Goal: Task Accomplishment & Management: Manage account settings

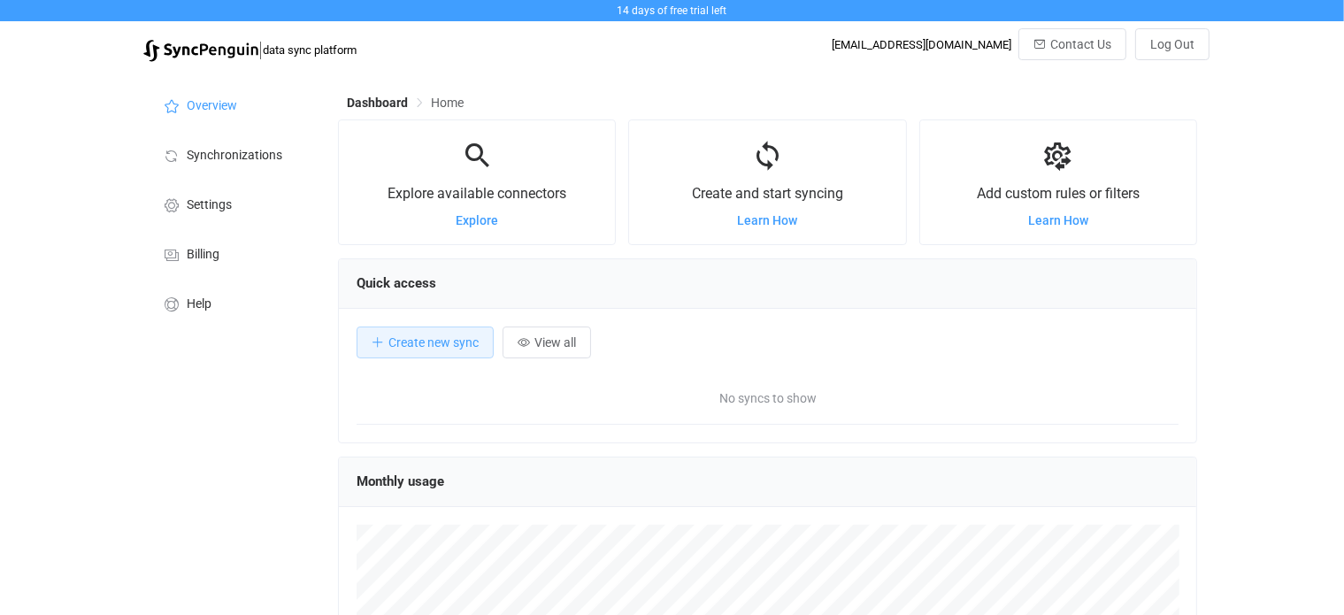
scroll to position [342, 859]
click at [134, 532] on div "Overview Synchronizations Settings Billing Help" at bounding box center [231, 512] width 195 height 883
click at [473, 223] on span "Explore" at bounding box center [477, 220] width 42 height 14
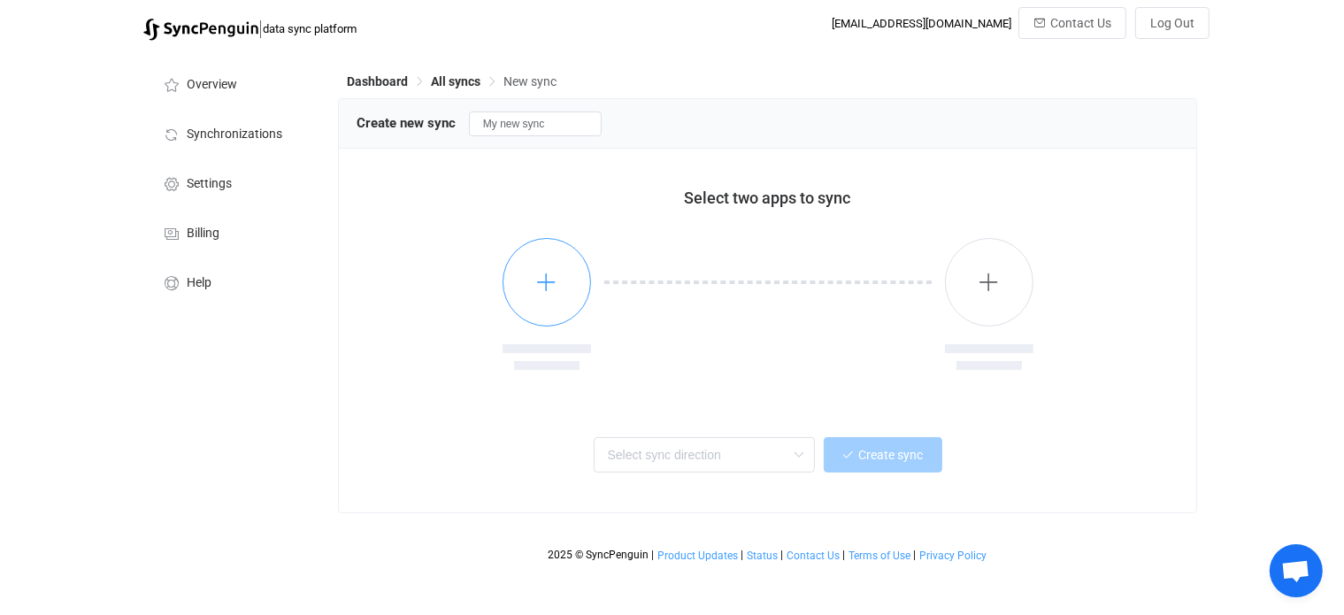
click at [545, 288] on icon "button" at bounding box center [546, 282] width 22 height 22
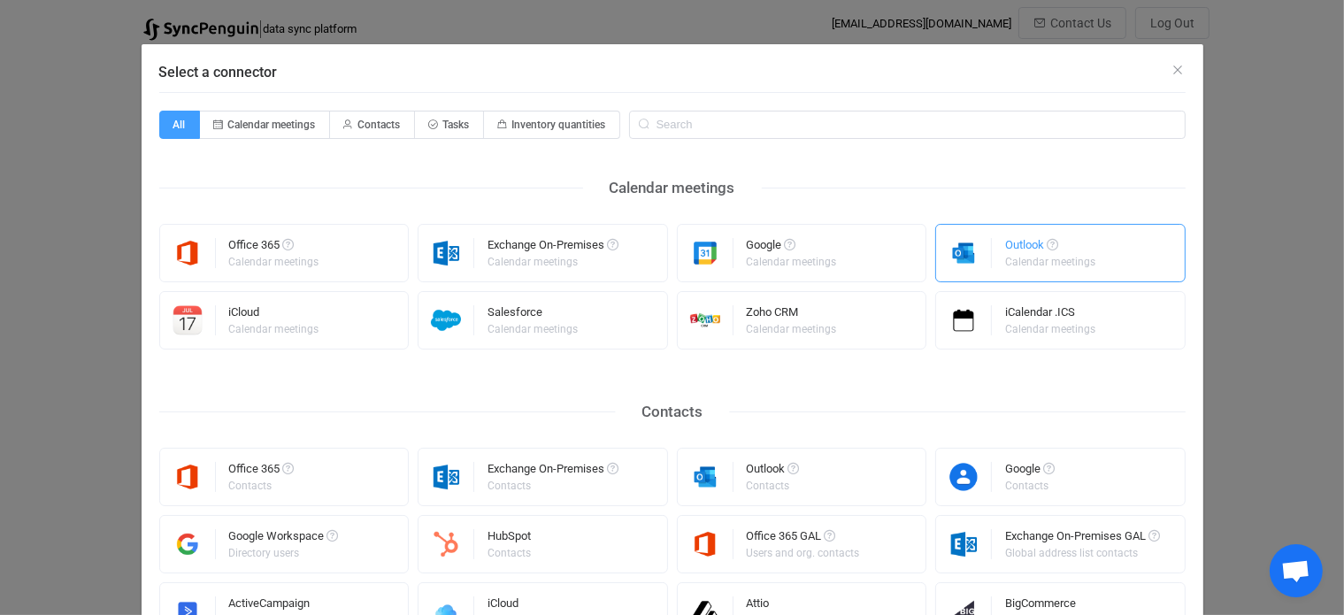
click at [1032, 253] on div "Outlook" at bounding box center [1051, 248] width 93 height 18
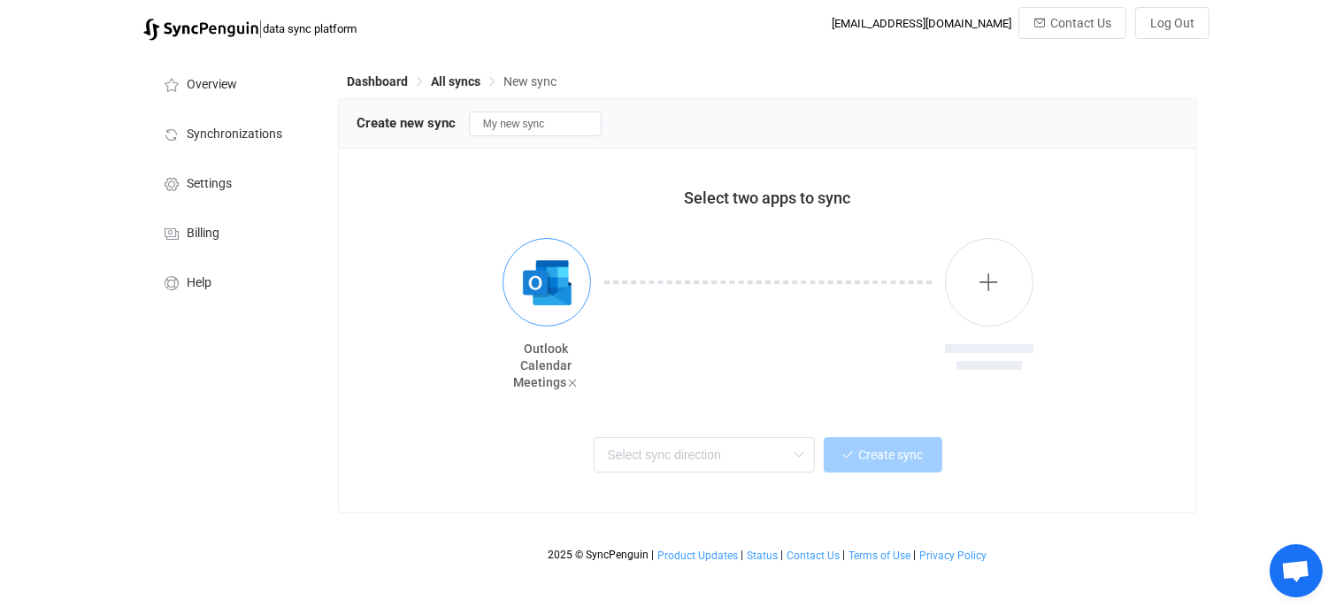
click at [552, 280] on img "button" at bounding box center [547, 282] width 66 height 66
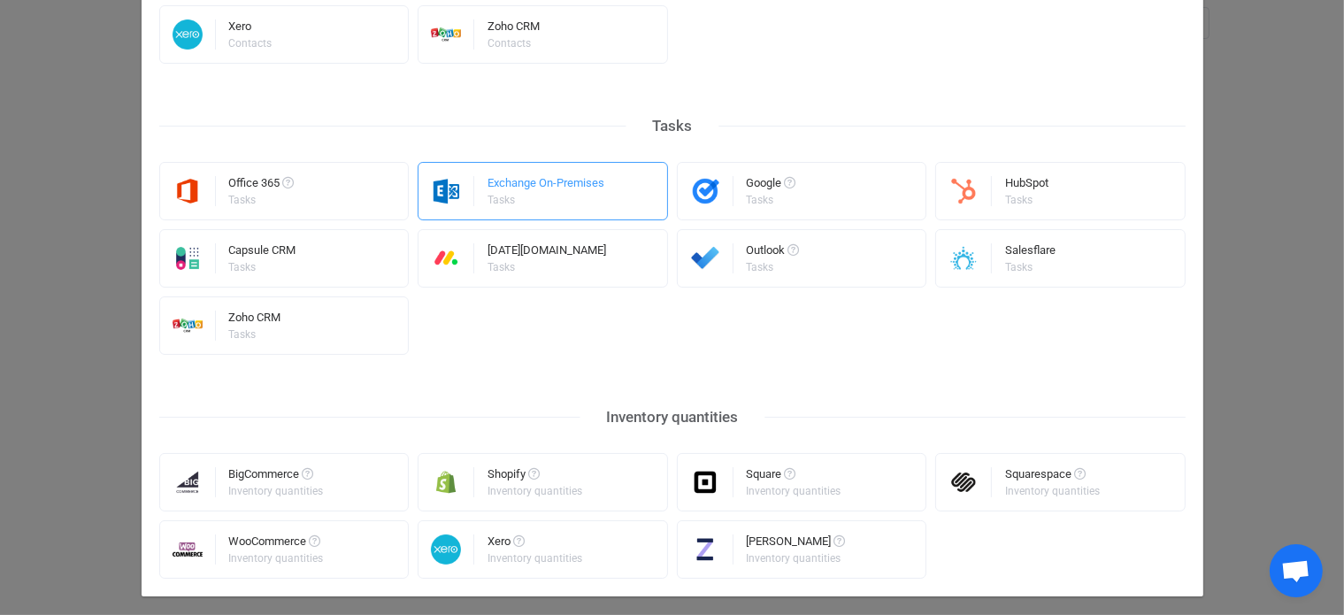
scroll to position [938, 0]
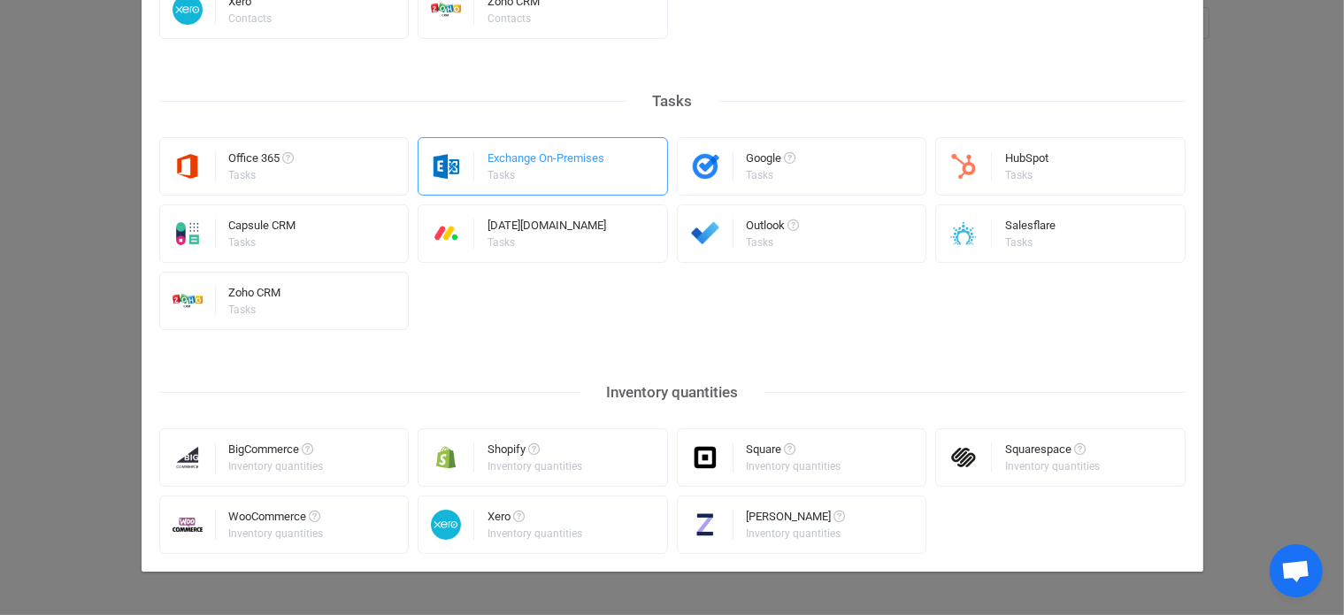
click at [504, 157] on div "Exchange On-Premises" at bounding box center [545, 161] width 117 height 18
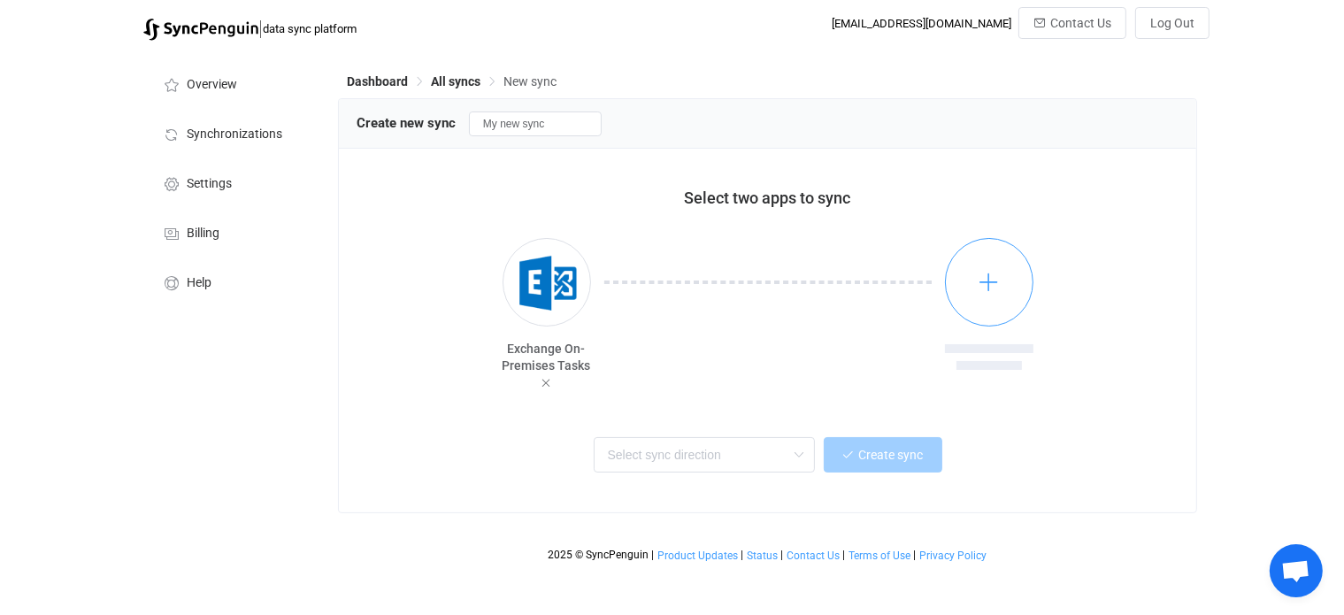
click at [973, 288] on button "button" at bounding box center [989, 282] width 88 height 88
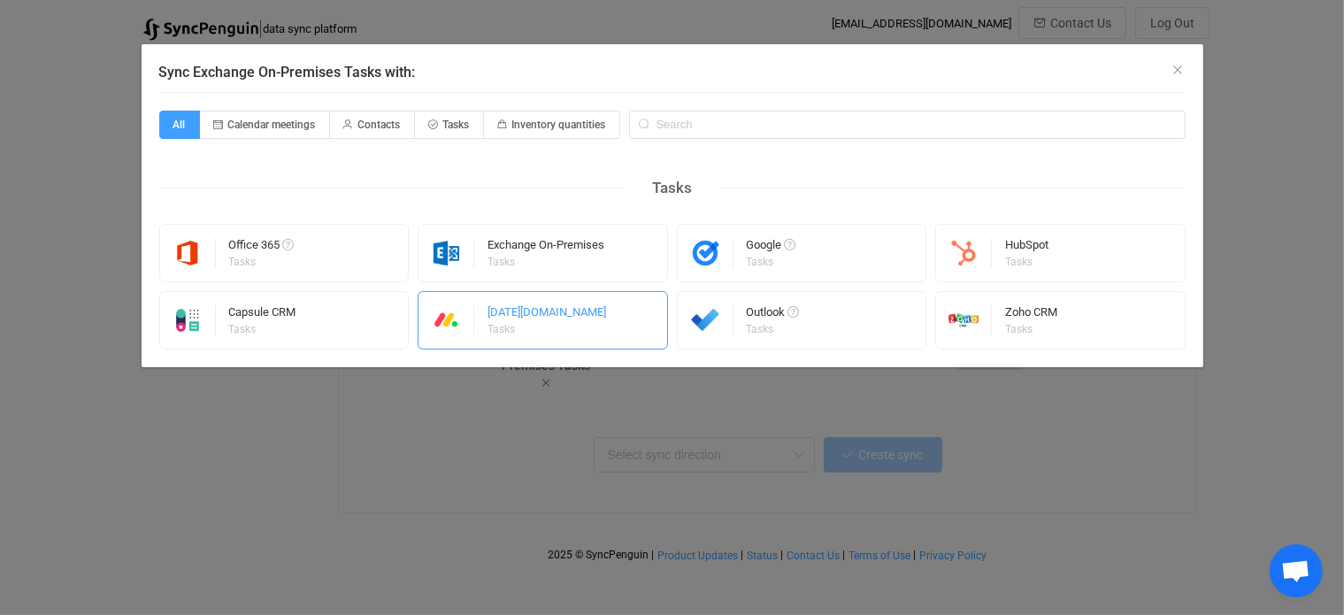
click at [534, 321] on div "Monday.com" at bounding box center [546, 315] width 119 height 18
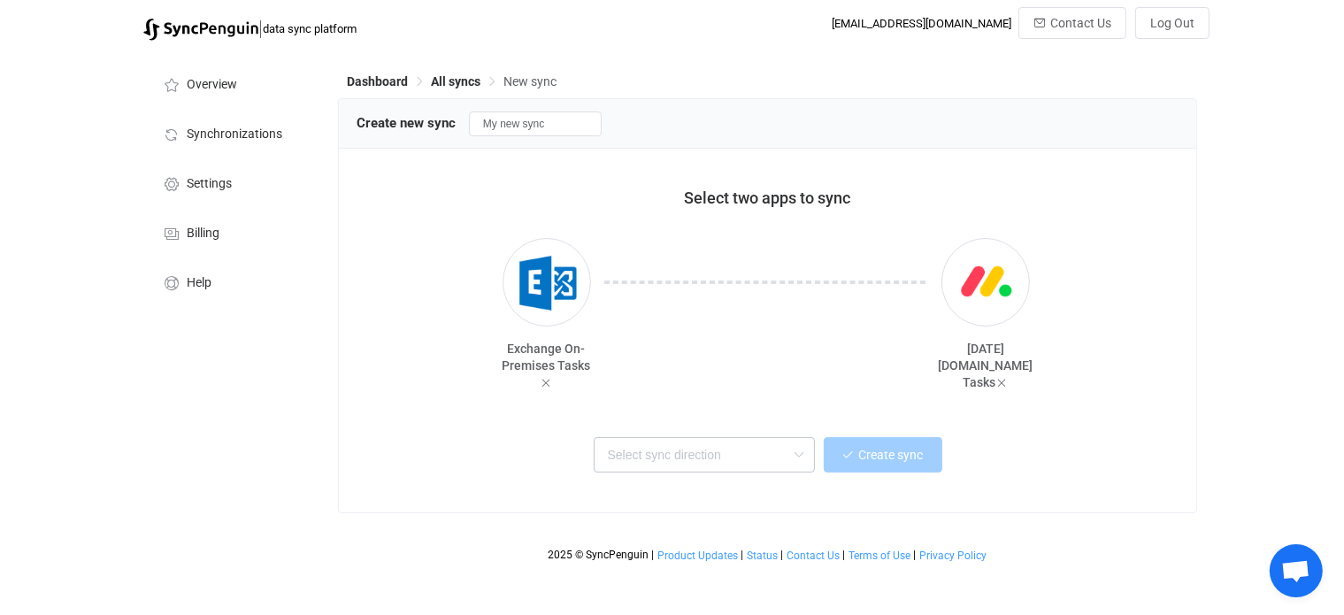
click at [802, 457] on icon at bounding box center [799, 454] width 22 height 35
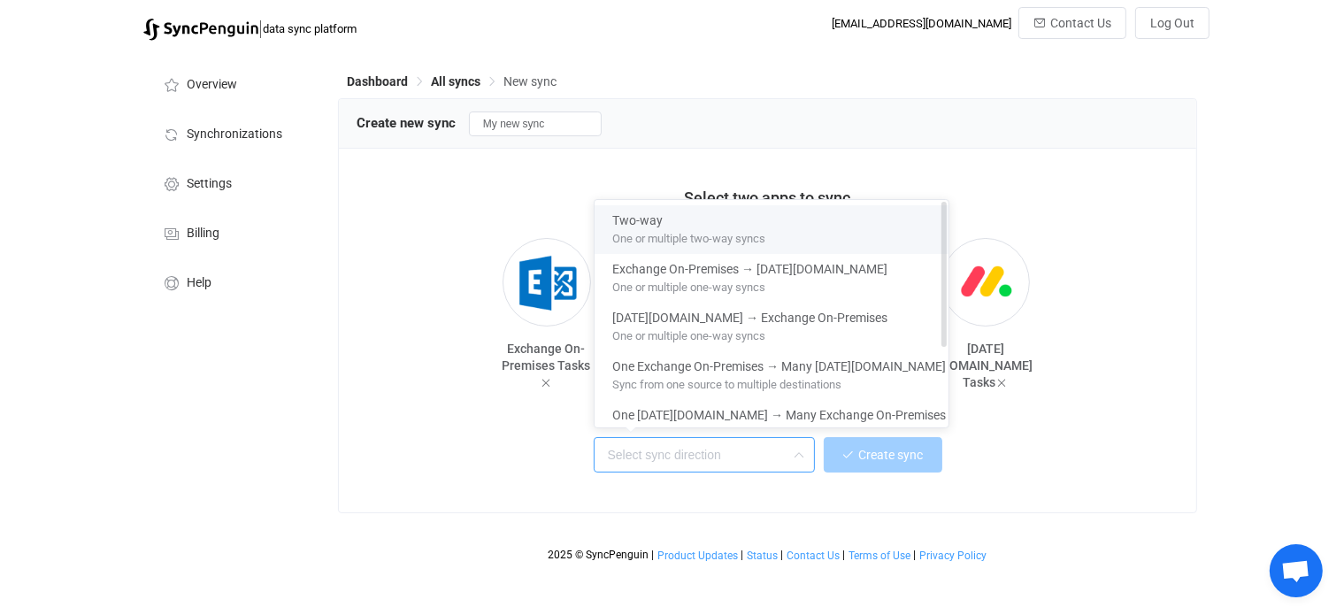
click at [701, 224] on div "Two-way" at bounding box center [778, 217] width 333 height 24
type input "Two-way"
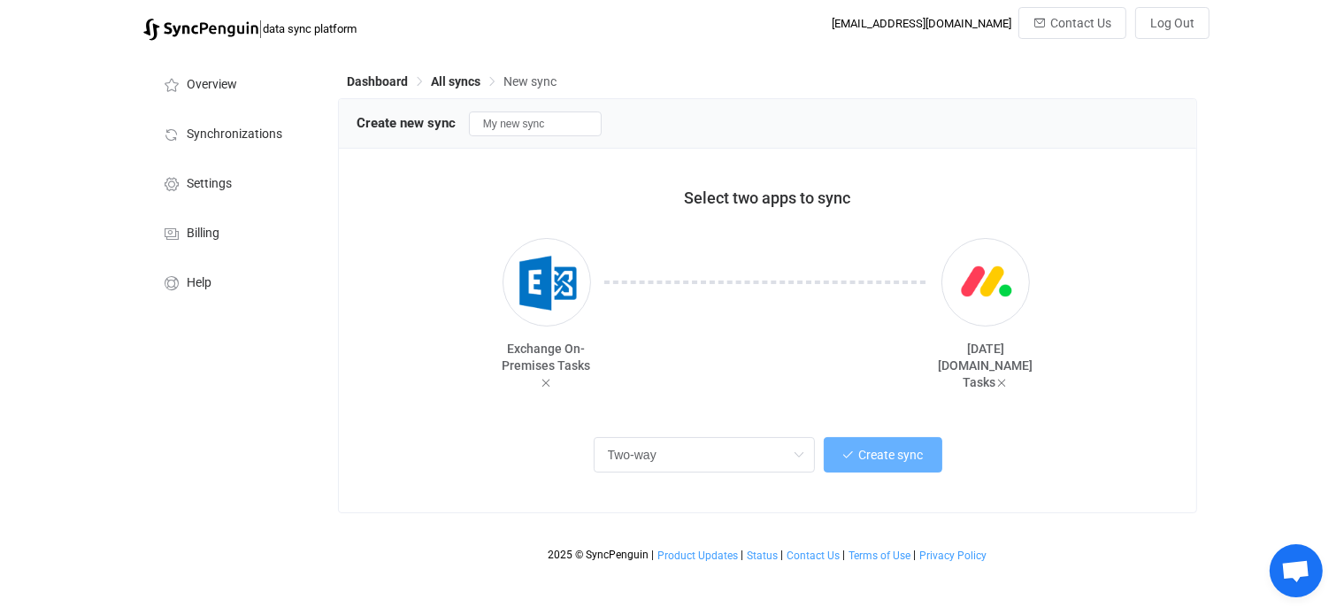
click at [894, 448] on button "Create sync" at bounding box center [883, 454] width 119 height 35
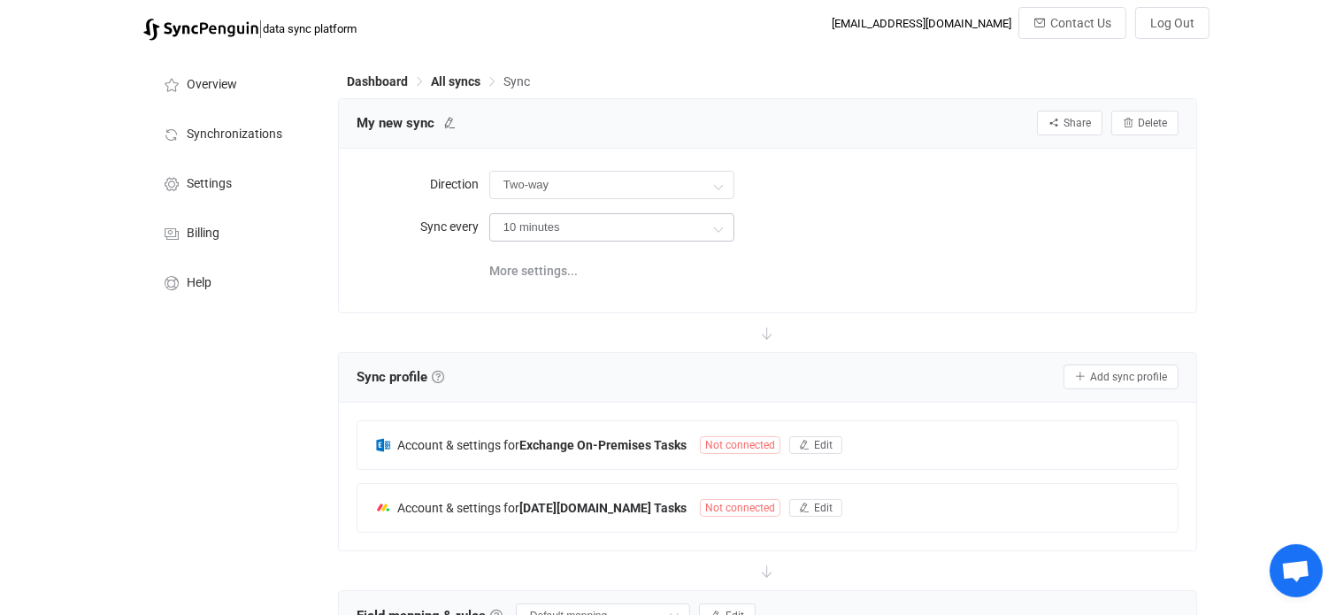
click at [717, 221] on icon at bounding box center [719, 228] width 22 height 35
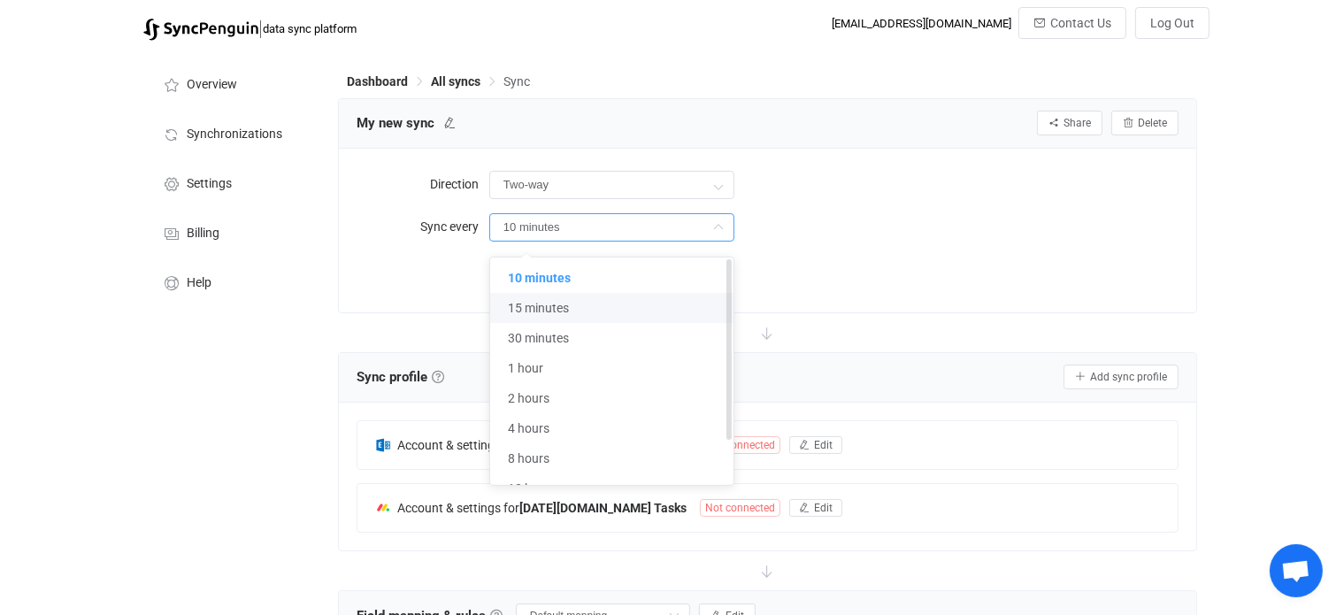
click at [563, 309] on span "15 minutes" at bounding box center [538, 308] width 61 height 14
type input "15 minutes"
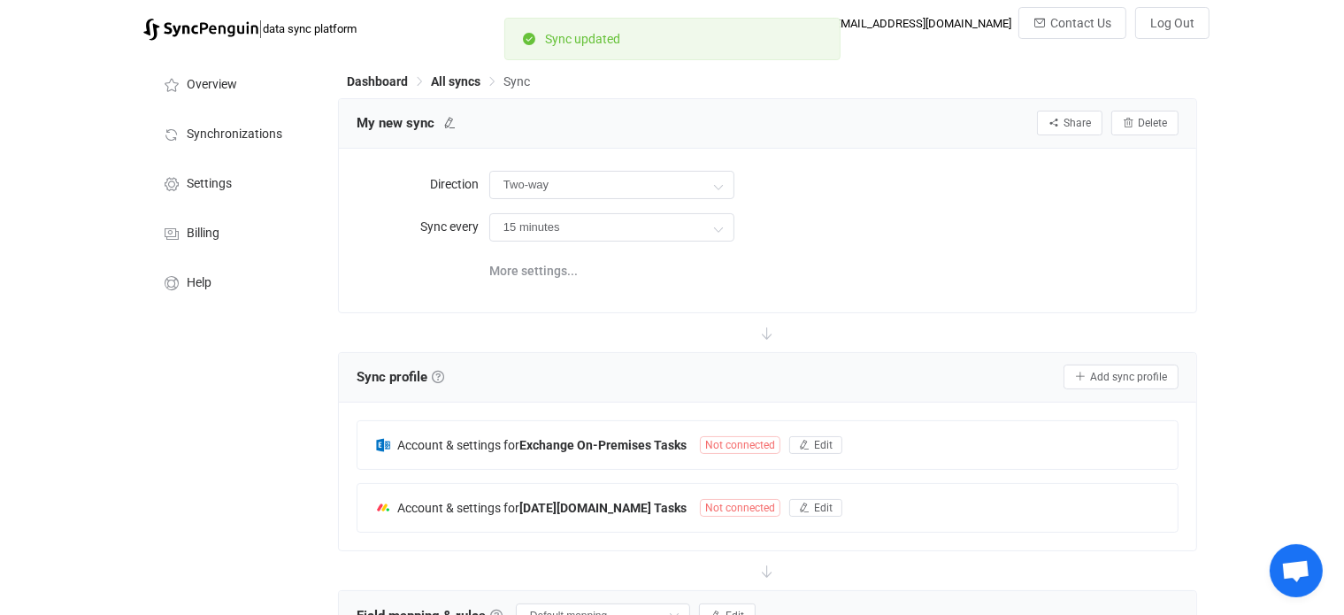
click at [241, 431] on div "Overview Synchronizations Settings Billing Help" at bounding box center [231, 541] width 195 height 983
click at [729, 442] on span "Not connected" at bounding box center [740, 445] width 80 height 18
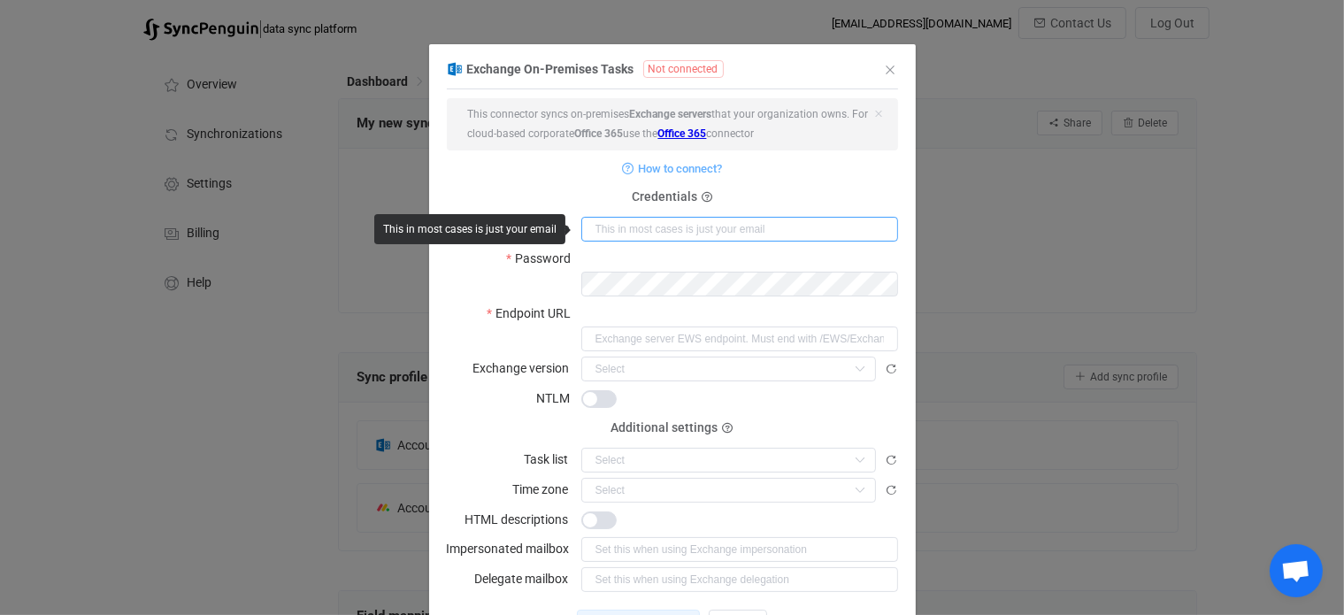
click at [692, 227] on input "dialog" at bounding box center [739, 229] width 317 height 25
type input "K"
type input "[EMAIL_ADDRESS][DOMAIN_NAME]"
click at [879, 272] on icon "dialog" at bounding box center [882, 284] width 22 height 25
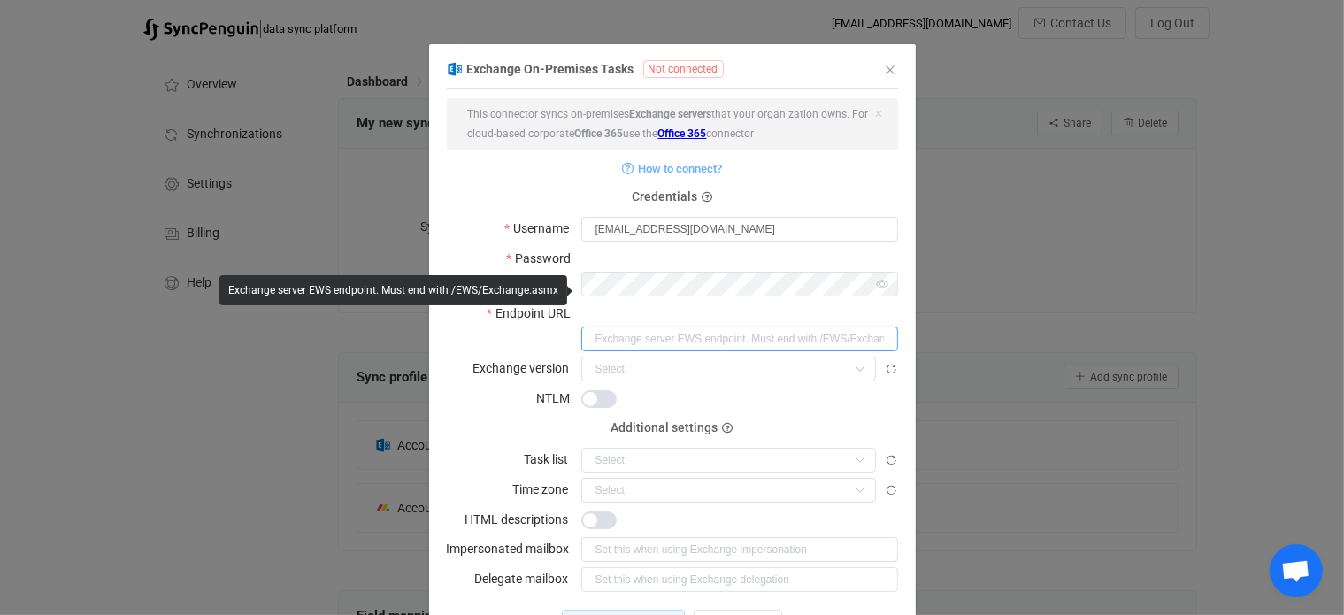
click at [655, 326] on input "dialog" at bounding box center [739, 338] width 317 height 25
drag, startPoint x: 584, startPoint y: 289, endPoint x: 890, endPoint y: 293, distance: 306.1
click at [890, 293] on div "Exchange On-Premises Tasks Not connected 1 { { "username": "kdegler@rightsizefa…" at bounding box center [672, 358] width 487 height 602
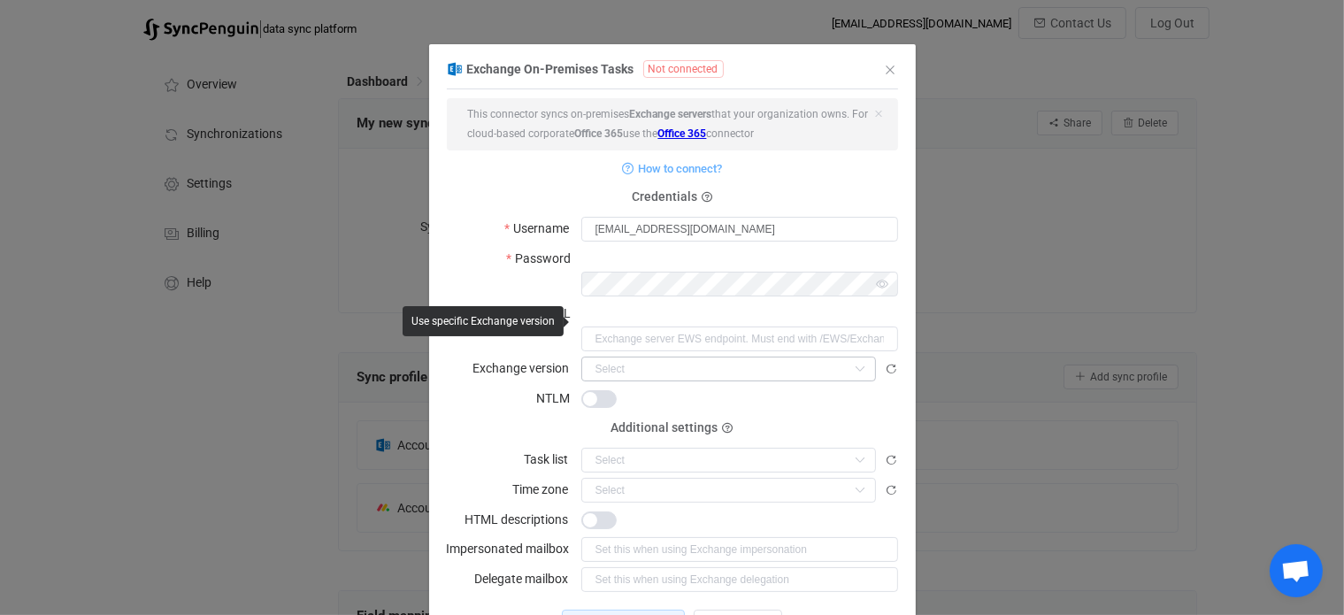
click at [860, 356] on icon "dialog" at bounding box center [860, 368] width 22 height 25
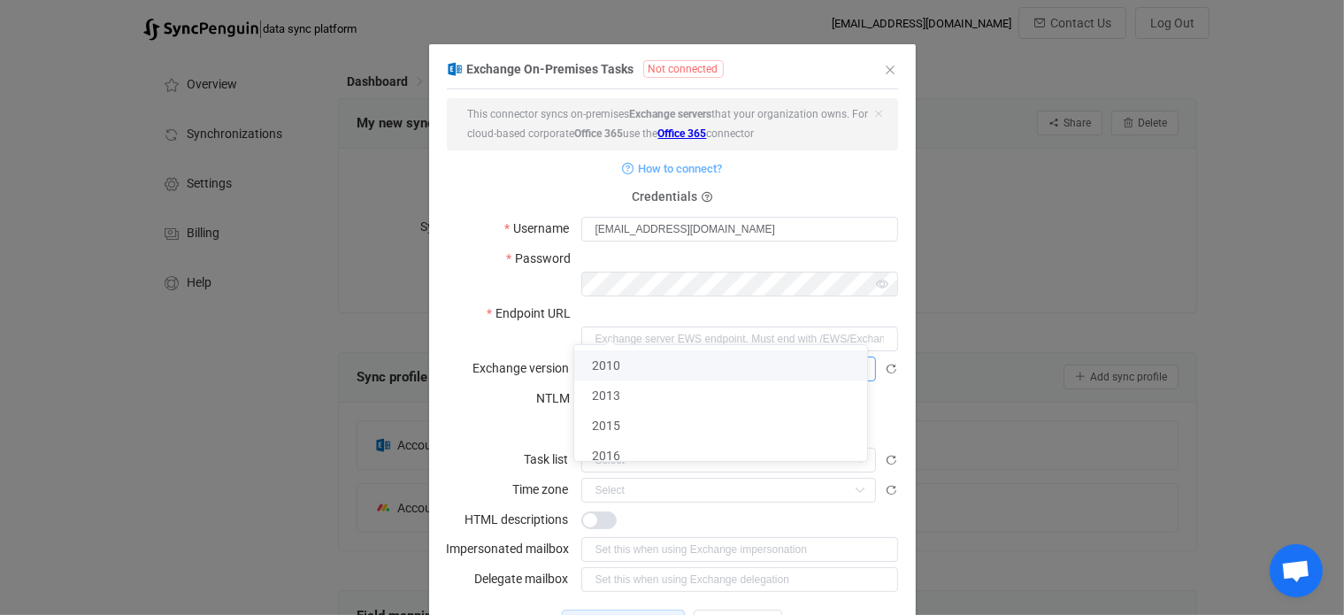
click at [455, 372] on form "This connector syncs on-premises Exchange servers that your organization owns. …" at bounding box center [672, 344] width 451 height 493
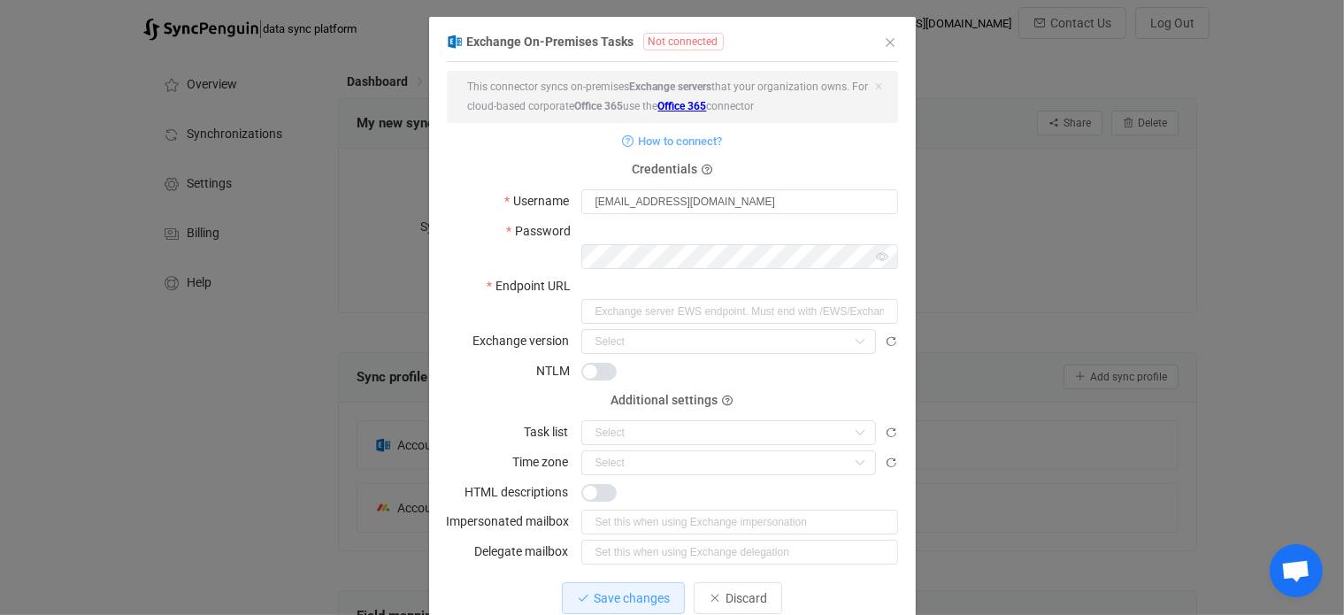
scroll to position [42, 0]
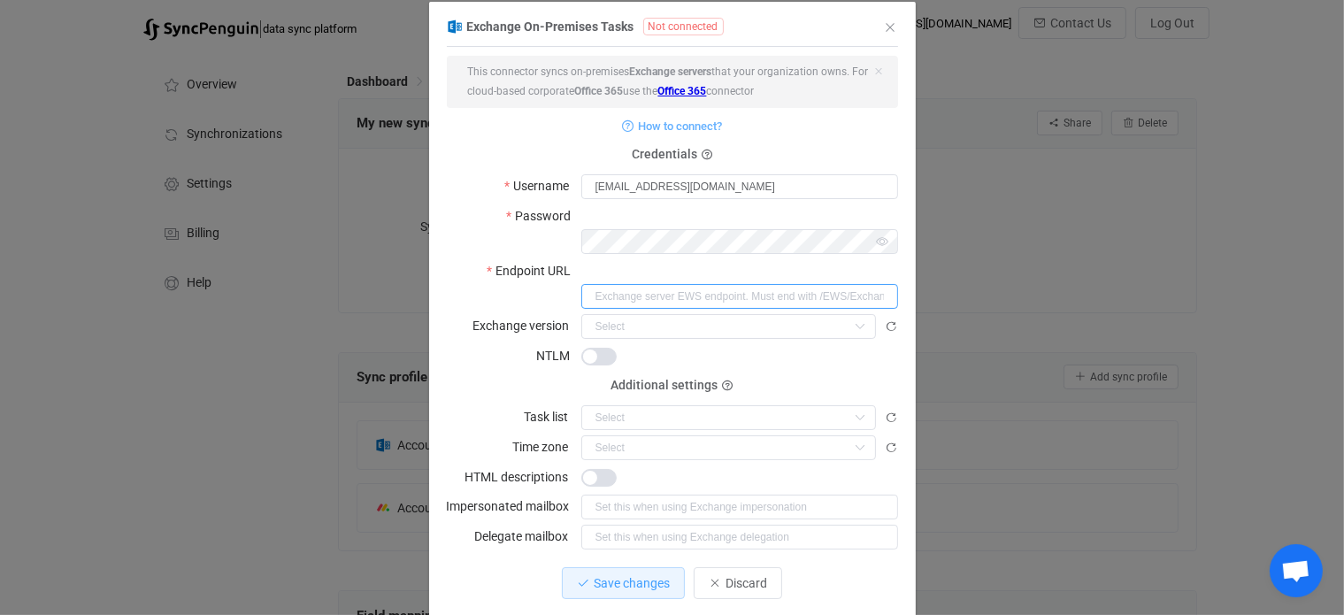
click at [628, 284] on input "dialog" at bounding box center [739, 296] width 317 height 25
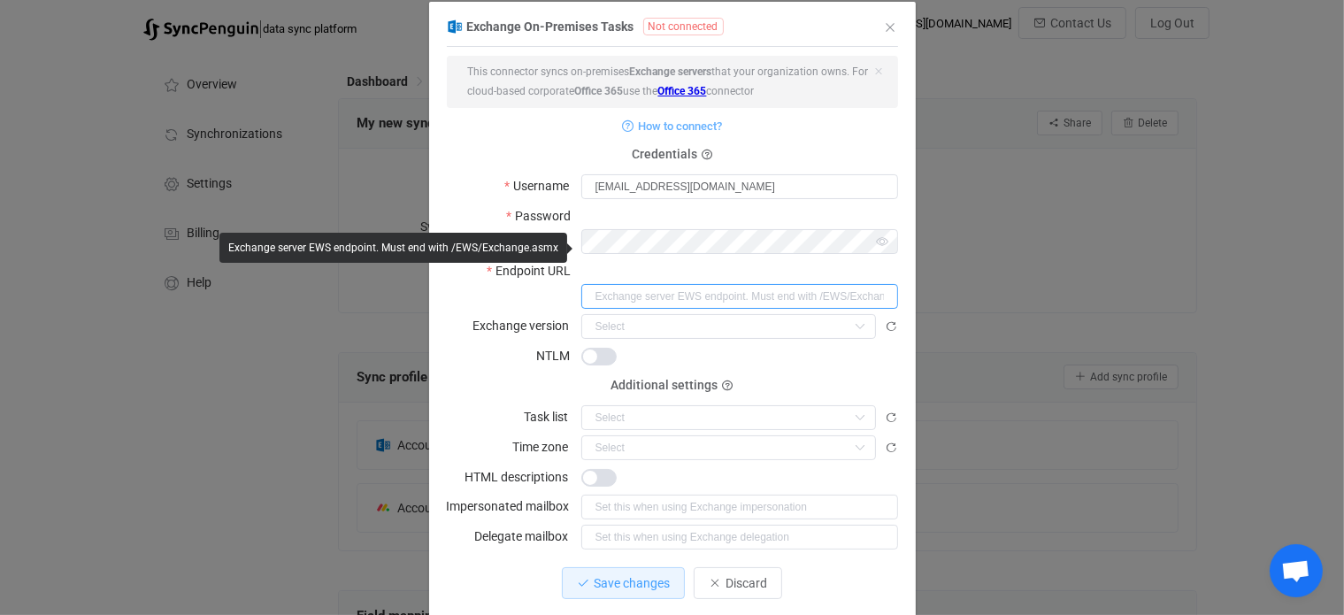
paste input "https://outlook.office365.com/EWS/Exchange.asmx"
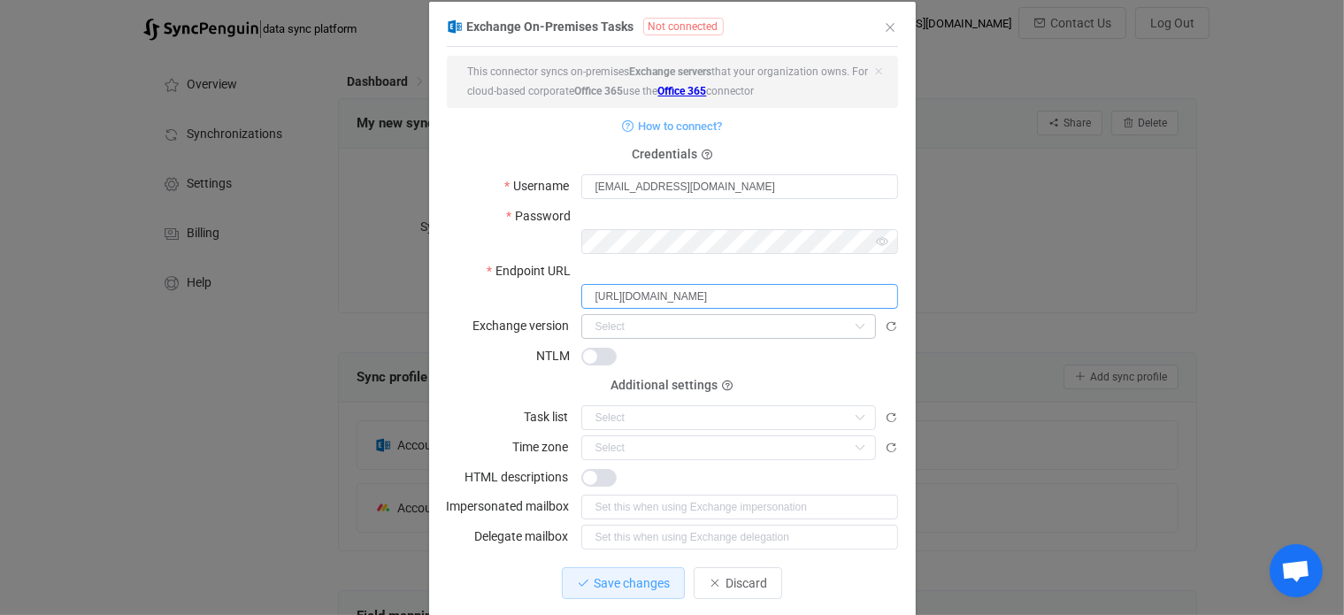
type input "https://outlook.office365.com/EWS/Exchange.asmx"
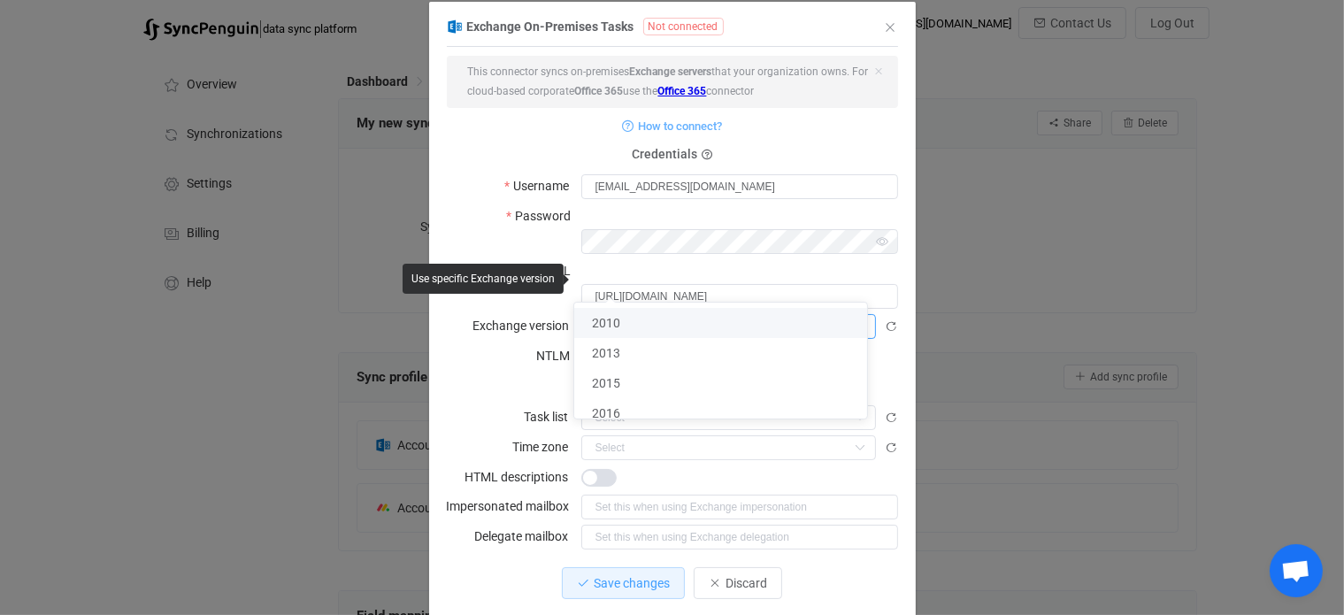
click at [626, 314] on input "dialog" at bounding box center [728, 326] width 295 height 25
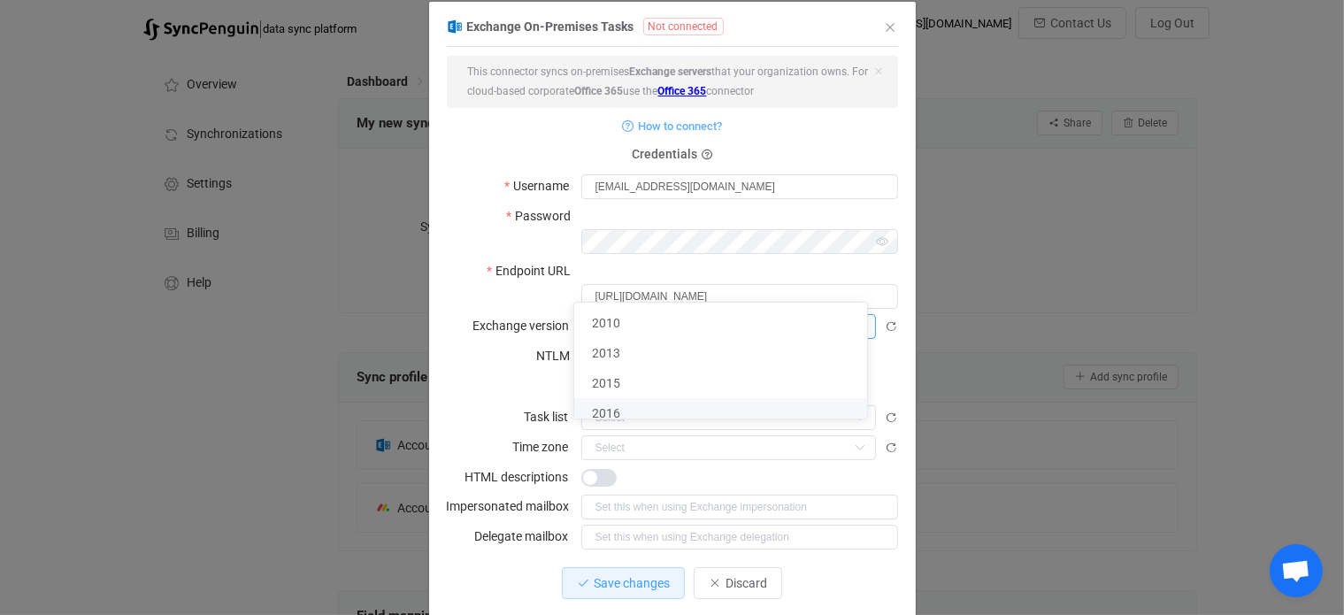
click at [648, 412] on li "2016" at bounding box center [728, 413] width 308 height 30
type input "2016"
click at [419, 334] on div "Exchange On-Premises Tasks Not connected 1 { { "username": "kdegler@rightsizefa…" at bounding box center [672, 307] width 1344 height 615
type input "2016"
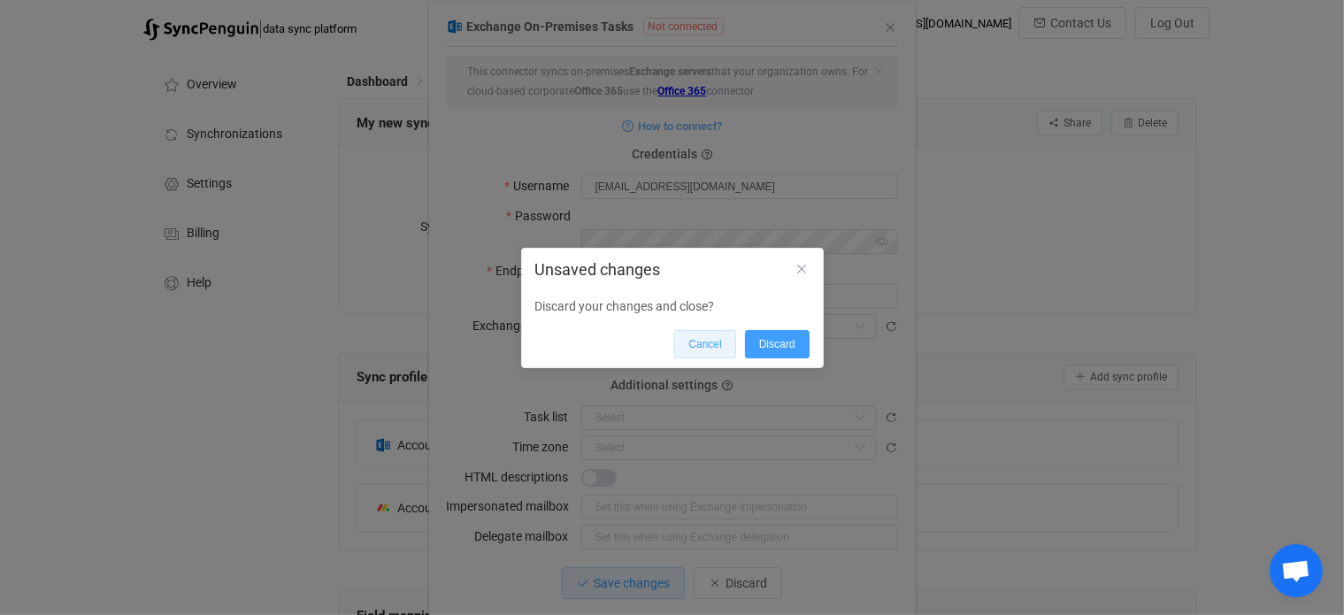
click at [694, 342] on span "Cancel" at bounding box center [704, 344] width 33 height 12
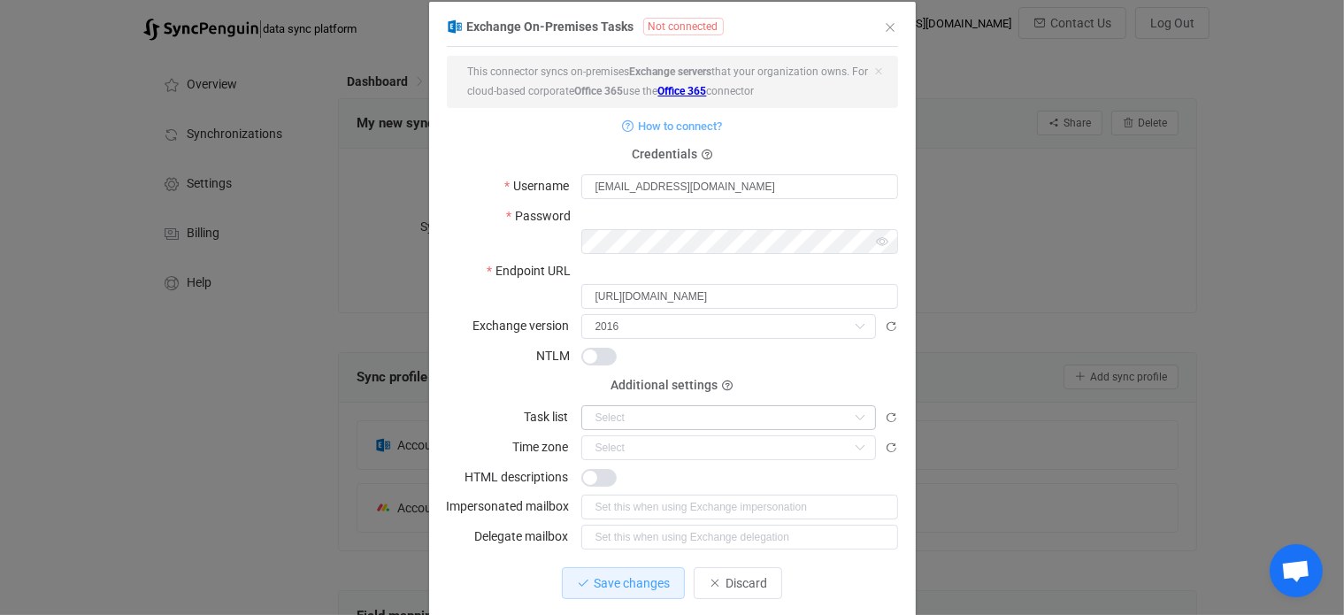
click at [857, 405] on icon "dialog" at bounding box center [860, 417] width 22 height 25
click at [877, 404] on div "dialog" at bounding box center [739, 417] width 317 height 26
click at [885, 411] on icon "dialog" at bounding box center [891, 417] width 12 height 12
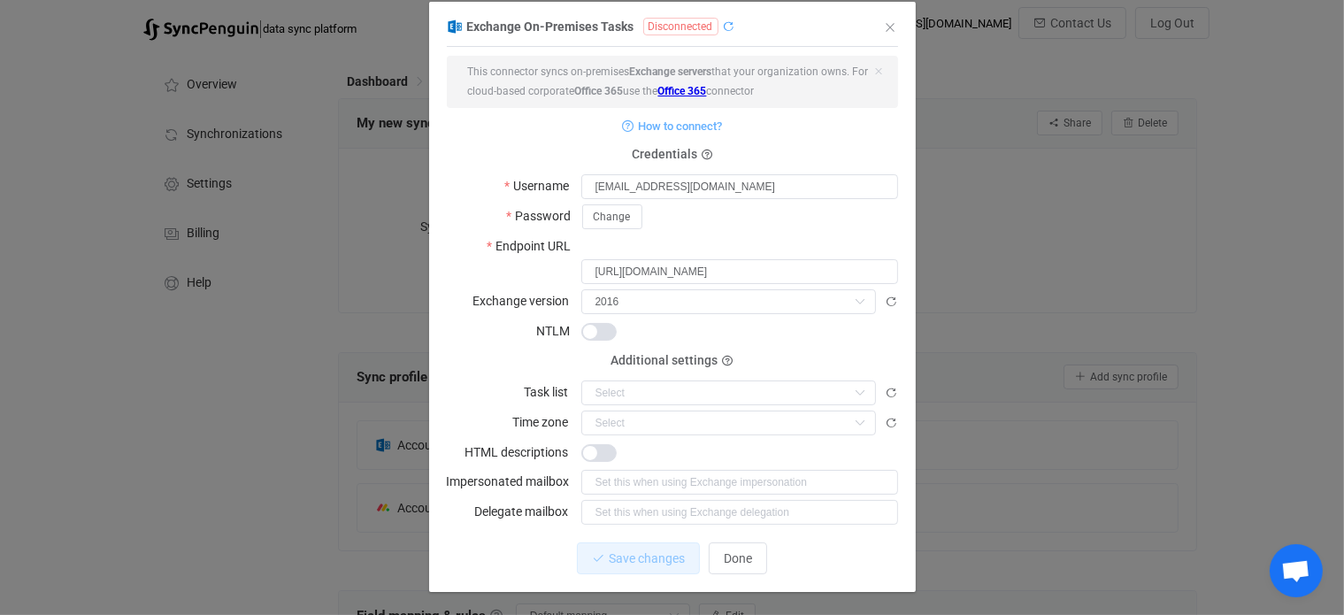
click at [723, 22] on icon "dialog" at bounding box center [729, 26] width 12 height 12
click at [614, 222] on span "Change" at bounding box center [612, 217] width 37 height 12
click at [652, 551] on span "Save changes" at bounding box center [632, 558] width 76 height 14
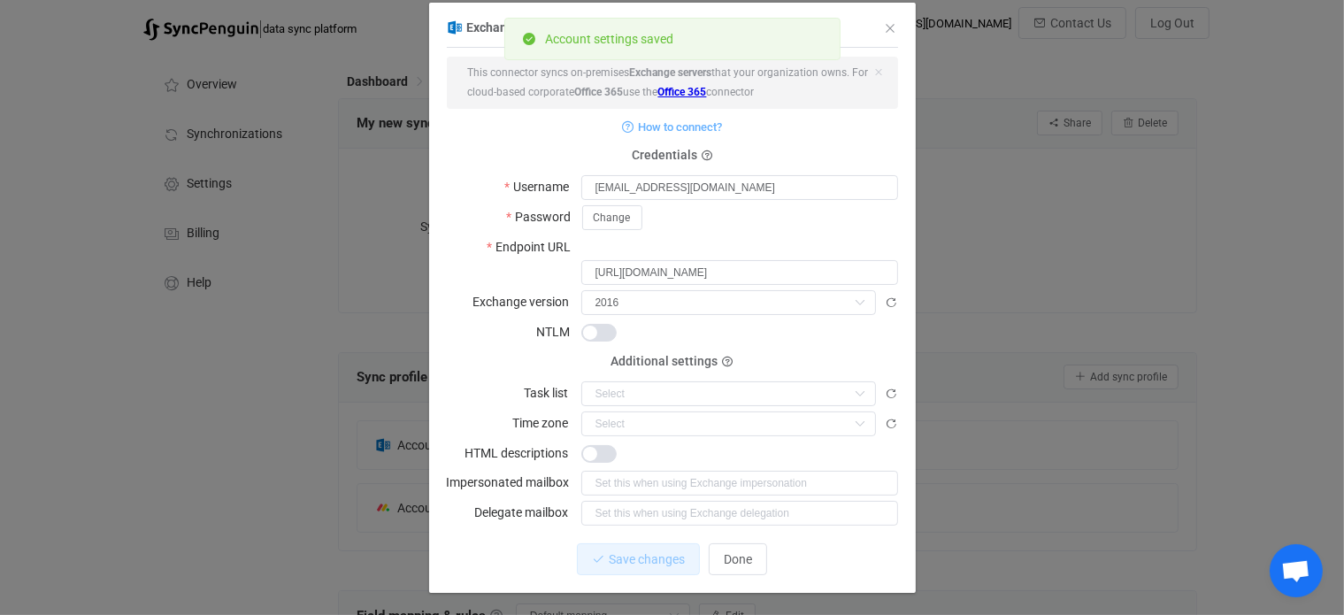
click at [488, 142] on form "This connector syncs on-premises Exchange servers that your organization owns. …" at bounding box center [672, 291] width 451 height 468
click at [477, 34] on span "Exchange On-Premises Tasks" at bounding box center [550, 27] width 167 height 14
click at [594, 34] on p "Account settings saved" at bounding box center [610, 39] width 128 height 12
click at [473, 138] on form "This connector syncs on-premises Exchange servers that your organization owns. …" at bounding box center [672, 291] width 451 height 468
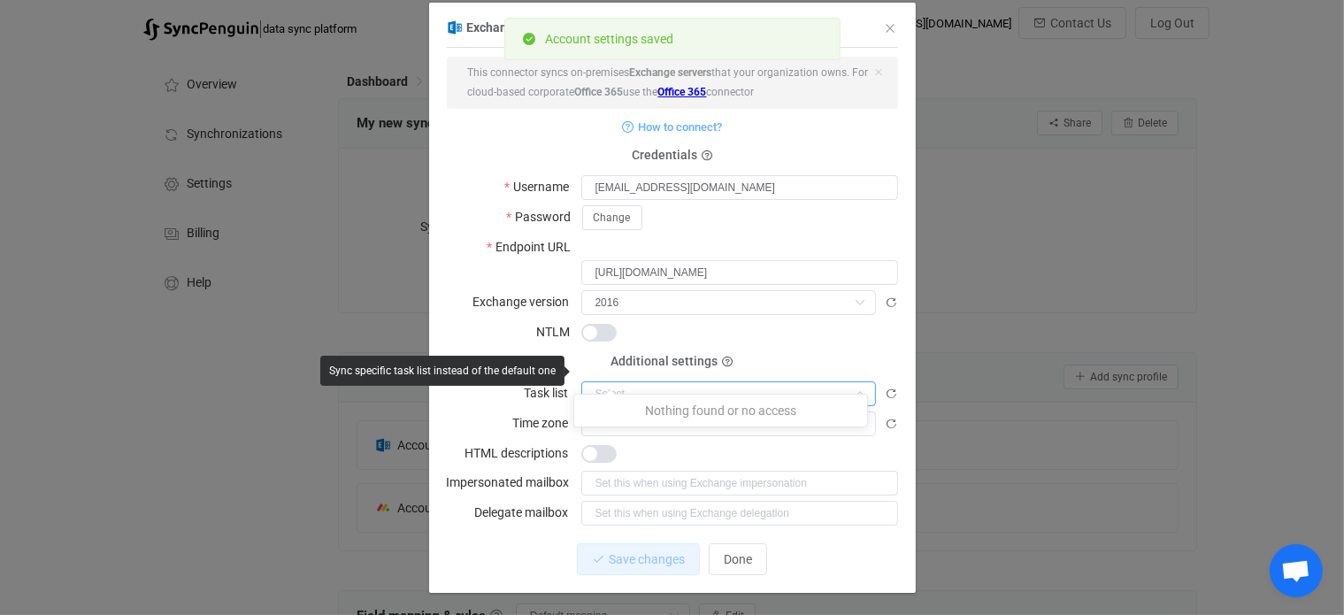
click at [648, 381] on input "dialog" at bounding box center [728, 393] width 295 height 25
click at [682, 406] on p "Nothing found or no access" at bounding box center [720, 411] width 293 height 32
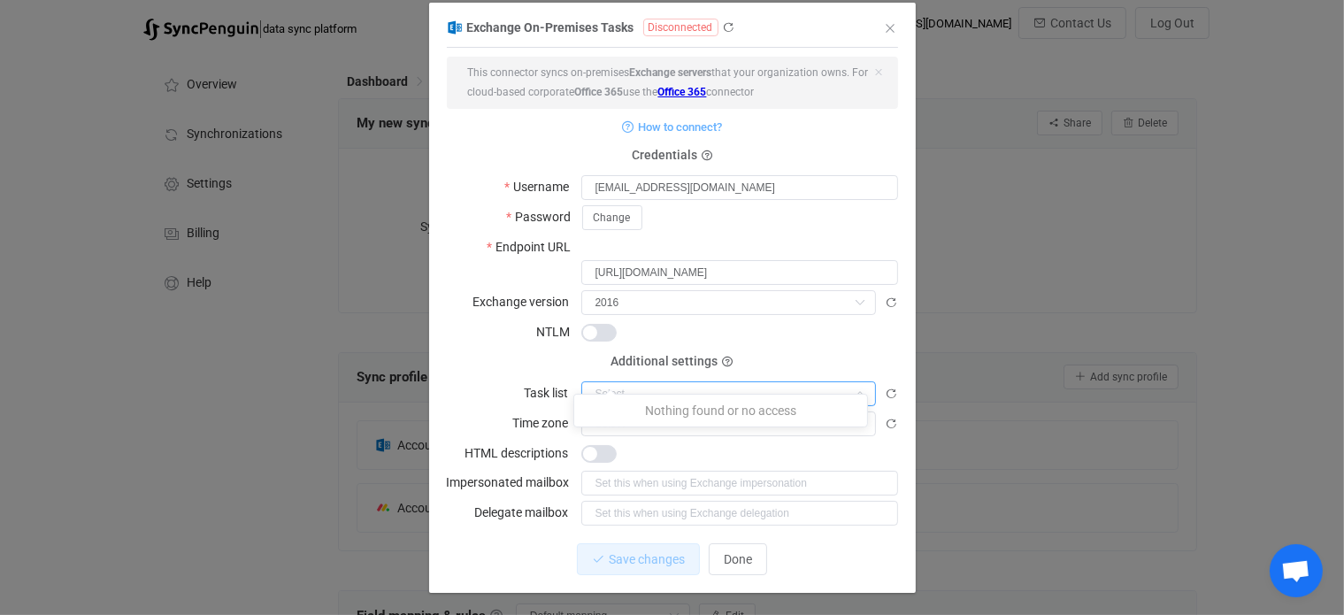
click at [661, 31] on span "Disconnected" at bounding box center [680, 28] width 75 height 18
click at [884, 21] on icon "Close" at bounding box center [891, 28] width 14 height 14
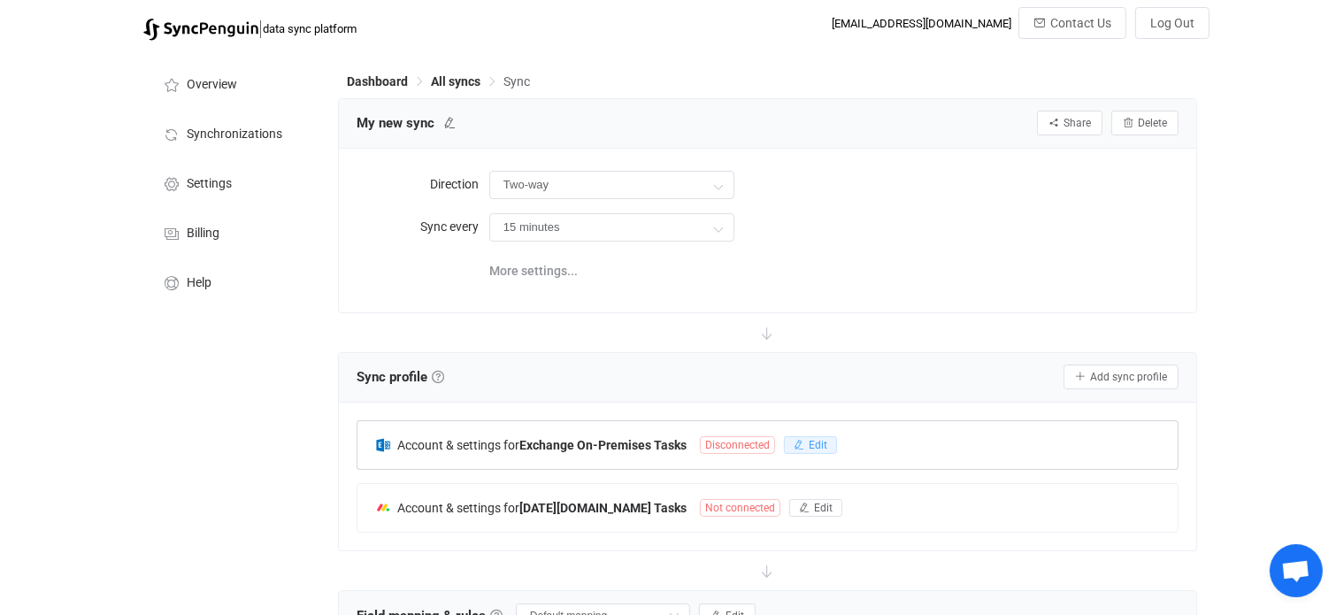
click at [800, 446] on icon "button" at bounding box center [798, 445] width 11 height 11
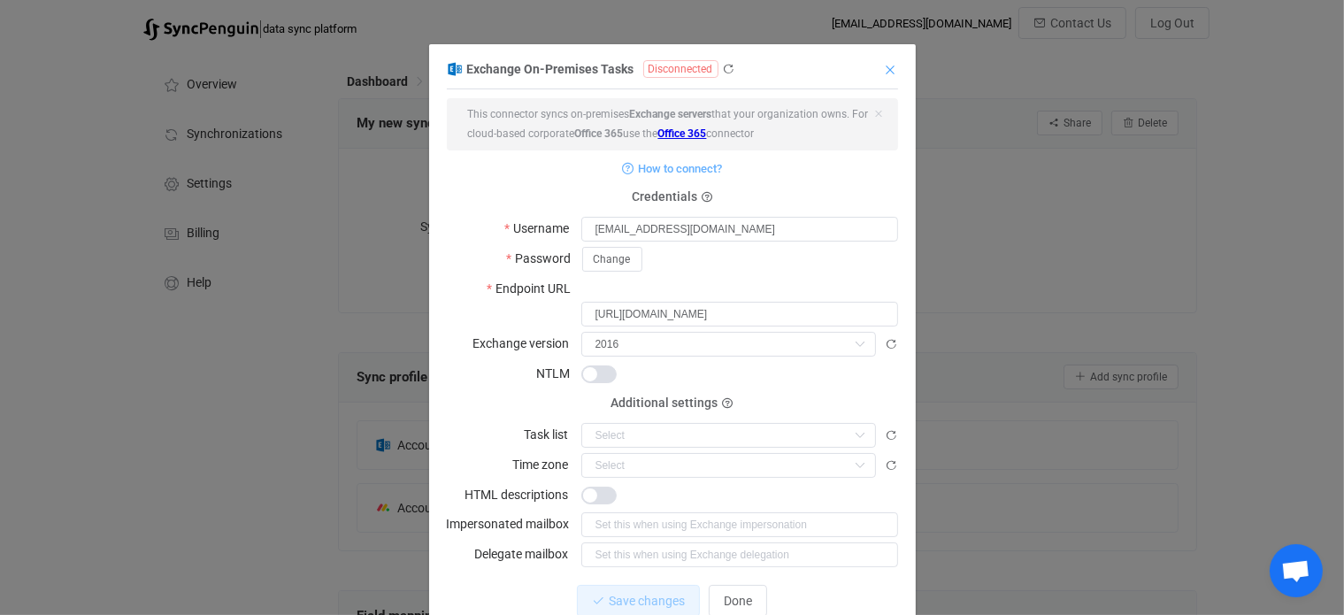
click at [884, 72] on icon "Close" at bounding box center [891, 70] width 14 height 14
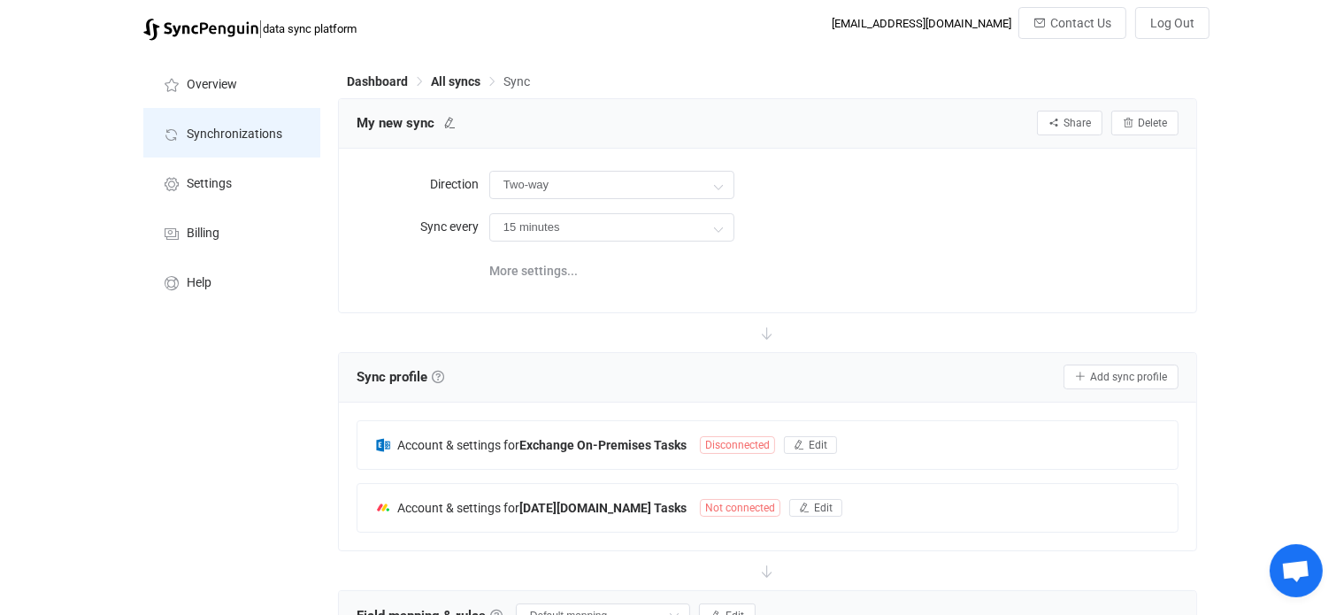
click at [202, 138] on span "Synchronizations" at bounding box center [235, 134] width 96 height 14
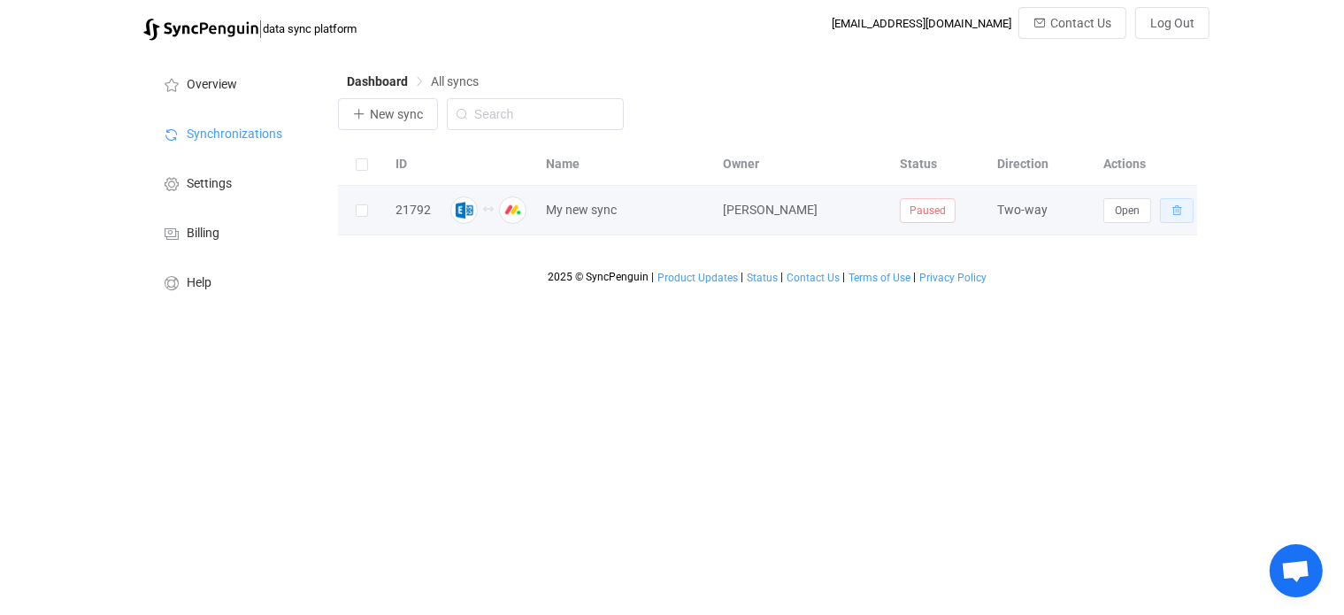
click at [1178, 207] on icon "button" at bounding box center [1176, 210] width 11 height 11
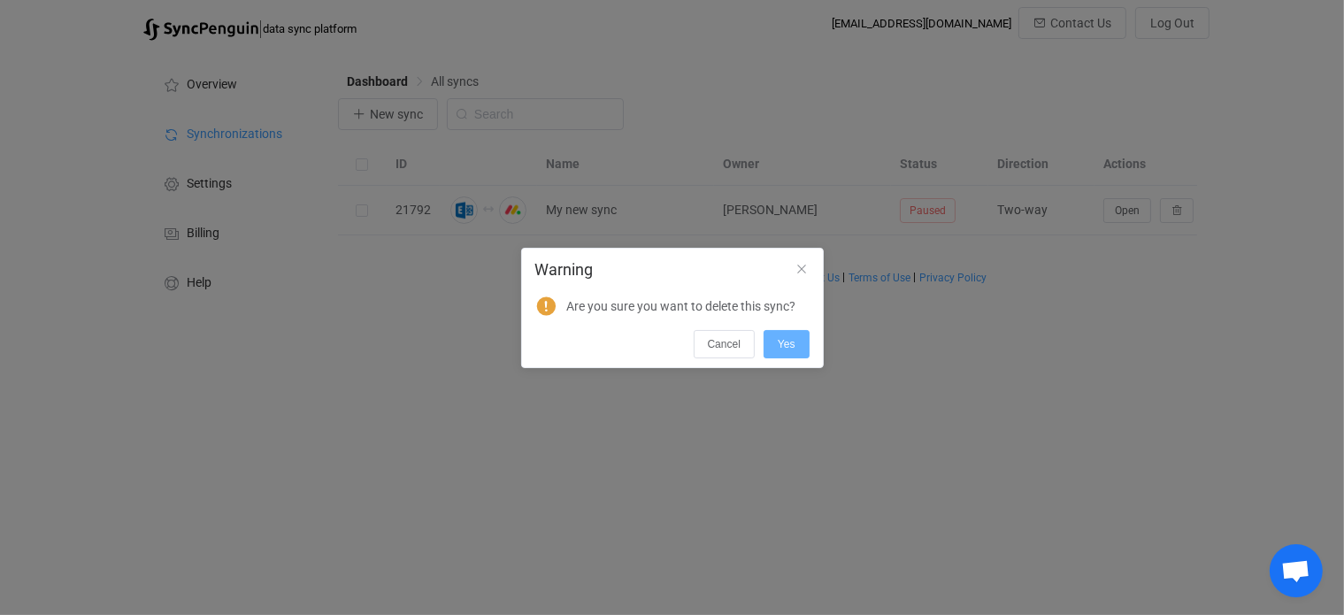
click at [783, 352] on button "Yes" at bounding box center [786, 344] width 46 height 28
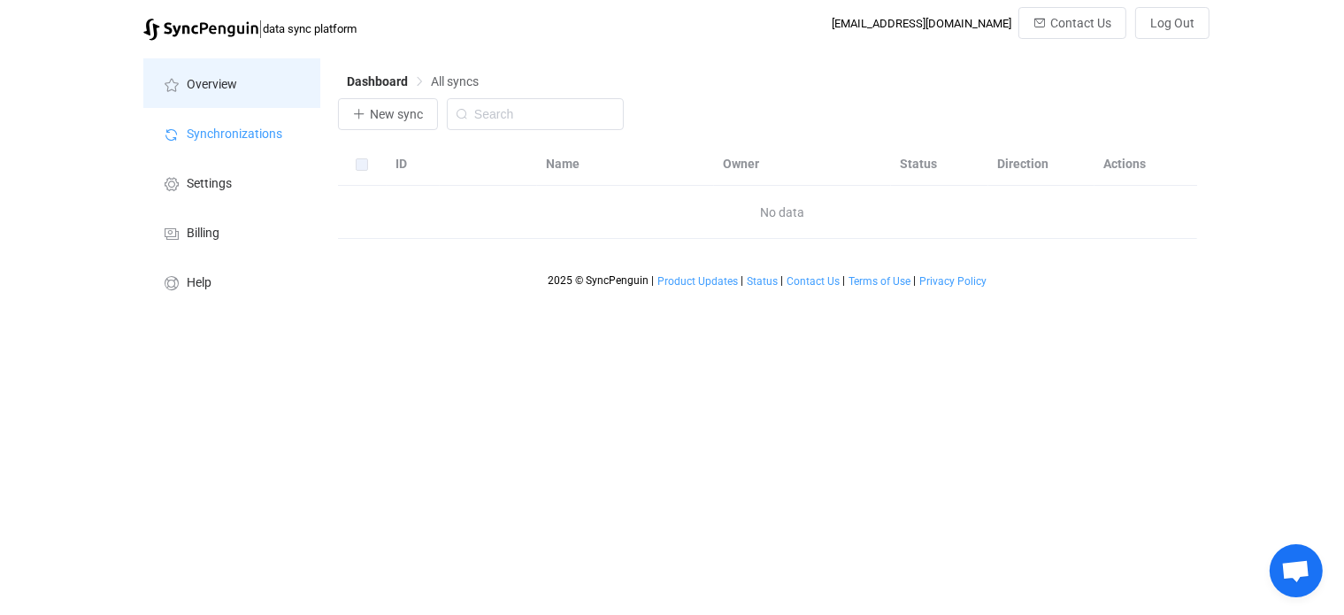
click at [223, 91] on span "Overview" at bounding box center [212, 85] width 50 height 14
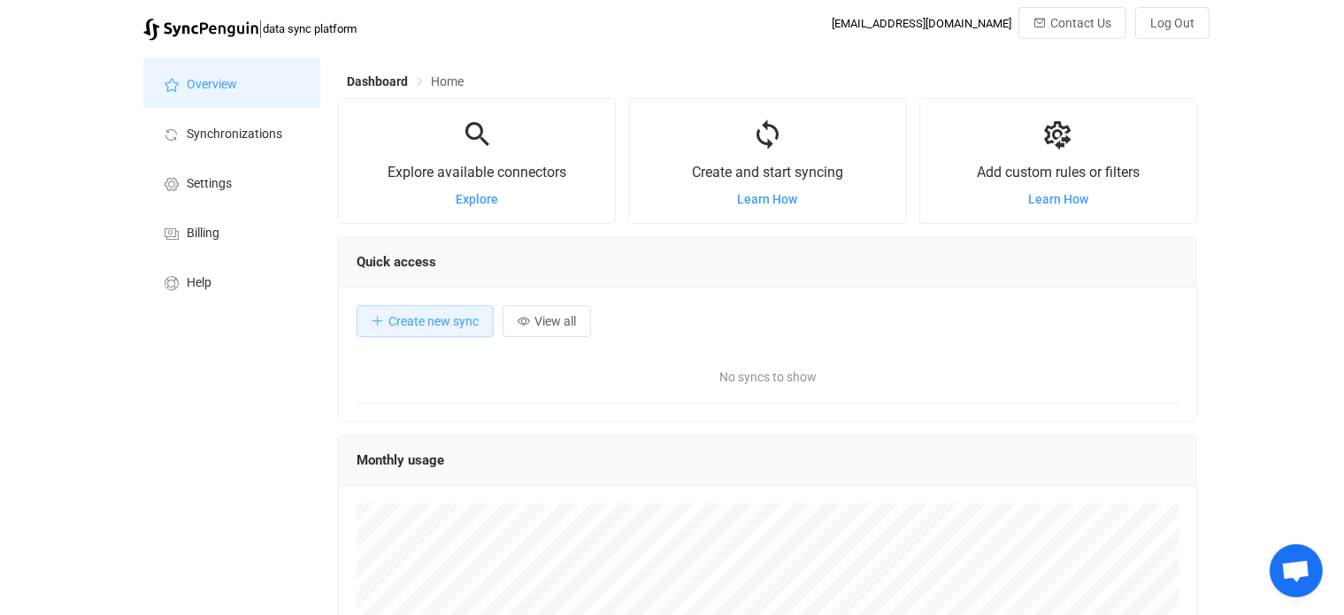
scroll to position [342, 859]
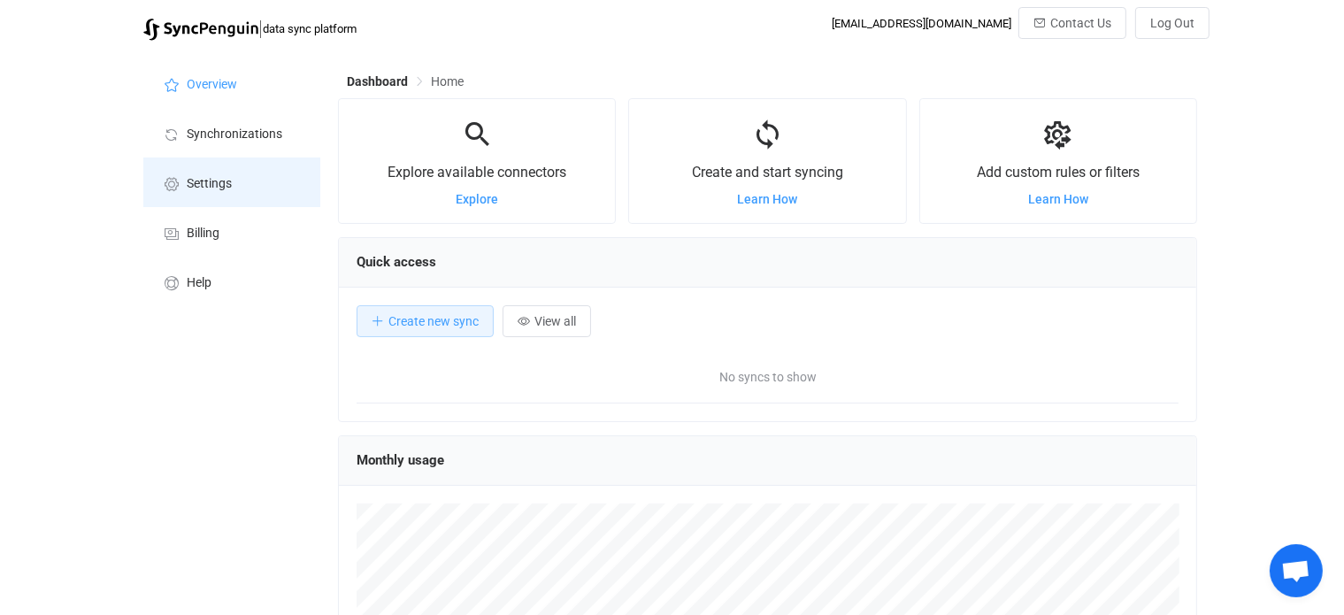
click at [184, 187] on li "Settings" at bounding box center [231, 182] width 177 height 50
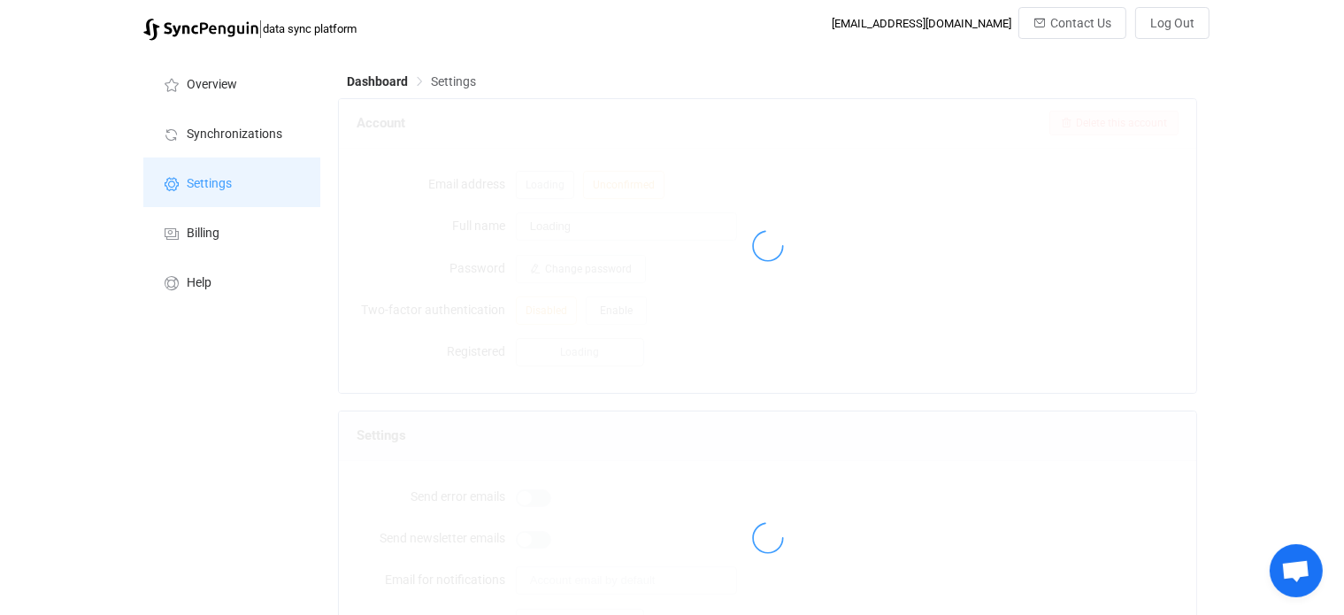
type input "[PERSON_NAME]"
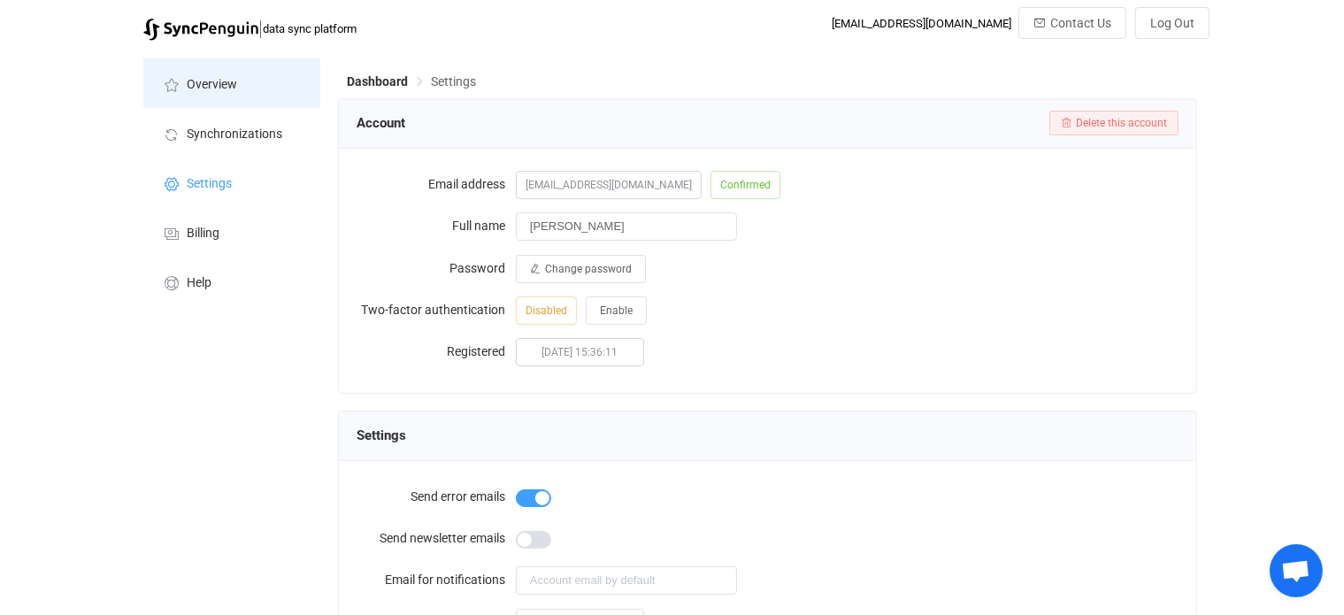
click at [233, 73] on li "Overview" at bounding box center [231, 83] width 177 height 50
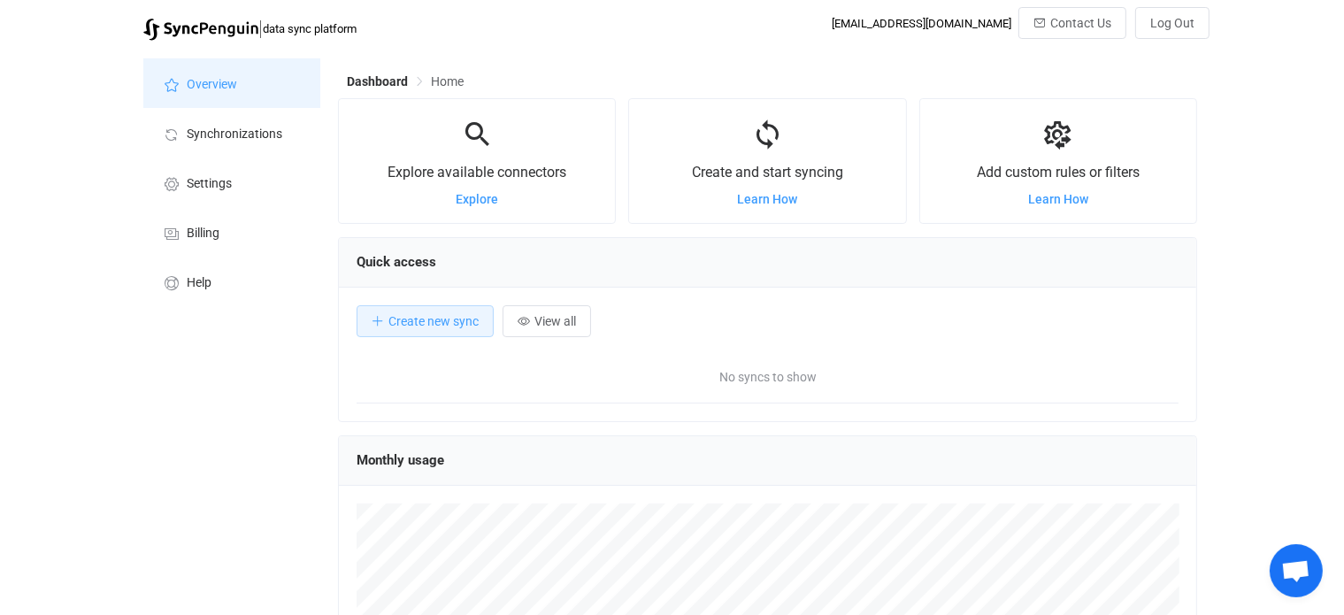
scroll to position [342, 859]
click at [768, 197] on span "Learn How" at bounding box center [768, 199] width 60 height 14
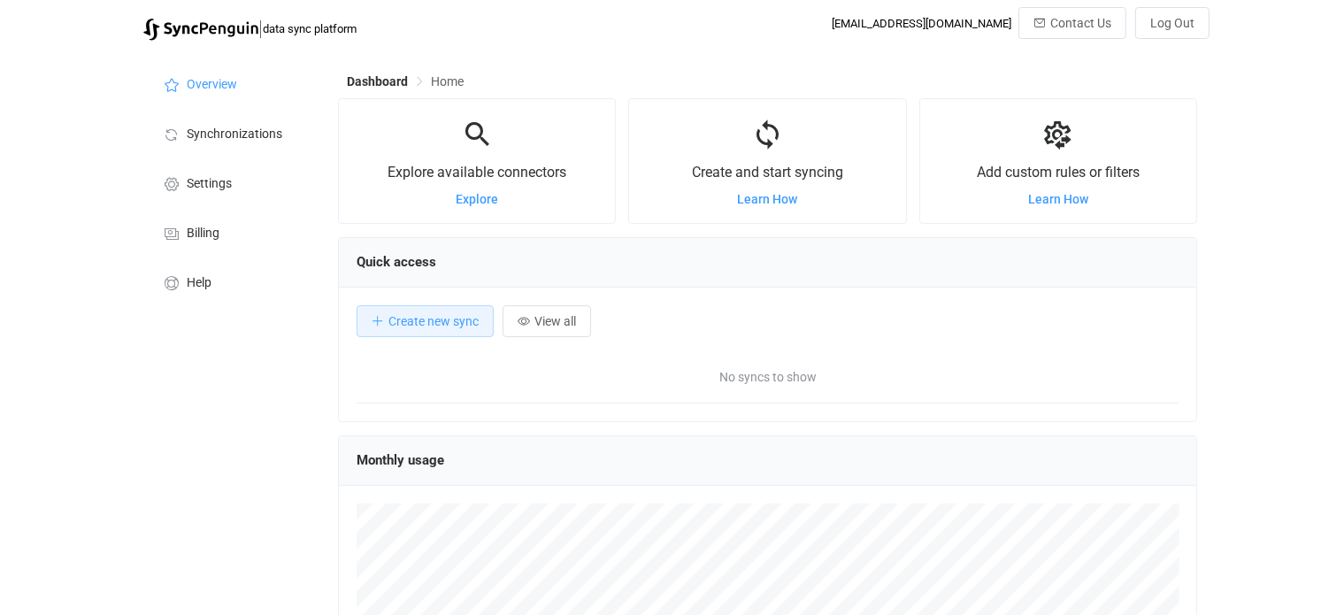
scroll to position [342, 859]
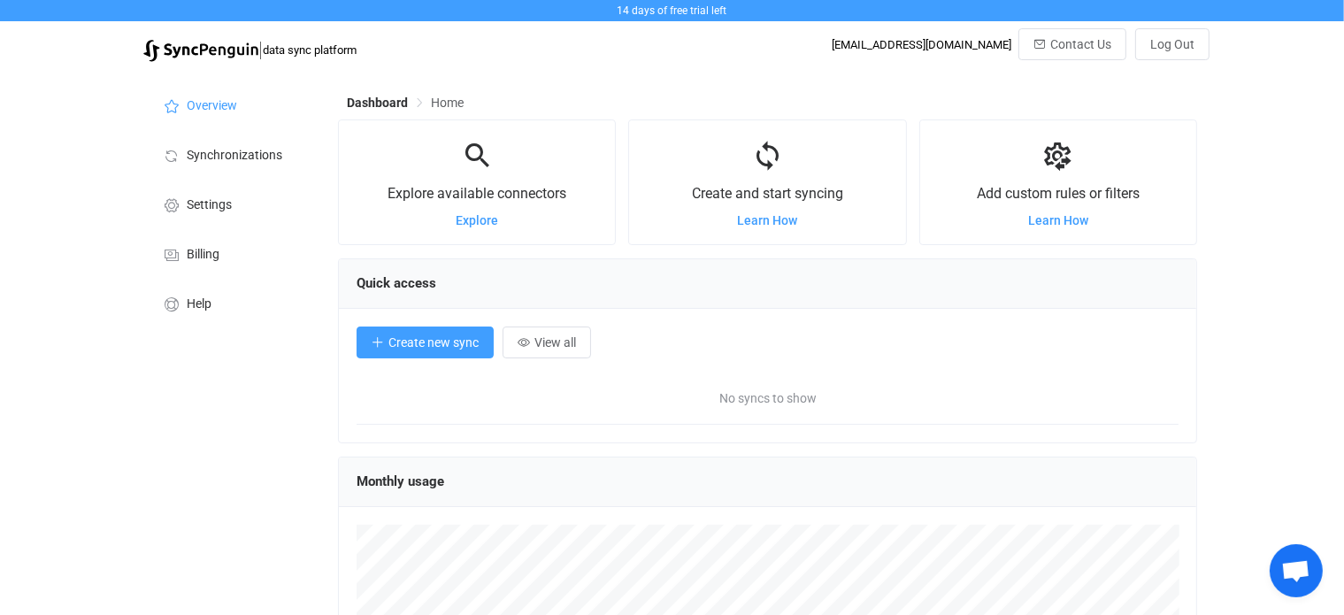
click at [422, 343] on span "Create new sync" at bounding box center [433, 342] width 90 height 14
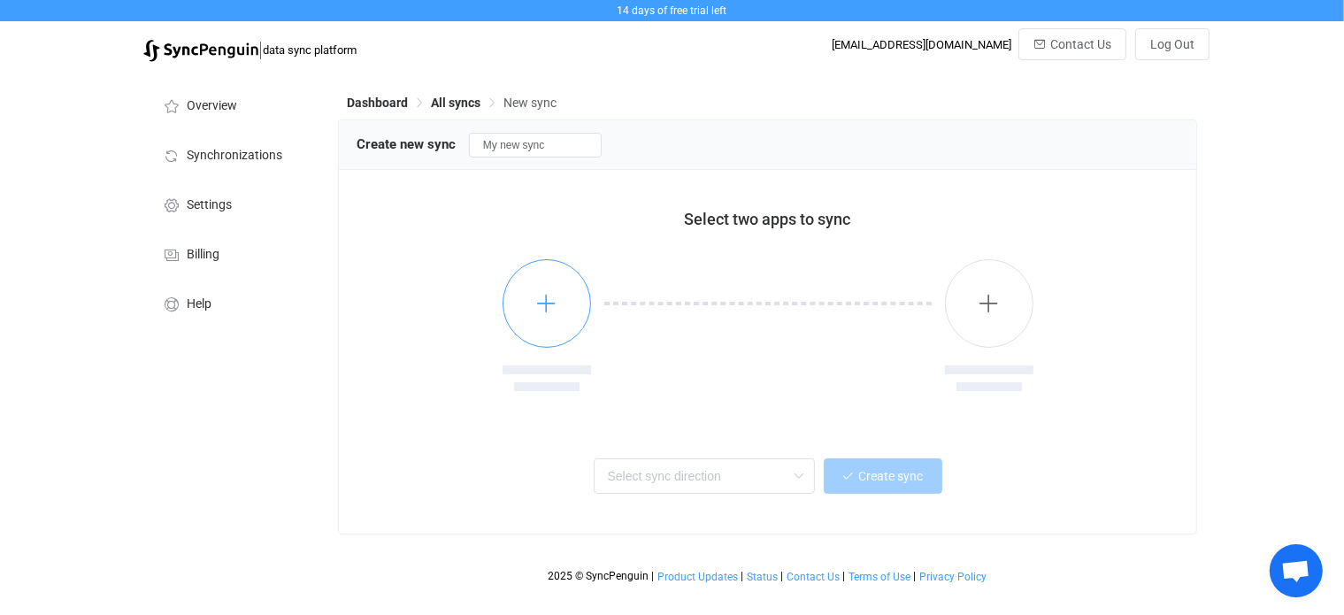
click at [534, 300] on button "button" at bounding box center [546, 303] width 88 height 88
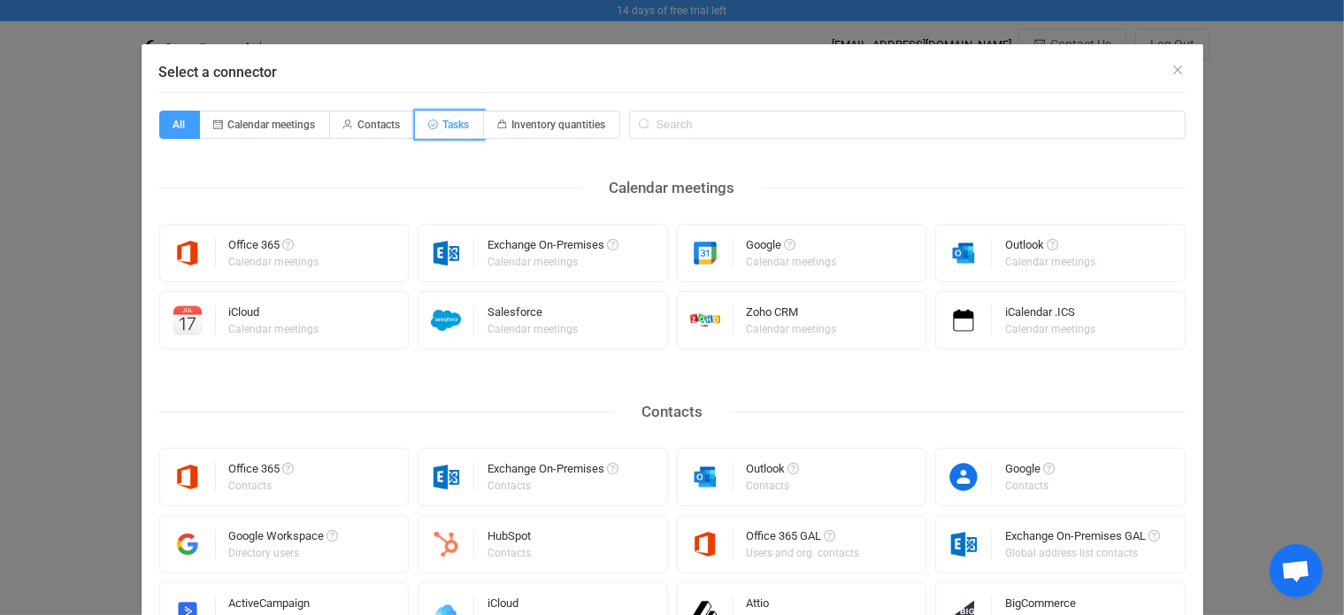
click at [453, 123] on span "Tasks" at bounding box center [456, 125] width 27 height 12
click at [431, 123] on input "Tasks" at bounding box center [424, 118] width 11 height 11
radio input "true"
radio input "false"
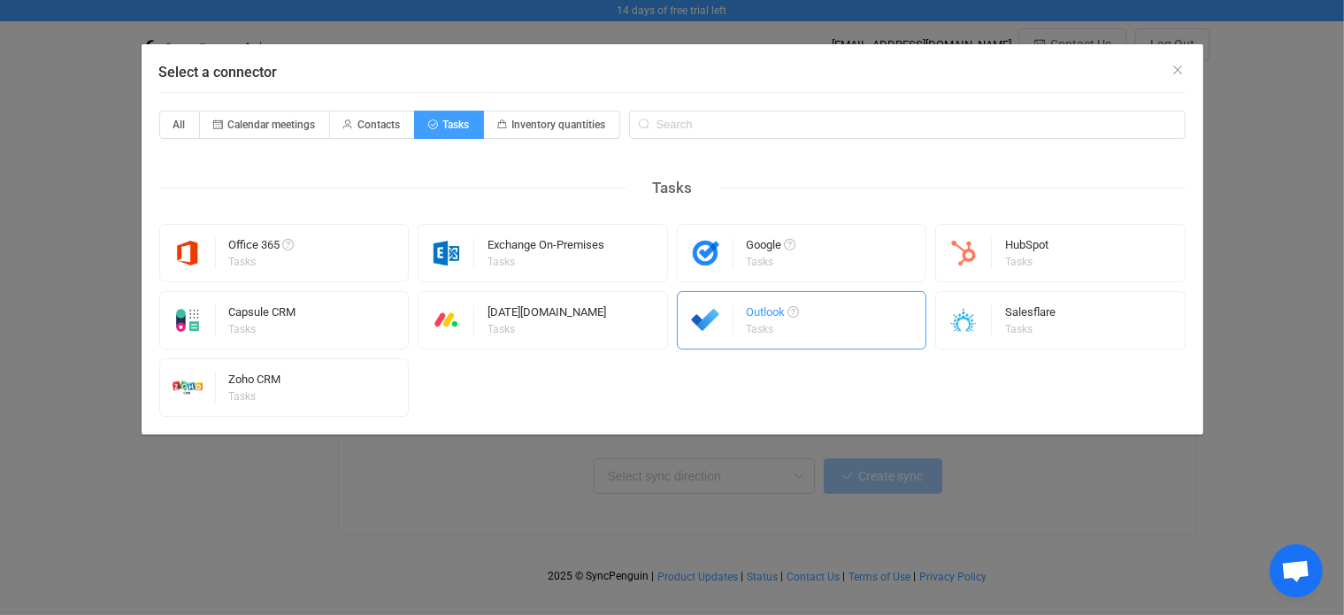
click at [747, 310] on div "Outlook" at bounding box center [773, 315] width 53 height 18
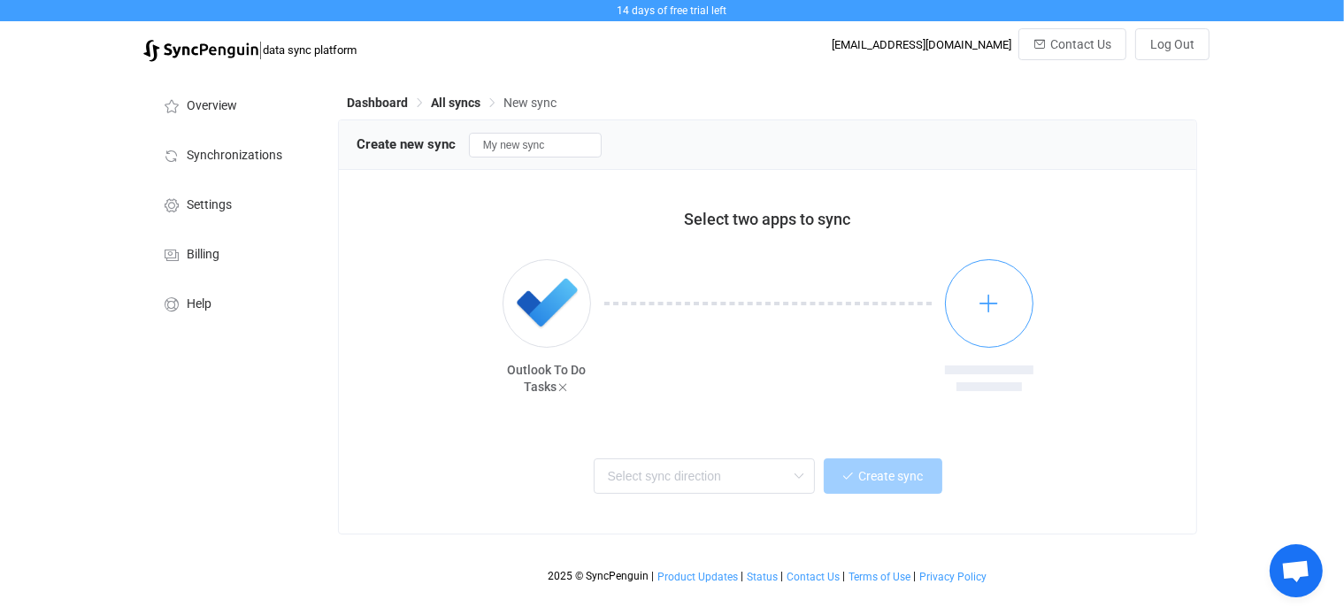
click at [1016, 301] on button "button" at bounding box center [989, 303] width 88 height 88
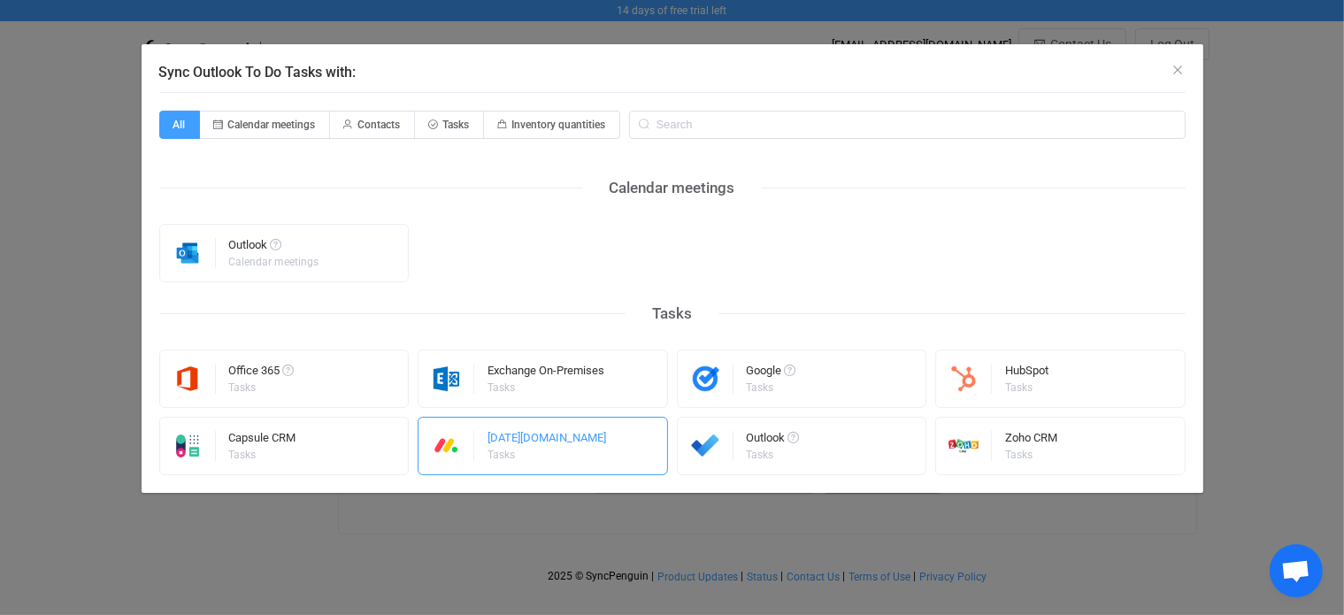
click at [509, 441] on div "Monday.com" at bounding box center [546, 441] width 119 height 18
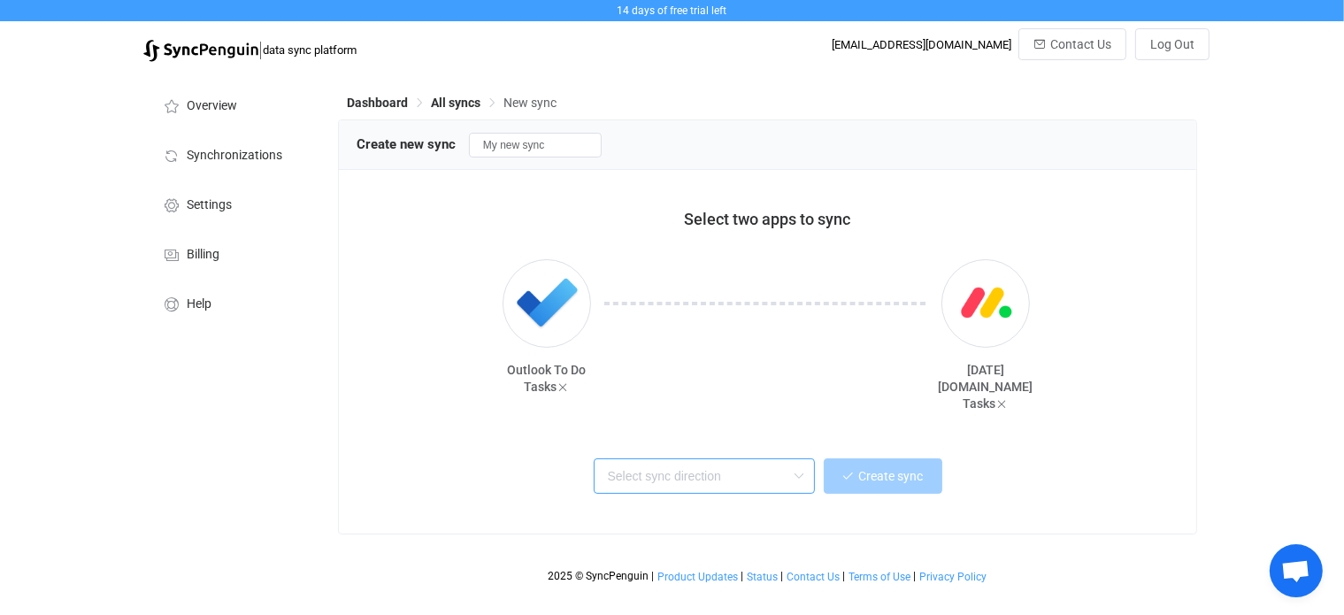
click at [722, 479] on input "text" at bounding box center [704, 475] width 221 height 35
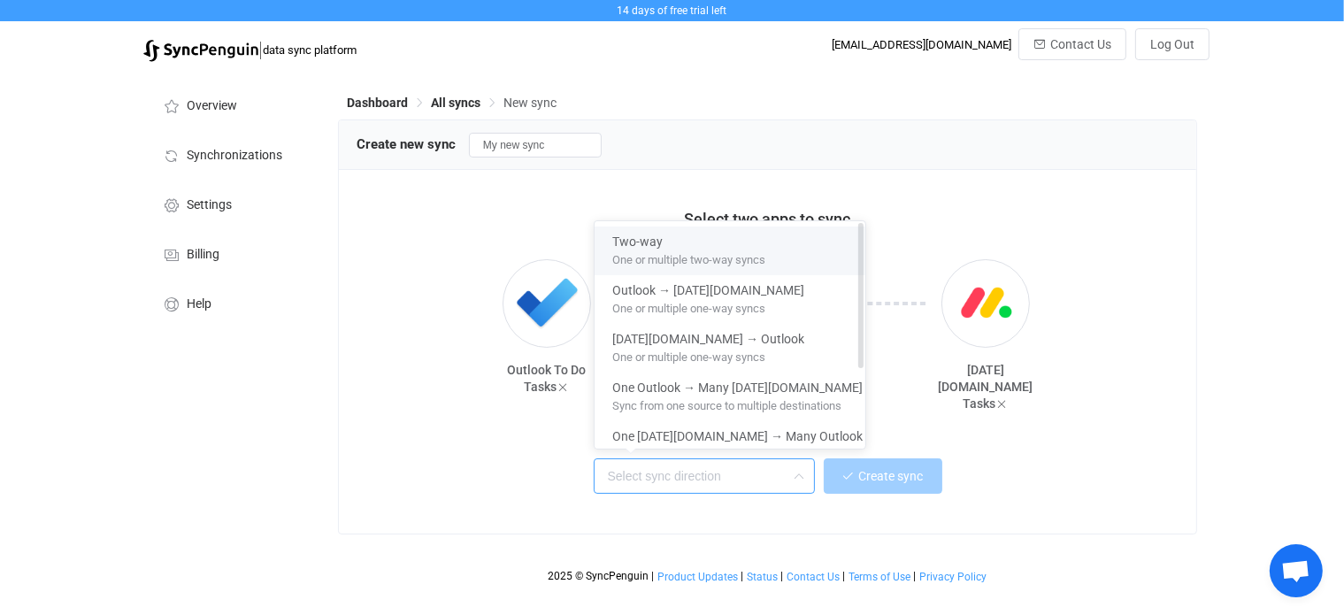
click at [675, 251] on span "One or multiple two-way syncs" at bounding box center [688, 256] width 153 height 19
type input "Two-way"
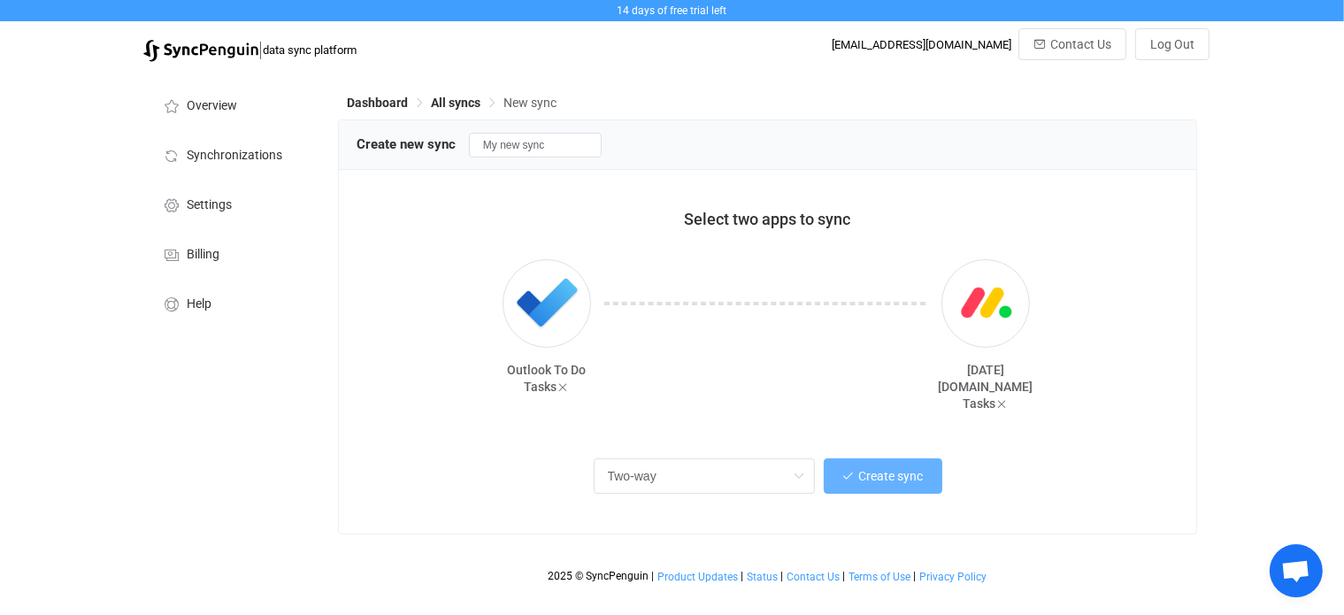
click at [890, 468] on button "Create sync" at bounding box center [883, 475] width 119 height 35
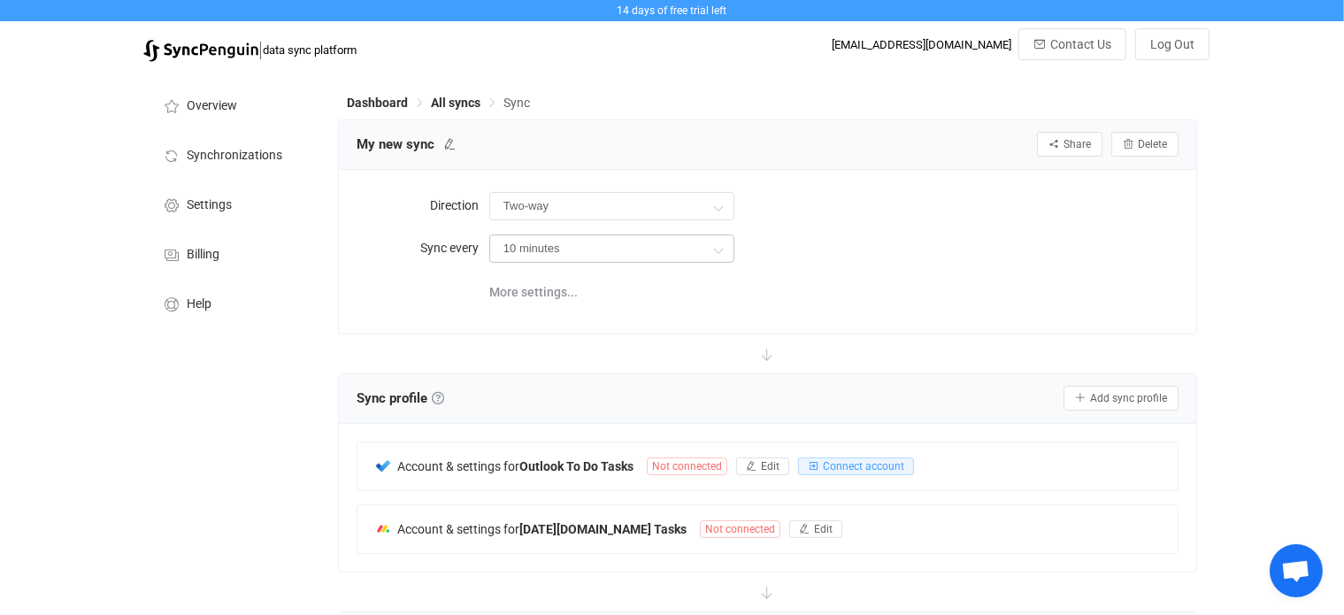
click at [721, 252] on icon at bounding box center [719, 249] width 22 height 35
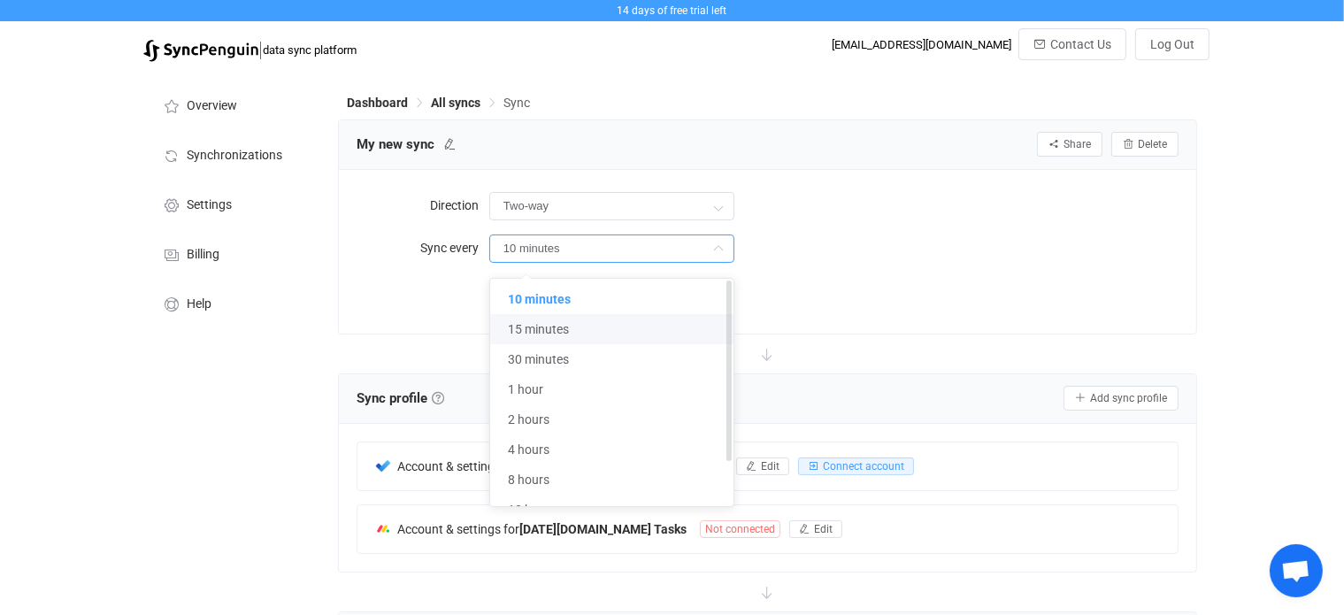
click at [633, 325] on li "15 minutes" at bounding box center [619, 329] width 258 height 30
type input "15 minutes"
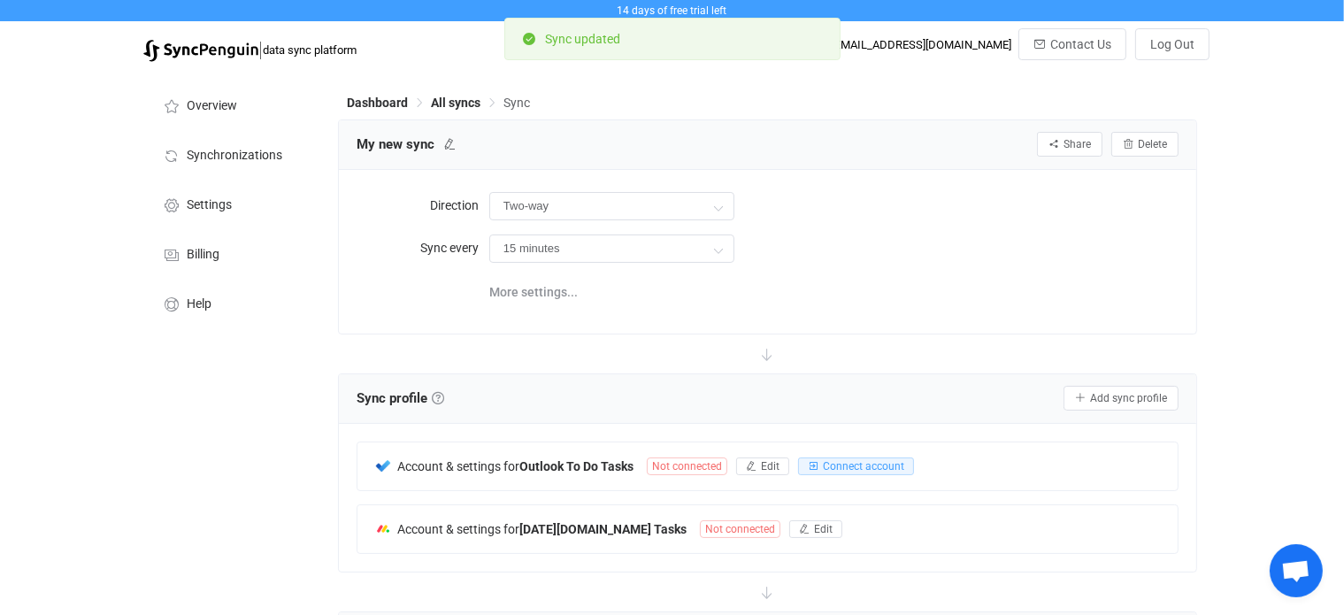
click at [921, 260] on div "15 minutes" at bounding box center [833, 248] width 689 height 36
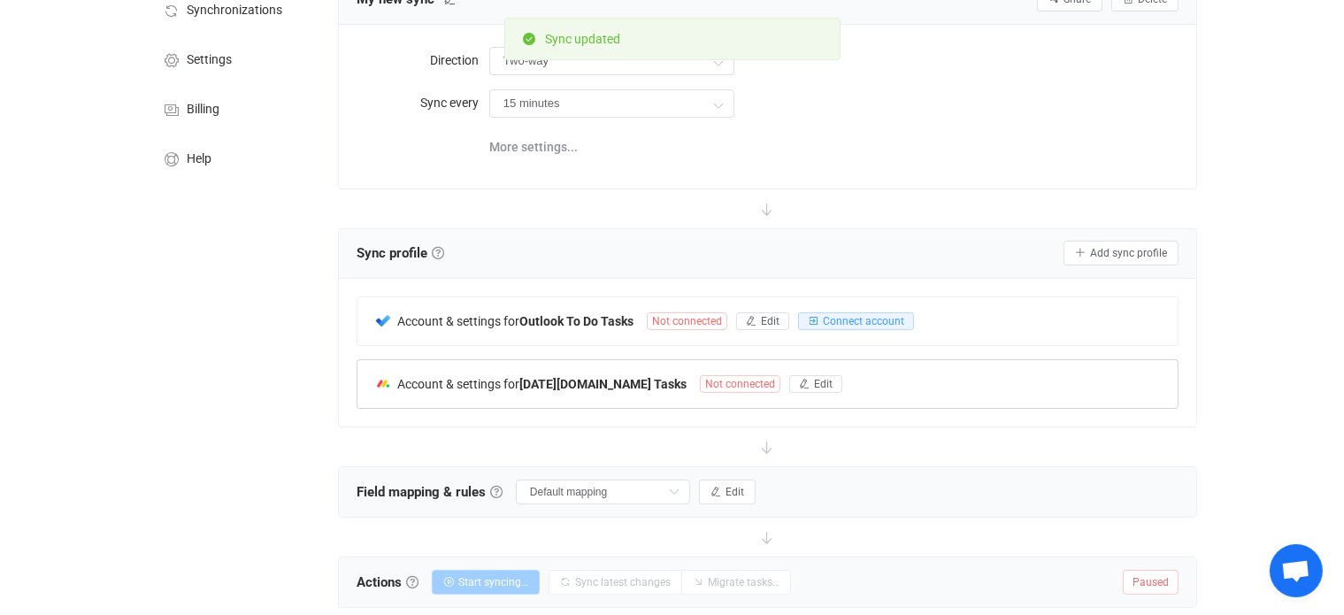
scroll to position [177, 0]
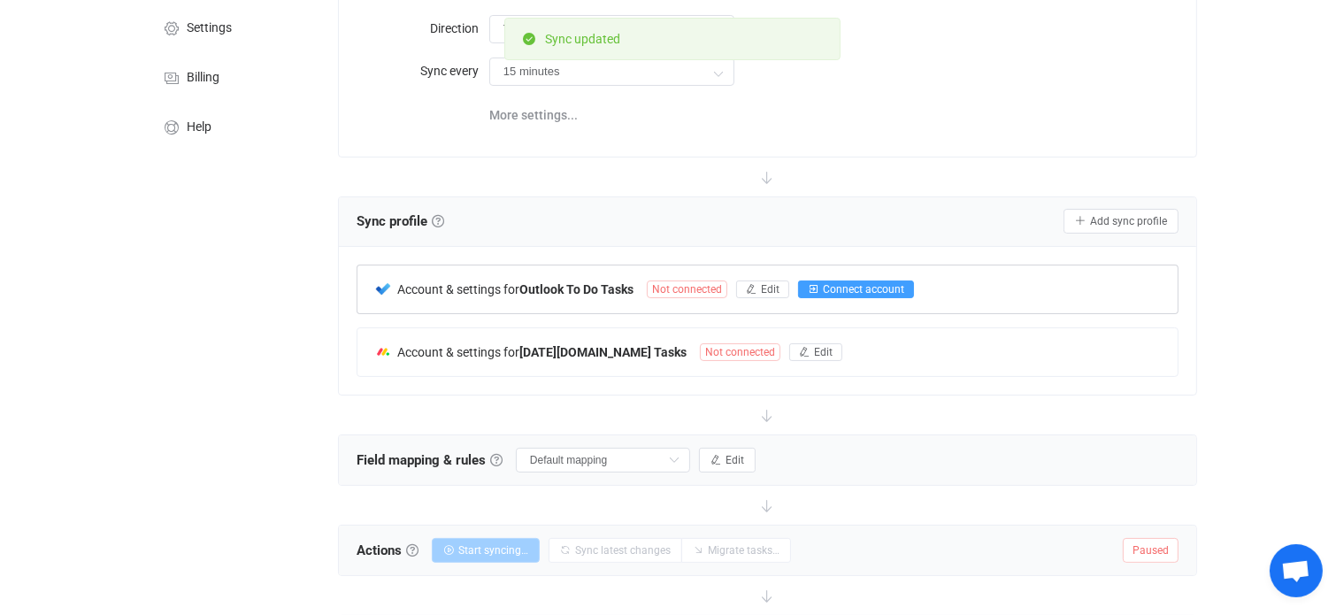
click at [849, 286] on span "Connect account" at bounding box center [863, 289] width 81 height 12
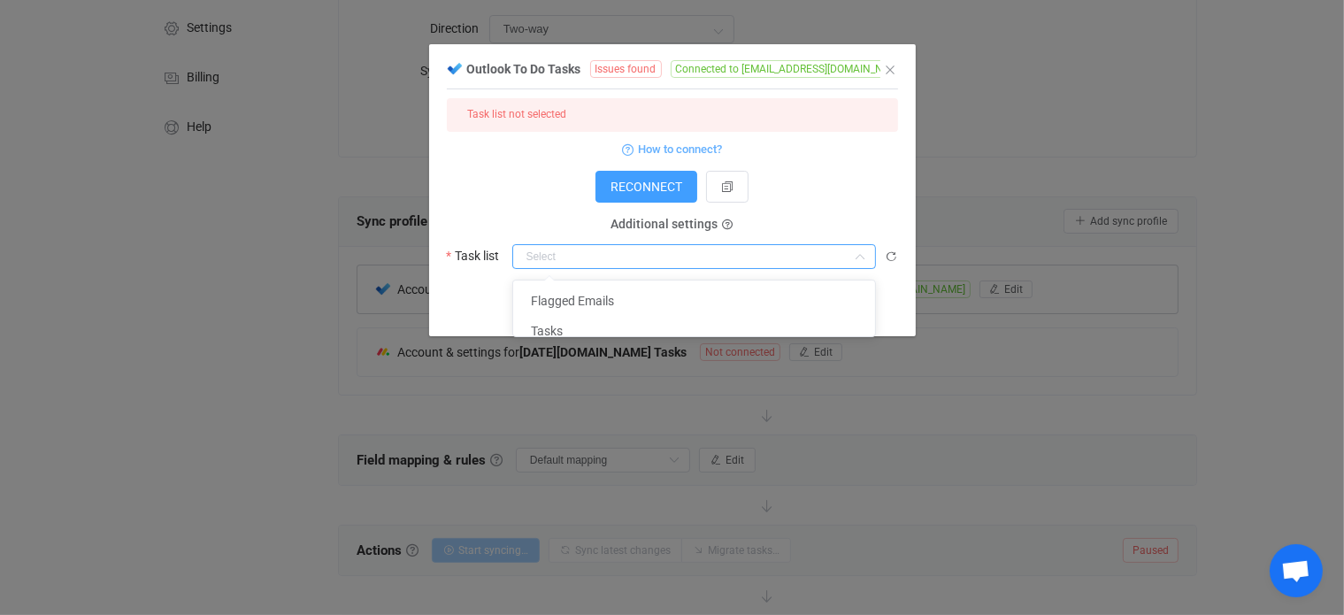
click at [680, 250] on input "dialog" at bounding box center [694, 256] width 364 height 25
click at [576, 294] on span "Flagged Emails" at bounding box center [572, 301] width 83 height 14
type input "Flagged Emails"
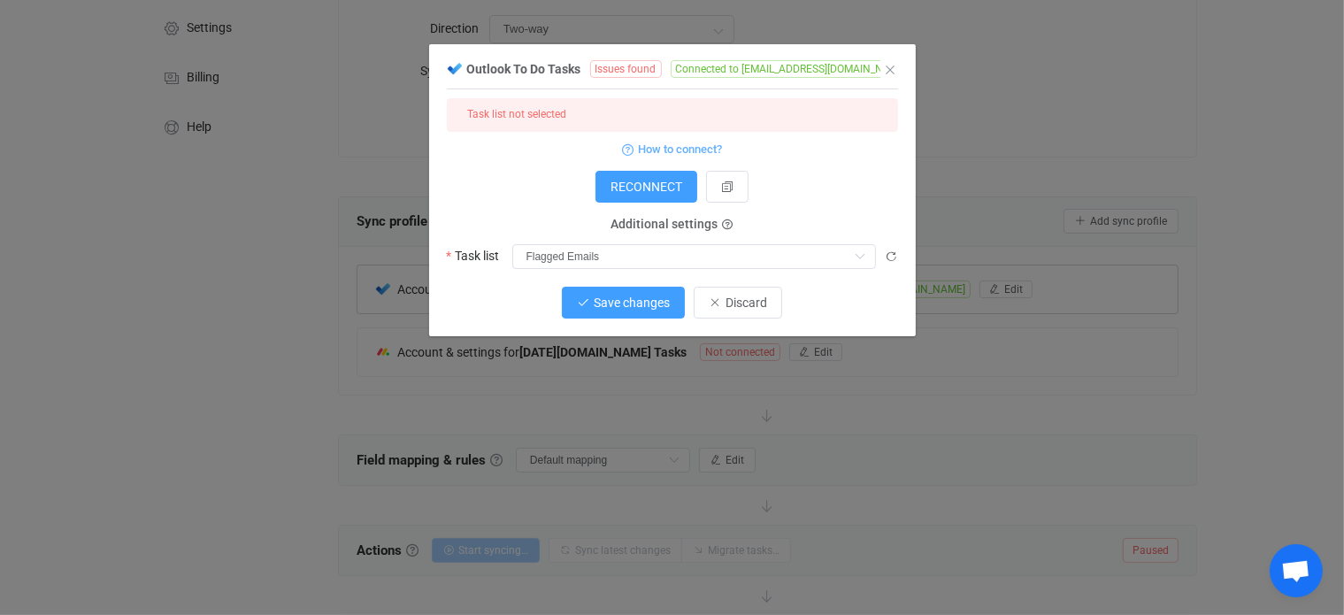
click at [656, 299] on span "Save changes" at bounding box center [632, 302] width 76 height 14
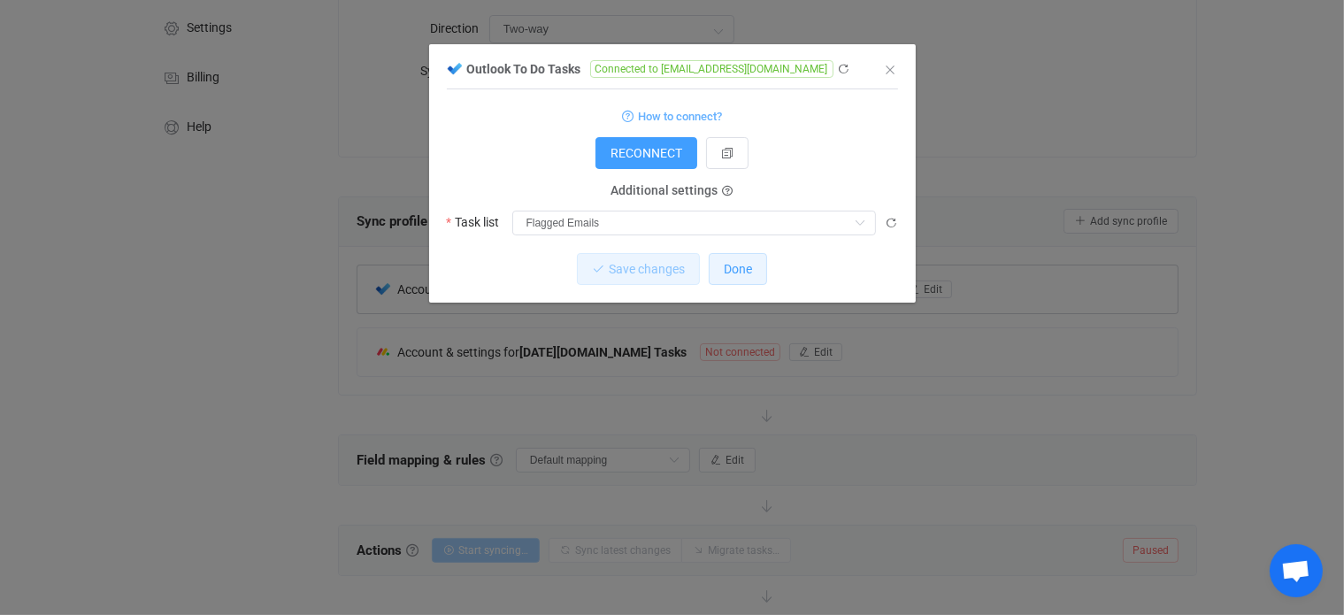
click at [735, 274] on span "Done" at bounding box center [738, 269] width 28 height 14
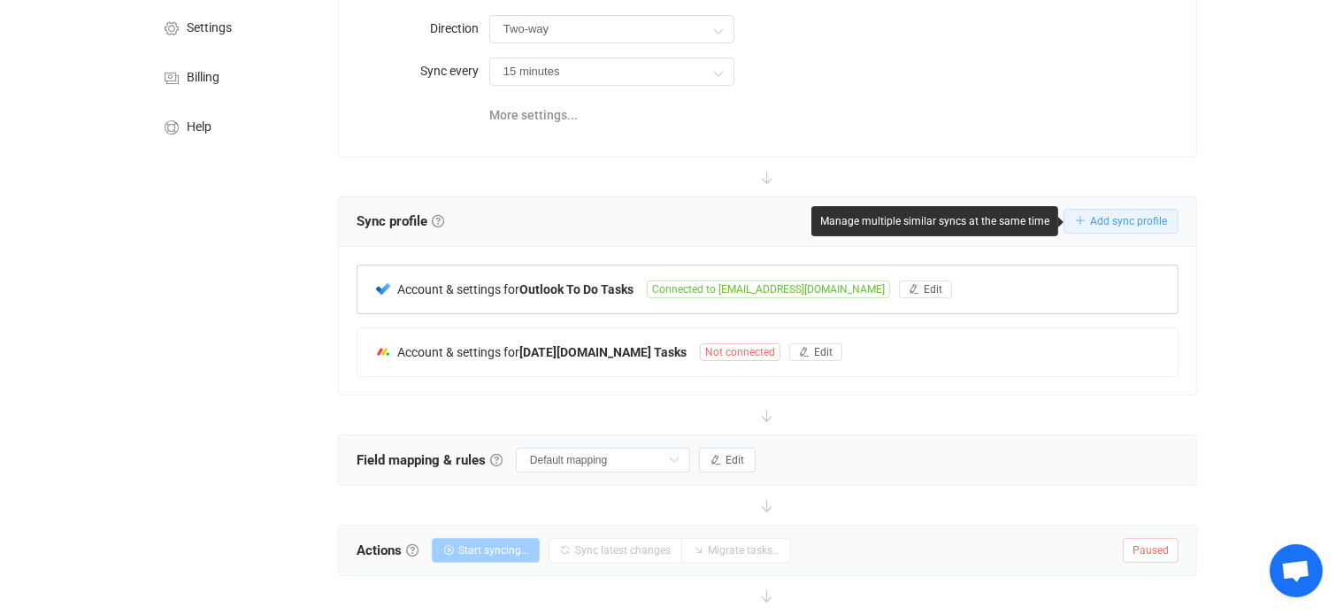
click at [1123, 217] on span "Add sync profile" at bounding box center [1128, 221] width 77 height 12
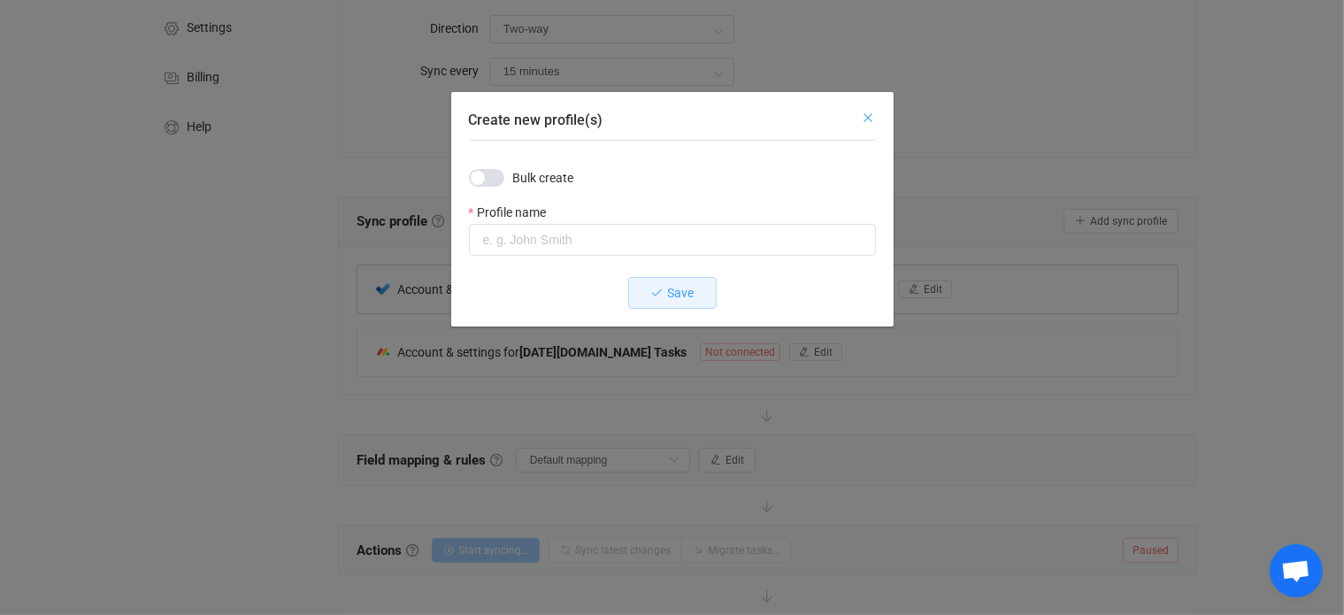
click at [869, 119] on icon "Close" at bounding box center [869, 118] width 14 height 14
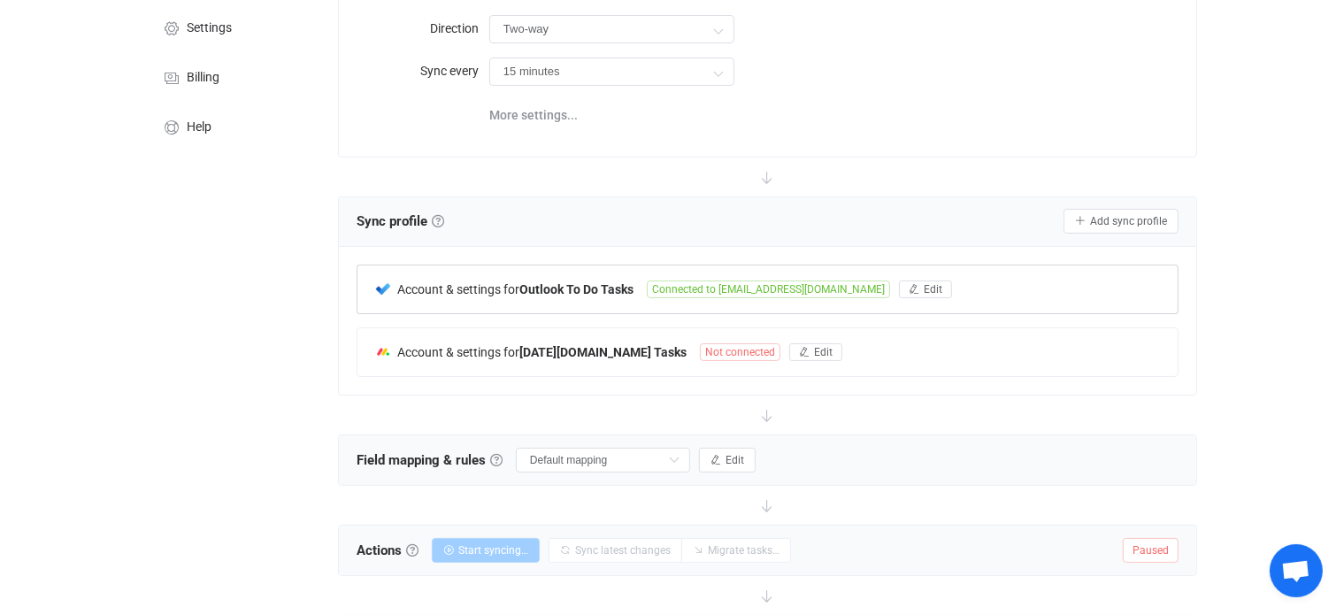
scroll to position [265, 0]
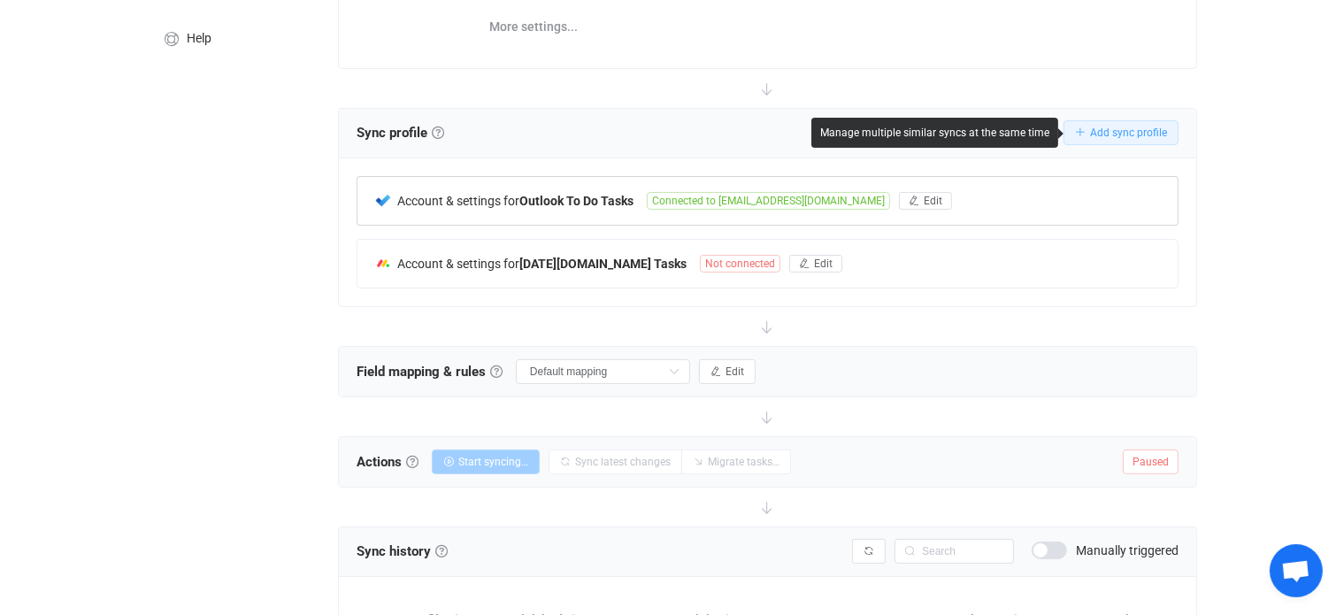
click at [1126, 131] on span "Add sync profile" at bounding box center [1128, 132] width 77 height 12
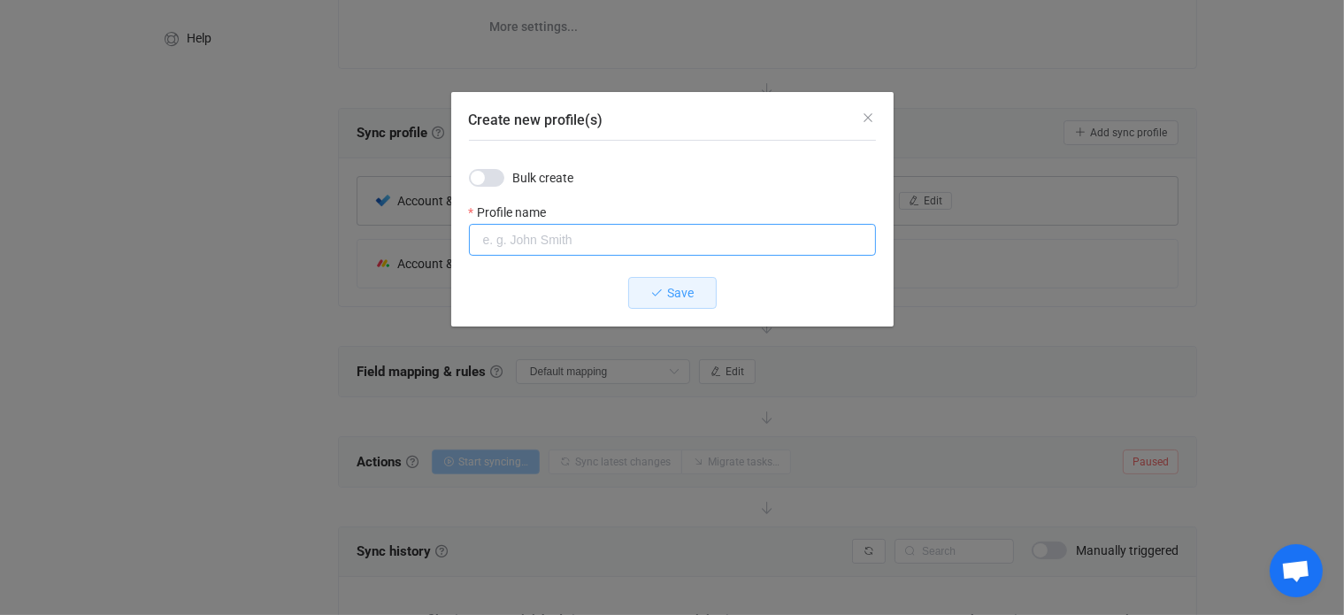
click at [516, 241] on input "Create new profile(s)" at bounding box center [672, 240] width 407 height 32
type input "A"
drag, startPoint x: 708, startPoint y: 98, endPoint x: 986, endPoint y: 110, distance: 278.9
click at [986, 110] on div "Create new profile(s) Bulk create Profile name Save" at bounding box center [672, 307] width 1344 height 615
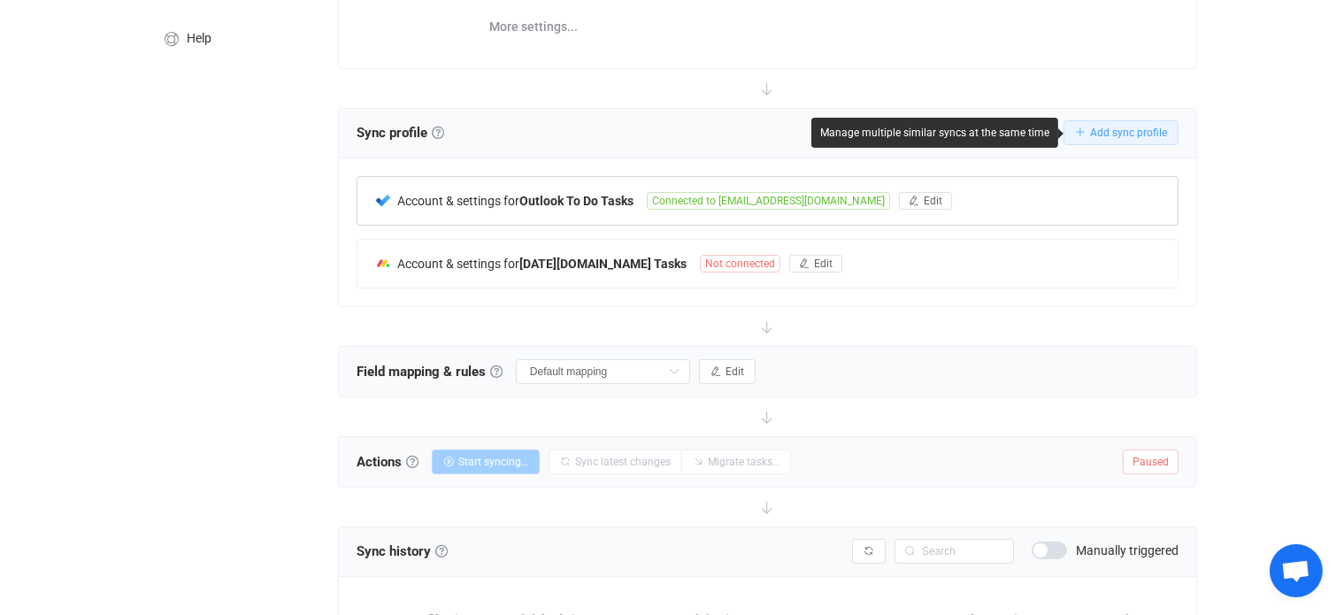
click at [1140, 126] on span "Add sync profile" at bounding box center [1128, 132] width 77 height 12
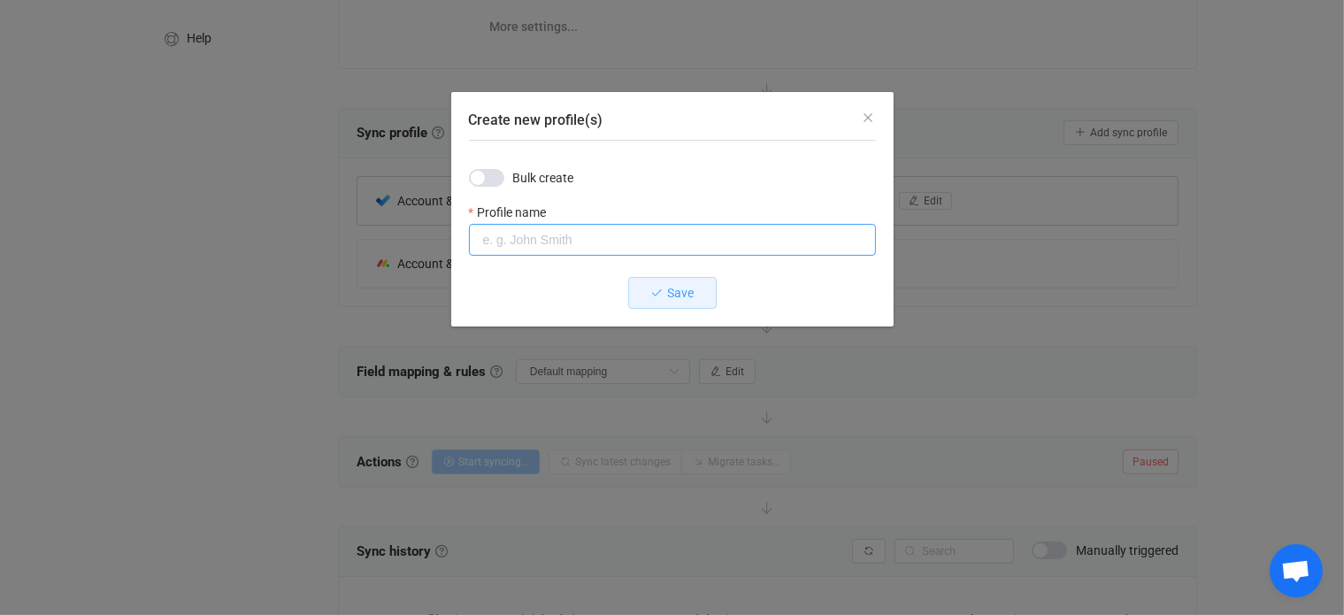
click at [541, 234] on input "Create new profile(s)" at bounding box center [672, 240] width 407 height 32
type input "Account & Settings for Outlook Tasks"
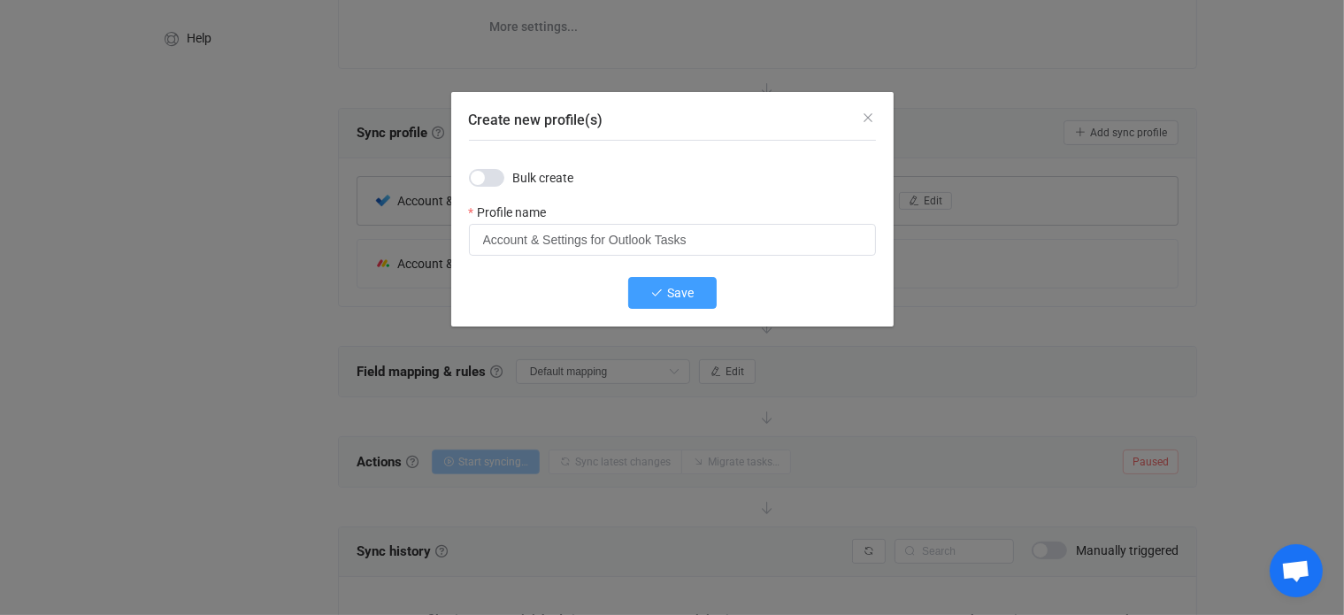
click at [659, 284] on button "Save" at bounding box center [672, 293] width 88 height 32
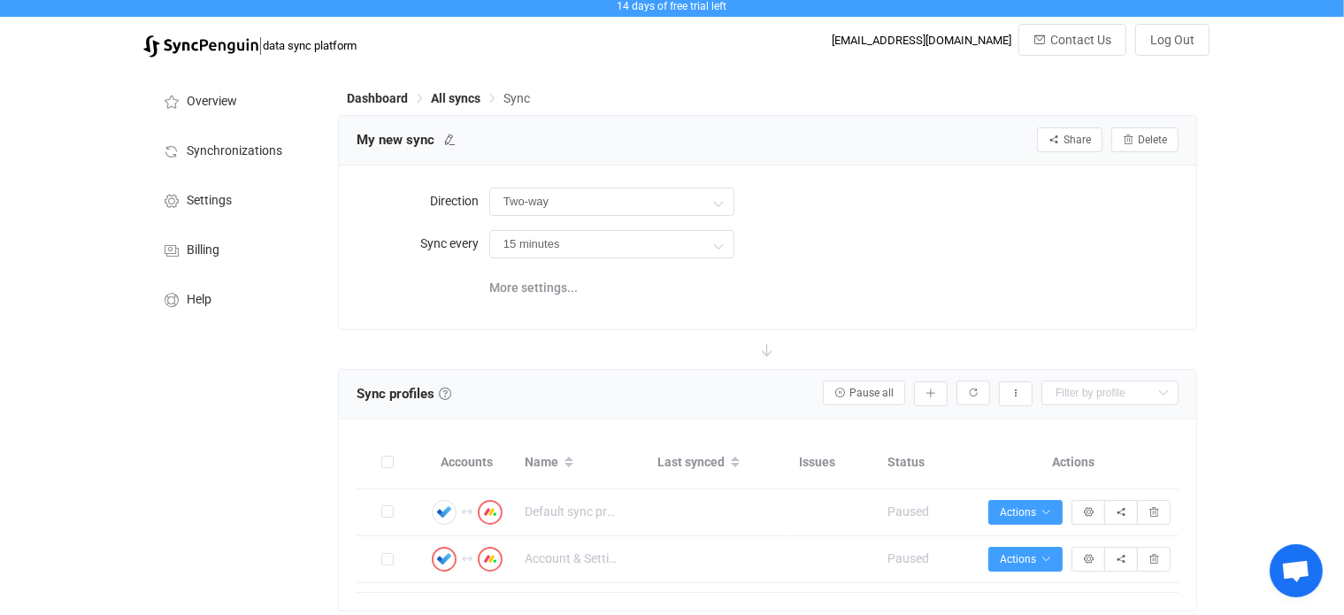
scroll to position [88, 0]
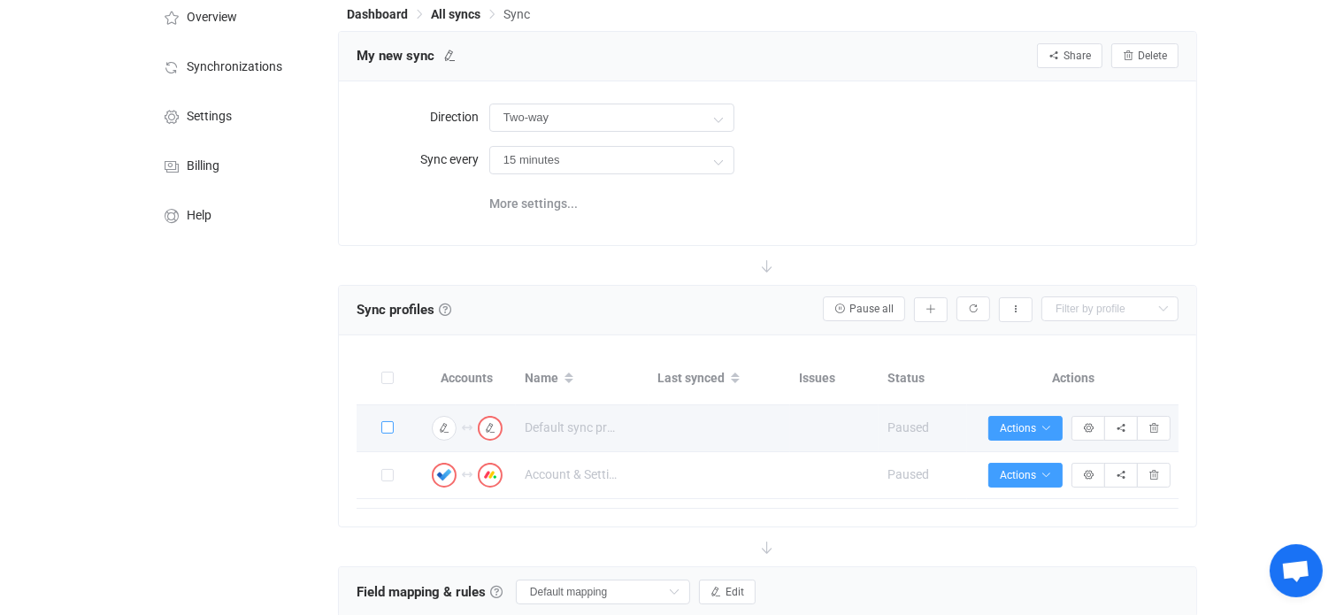
click at [390, 431] on span at bounding box center [387, 427] width 12 height 12
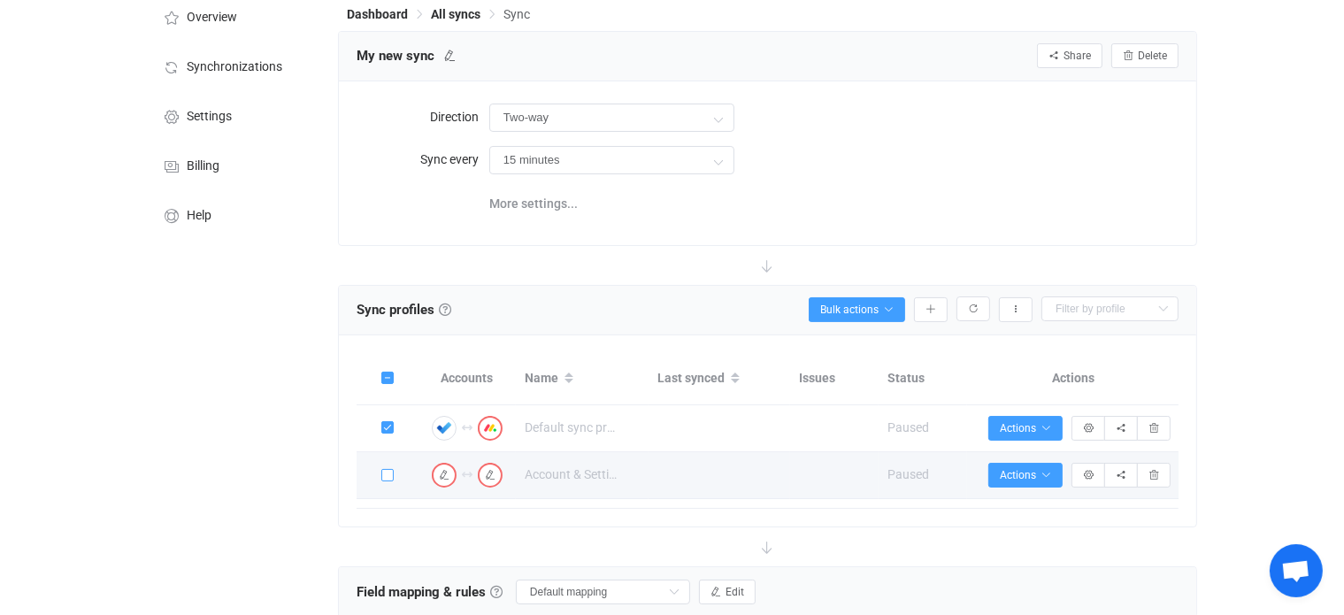
click at [384, 473] on span at bounding box center [387, 475] width 12 height 12
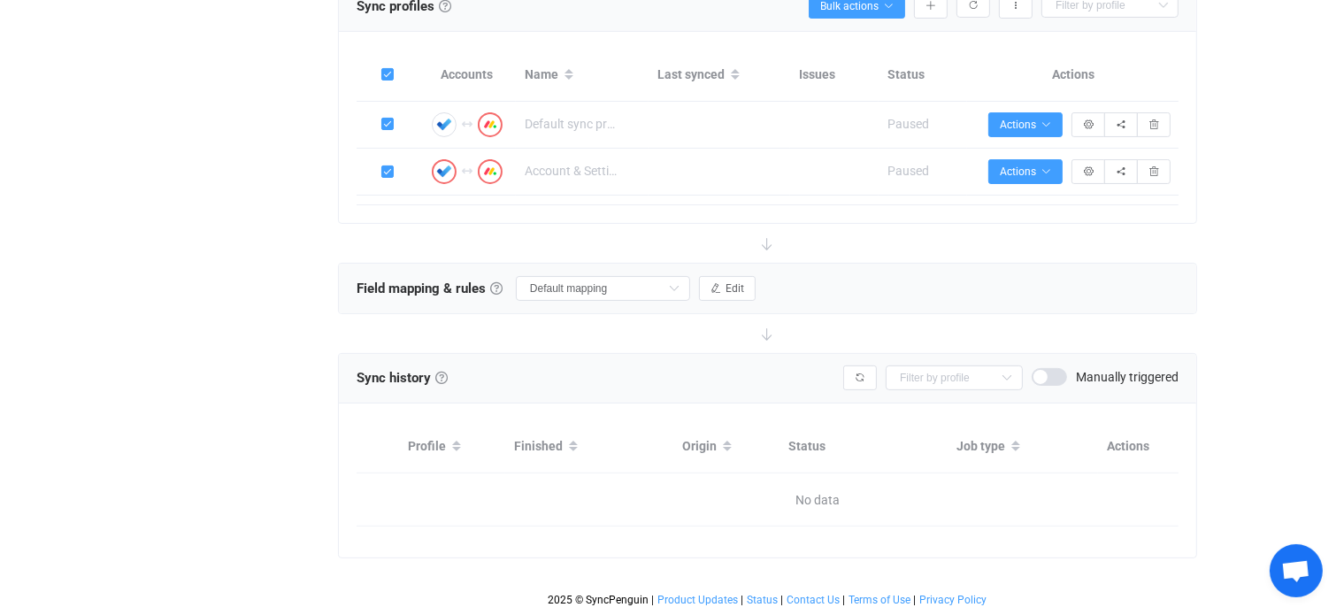
scroll to position [318, 0]
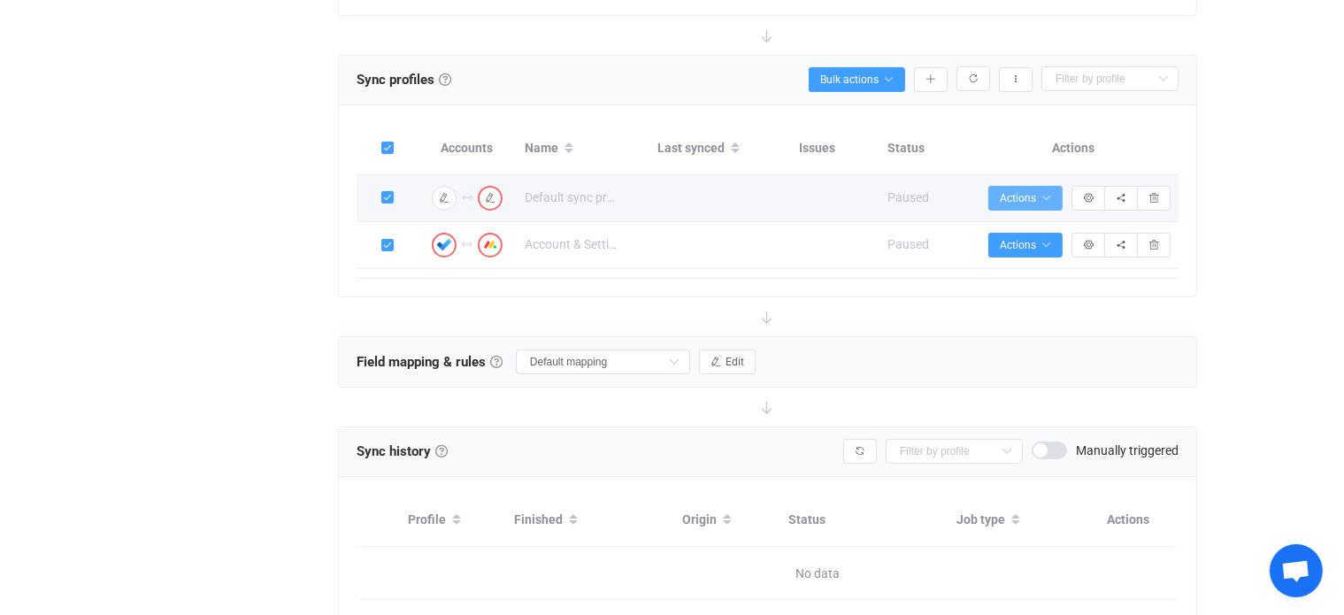
click at [1054, 197] on button "Actions" at bounding box center [1025, 198] width 74 height 25
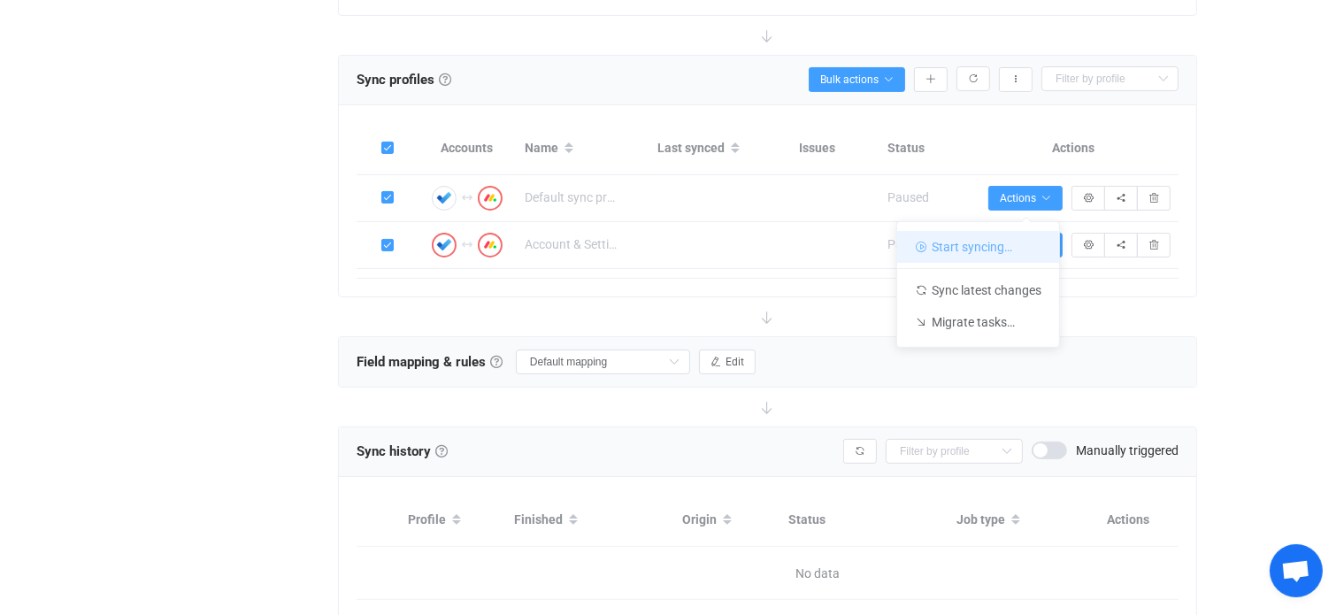
click at [1007, 248] on li "Start syncing…" at bounding box center [978, 247] width 162 height 32
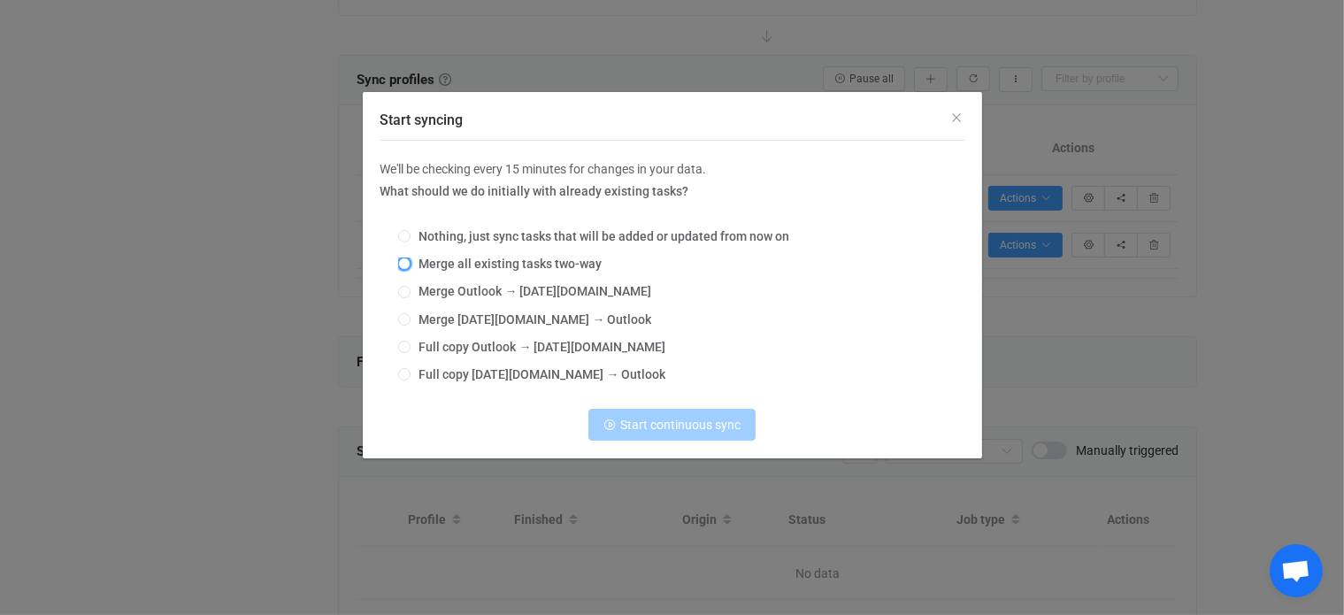
click at [407, 264] on span "Start syncing" at bounding box center [404, 263] width 12 height 12
click at [407, 264] on input "Merge all existing tasks two-way" at bounding box center [404, 264] width 12 height 14
radio input "true"
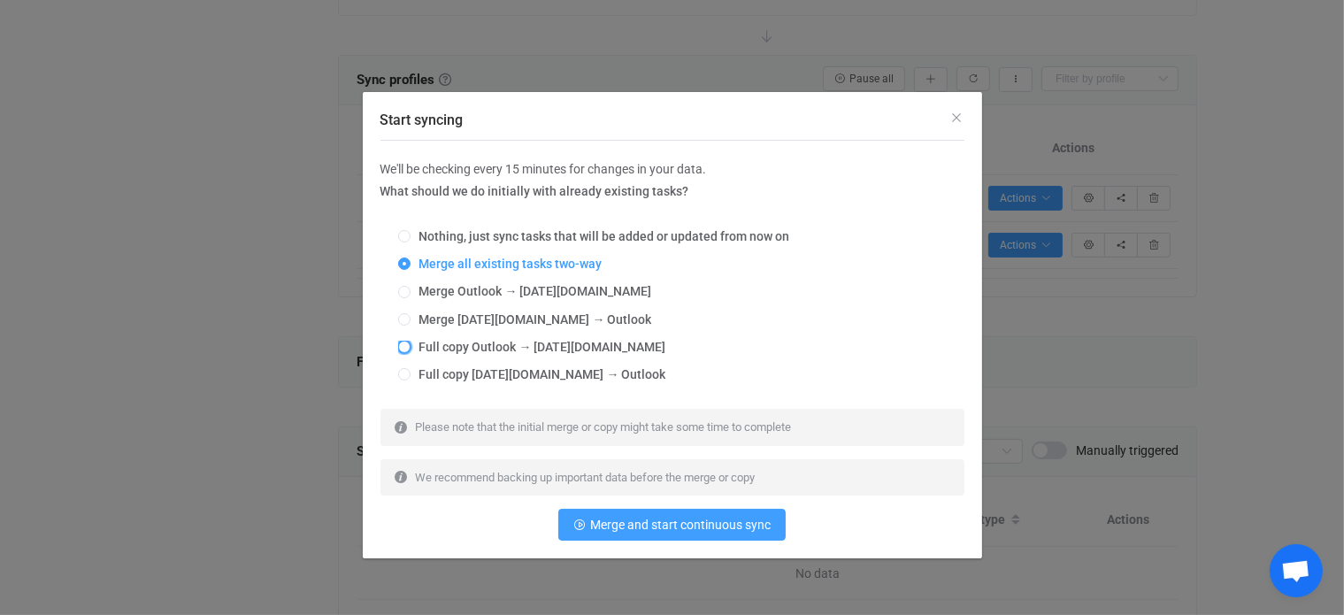
click at [404, 348] on span "Start syncing" at bounding box center [404, 347] width 12 height 12
click at [404, 348] on input "Full copy Outlook → Monday.com" at bounding box center [404, 348] width 12 height 14
radio input "true"
radio input "false"
radio input "true"
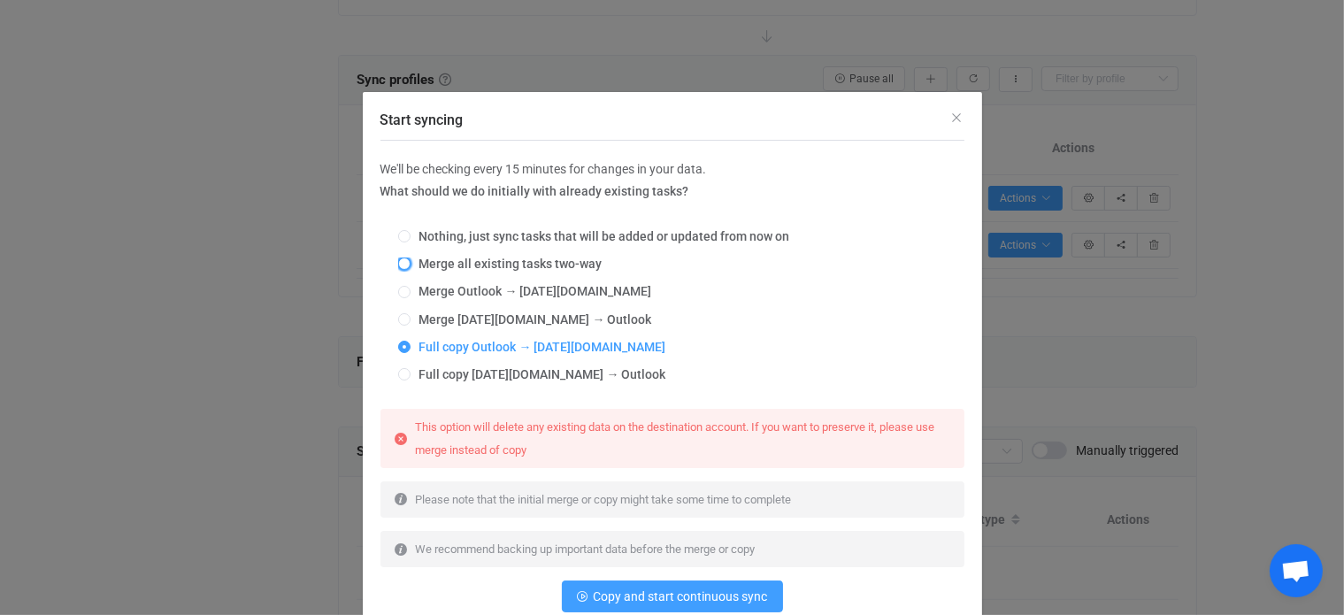
click at [399, 261] on span "Start syncing" at bounding box center [404, 263] width 12 height 12
click at [399, 261] on input "Merge all existing tasks two-way" at bounding box center [404, 264] width 12 height 14
radio input "true"
radio input "false"
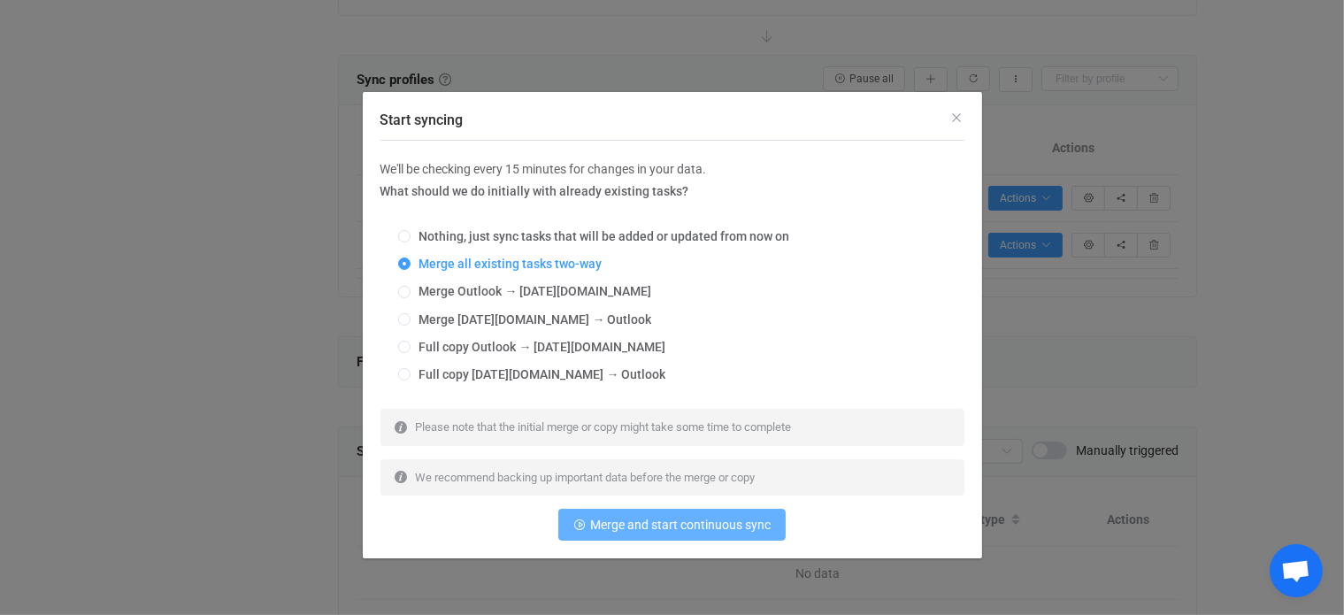
click at [675, 520] on span "Merge and start continuous sync" at bounding box center [680, 524] width 180 height 14
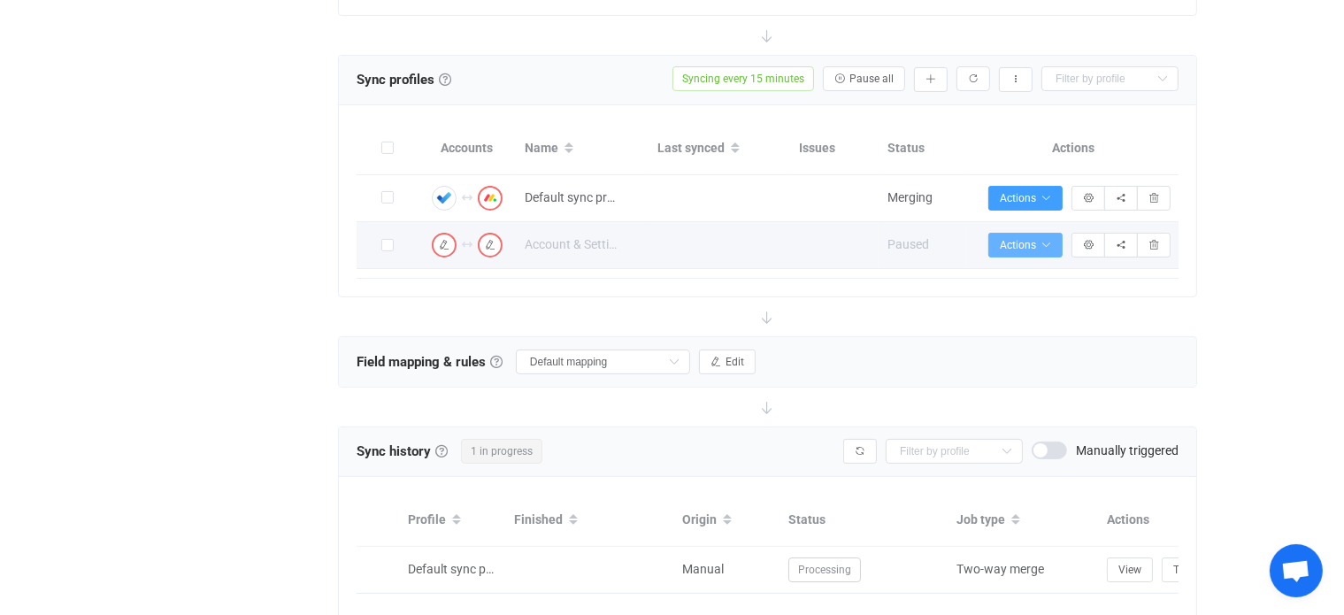
click at [1054, 243] on button "Actions" at bounding box center [1025, 245] width 74 height 25
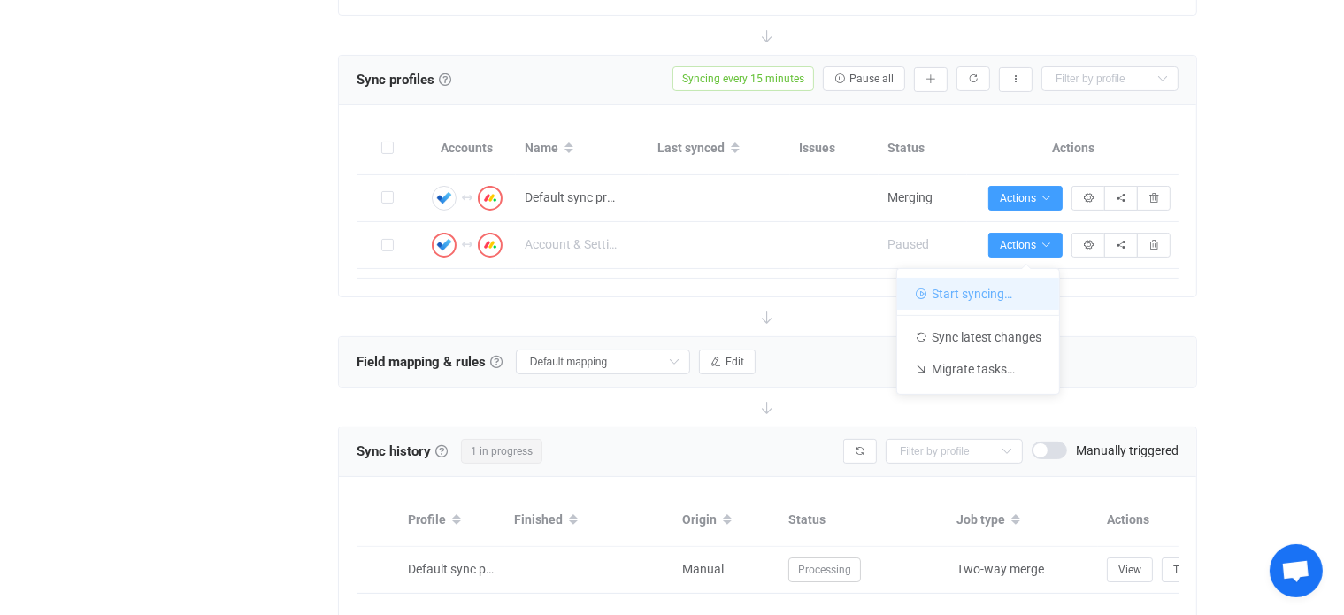
click at [1009, 293] on li "Start syncing…" at bounding box center [978, 294] width 162 height 32
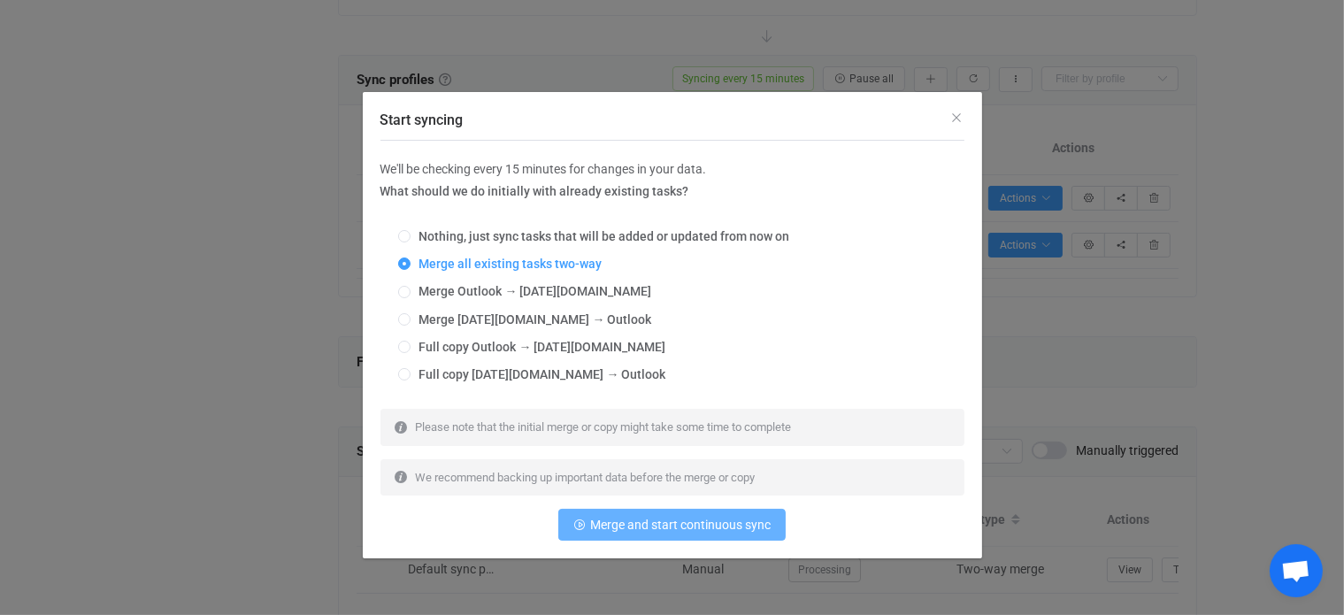
click at [715, 519] on span "Merge and start continuous sync" at bounding box center [680, 524] width 180 height 14
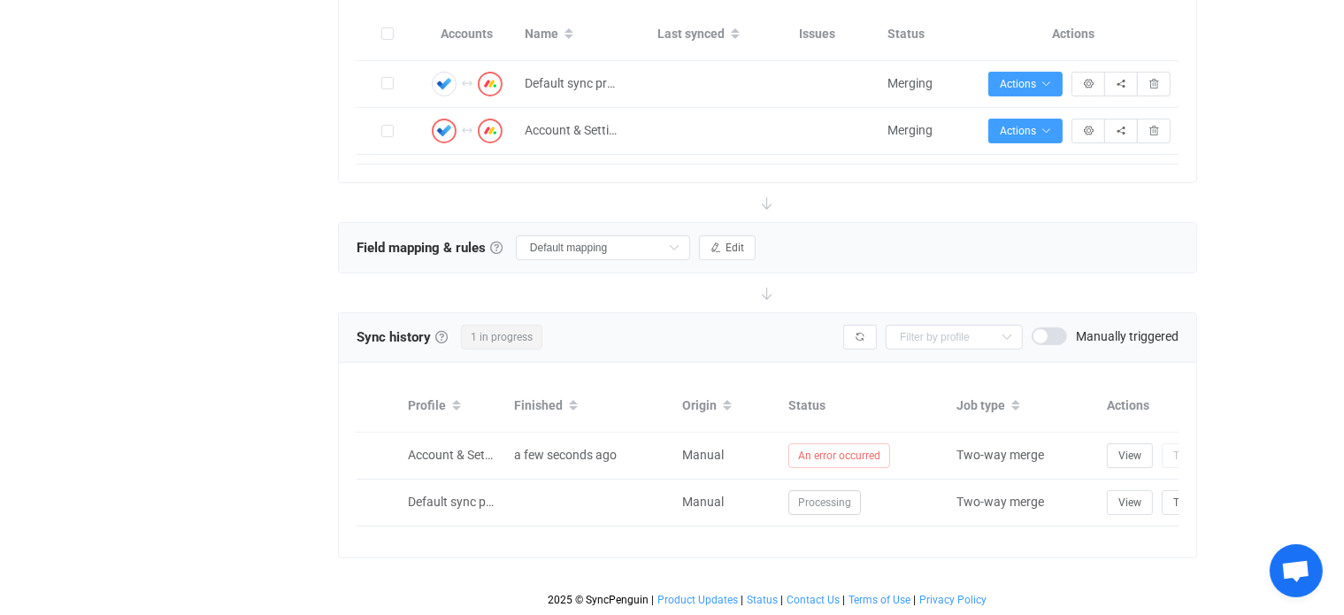
scroll to position [447, 0]
click at [686, 236] on icon at bounding box center [674, 247] width 22 height 25
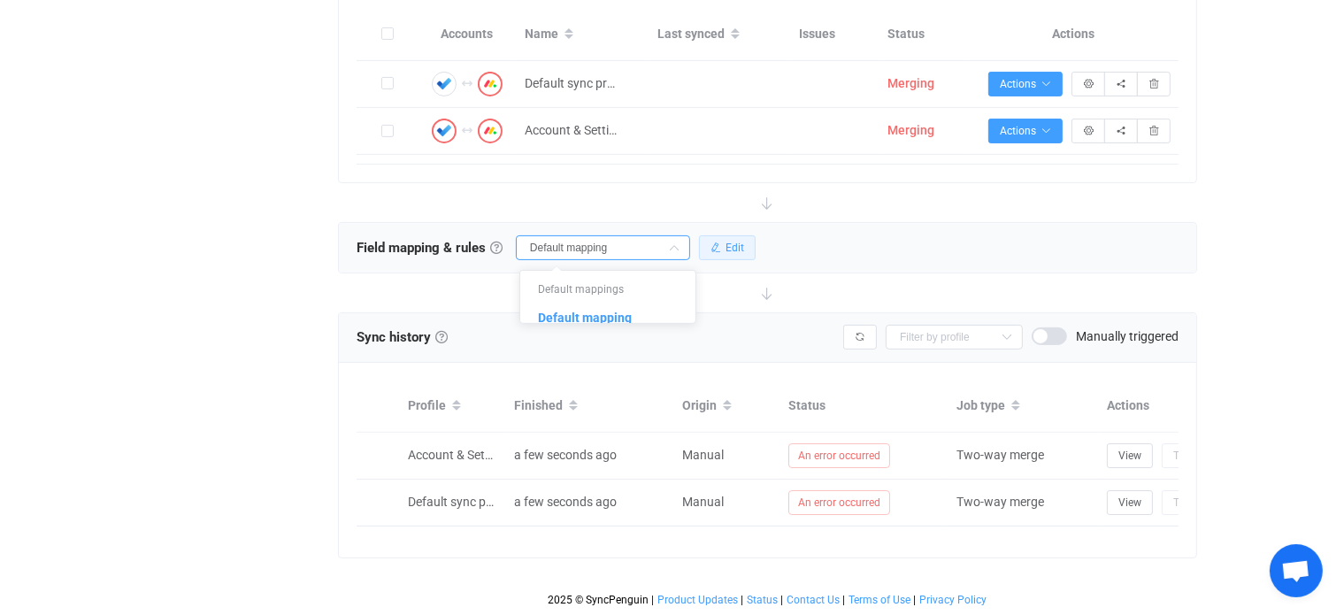
click at [721, 242] on icon "button" at bounding box center [715, 247] width 11 height 11
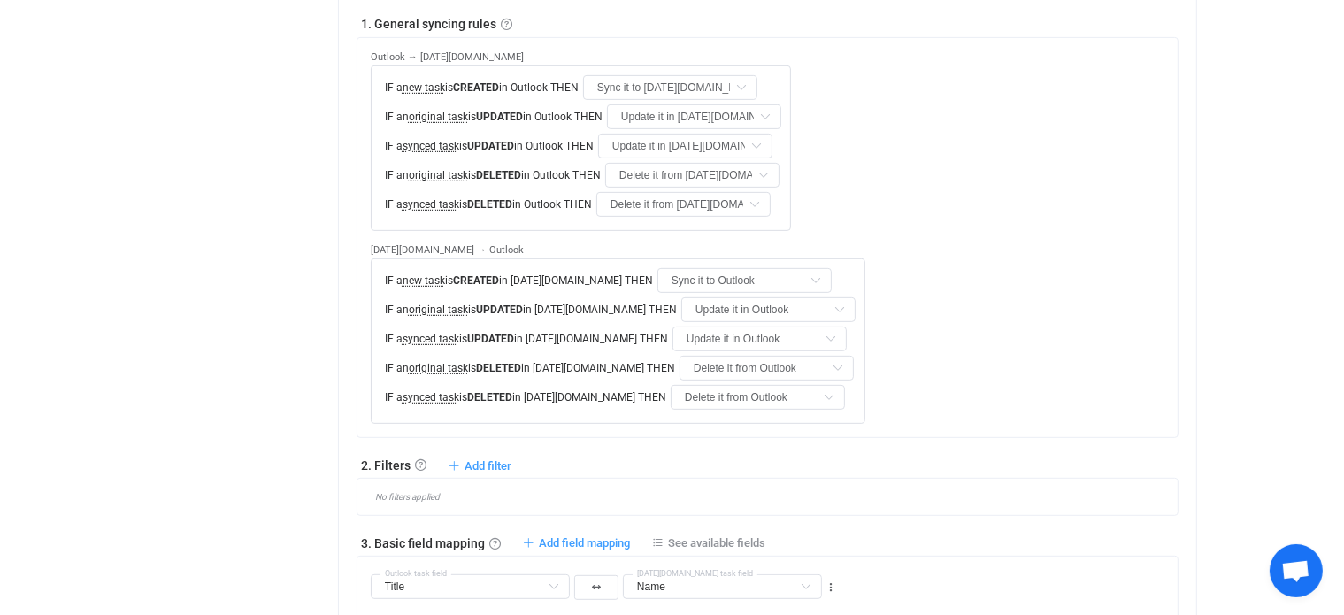
scroll to position [624, 0]
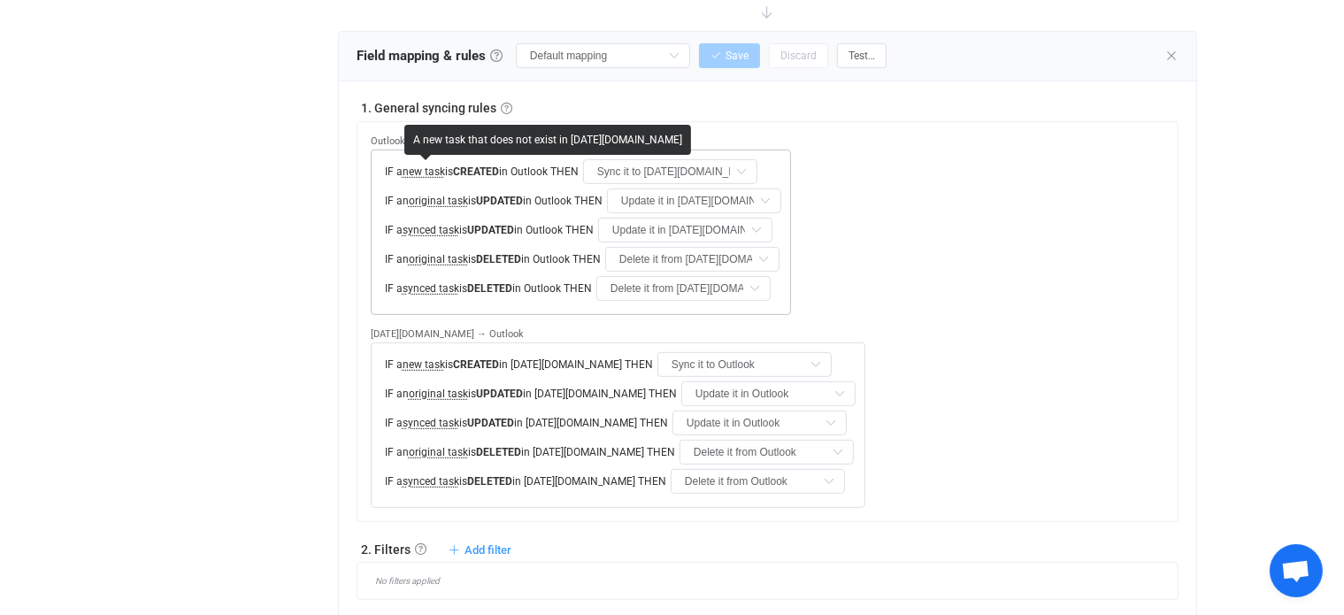
click at [420, 170] on span "new task" at bounding box center [423, 171] width 42 height 12
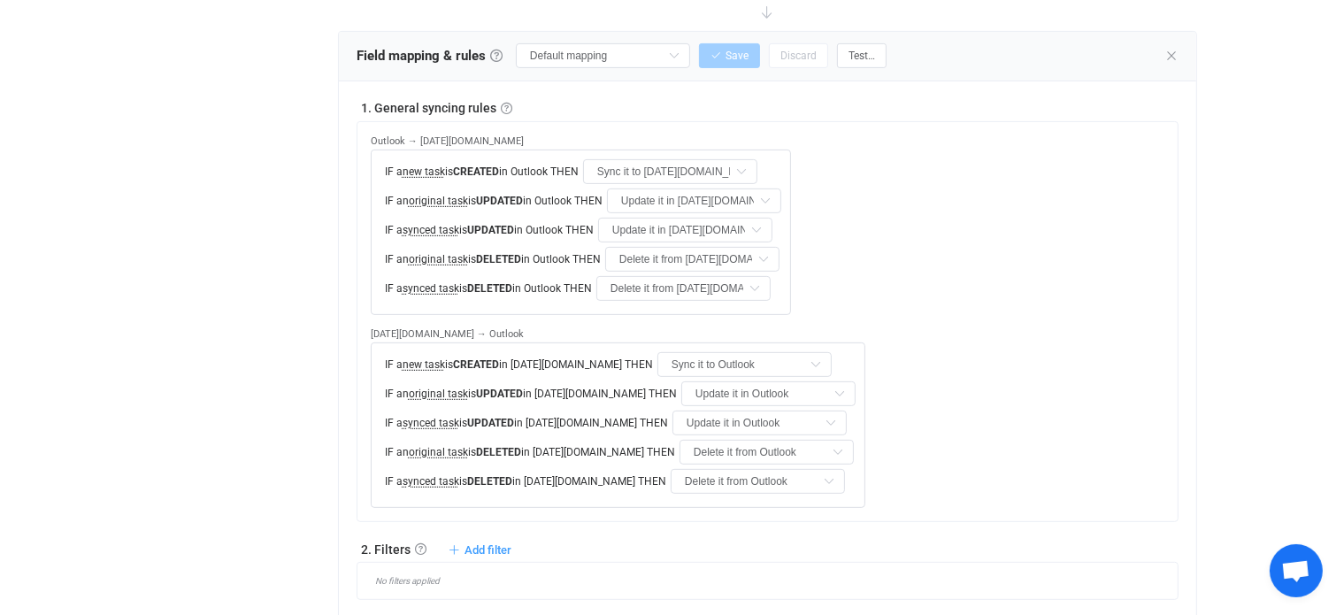
click at [1230, 295] on div "14 days of free trial left | data sync platform kdegler@rightsizefacility.com C…" at bounding box center [672, 311] width 1344 height 1870
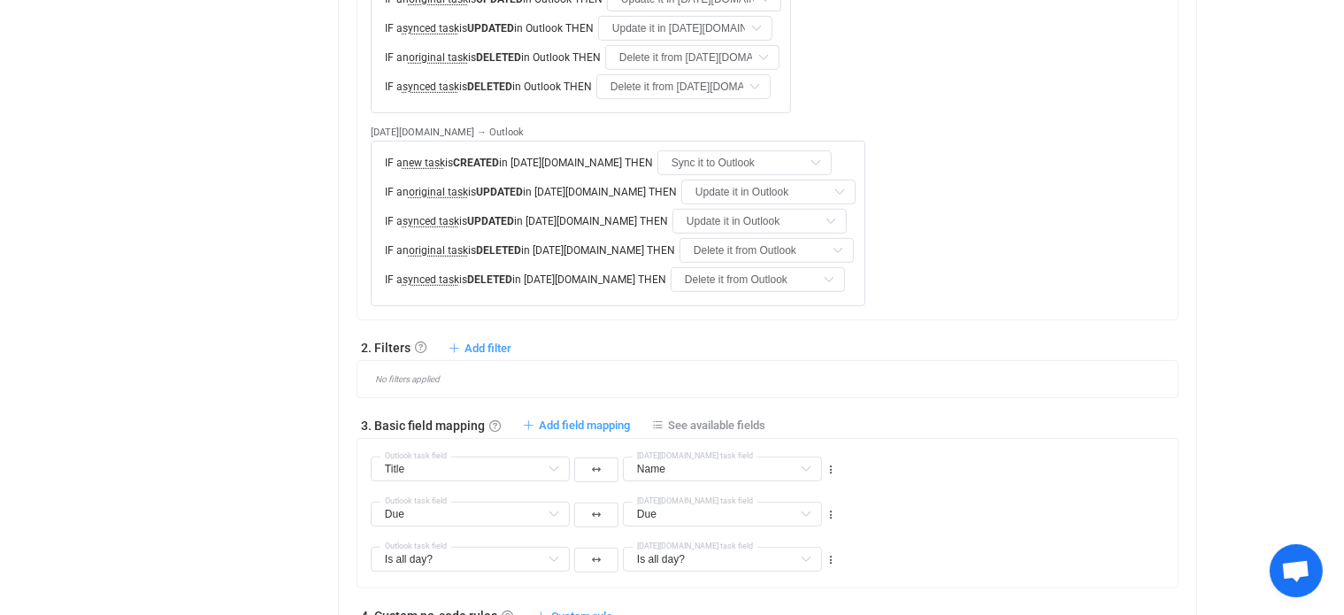
scroll to position [889, 0]
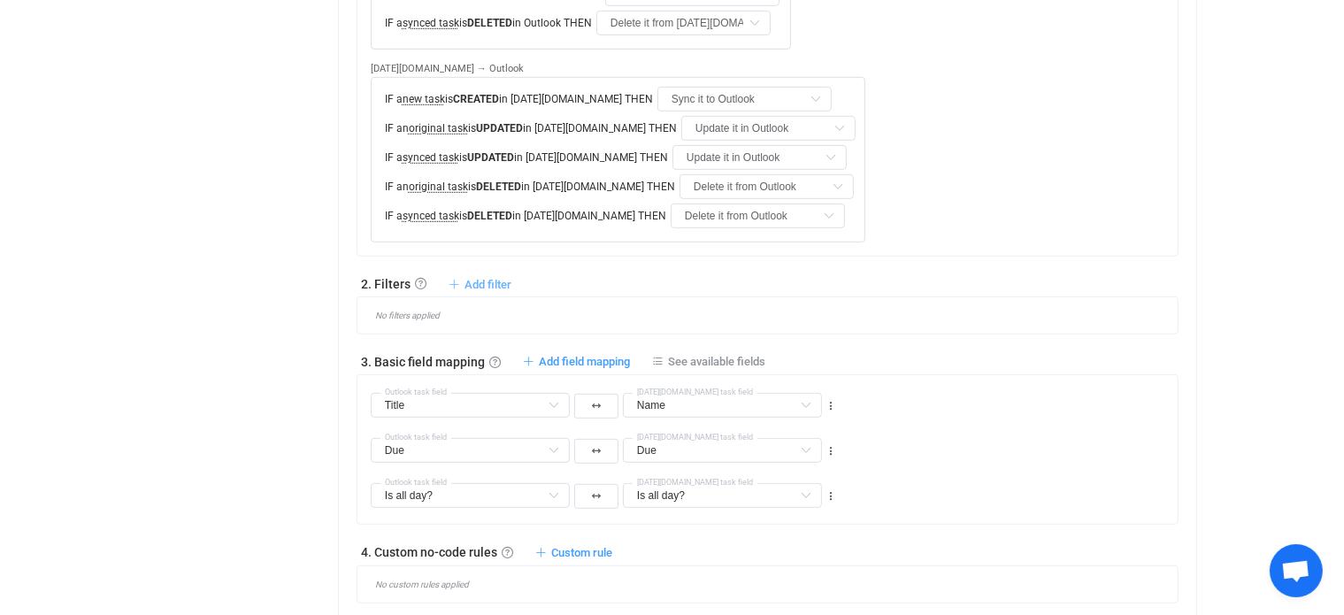
click at [498, 280] on span "Add filter" at bounding box center [487, 284] width 47 height 13
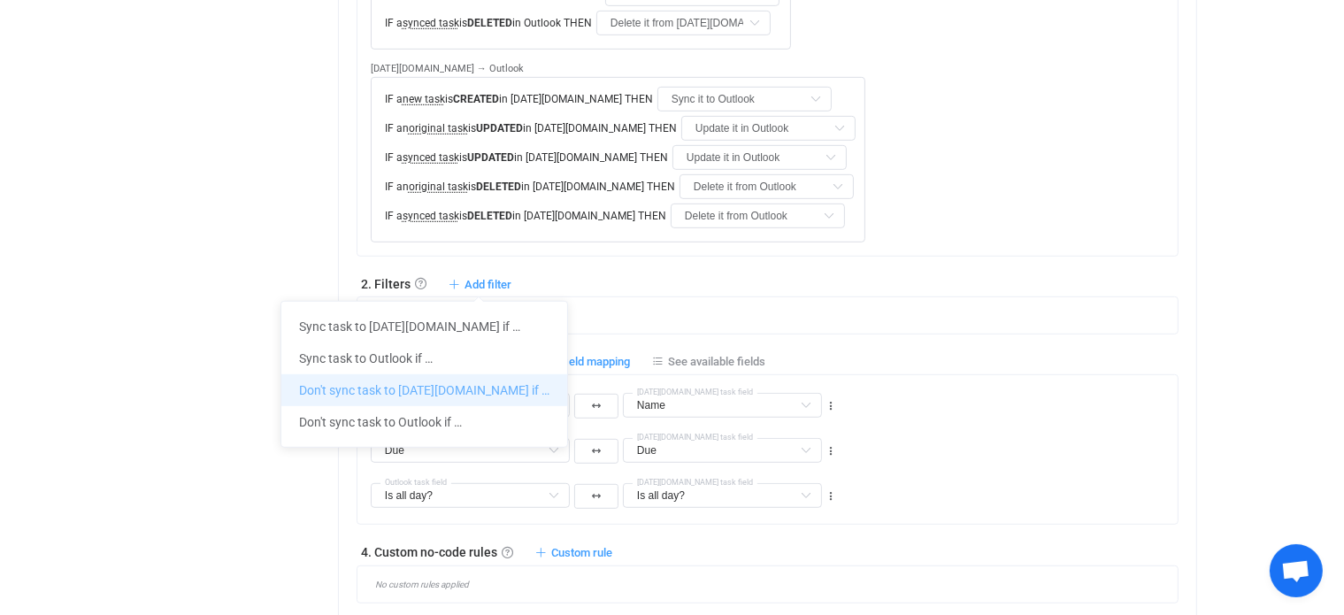
click at [420, 390] on li "Don't sync task to [DATE][DOMAIN_NAME] if …" at bounding box center [424, 390] width 286 height 32
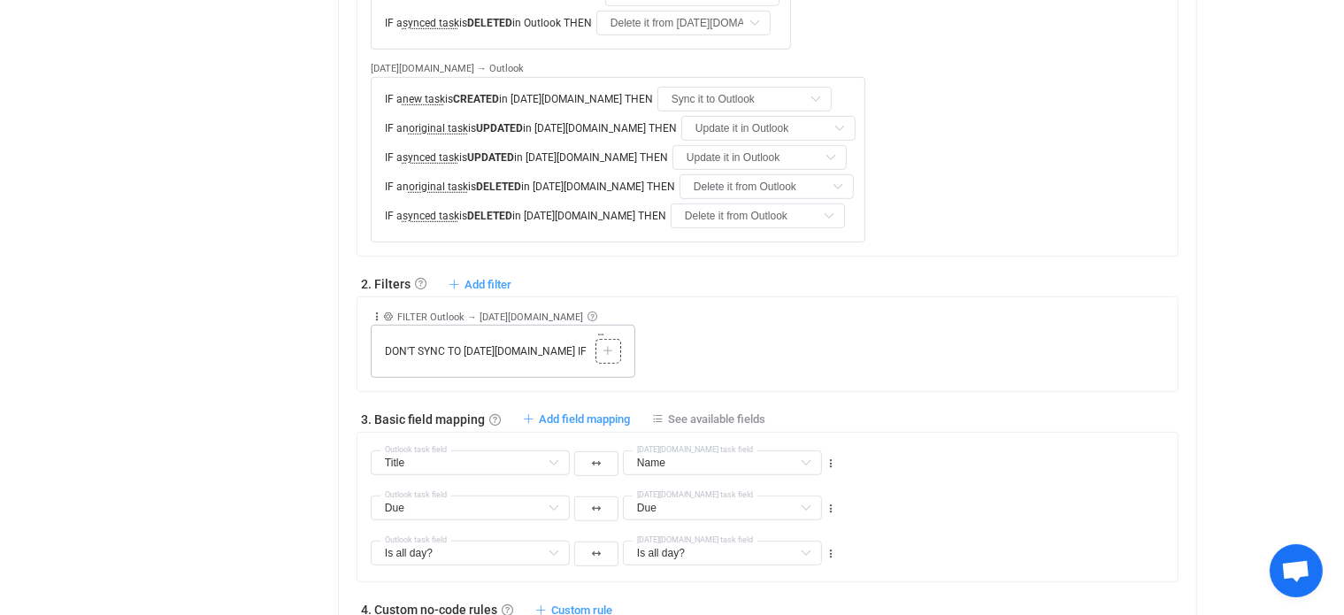
click at [602, 346] on icon at bounding box center [607, 351] width 11 height 11
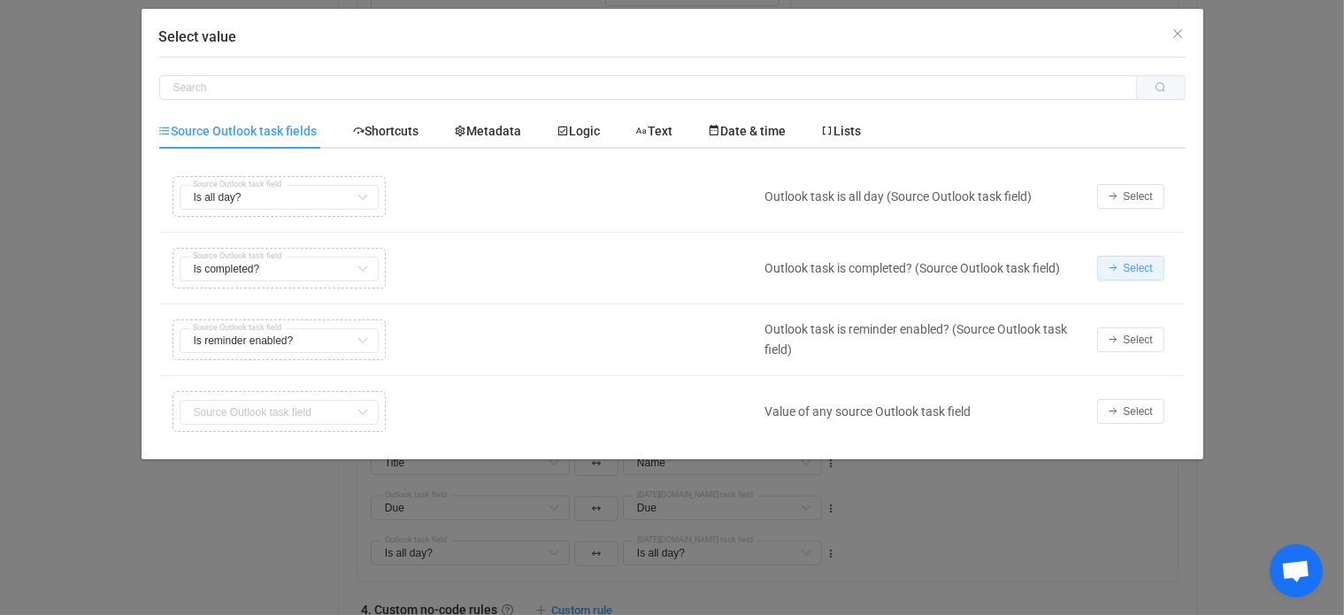
click at [1145, 269] on span "Select" at bounding box center [1137, 268] width 29 height 12
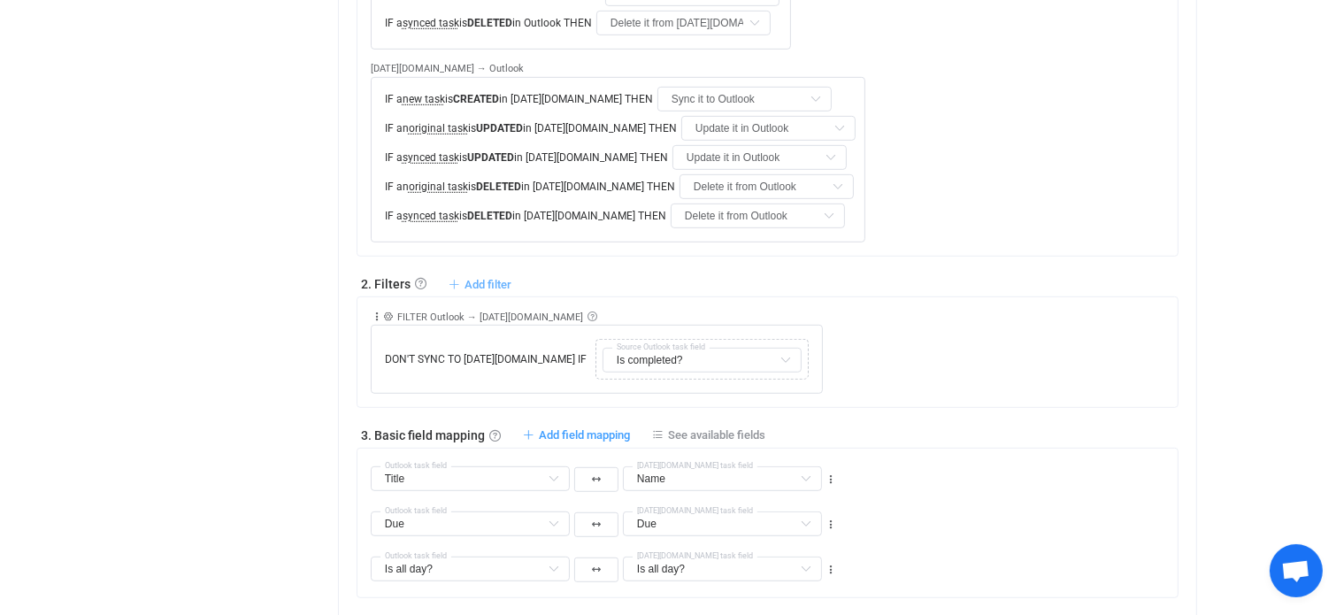
click at [467, 279] on span "Add filter" at bounding box center [487, 284] width 47 height 13
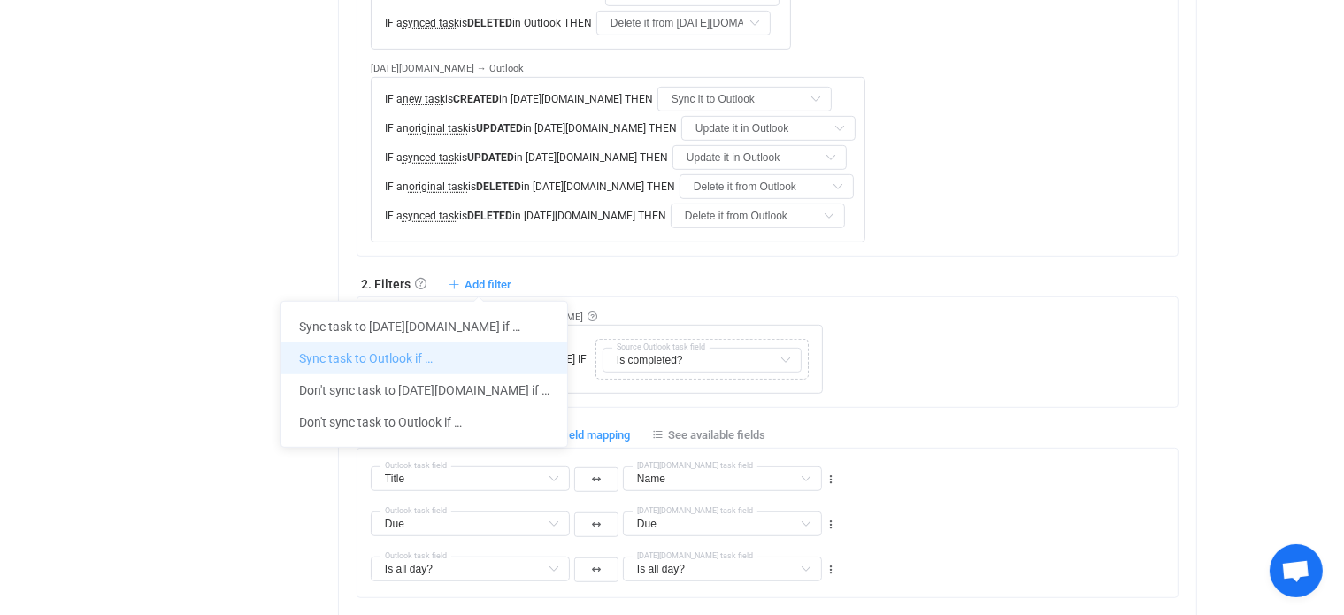
click at [386, 355] on li "Sync task to Outlook if …" at bounding box center [424, 358] width 286 height 32
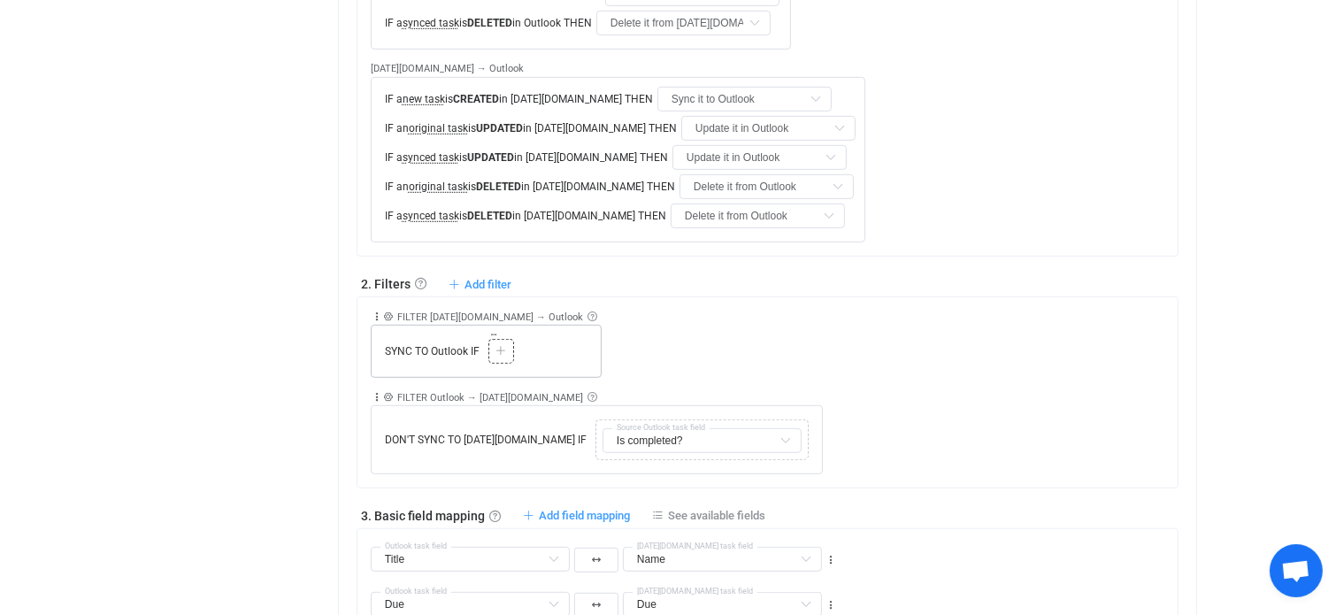
click at [503, 346] on icon at bounding box center [500, 351] width 11 height 11
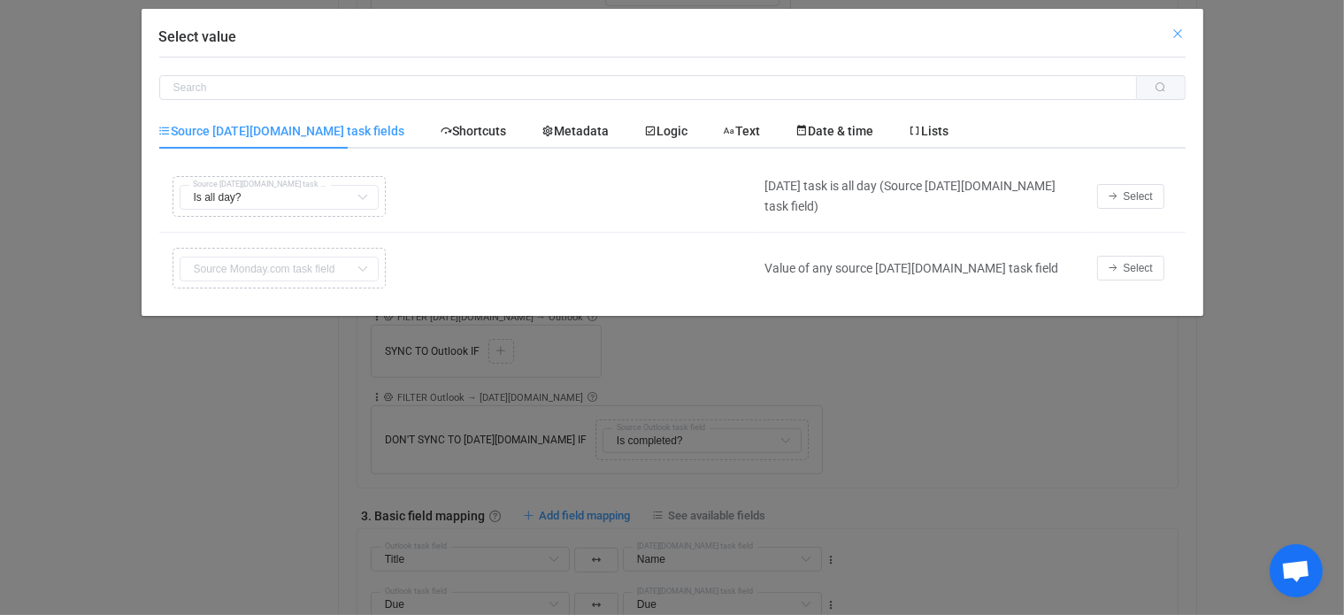
drag, startPoint x: 1178, startPoint y: 36, endPoint x: 1130, endPoint y: 50, distance: 50.4
drag, startPoint x: 1130, startPoint y: 50, endPoint x: 1172, endPoint y: 36, distance: 44.5
click at [1172, 36] on icon "Close" at bounding box center [1178, 34] width 14 height 14
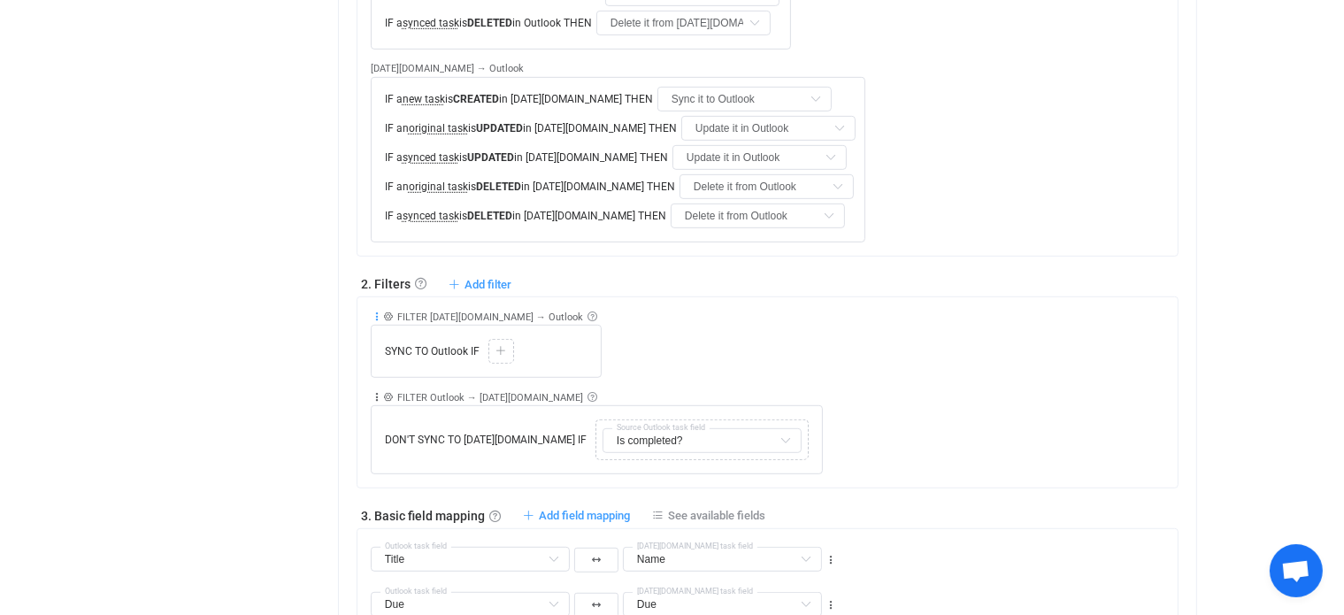
click at [377, 314] on icon at bounding box center [377, 316] width 12 height 12
click at [333, 445] on li "Delete" at bounding box center [322, 454] width 116 height 32
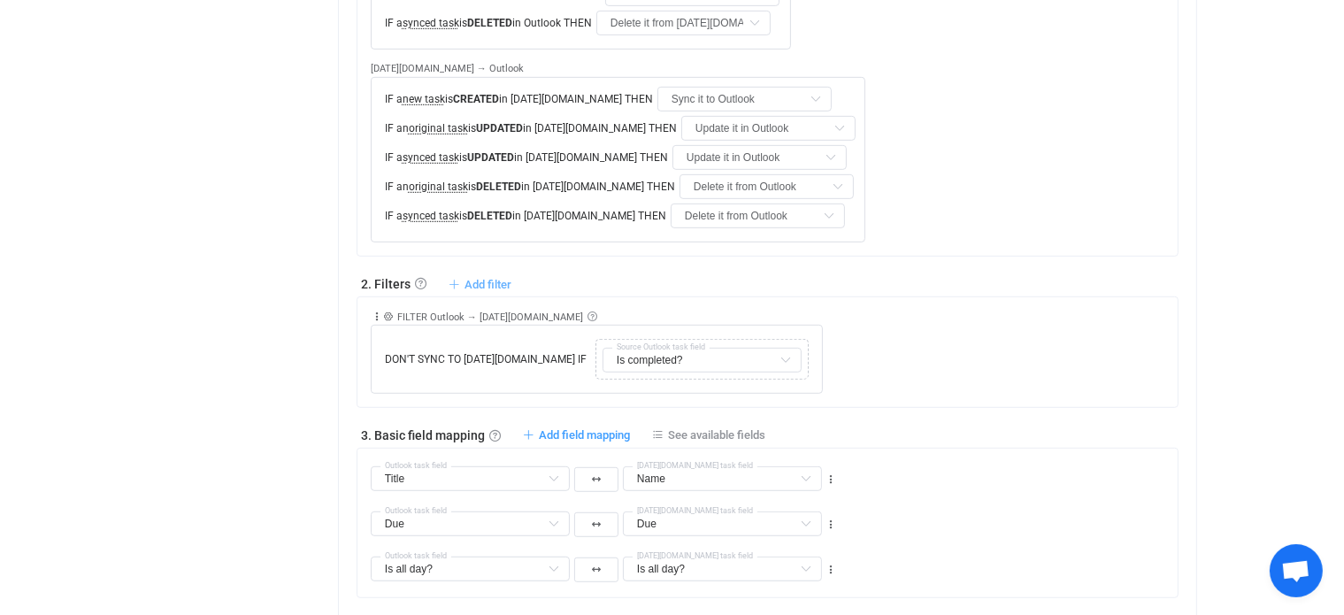
click at [501, 281] on span "Add filter" at bounding box center [487, 284] width 47 height 13
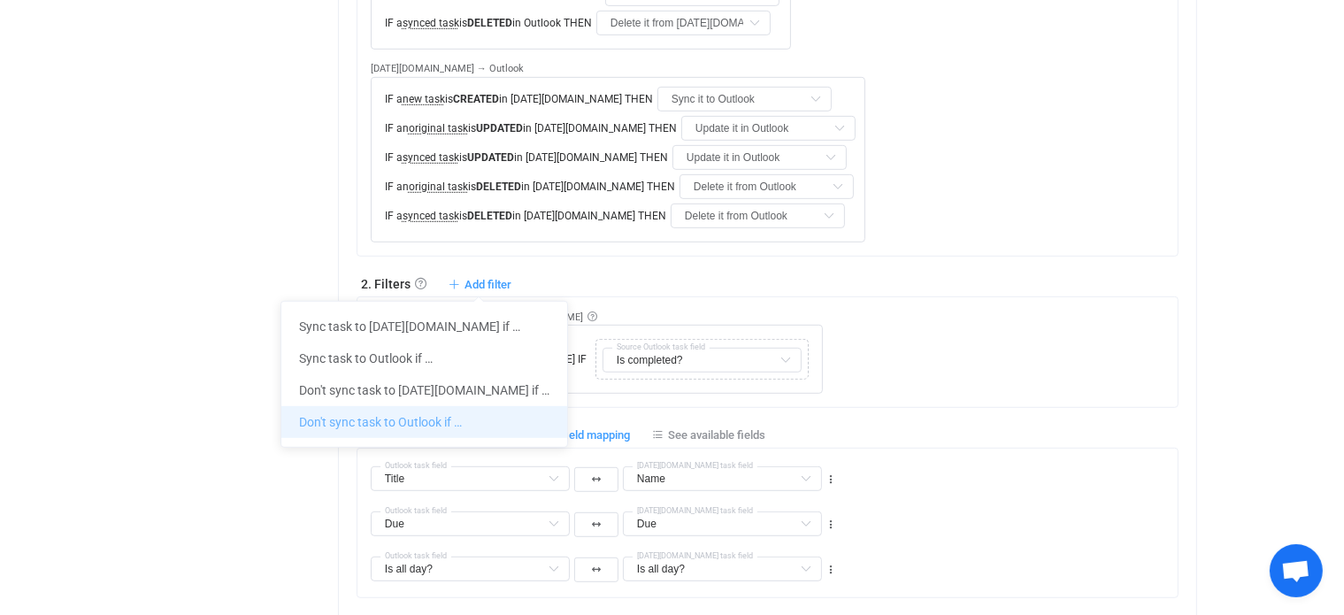
click at [375, 413] on li "Don't sync task to Outlook if …" at bounding box center [424, 422] width 286 height 32
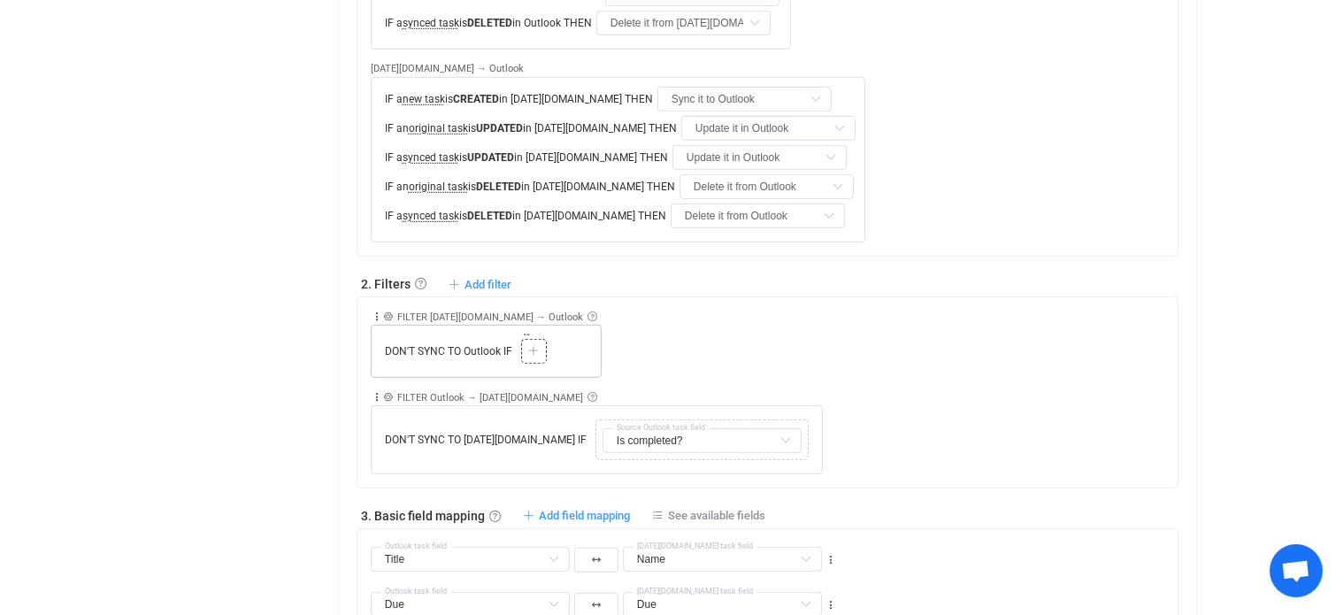
click at [532, 352] on icon at bounding box center [533, 351] width 11 height 11
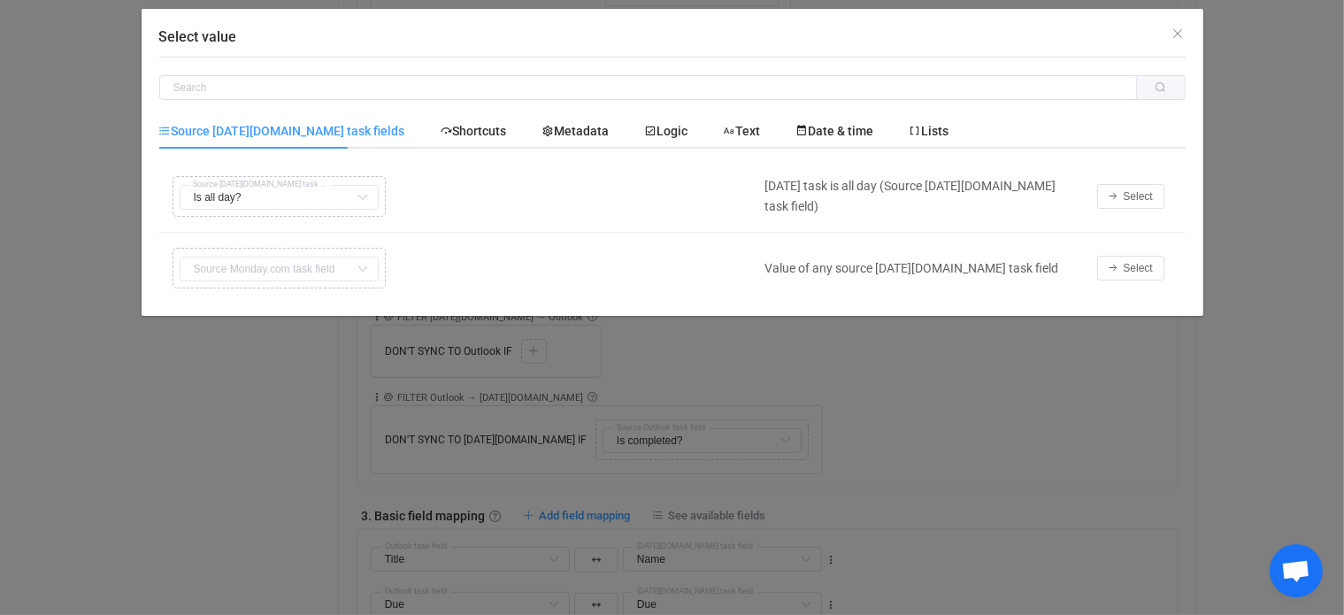
click at [361, 195] on icon "Select value" at bounding box center [363, 197] width 22 height 25
click at [305, 188] on div "Copy Cut Replace TYPE MISMATCH Is all day? Name Default field Due Default field…" at bounding box center [457, 197] width 579 height 50
click at [302, 195] on div "Copy Cut Replace TYPE MISMATCH Is all day? Name Default field Due Default field…" at bounding box center [457, 197] width 579 height 50
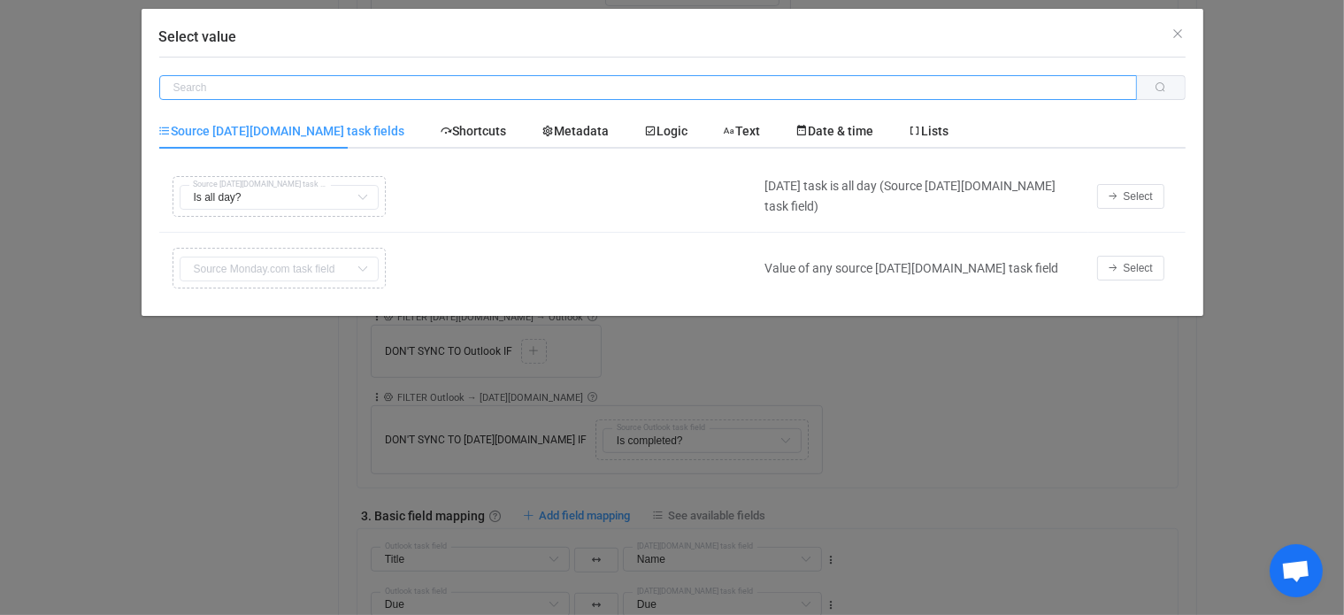
click at [213, 88] on input "Select value" at bounding box center [647, 87] width 977 height 25
type input "is complete"
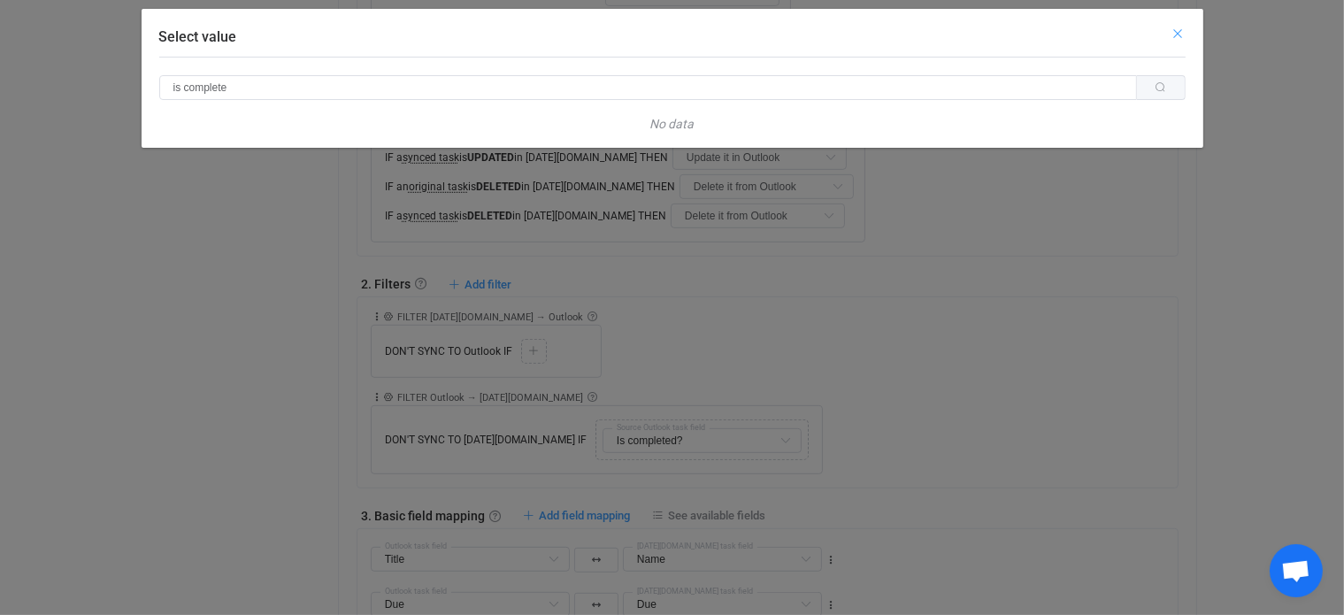
click at [1176, 38] on icon "Close" at bounding box center [1178, 34] width 14 height 14
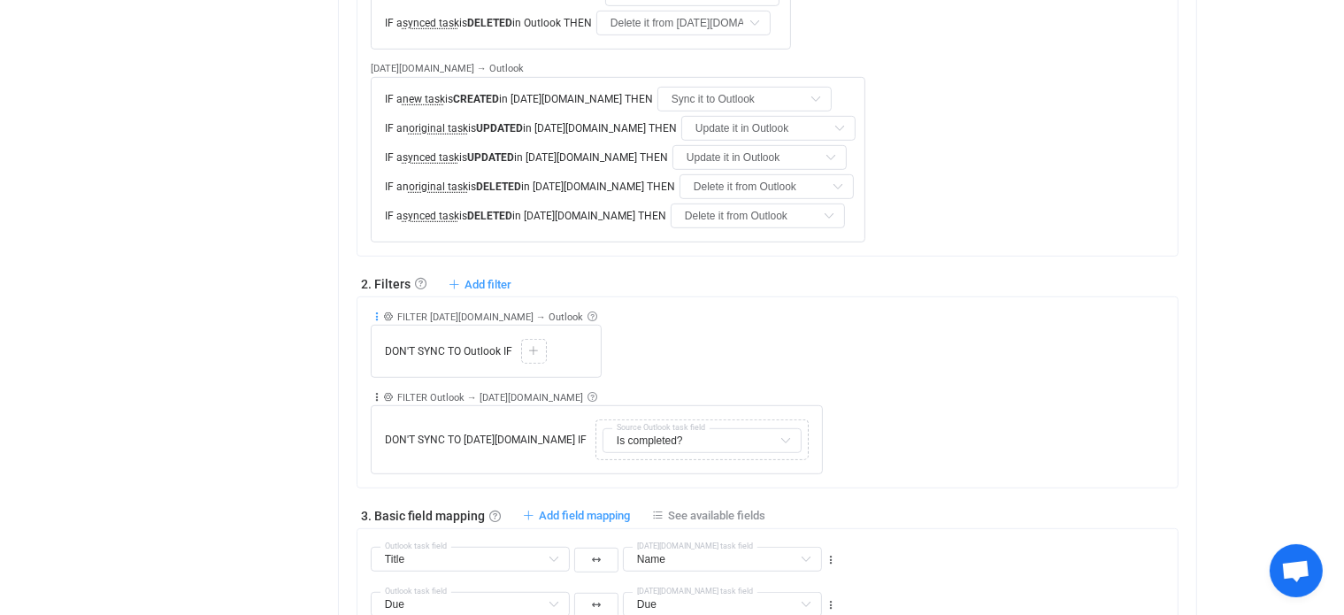
click at [374, 311] on icon at bounding box center [377, 316] width 12 height 12
click at [329, 450] on li "Delete" at bounding box center [322, 454] width 116 height 32
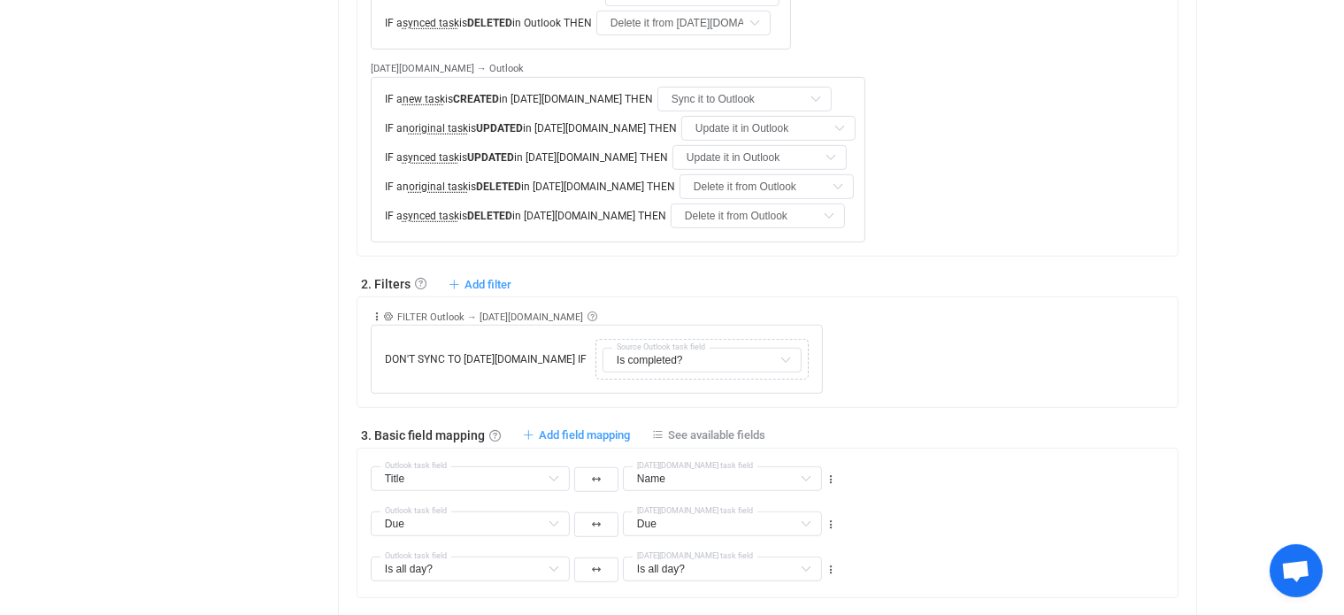
click at [1153, 335] on div "Rule description FILTER Outlook → Monday.com Exclusion filter Task from Outlook…" at bounding box center [774, 345] width 807 height 96
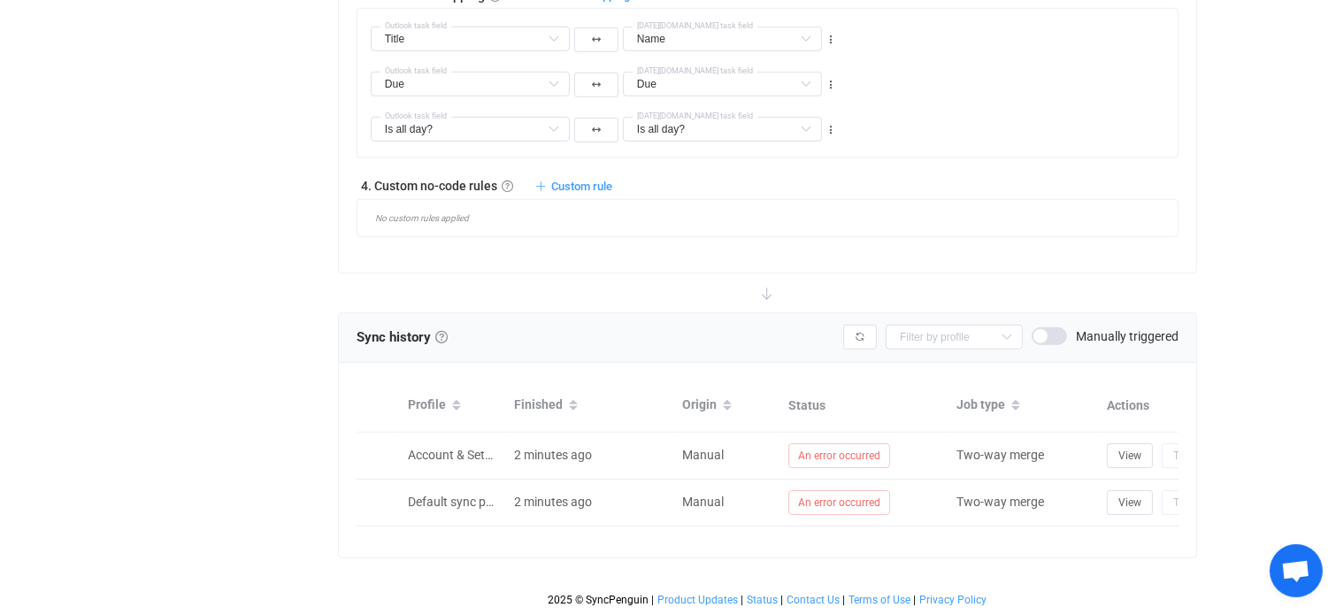
scroll to position [1342, 0]
click at [1061, 327] on span at bounding box center [1048, 336] width 35 height 18
click at [1043, 327] on span at bounding box center [1048, 336] width 35 height 18
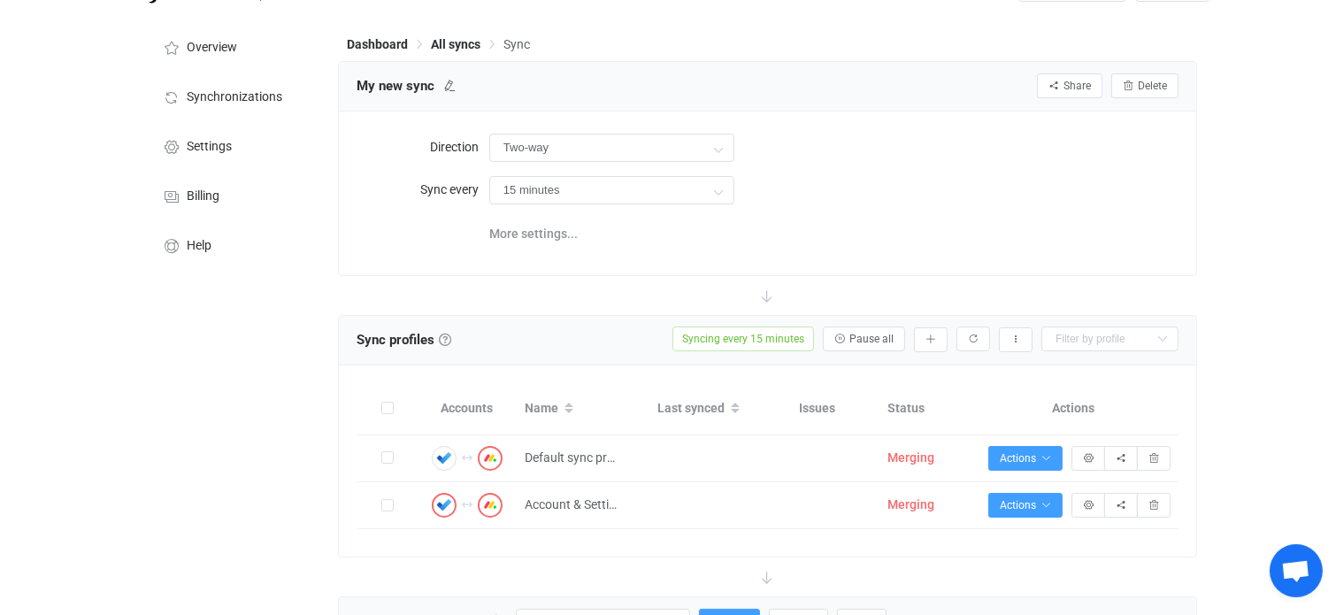
scroll to position [0, 0]
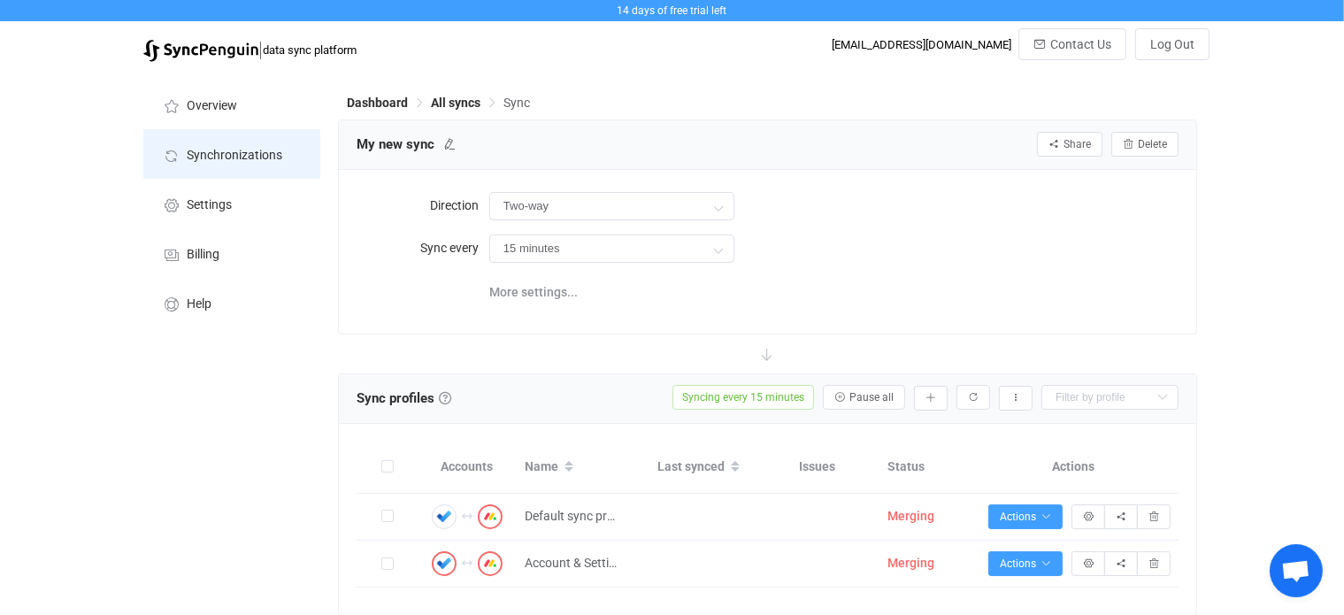
click at [231, 154] on span "Synchronizations" at bounding box center [235, 156] width 96 height 14
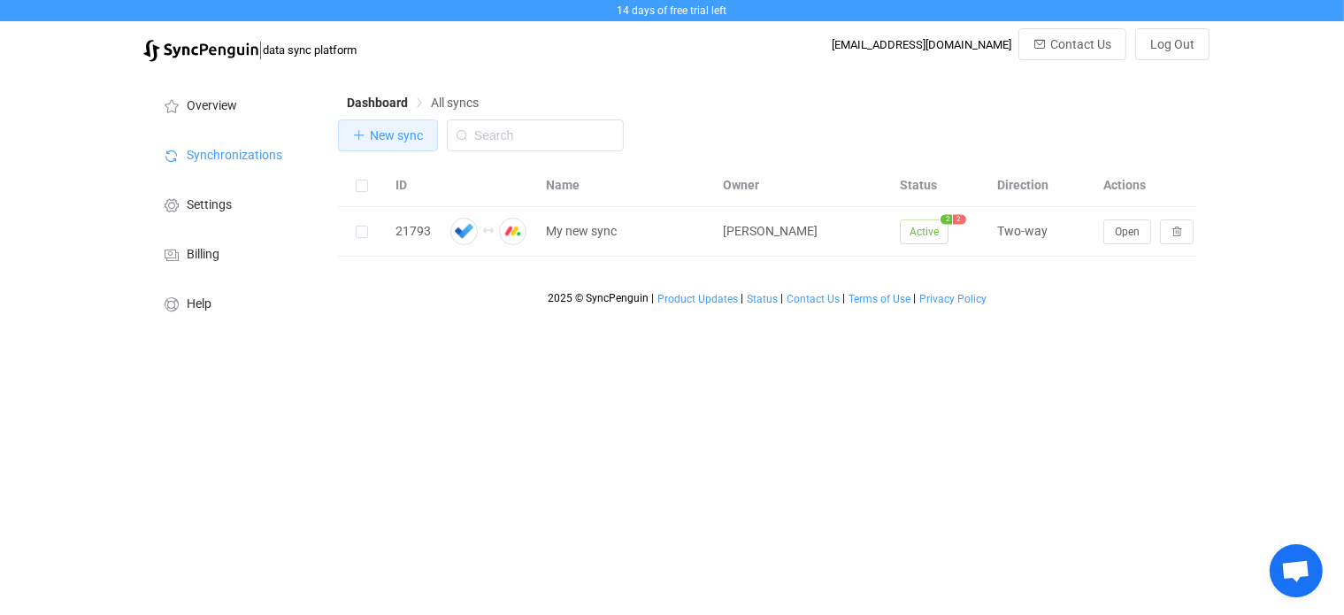
click at [401, 134] on span "New sync" at bounding box center [396, 135] width 53 height 14
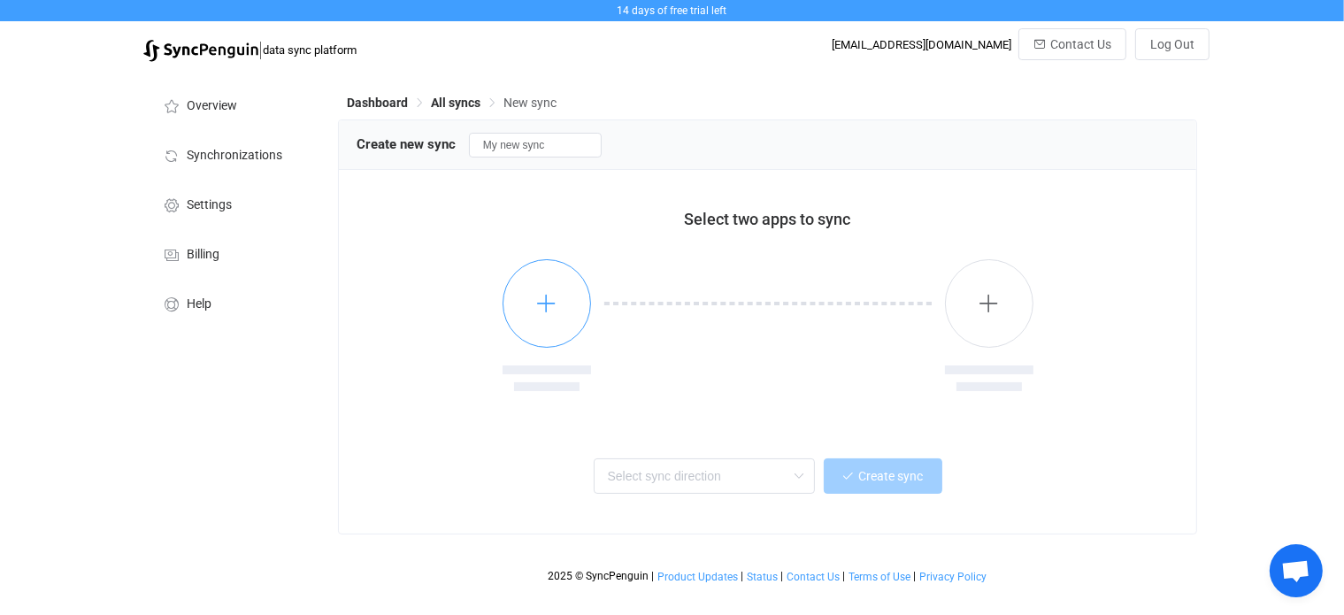
click at [556, 294] on icon "button" at bounding box center [546, 303] width 22 height 22
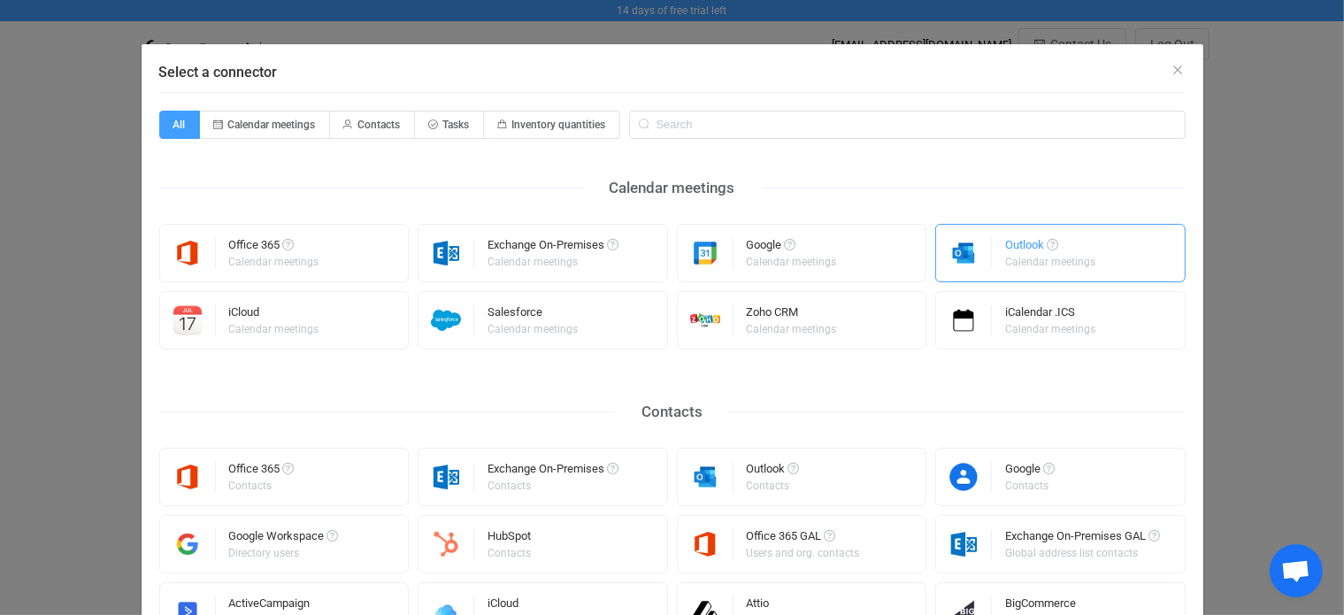
click at [1012, 262] on div "Calendar meetings" at bounding box center [1050, 262] width 90 height 11
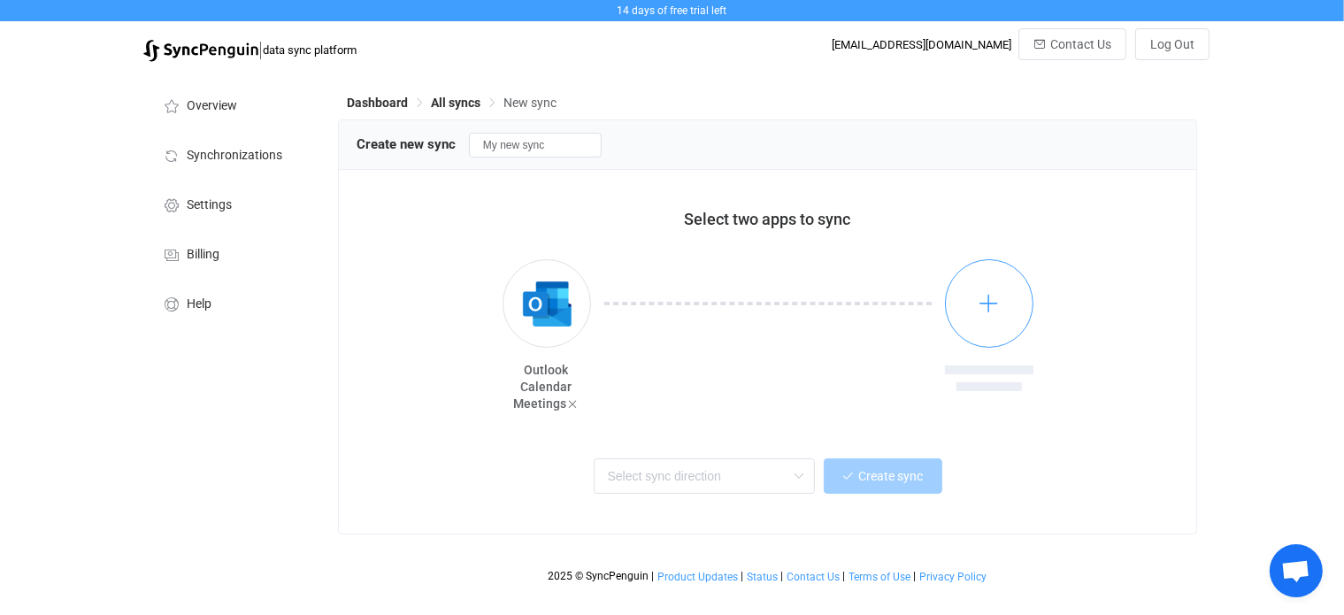
click at [995, 303] on icon "button" at bounding box center [988, 303] width 22 height 22
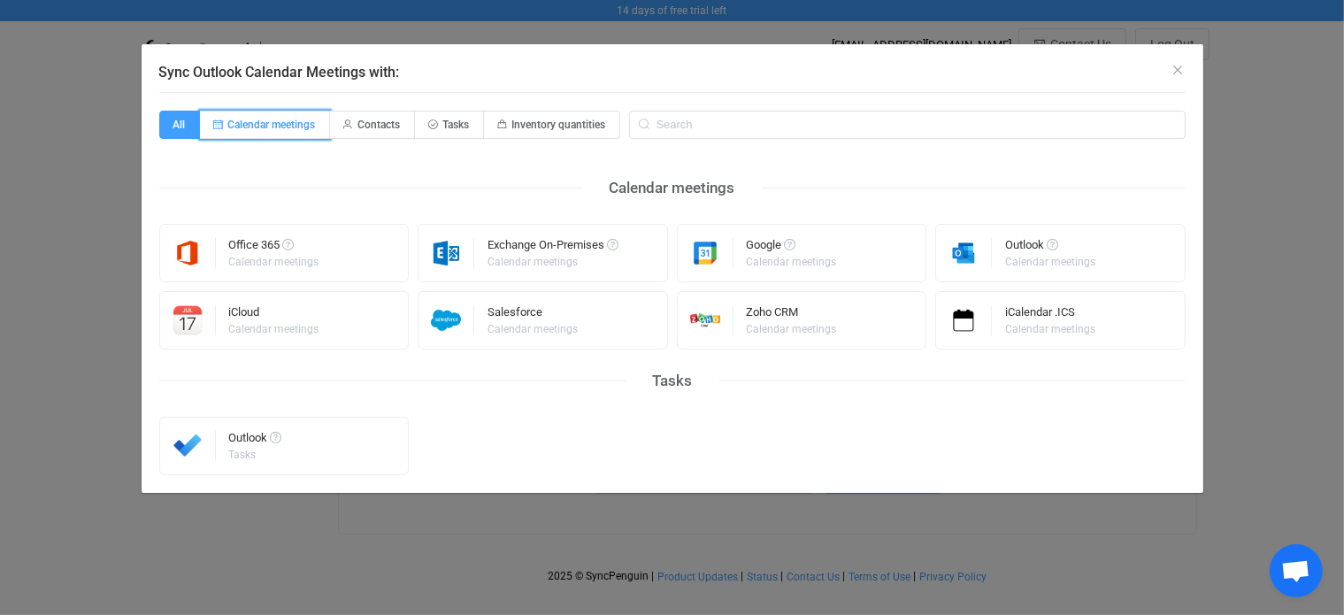
click at [288, 122] on span "Calendar meetings" at bounding box center [272, 125] width 88 height 12
click at [216, 122] on input "Calendar meetings" at bounding box center [209, 118] width 11 height 11
radio input "true"
radio input "false"
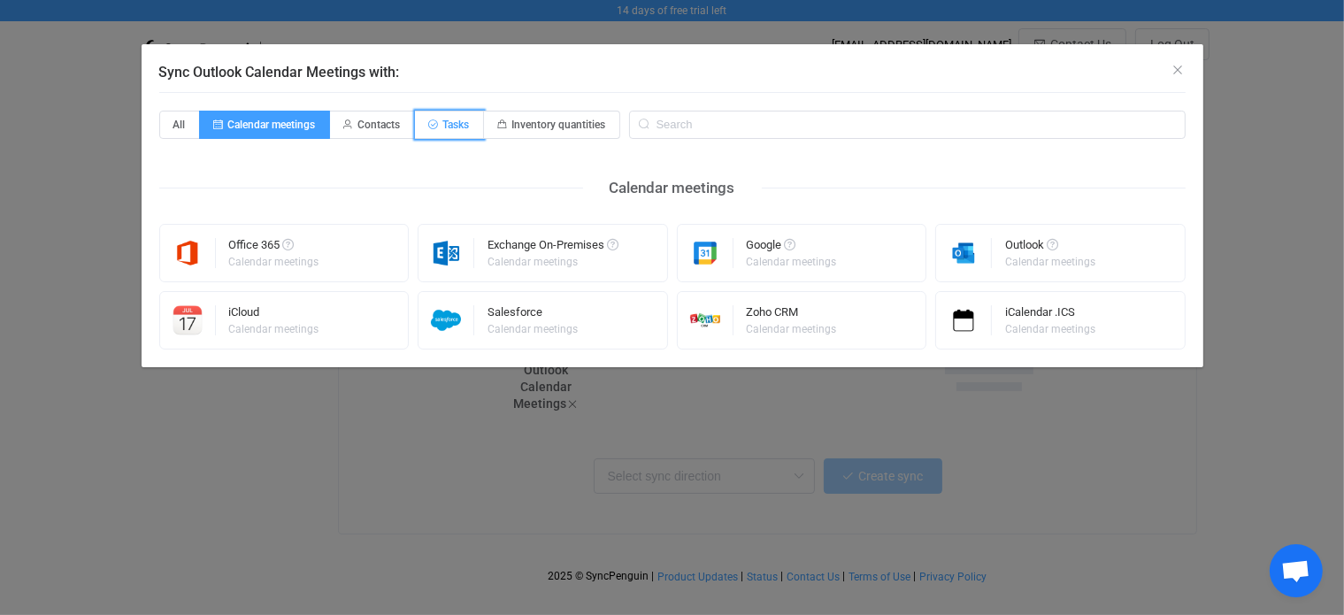
click at [465, 119] on span "Tasks" at bounding box center [456, 125] width 27 height 12
click at [431, 119] on input "Tasks" at bounding box center [424, 118] width 11 height 11
radio input "true"
radio input "false"
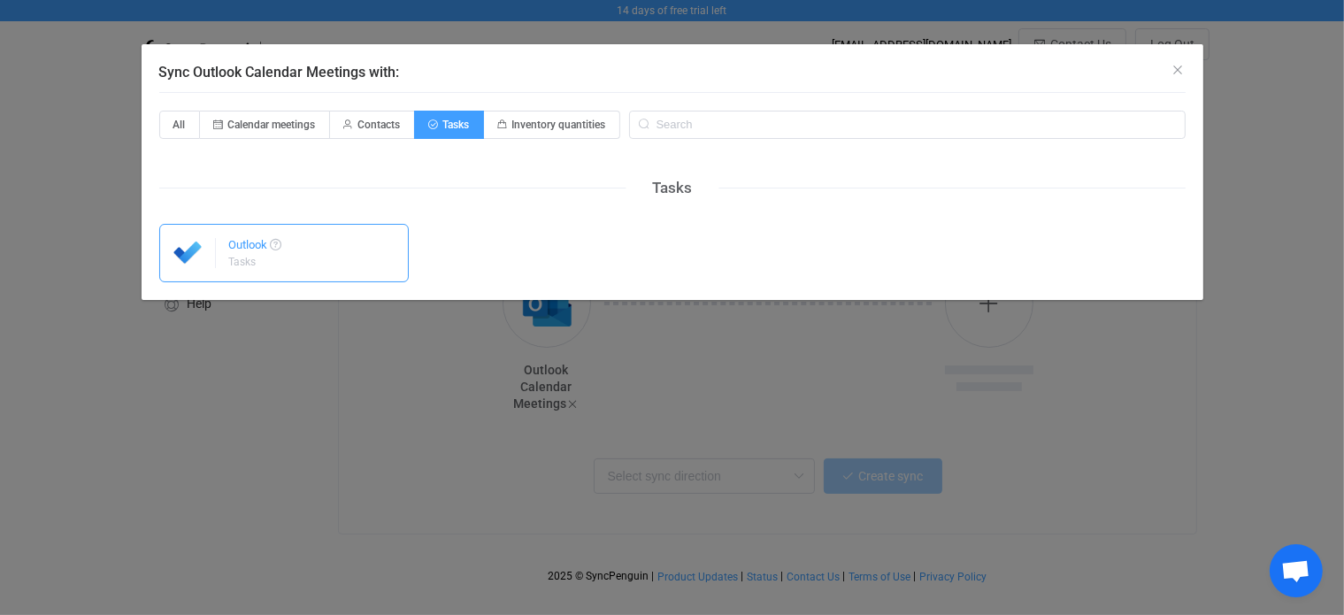
click at [249, 257] on div "Tasks" at bounding box center [254, 262] width 50 height 11
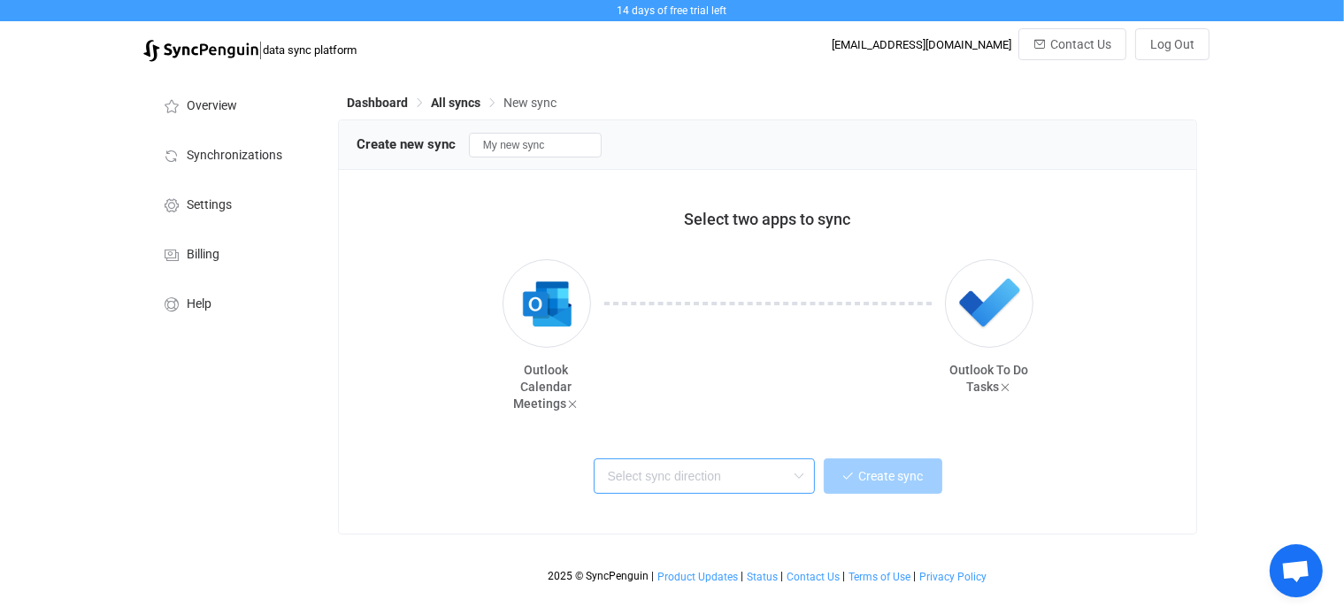
click at [773, 470] on input "text" at bounding box center [704, 475] width 221 height 35
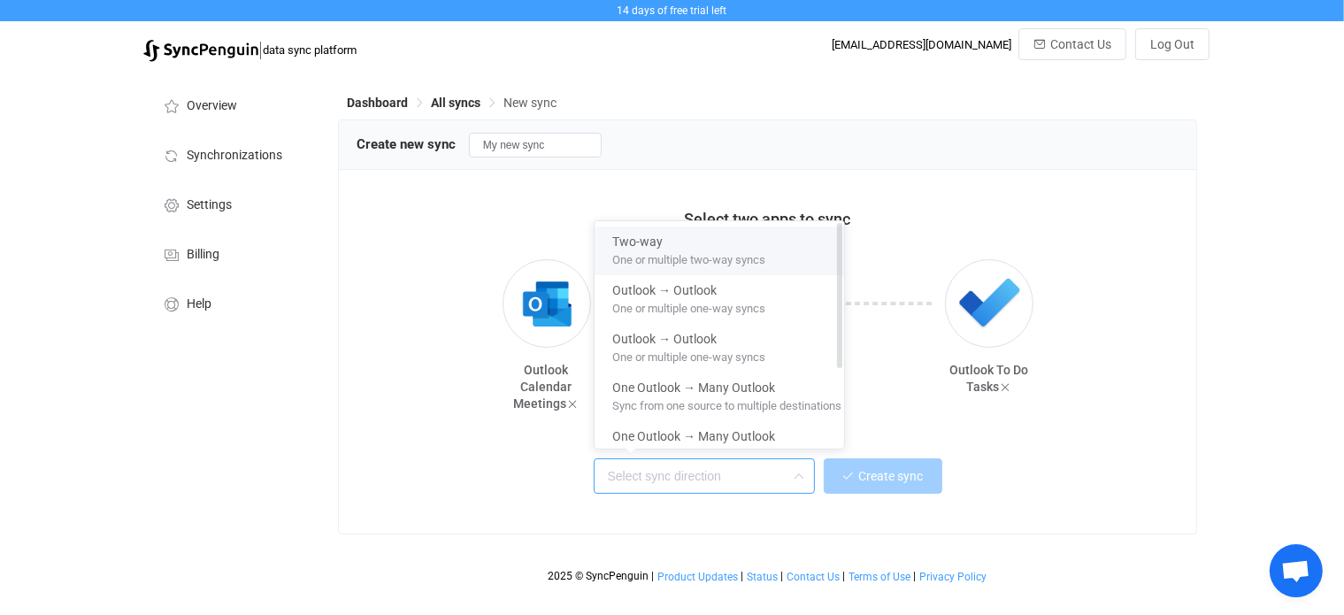
click at [690, 255] on span "One or multiple two-way syncs" at bounding box center [688, 256] width 153 height 19
type input "Two-way"
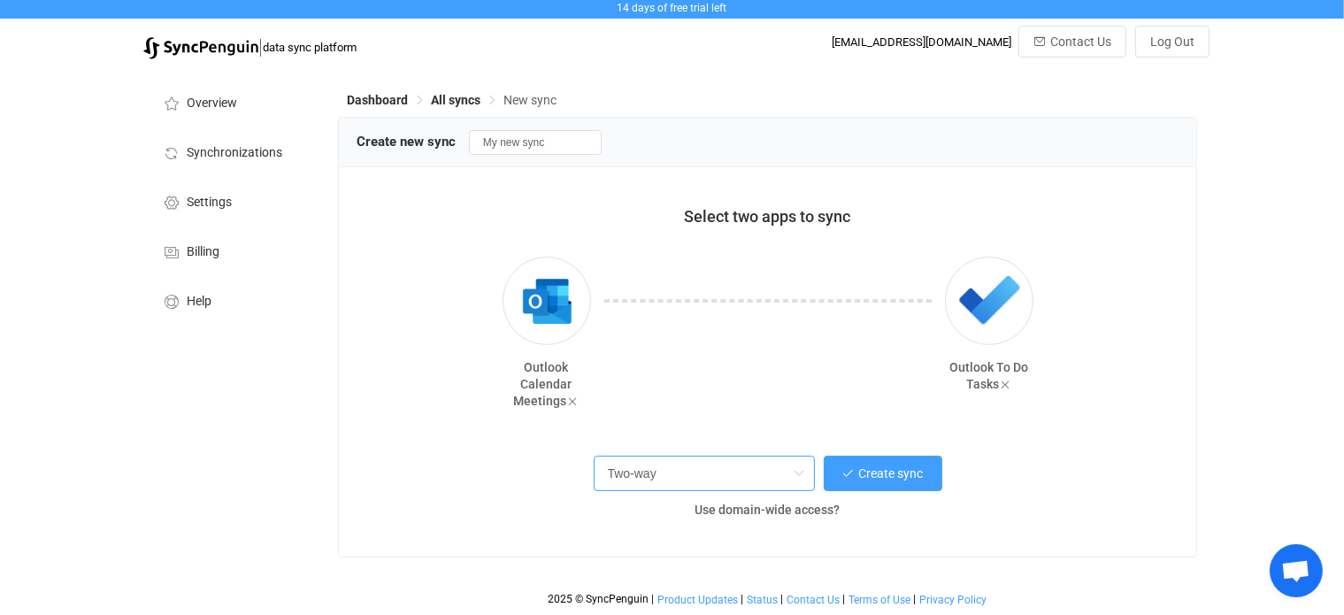
scroll to position [4, 0]
click at [899, 474] on span "Create sync" at bounding box center [891, 473] width 65 height 14
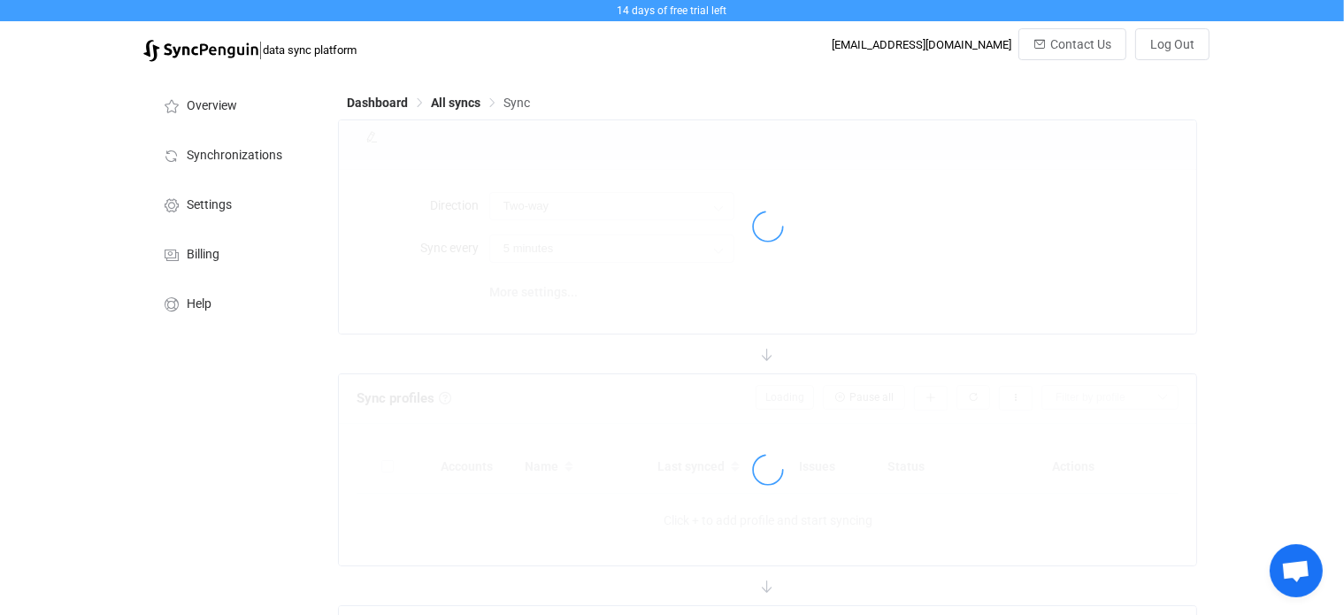
type input "10 minutes"
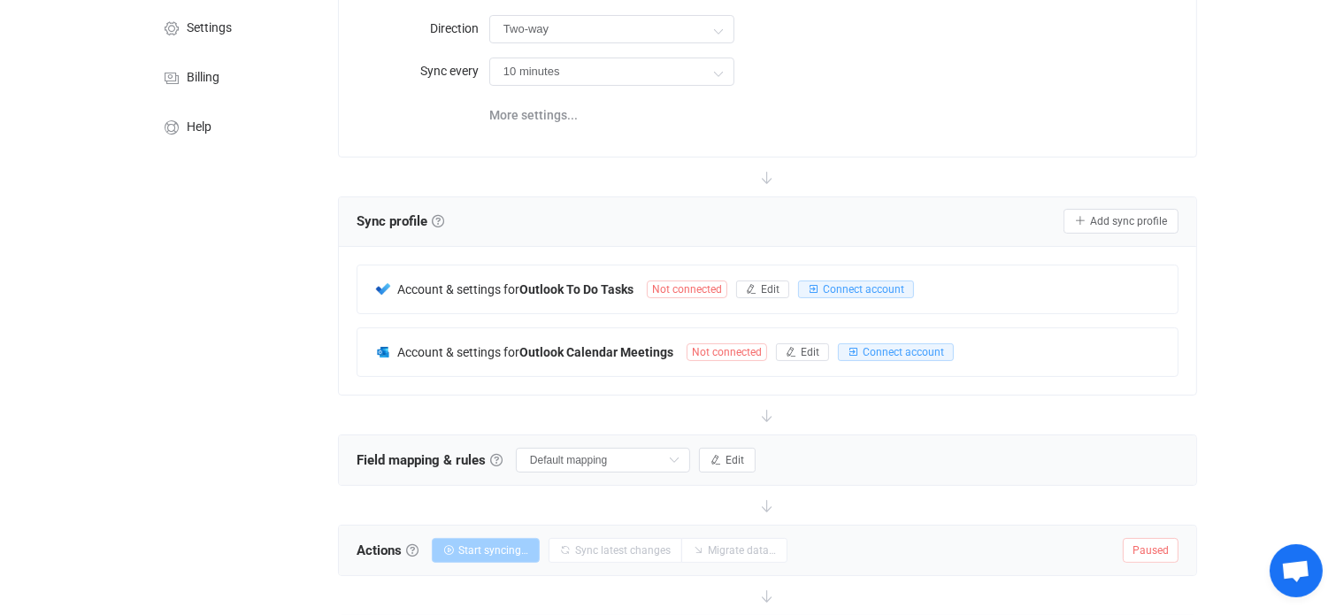
scroll to position [265, 0]
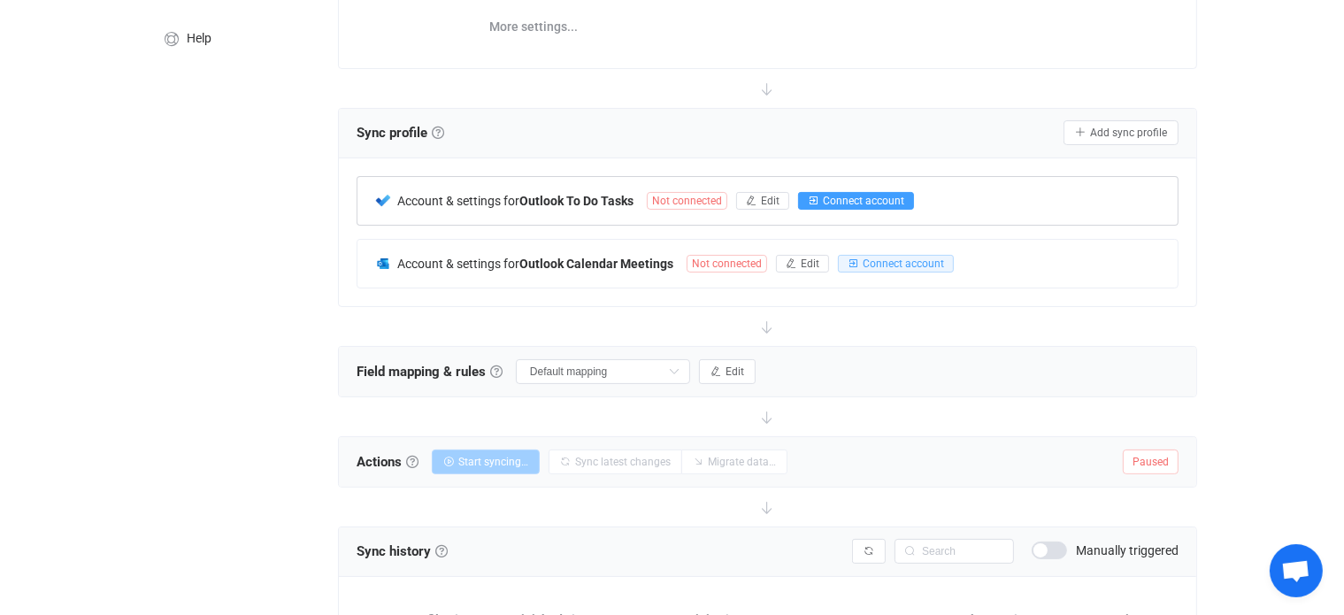
click at [836, 201] on span "Connect account" at bounding box center [863, 201] width 81 height 12
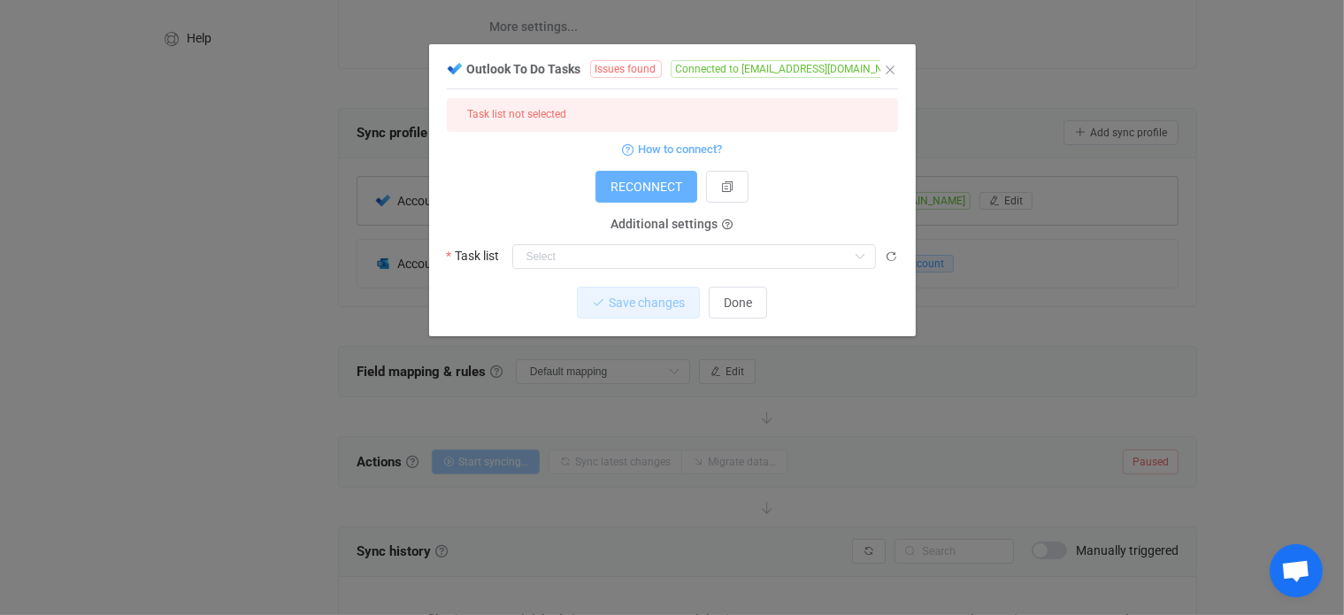
click at [649, 187] on span "RECONNECT" at bounding box center [646, 187] width 72 height 14
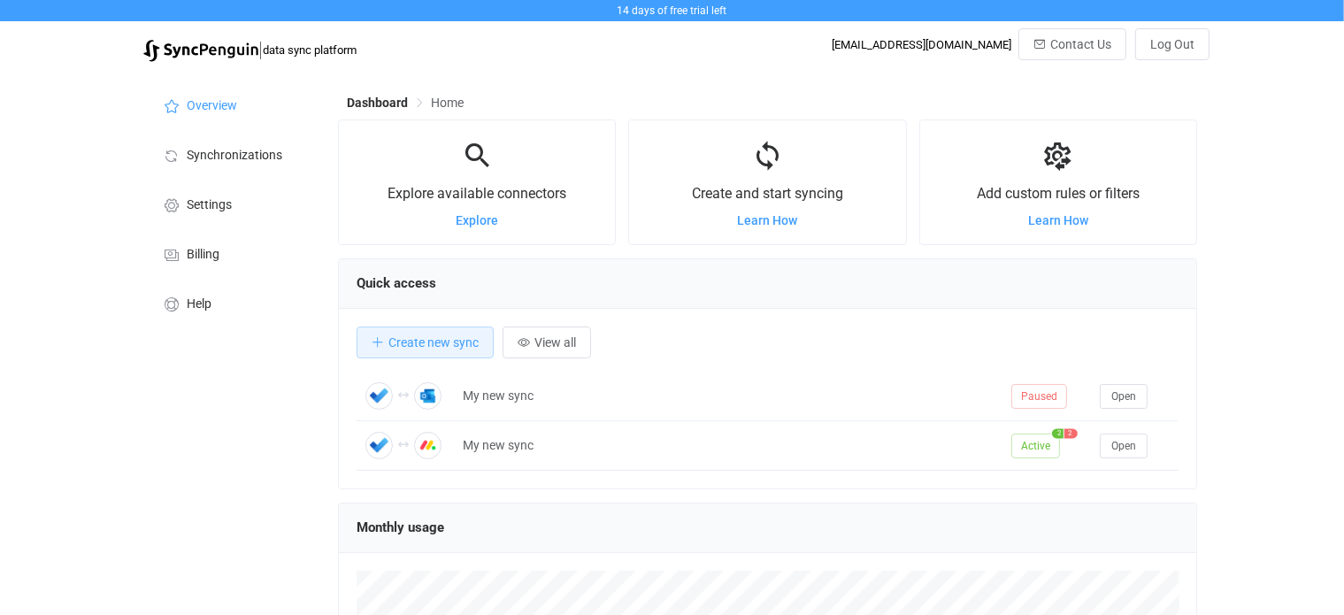
scroll to position [342, 859]
click at [1040, 222] on span "Learn How" at bounding box center [1058, 220] width 60 height 14
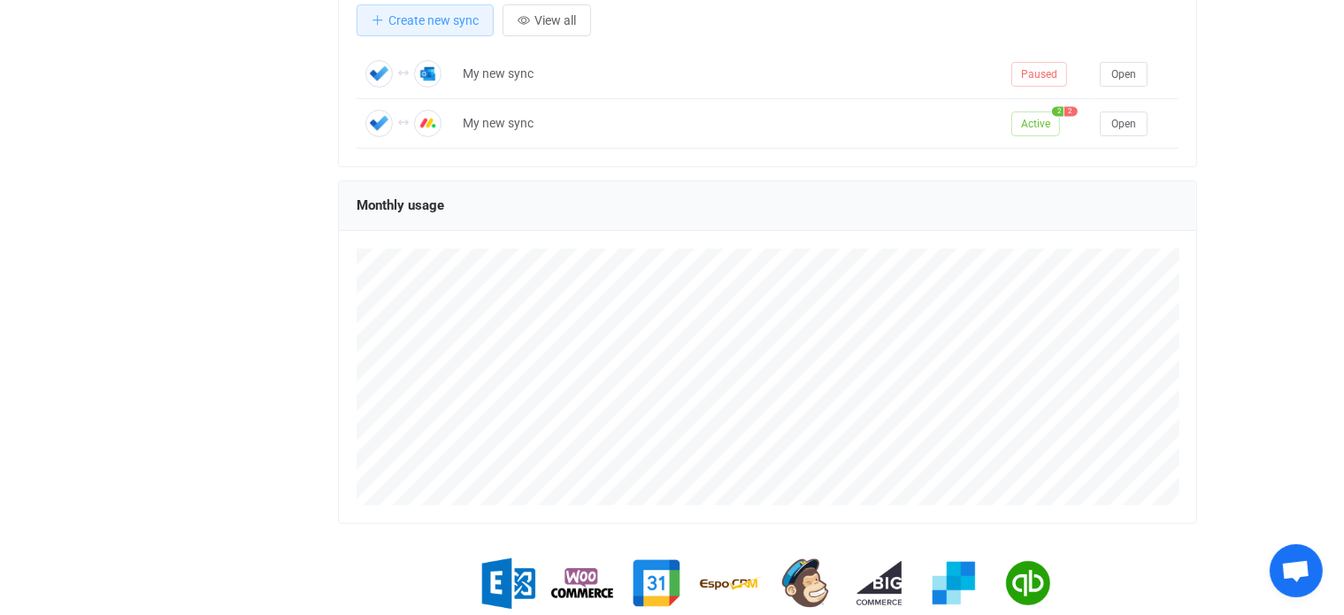
scroll to position [354, 0]
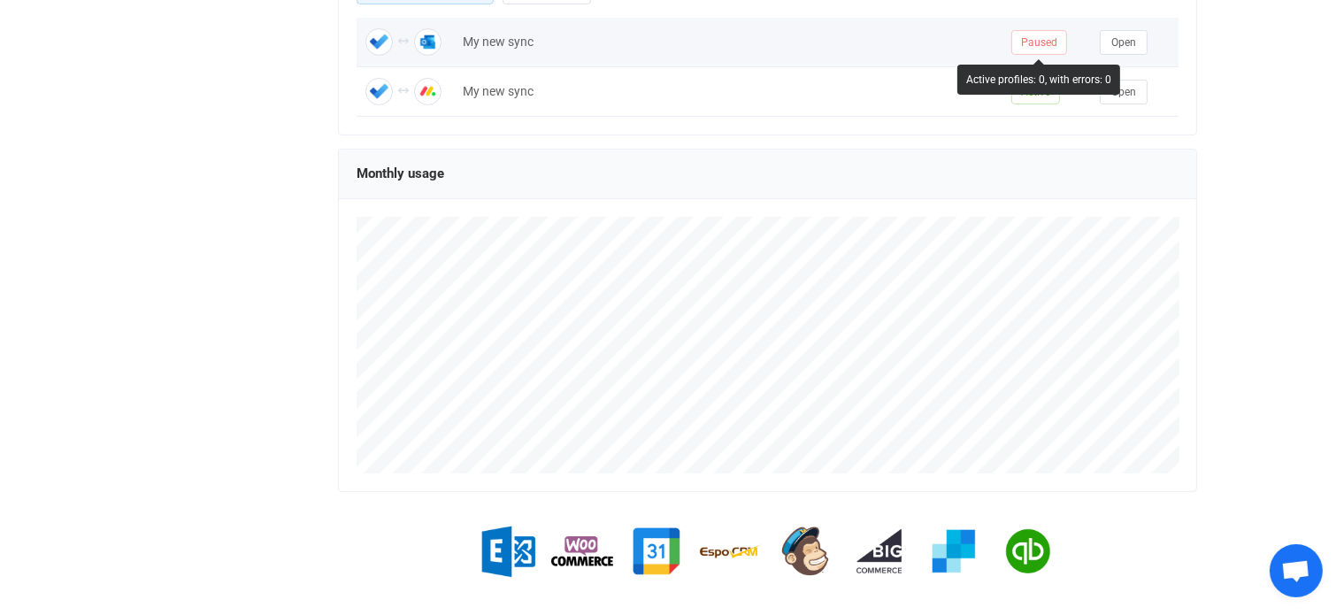
click at [1043, 35] on span "Paused" at bounding box center [1039, 42] width 56 height 25
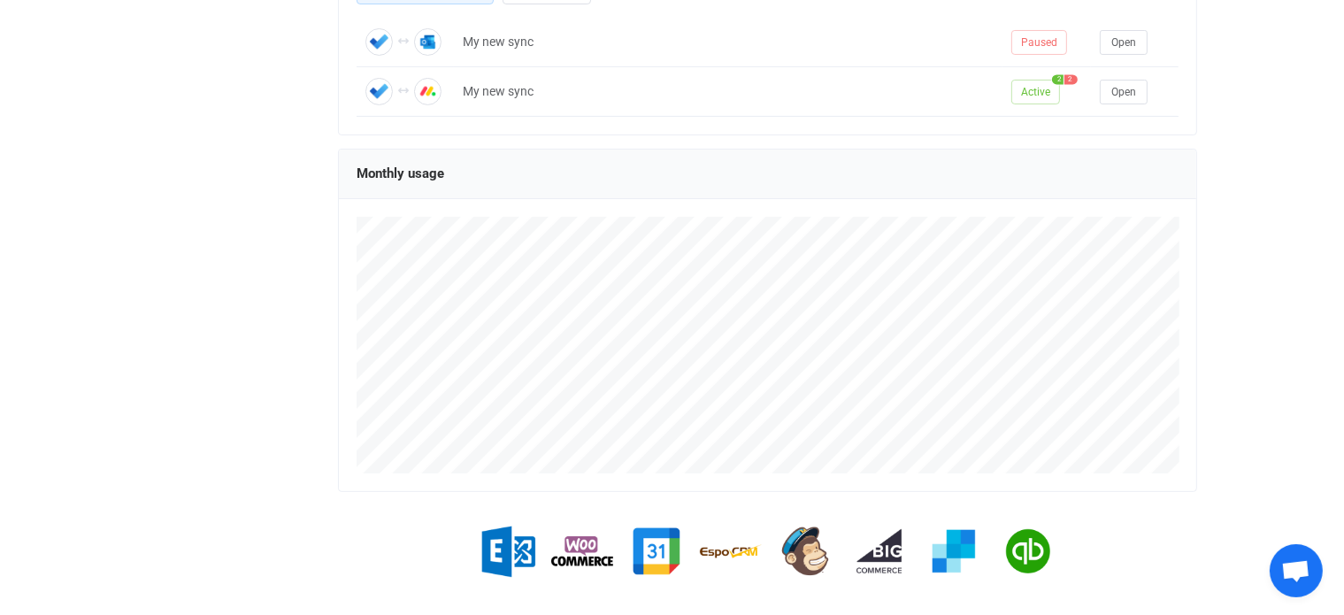
click at [1247, 54] on div "14 days of free trial left | data sync platform [EMAIL_ADDRESS][DOMAIN_NAME] Co…" at bounding box center [672, 146] width 1344 height 1000
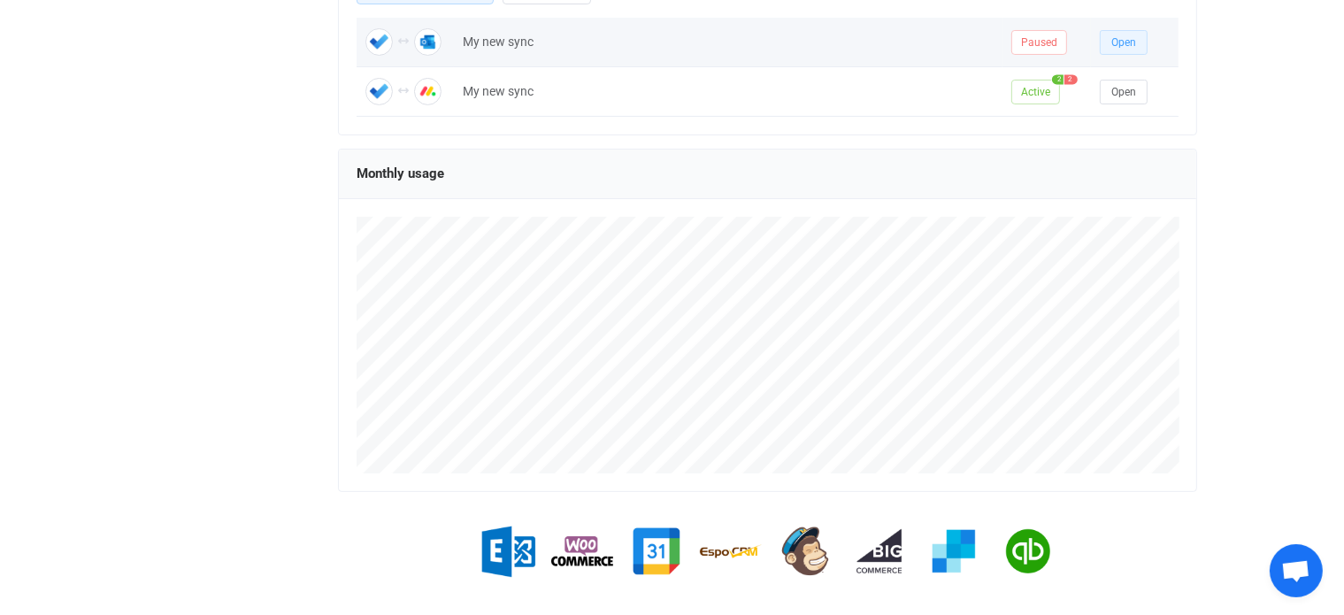
click at [1122, 46] on span "Open" at bounding box center [1123, 42] width 25 height 12
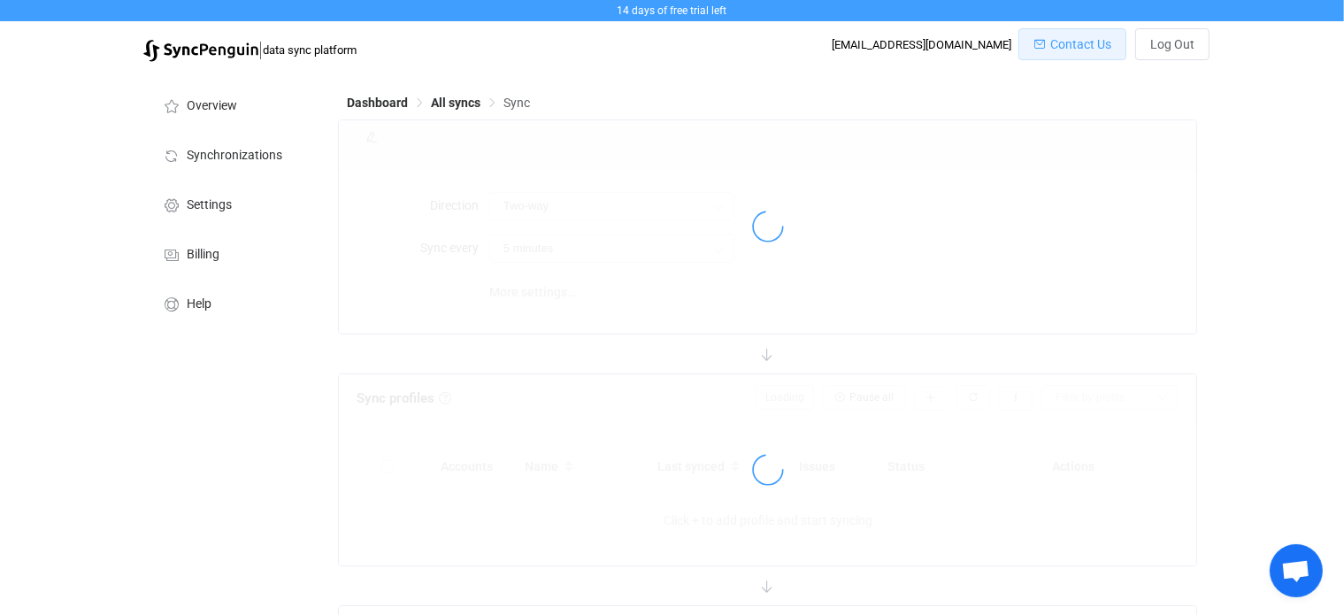
type input "10 minutes"
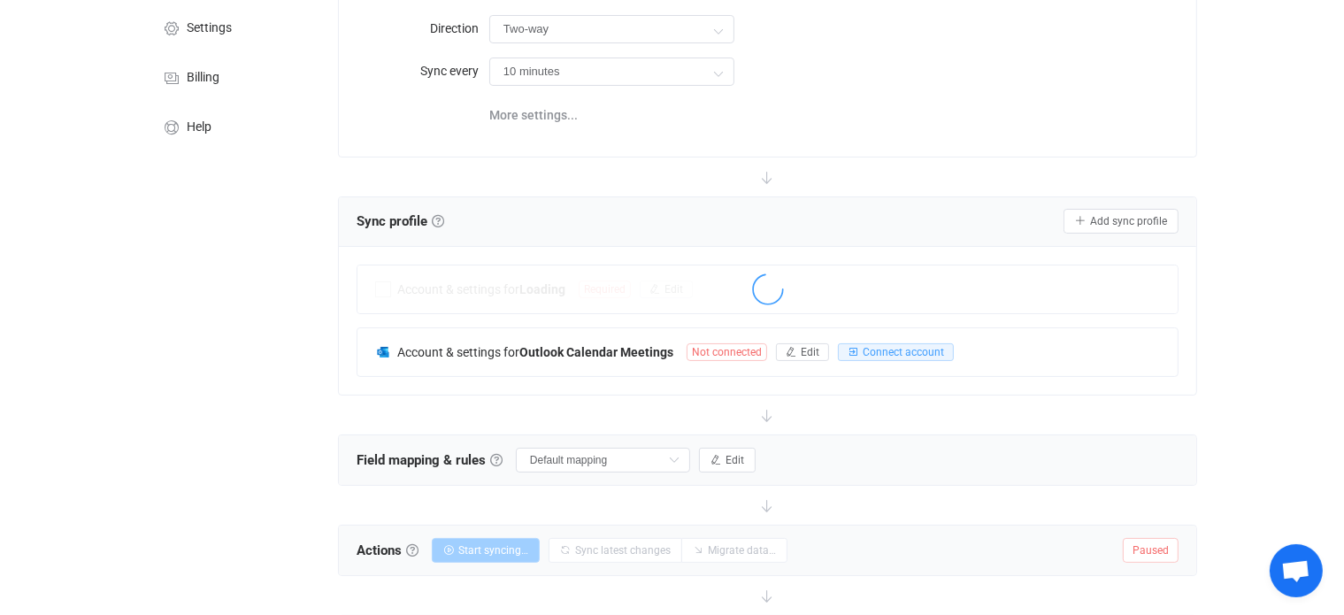
scroll to position [265, 0]
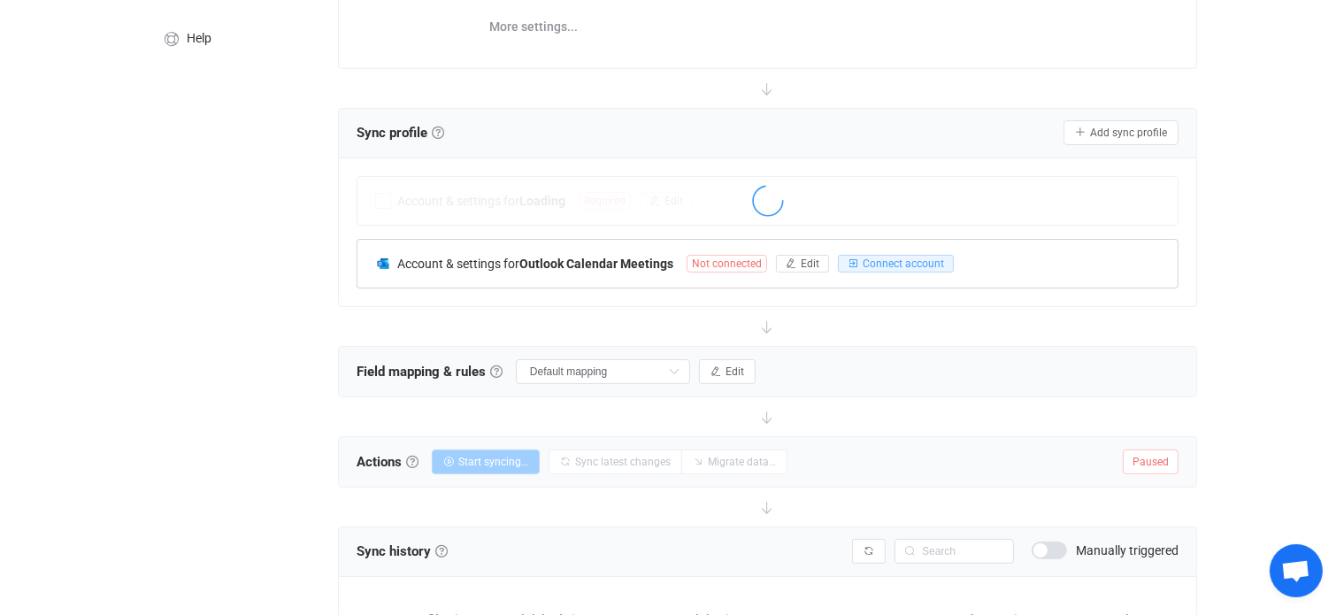
click at [743, 261] on span "Not connected" at bounding box center [726, 264] width 80 height 18
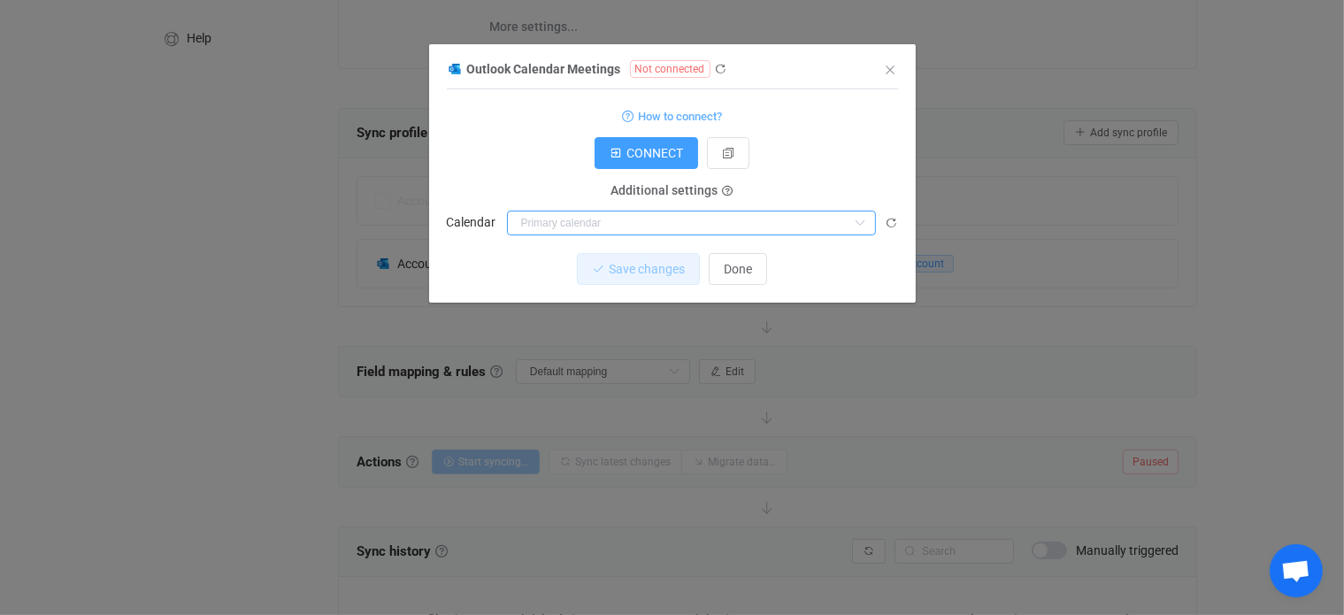
click at [594, 225] on input "dialog" at bounding box center [691, 223] width 369 height 25
click at [720, 67] on icon "dialog" at bounding box center [721, 69] width 12 height 12
click at [630, 116] on icon "dialog" at bounding box center [627, 116] width 11 height 11
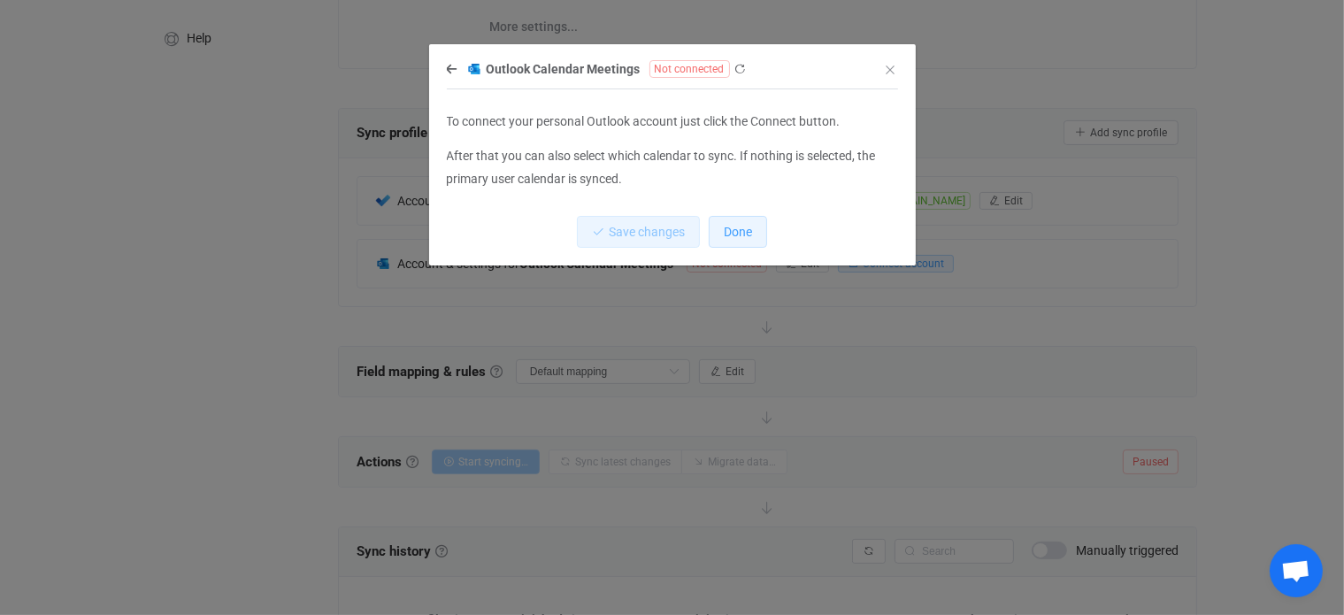
click at [724, 240] on button "Done" at bounding box center [738, 232] width 58 height 32
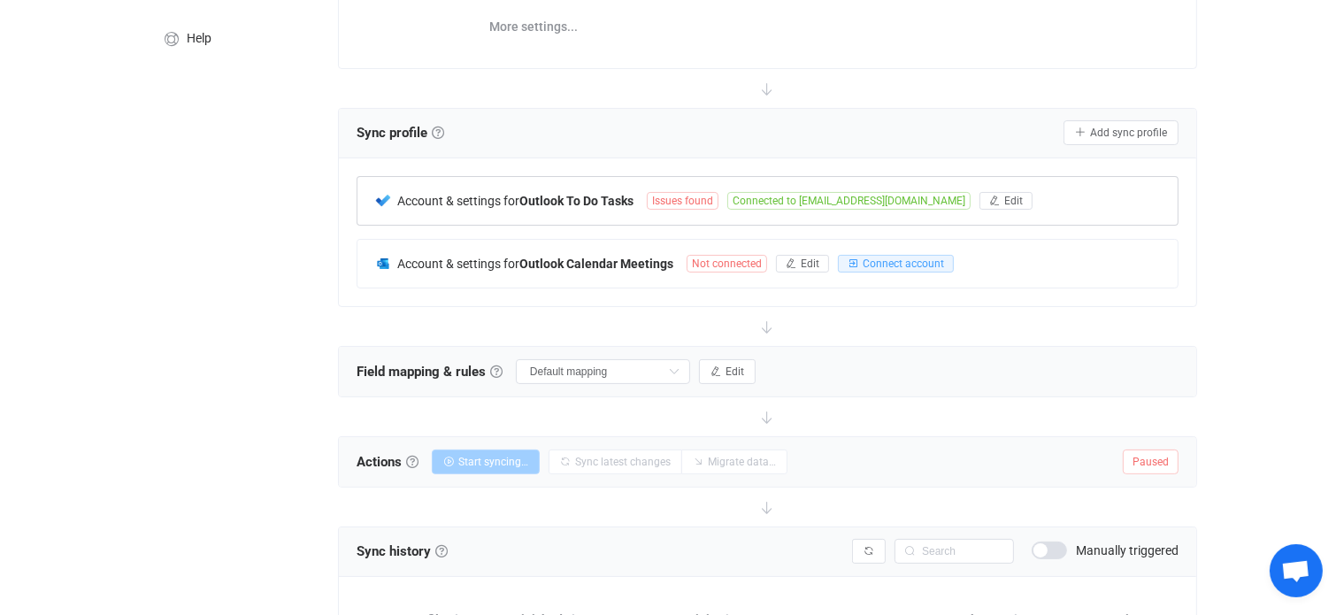
click at [703, 202] on span "Issues found" at bounding box center [683, 201] width 72 height 18
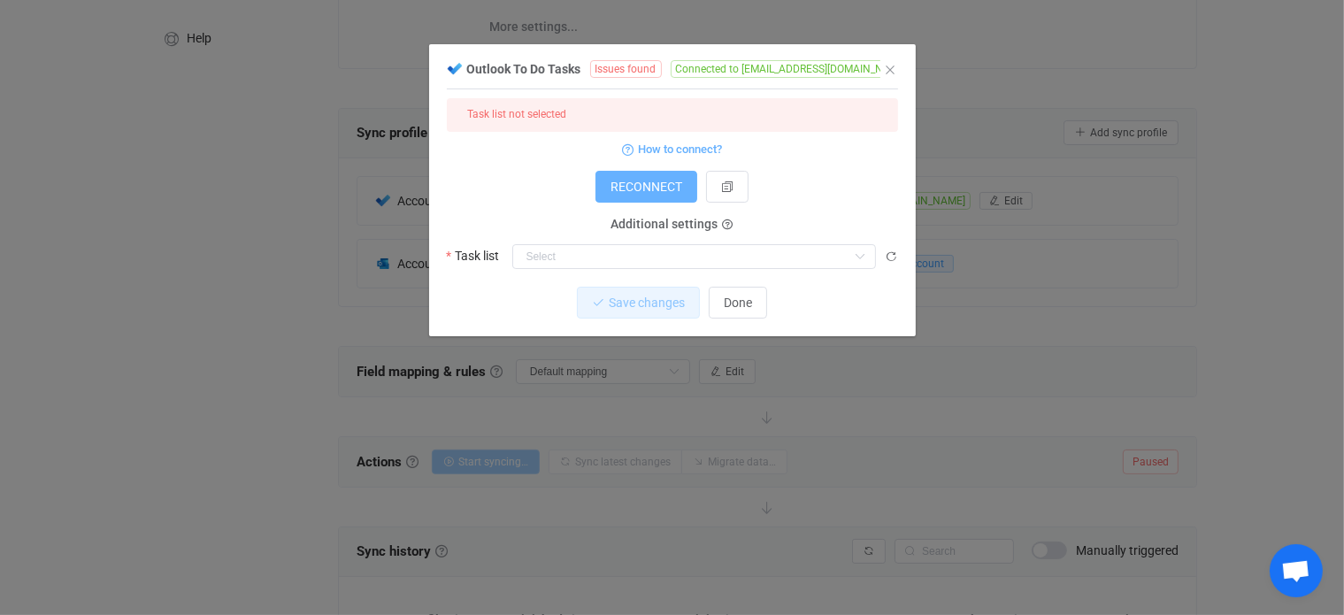
click at [646, 190] on span "RECONNECT" at bounding box center [646, 187] width 72 height 14
drag, startPoint x: 652, startPoint y: 183, endPoint x: 645, endPoint y: 226, distance: 43.9
click at [651, 219] on form "Task list not selected How to connect? RECONNECT Additional settings Task list …" at bounding box center [672, 183] width 451 height 171
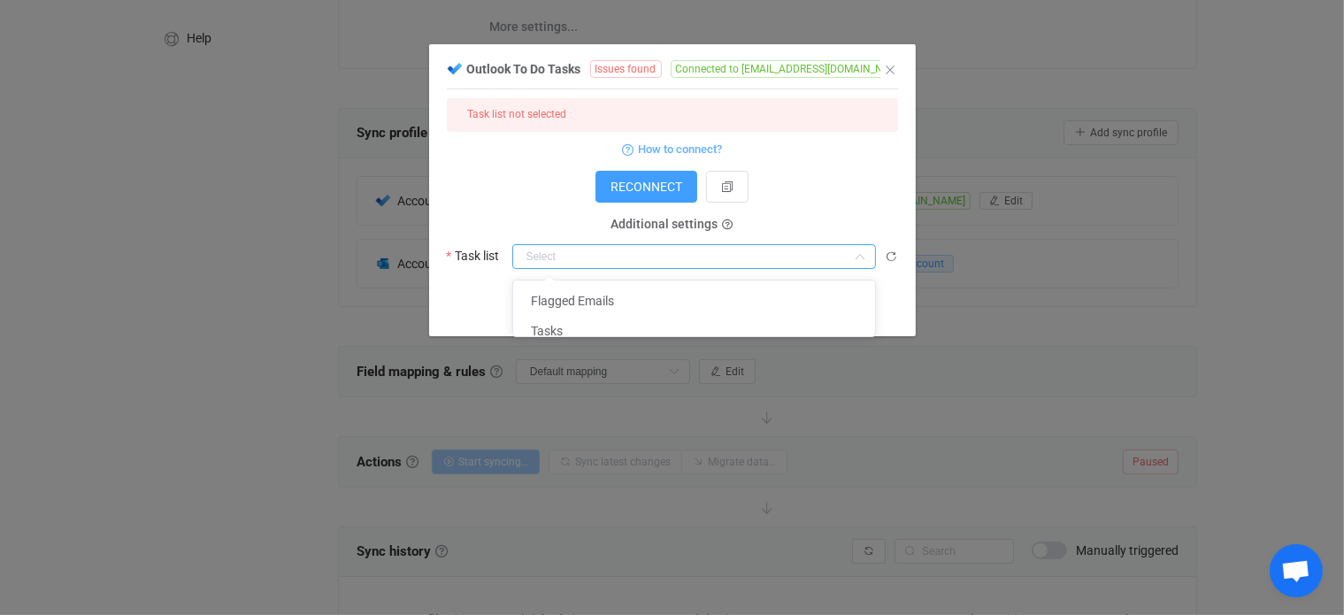
click at [627, 258] on input "dialog" at bounding box center [694, 256] width 364 height 25
drag, startPoint x: 596, startPoint y: 293, endPoint x: 597, endPoint y: 325, distance: 31.9
click at [597, 325] on ul "Flagged Emails Tasks" at bounding box center [701, 315] width 377 height 71
click at [598, 326] on li "Tasks" at bounding box center [701, 331] width 377 height 30
type input "Tasks"
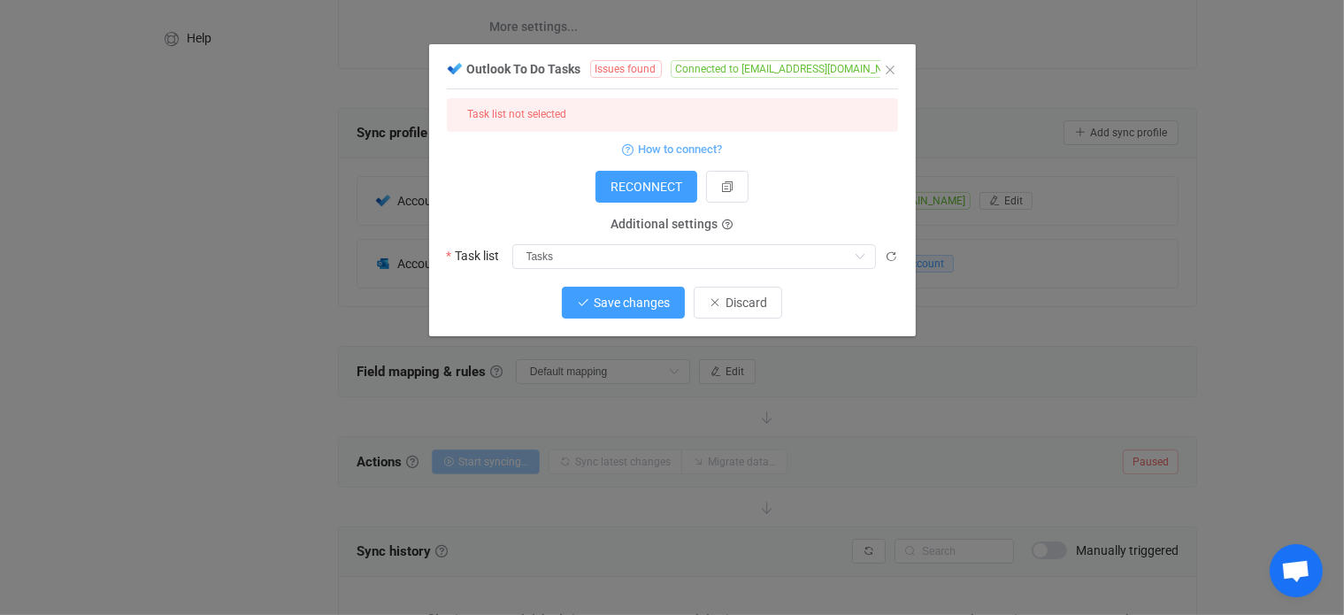
click at [656, 303] on span "Save changes" at bounding box center [632, 302] width 76 height 14
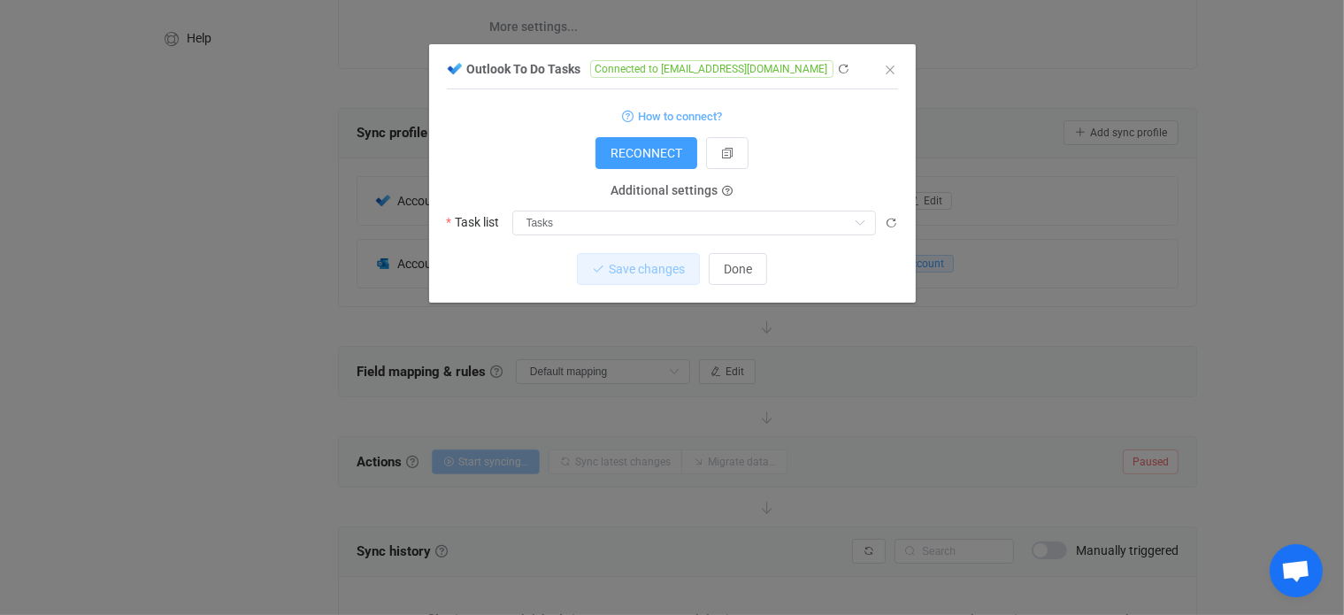
click at [799, 148] on div "RECONNECT" at bounding box center [672, 153] width 451 height 32
click at [807, 145] on div "RECONNECT" at bounding box center [672, 153] width 451 height 32
click at [807, 144] on div "RECONNECT" at bounding box center [672, 153] width 451 height 32
click at [648, 220] on input "dialog" at bounding box center [694, 223] width 364 height 25
click at [636, 294] on li "Tasks" at bounding box center [701, 297] width 377 height 30
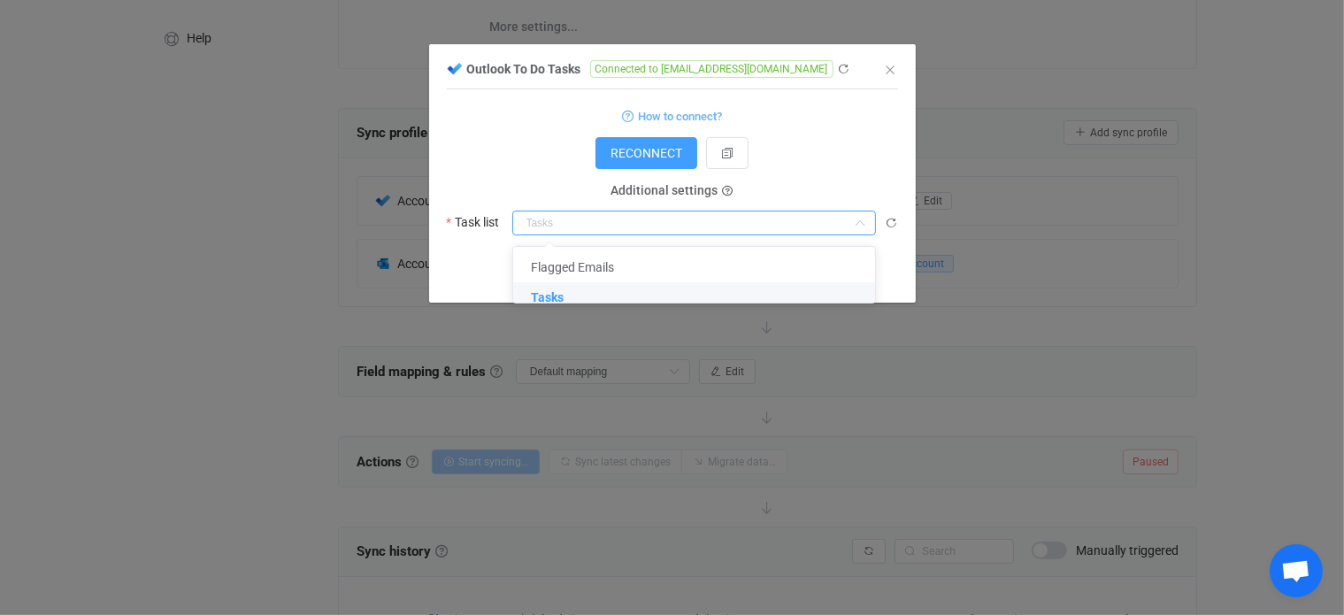
type input "Tasks"
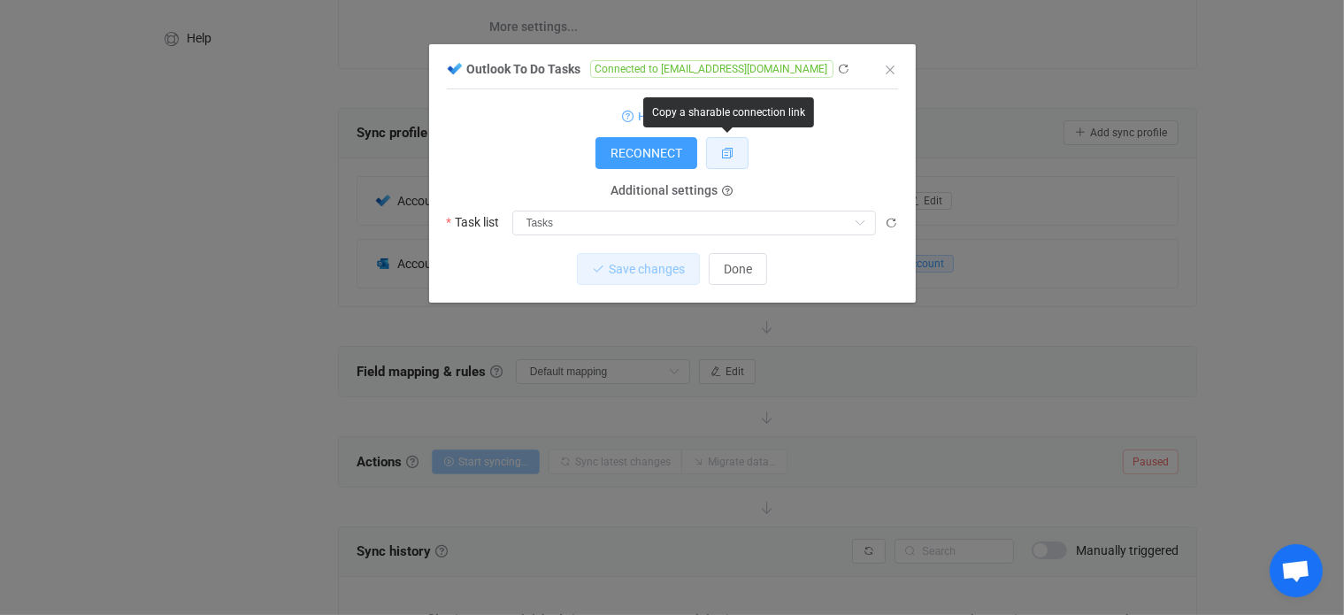
click at [732, 149] on button "dialog" at bounding box center [727, 153] width 42 height 32
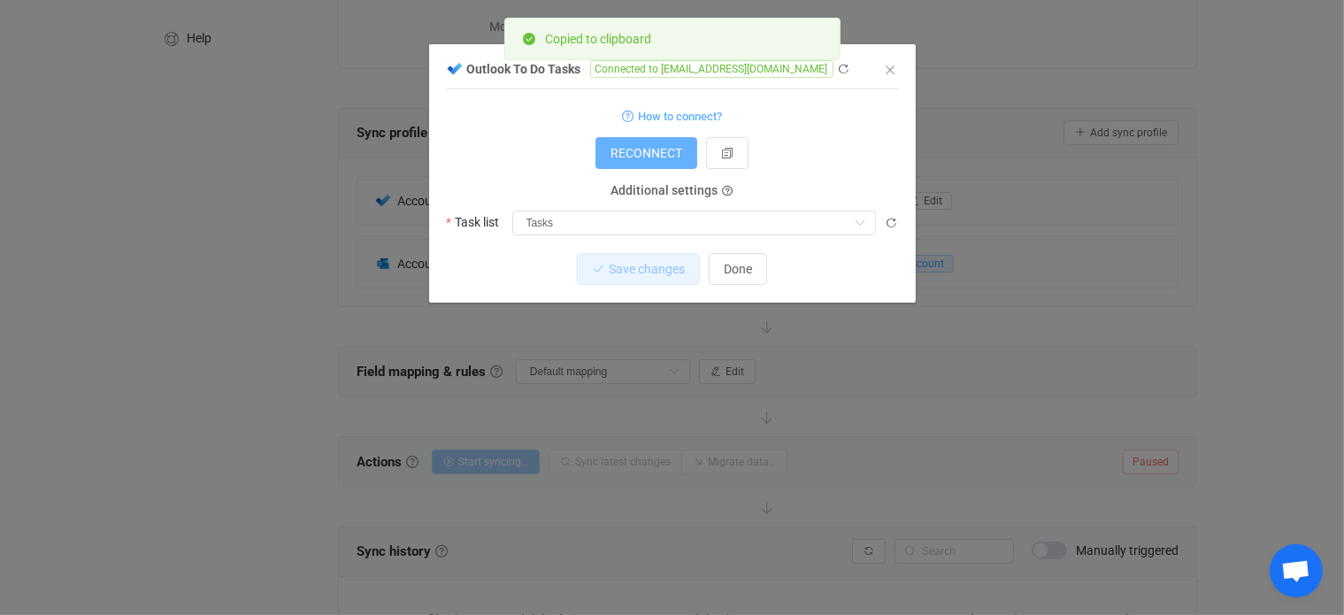
click at [679, 151] on span "RECONNECT" at bounding box center [646, 153] width 72 height 14
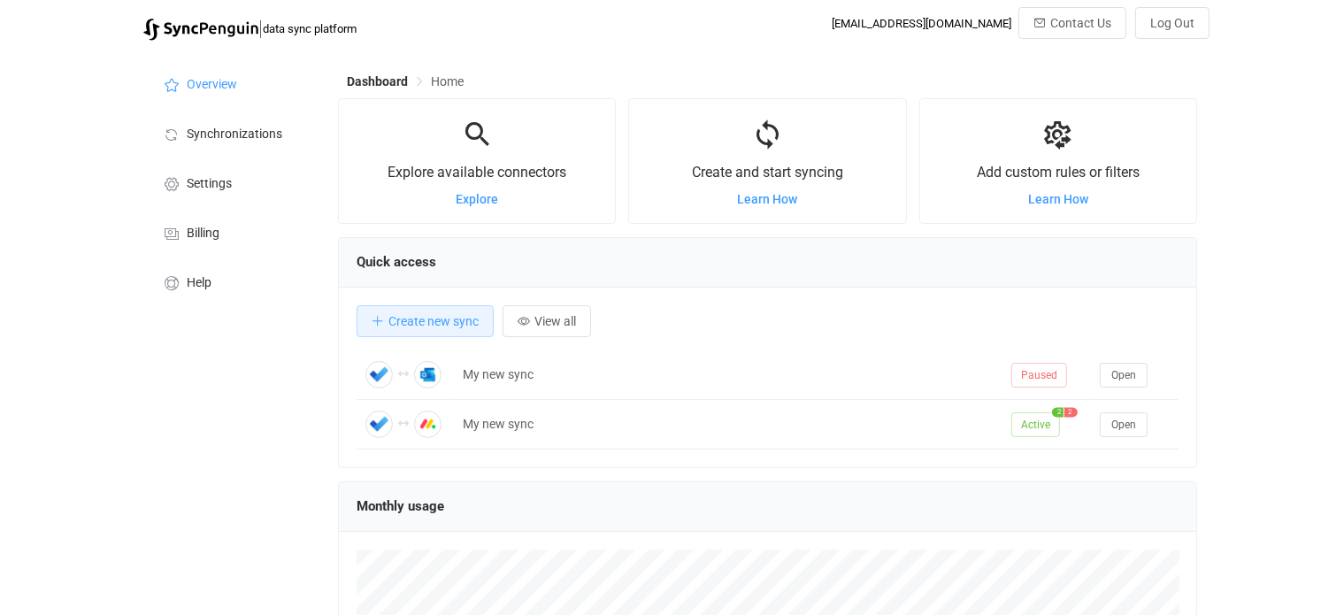
scroll to position [342, 859]
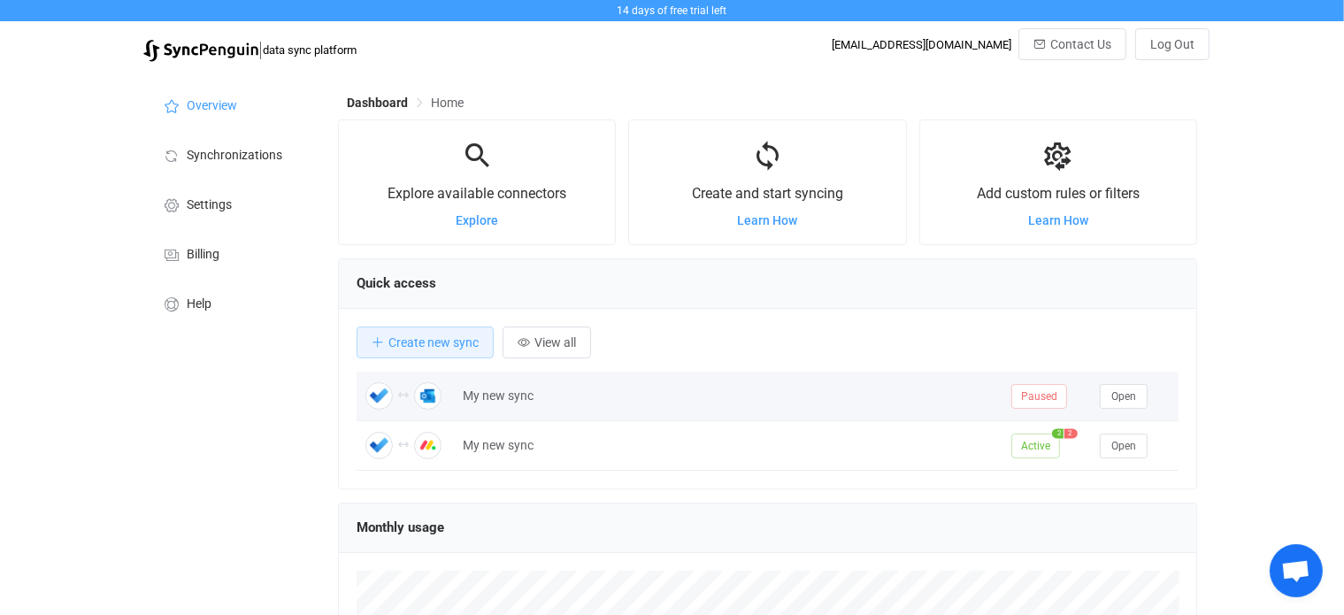
click at [1047, 395] on span "Paused" at bounding box center [1039, 396] width 56 height 25
click at [538, 387] on div "My new sync" at bounding box center [728, 396] width 548 height 20
click at [626, 387] on div "My new sync" at bounding box center [728, 396] width 548 height 20
click at [1118, 395] on span "Open" at bounding box center [1123, 396] width 25 height 12
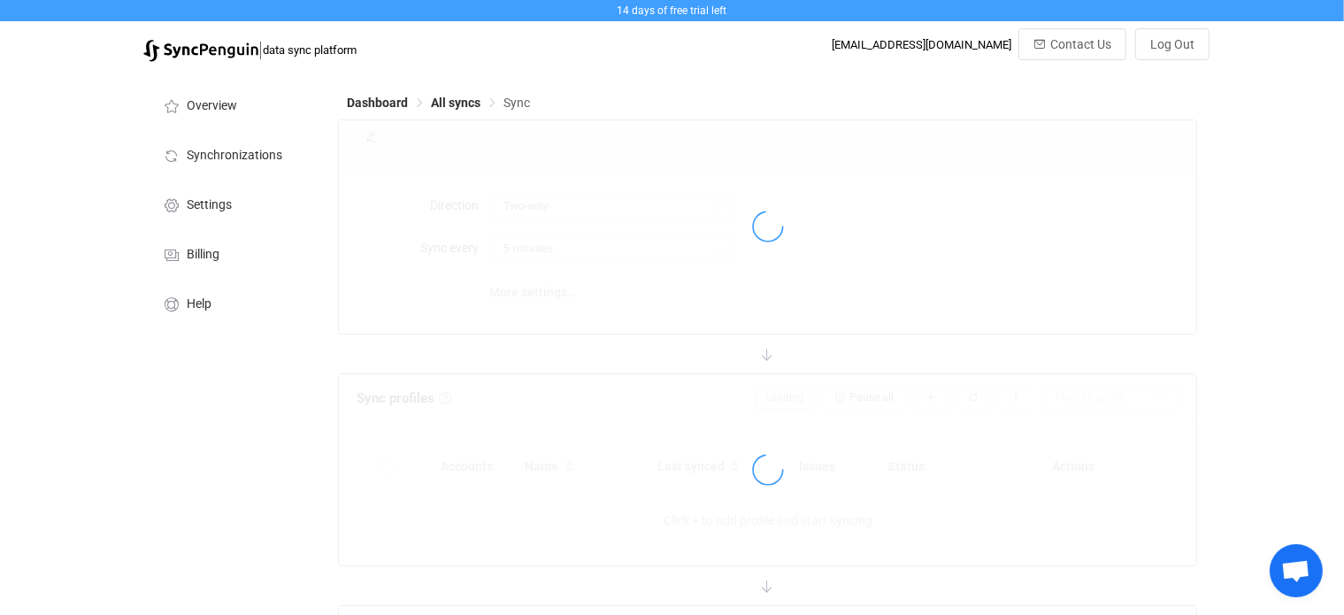
type input "10 minutes"
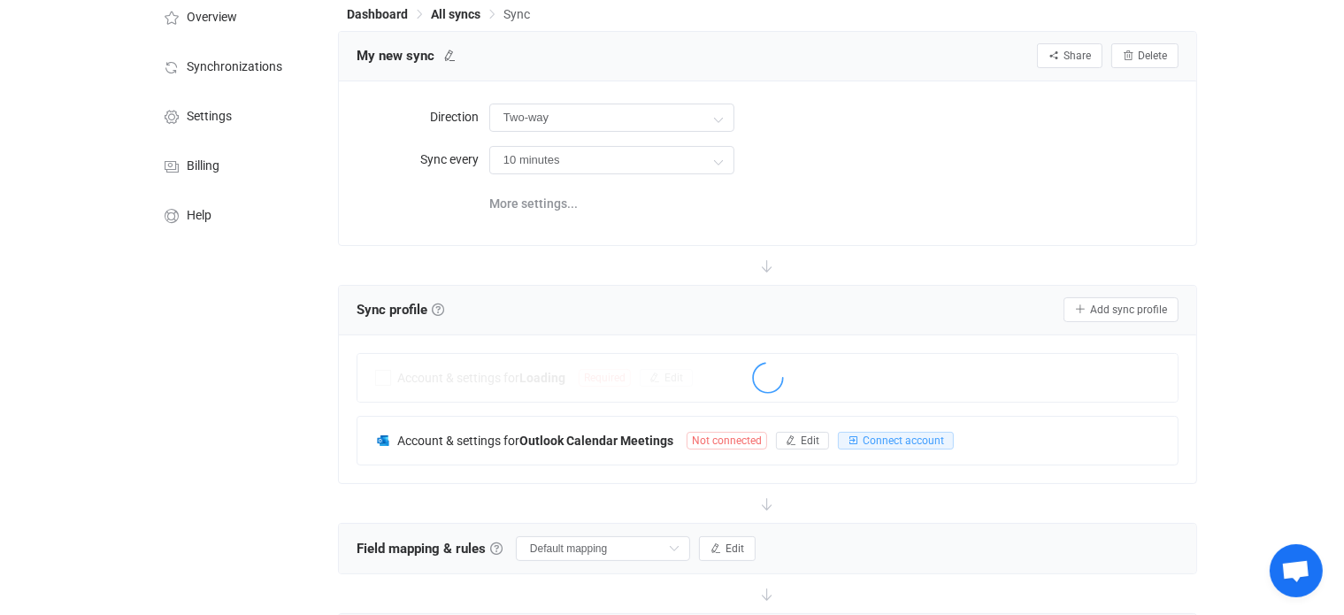
scroll to position [177, 0]
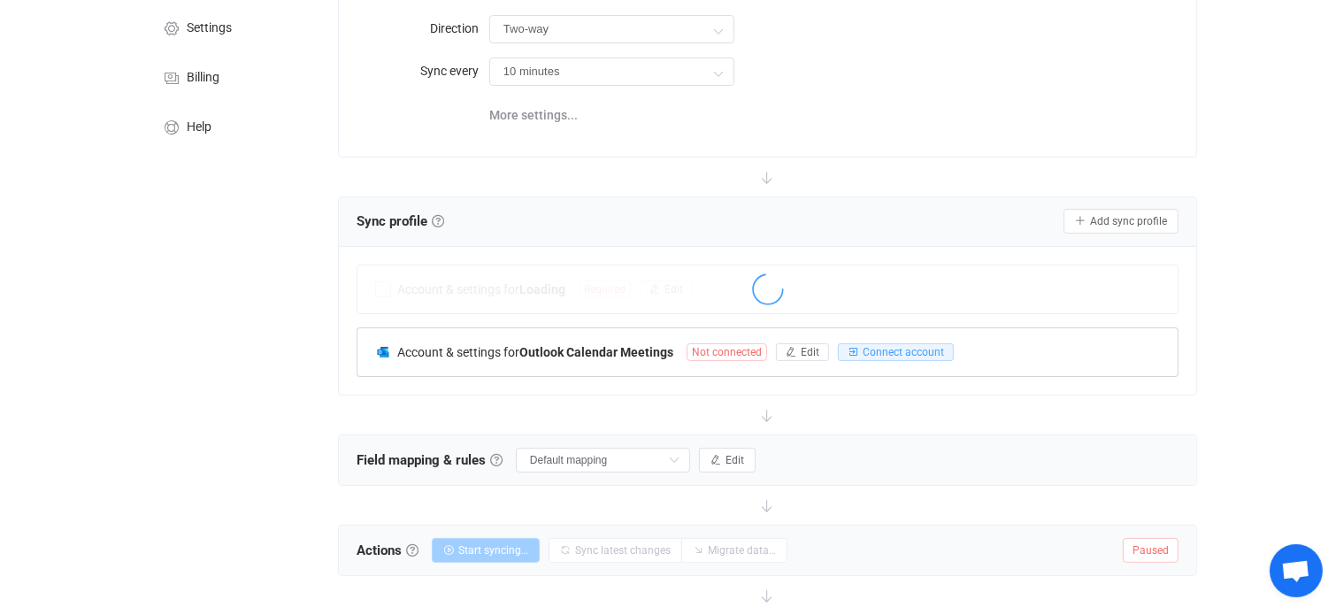
click at [739, 354] on span "Not connected" at bounding box center [726, 352] width 80 height 18
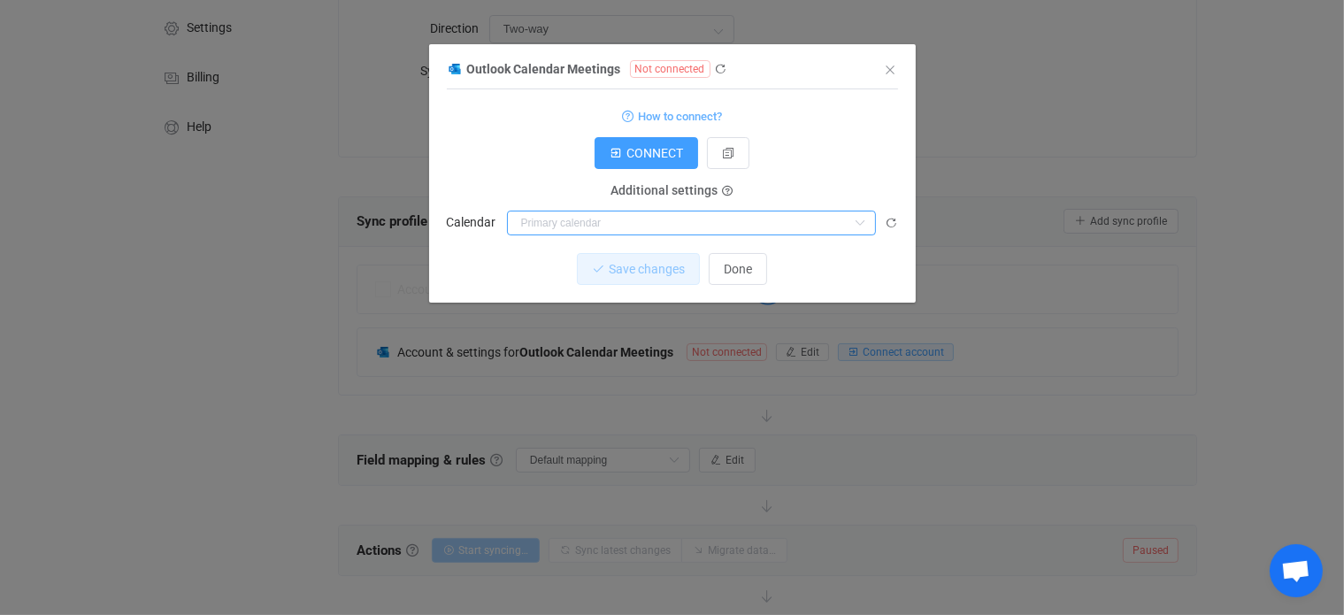
click at [617, 225] on input "dialog" at bounding box center [691, 223] width 369 height 25
click at [638, 147] on span "CONNECT" at bounding box center [654, 153] width 57 height 14
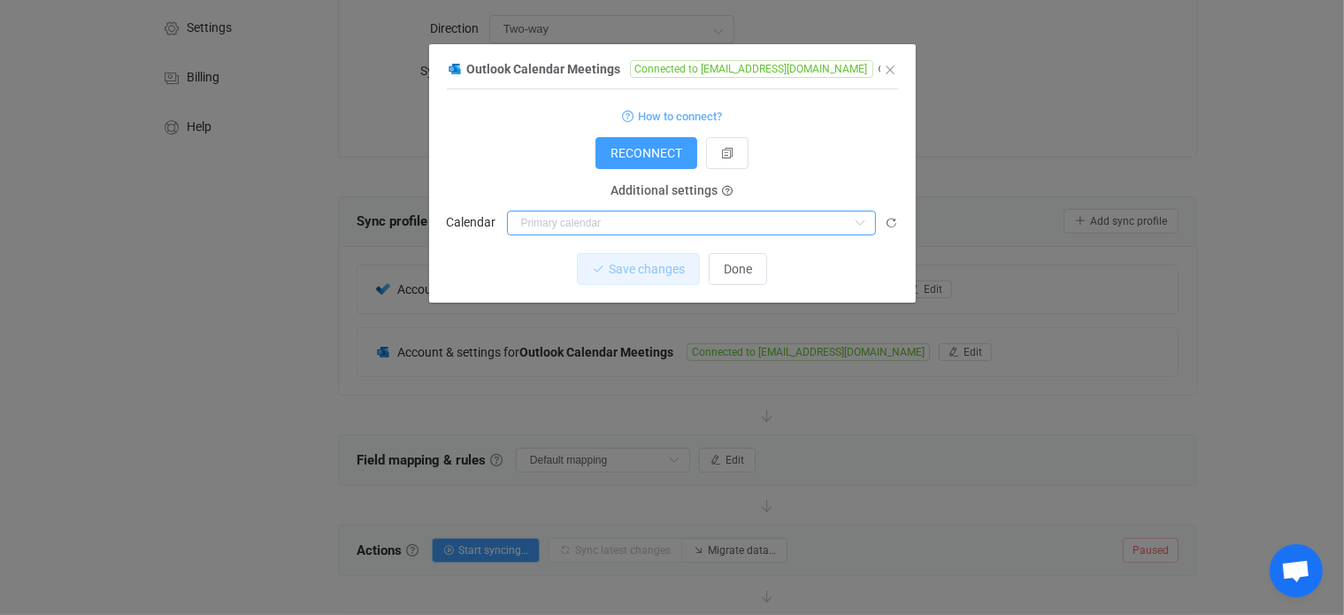
click at [690, 222] on input "dialog" at bounding box center [691, 223] width 369 height 25
click at [669, 266] on li "Calendar" at bounding box center [699, 267] width 382 height 30
type input "Calendar"
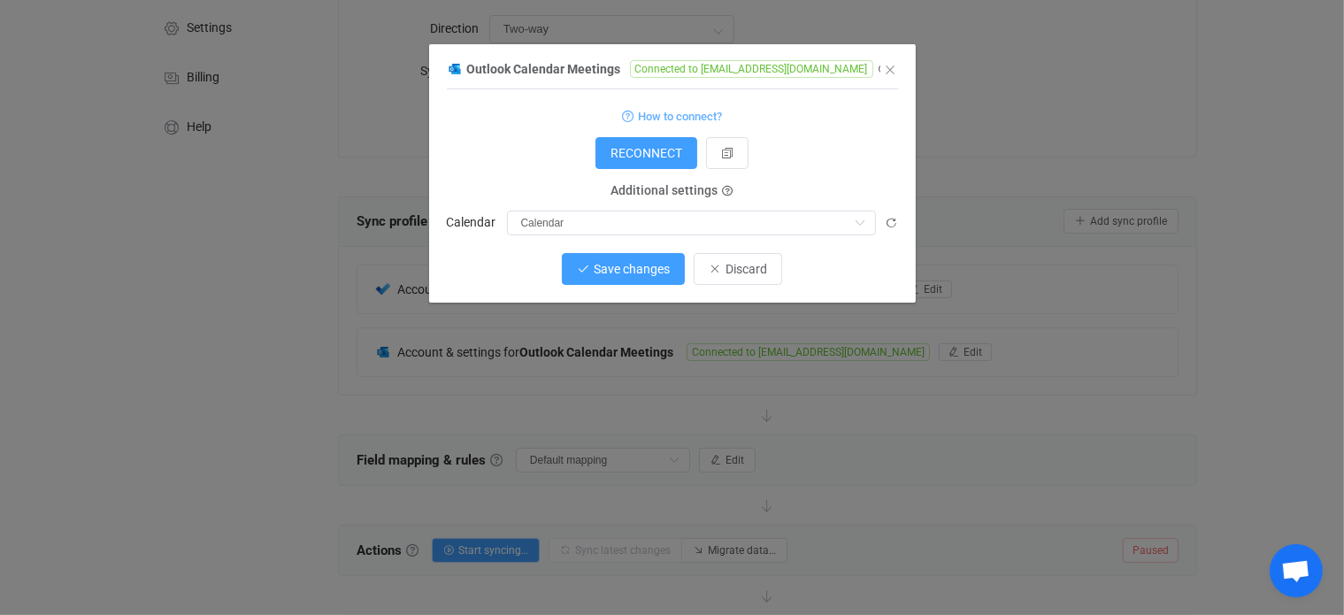
click at [636, 268] on span "Save changes" at bounding box center [632, 269] width 76 height 14
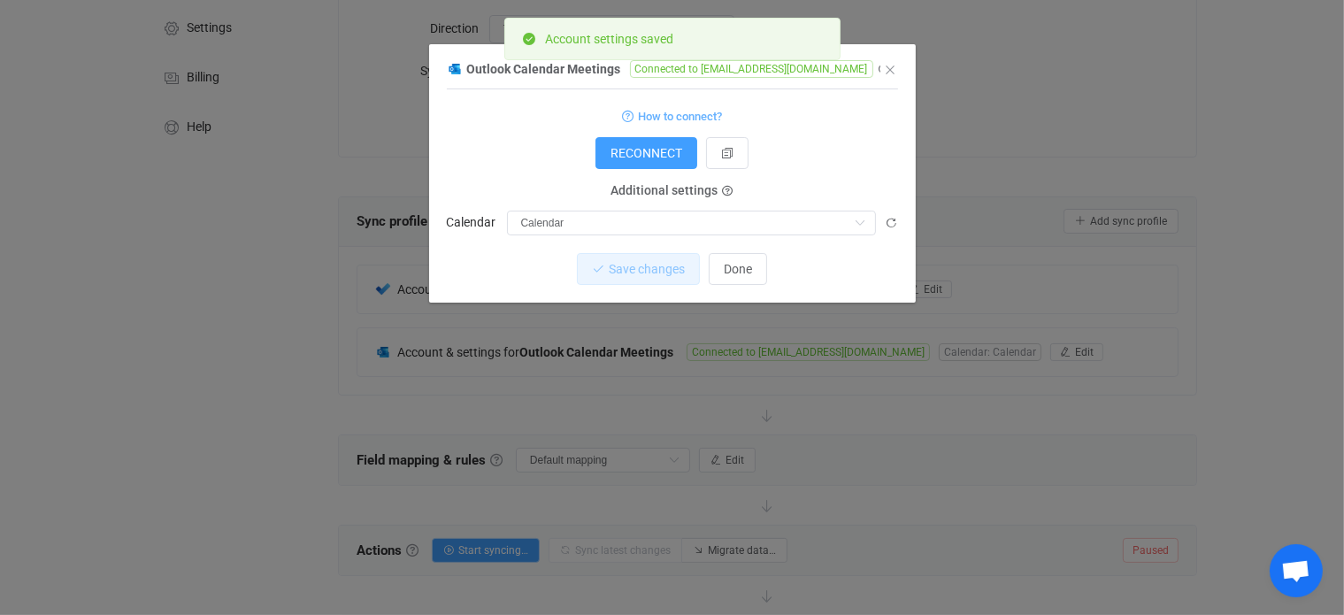
click at [1295, 408] on div "Outlook Calendar Meetings Connected to [EMAIL_ADDRESS][DOMAIN_NAME] 1 { { "conn…" at bounding box center [672, 307] width 1344 height 615
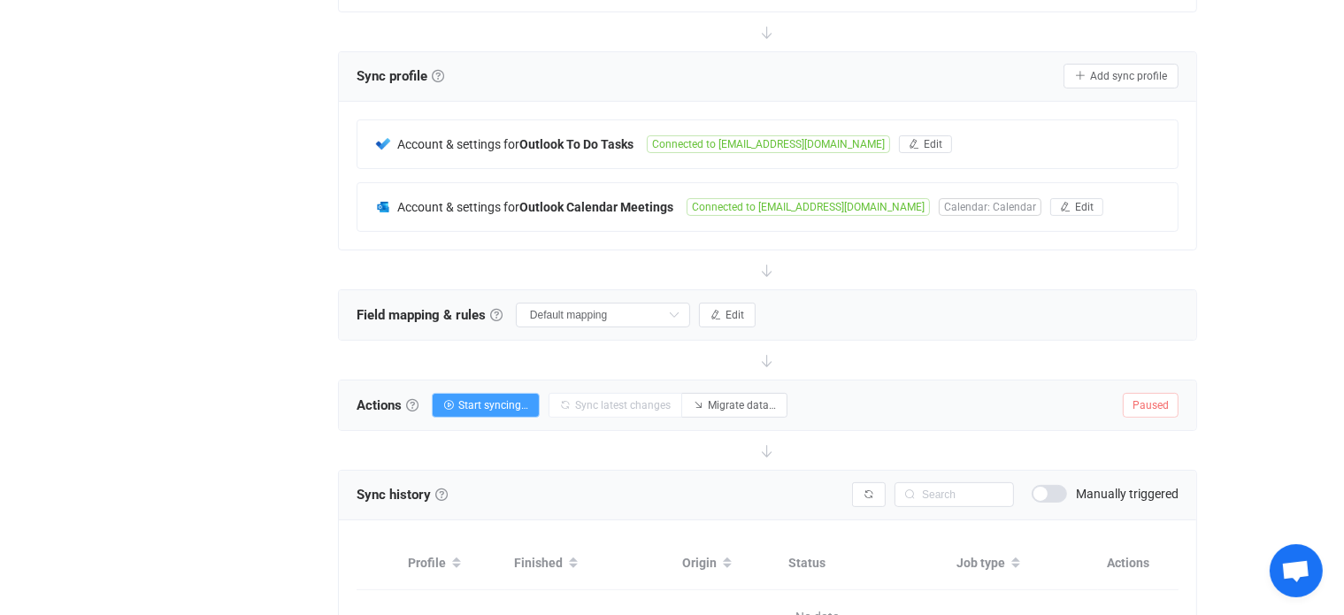
scroll to position [354, 0]
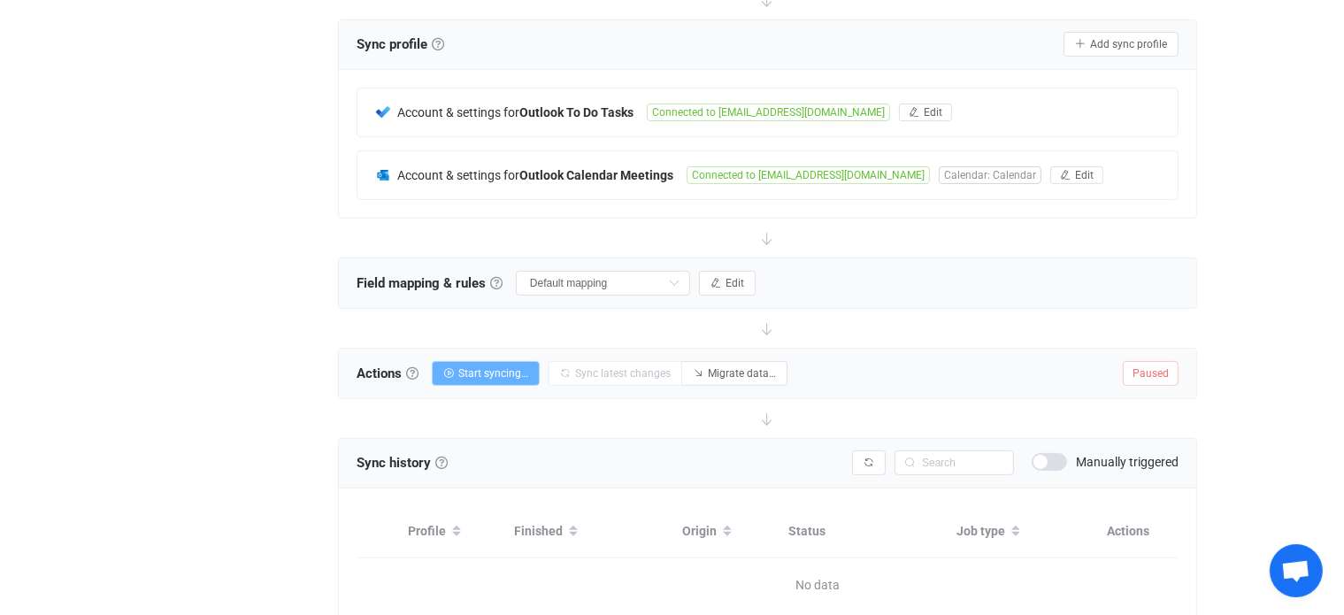
click at [499, 368] on span "Start syncing…" at bounding box center [493, 373] width 70 height 12
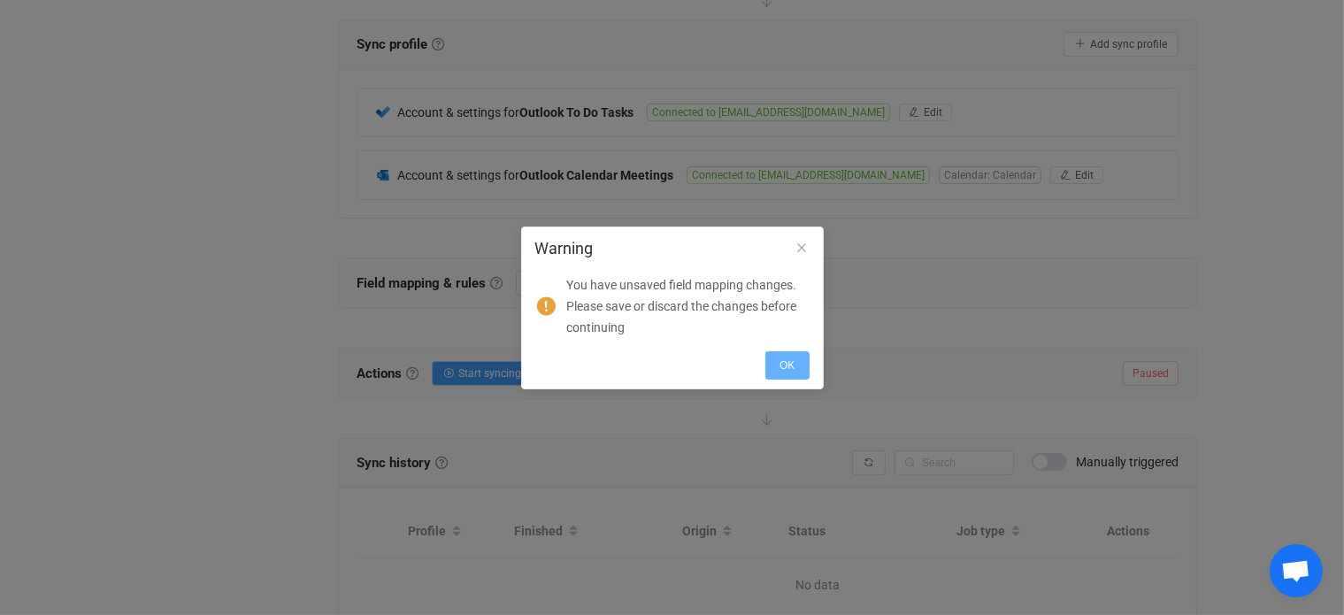
click at [796, 361] on button "OK" at bounding box center [786, 365] width 43 height 28
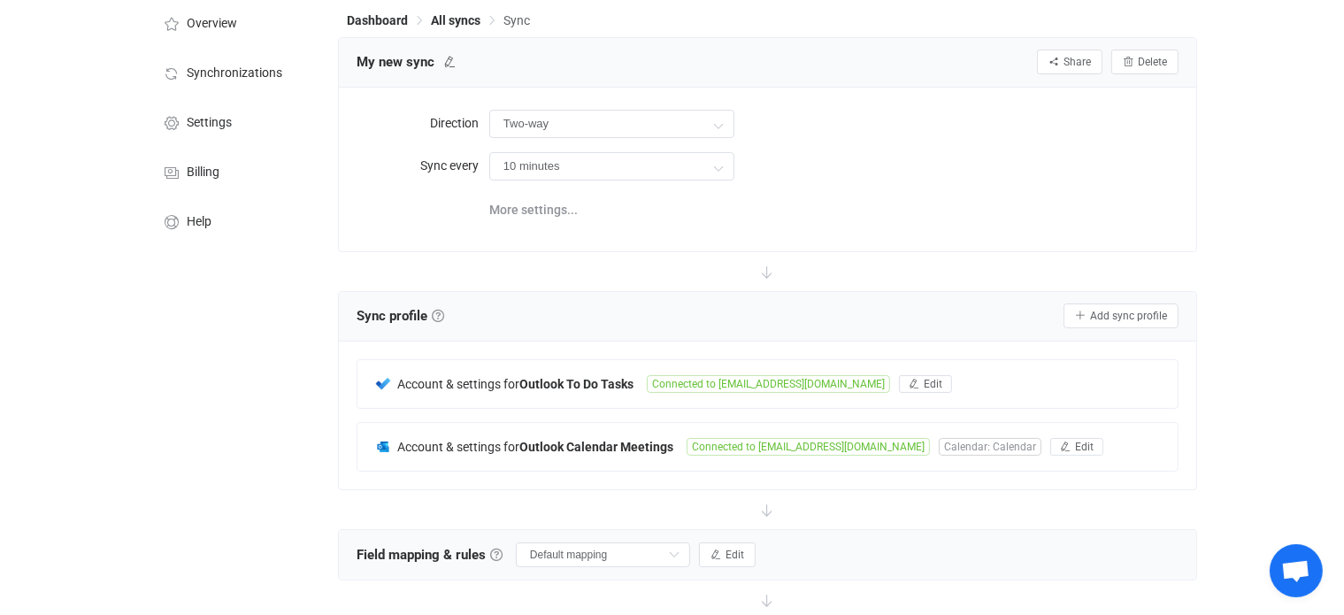
scroll to position [364, 0]
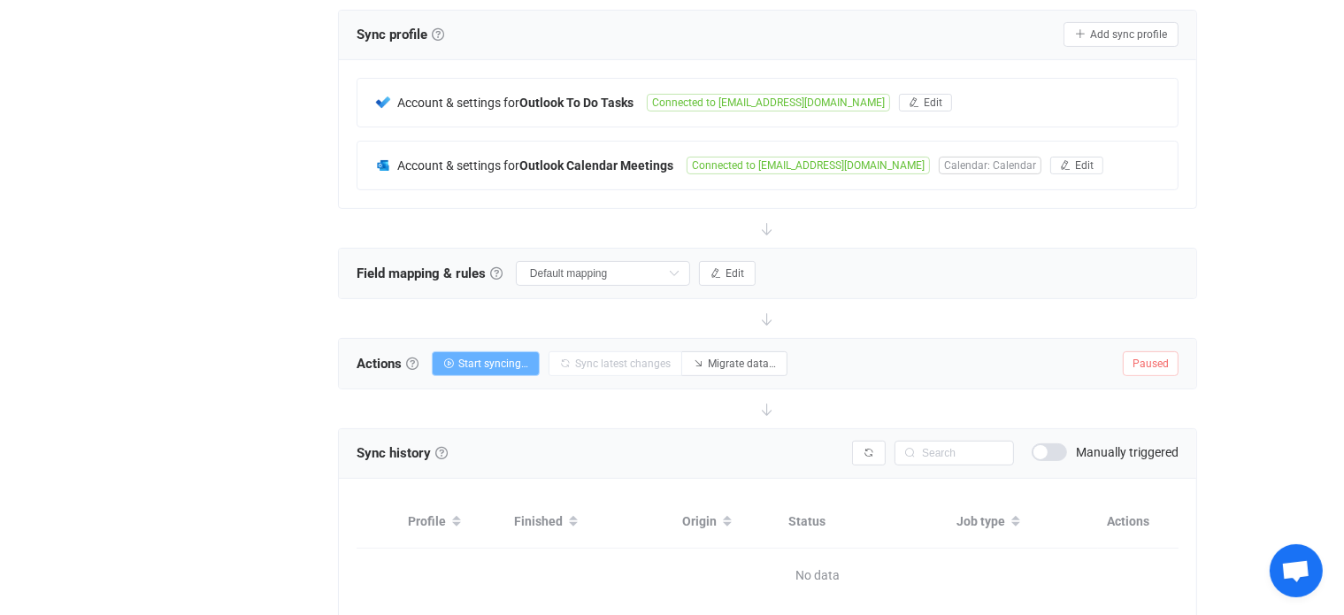
click at [474, 364] on span "Start syncing…" at bounding box center [493, 363] width 70 height 12
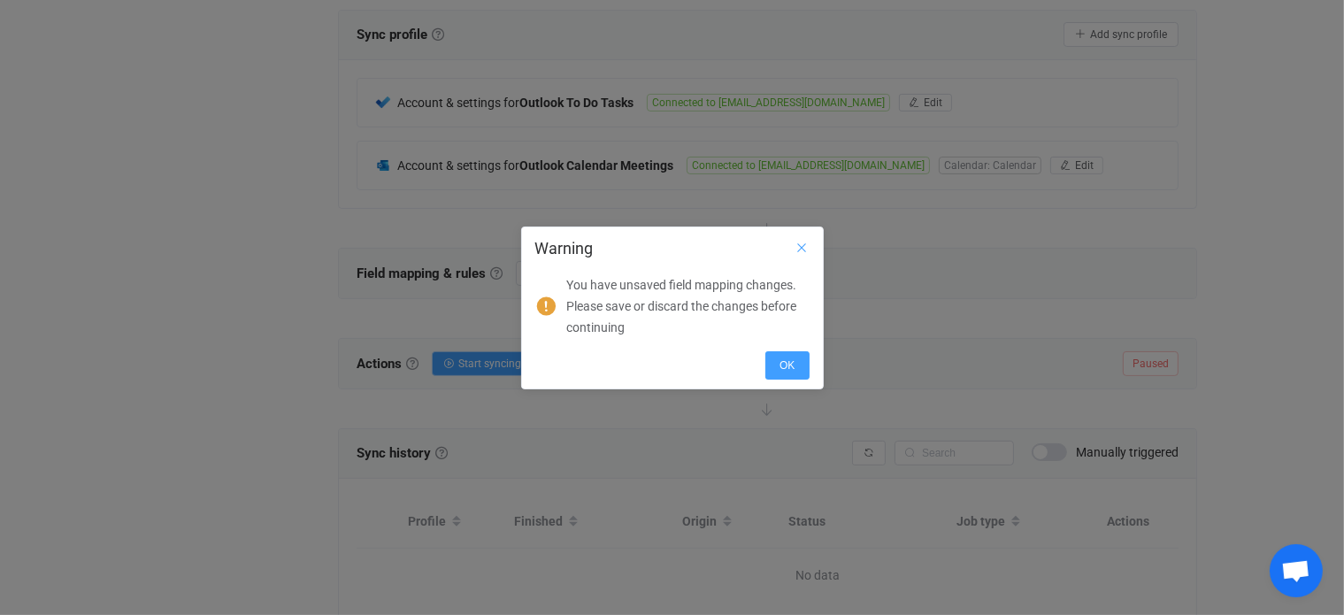
click at [805, 243] on icon "Close" at bounding box center [802, 248] width 14 height 14
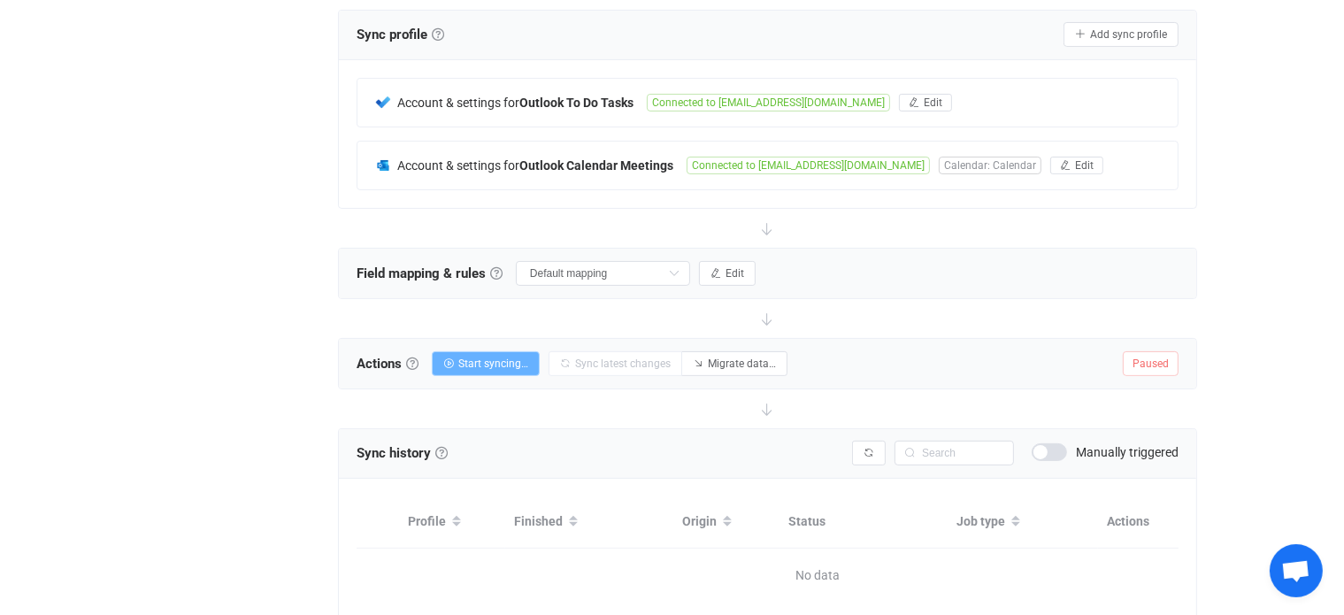
scroll to position [0, 0]
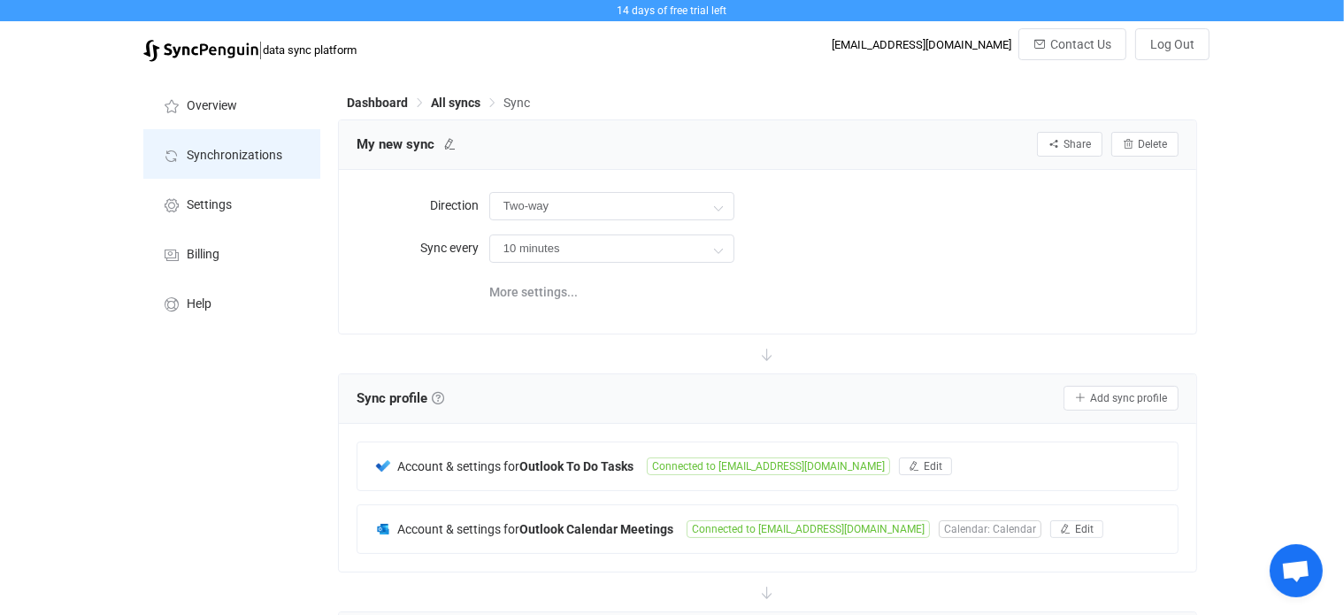
click at [202, 141] on li "Synchronizations" at bounding box center [231, 154] width 177 height 50
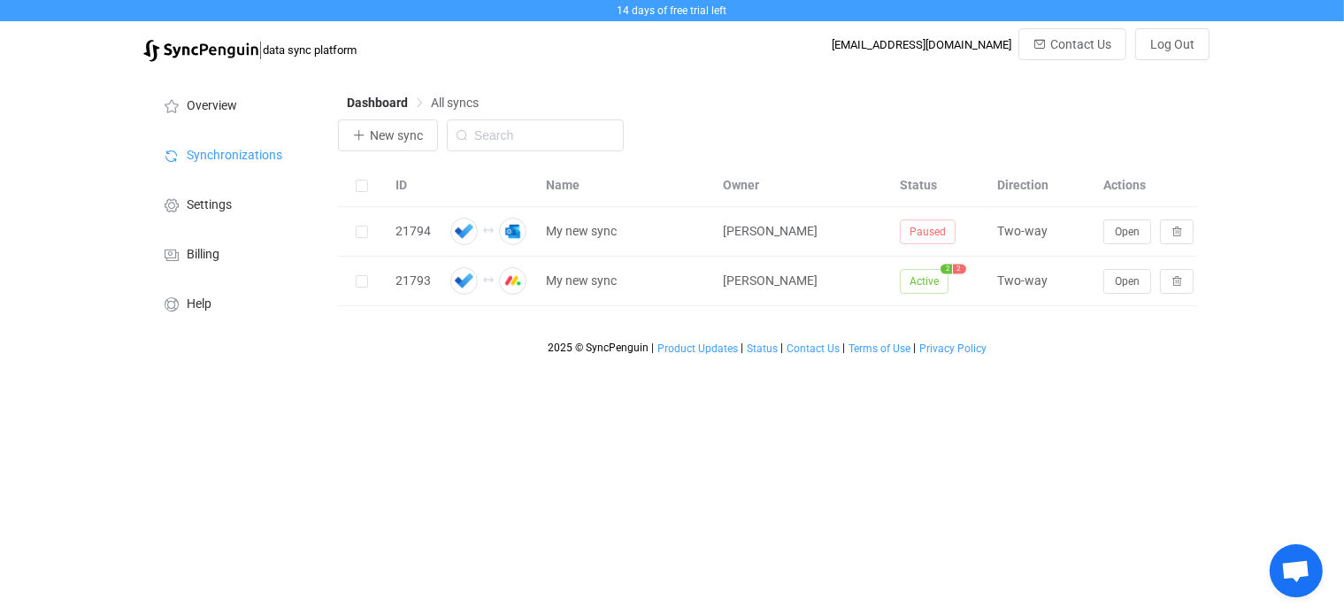
drag, startPoint x: 755, startPoint y: 615, endPoint x: 1152, endPoint y: 530, distance: 406.2
click at [1152, 364] on html "14 days of free trial left | data sync platform [EMAIL_ADDRESS][DOMAIN_NAME] Co…" at bounding box center [672, 182] width 1344 height 364
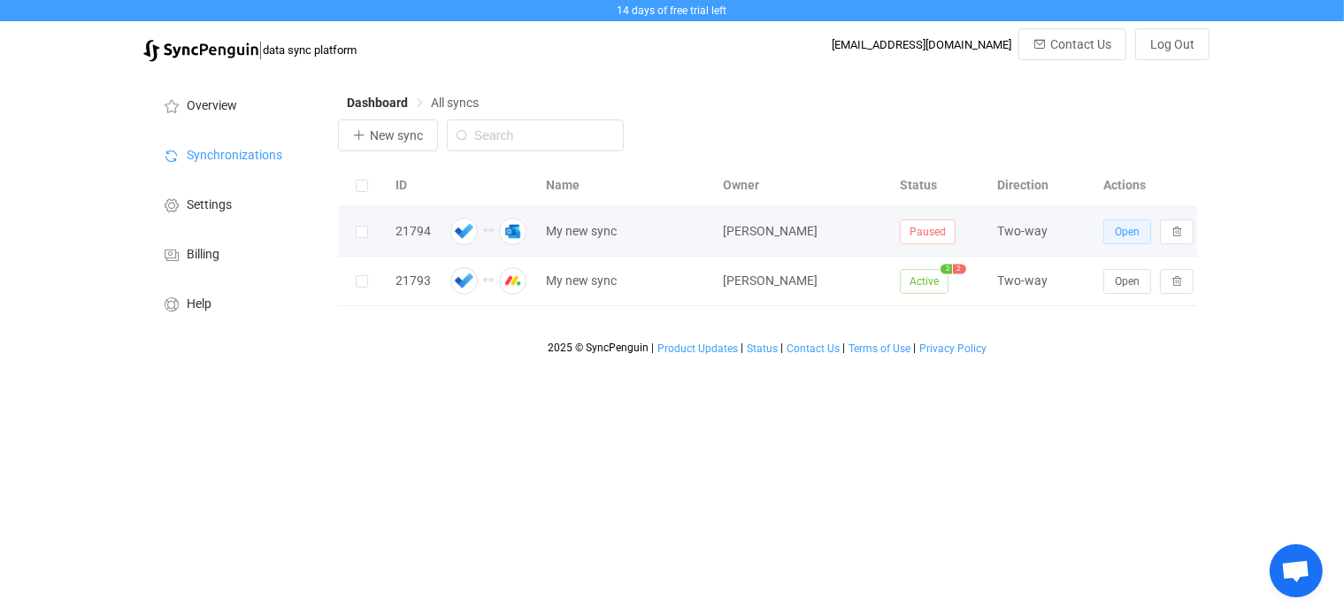
click at [1136, 226] on span "Open" at bounding box center [1127, 232] width 25 height 12
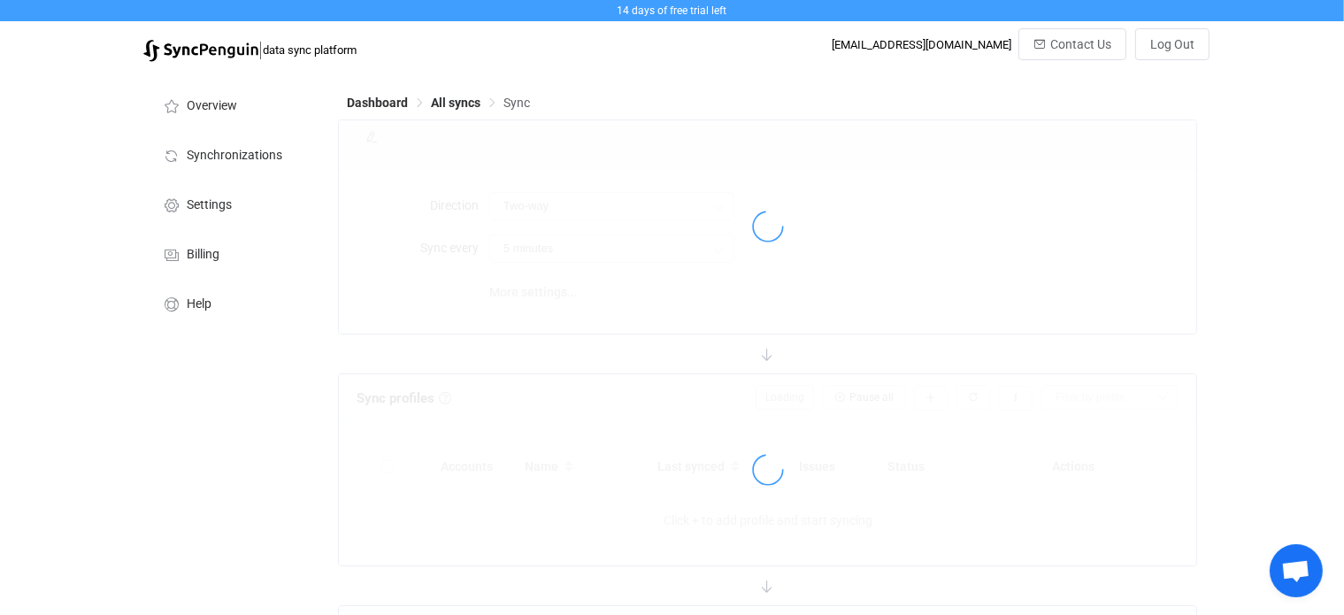
type input "10 minutes"
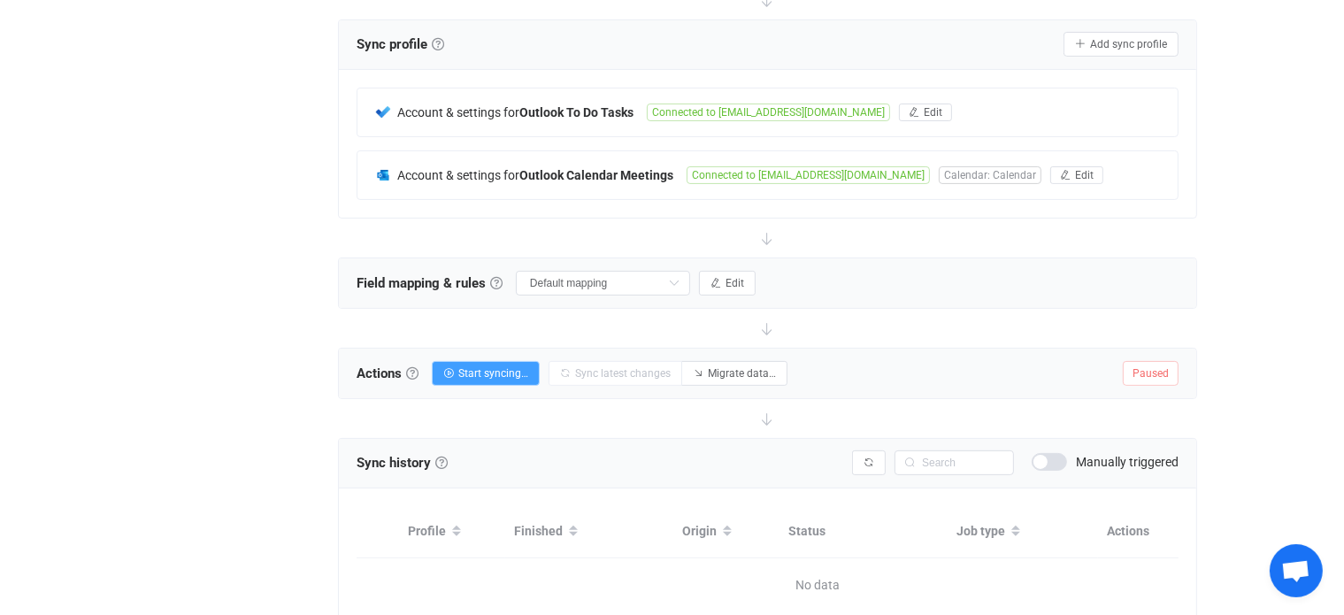
scroll to position [442, 0]
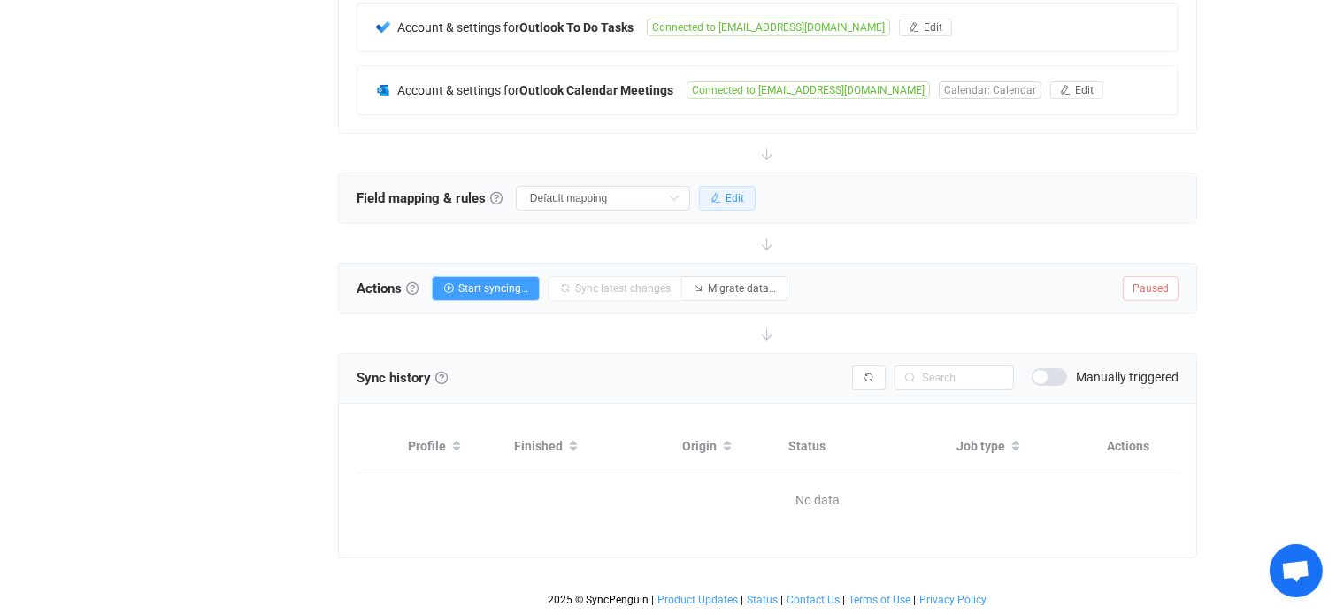
click at [742, 193] on span "Edit" at bounding box center [734, 198] width 19 height 12
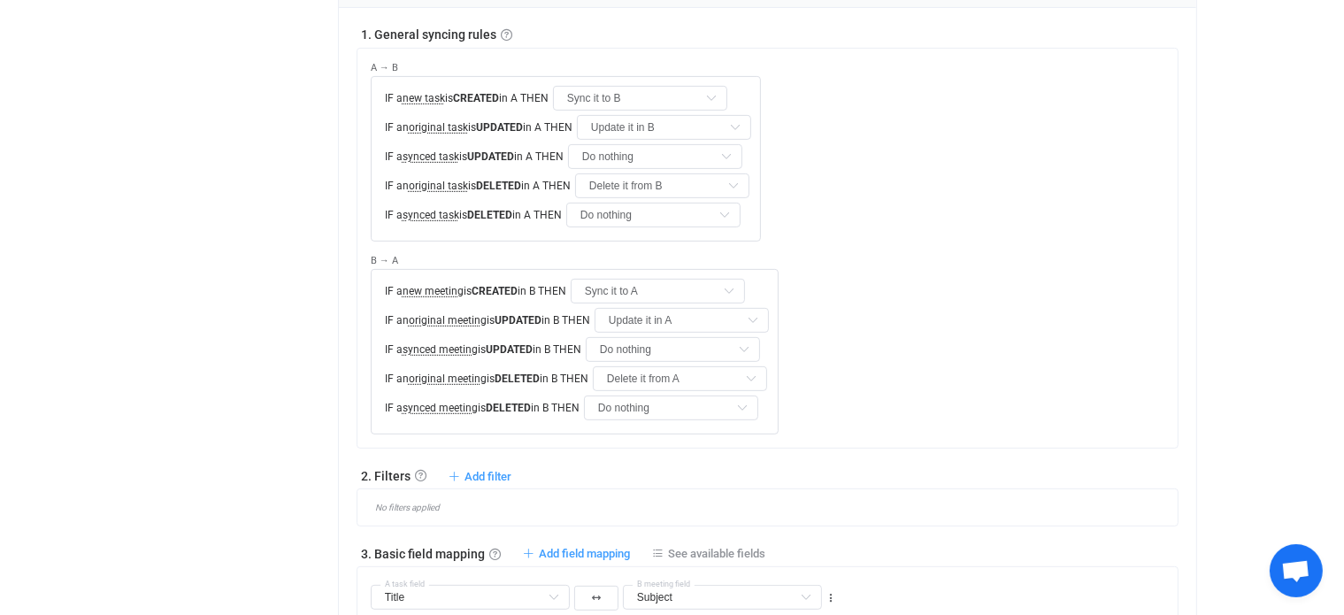
scroll to position [531, 0]
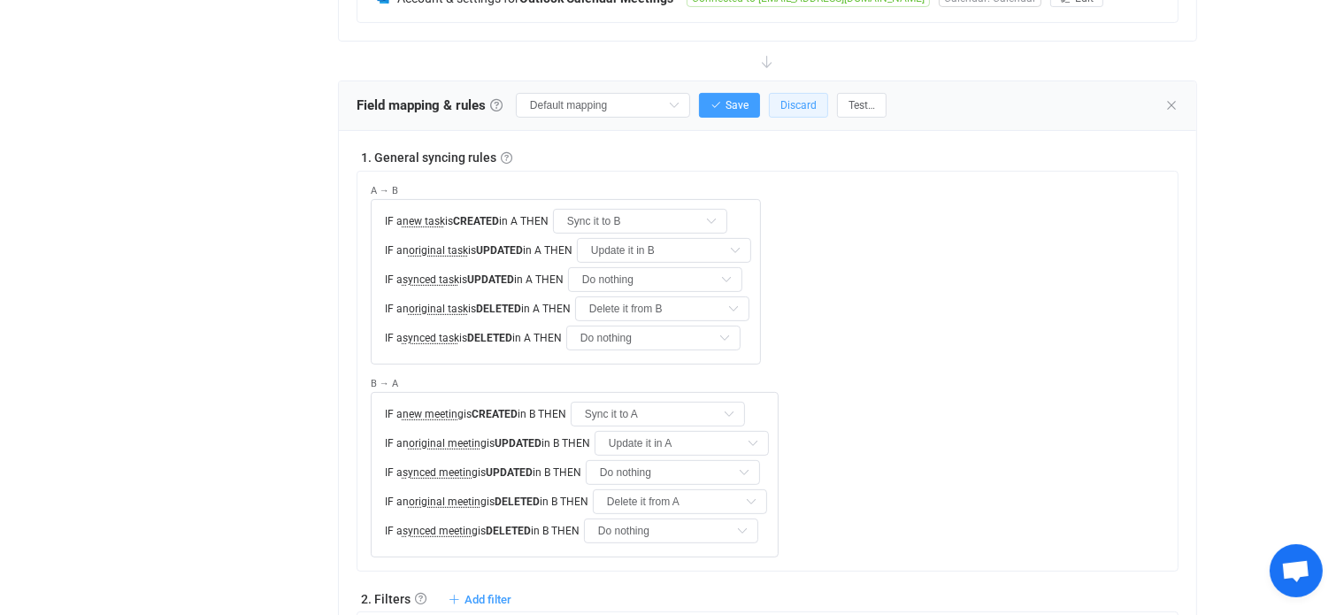
click at [810, 99] on span "Discard" at bounding box center [798, 105] width 36 height 12
click at [1167, 105] on icon at bounding box center [1171, 105] width 14 height 14
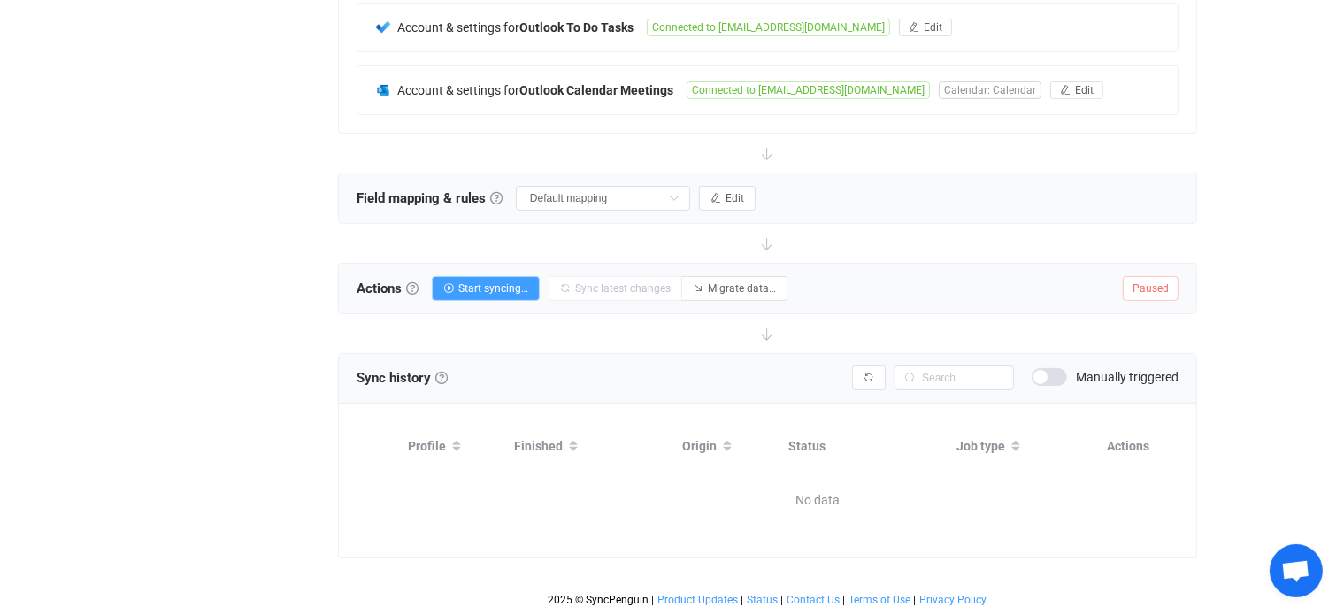
scroll to position [452, 0]
click at [1266, 218] on div "14 days of free trial left | data sync platform kdegler@rightsizefacility.com C…" at bounding box center [672, 88] width 1344 height 1054
click at [502, 282] on span "Start syncing…" at bounding box center [493, 288] width 70 height 12
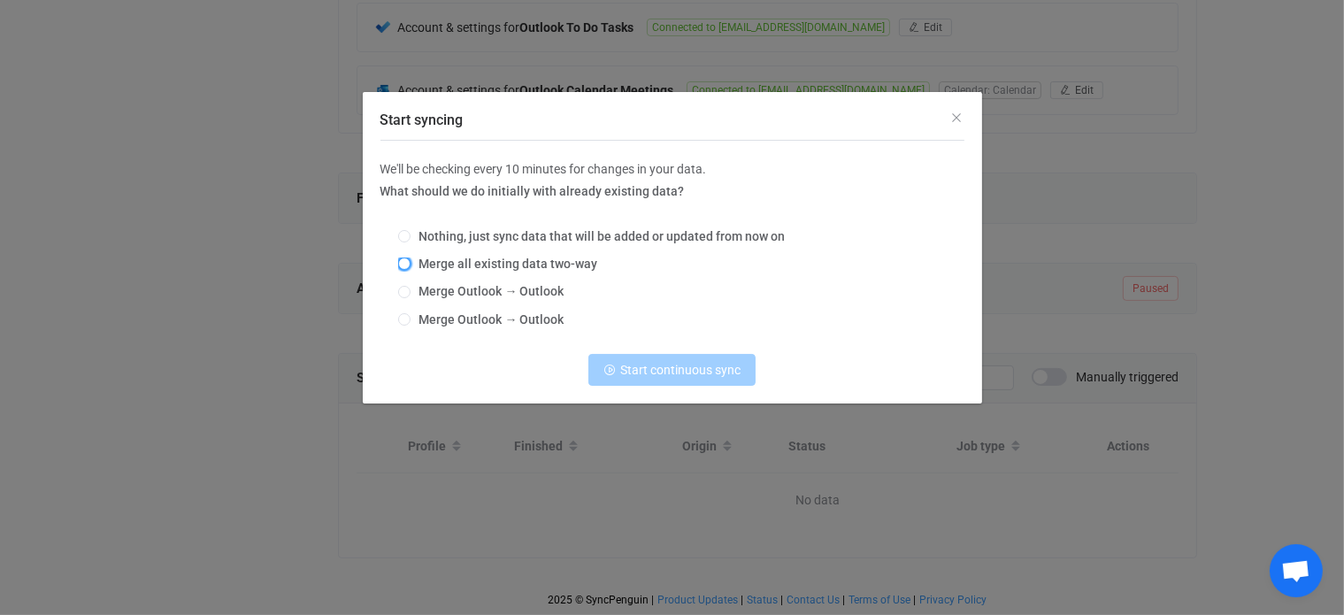
click at [403, 261] on span "Start syncing" at bounding box center [404, 263] width 12 height 12
click at [403, 261] on input "Merge all existing data two-way" at bounding box center [404, 264] width 12 height 14
radio input "true"
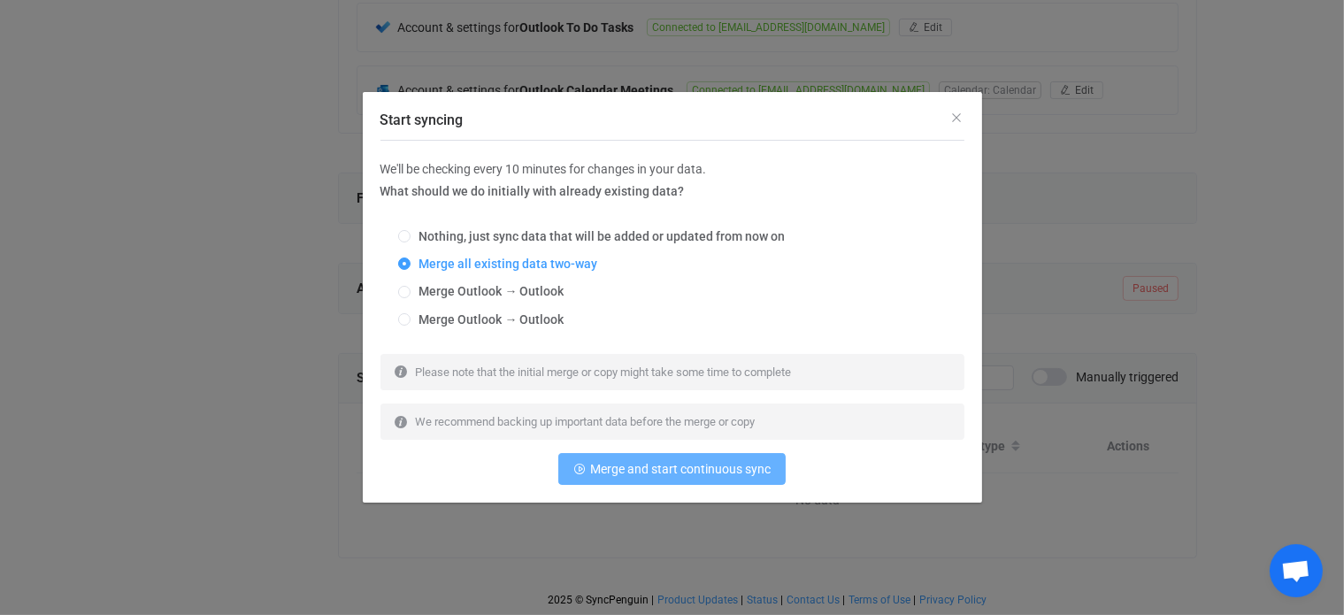
click at [682, 466] on span "Merge and start continuous sync" at bounding box center [680, 469] width 180 height 14
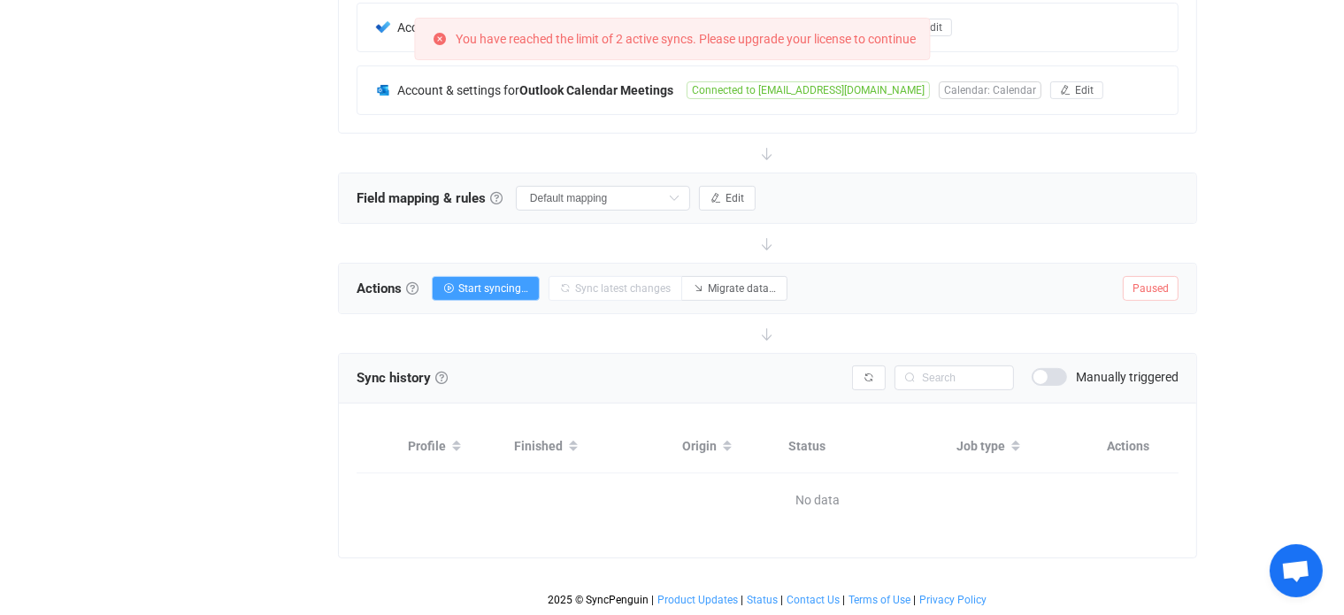
scroll to position [0, 0]
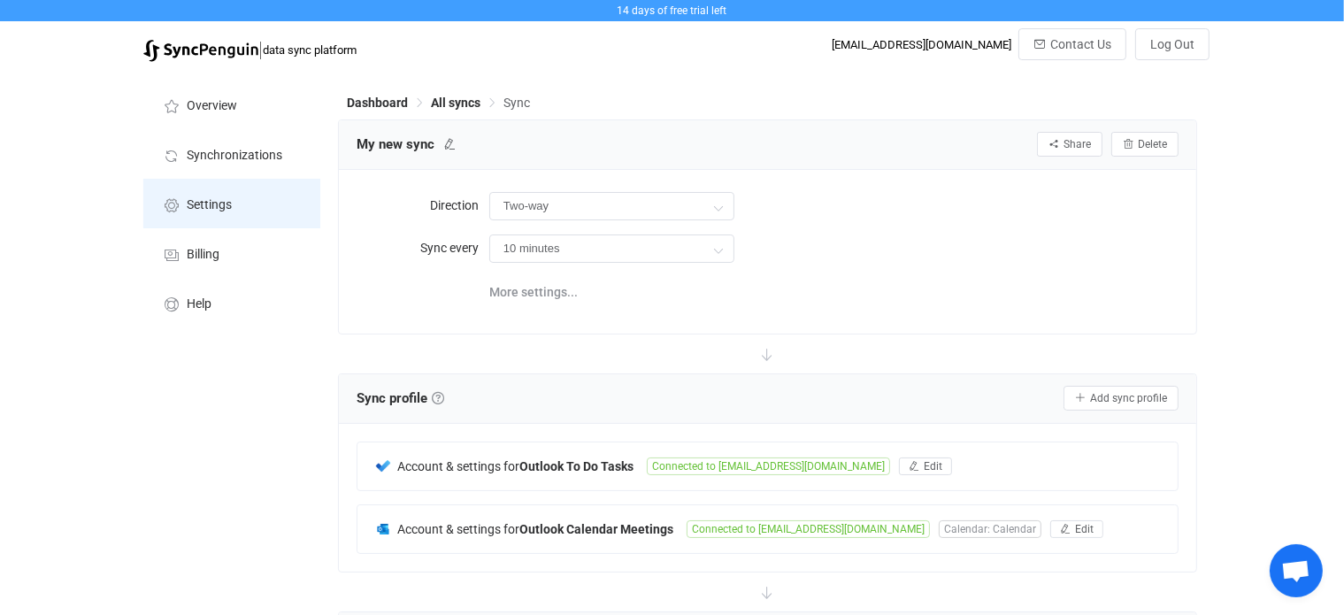
click at [187, 206] on span "Settings" at bounding box center [209, 205] width 45 height 14
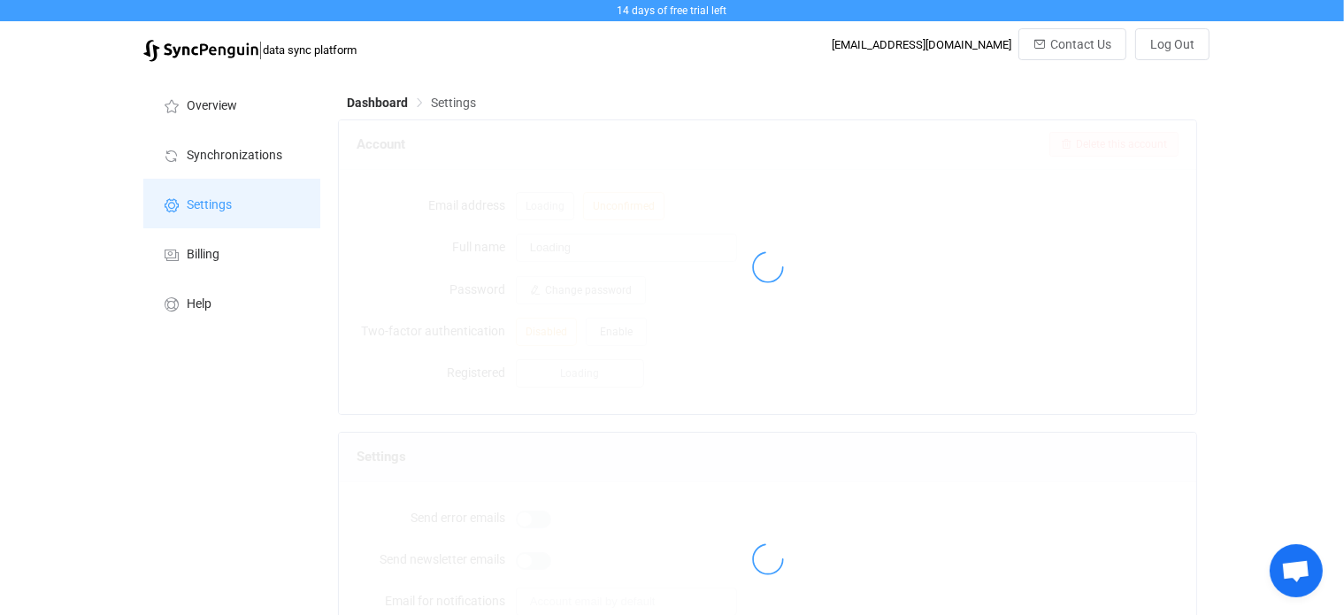
type input "Kelly Degler"
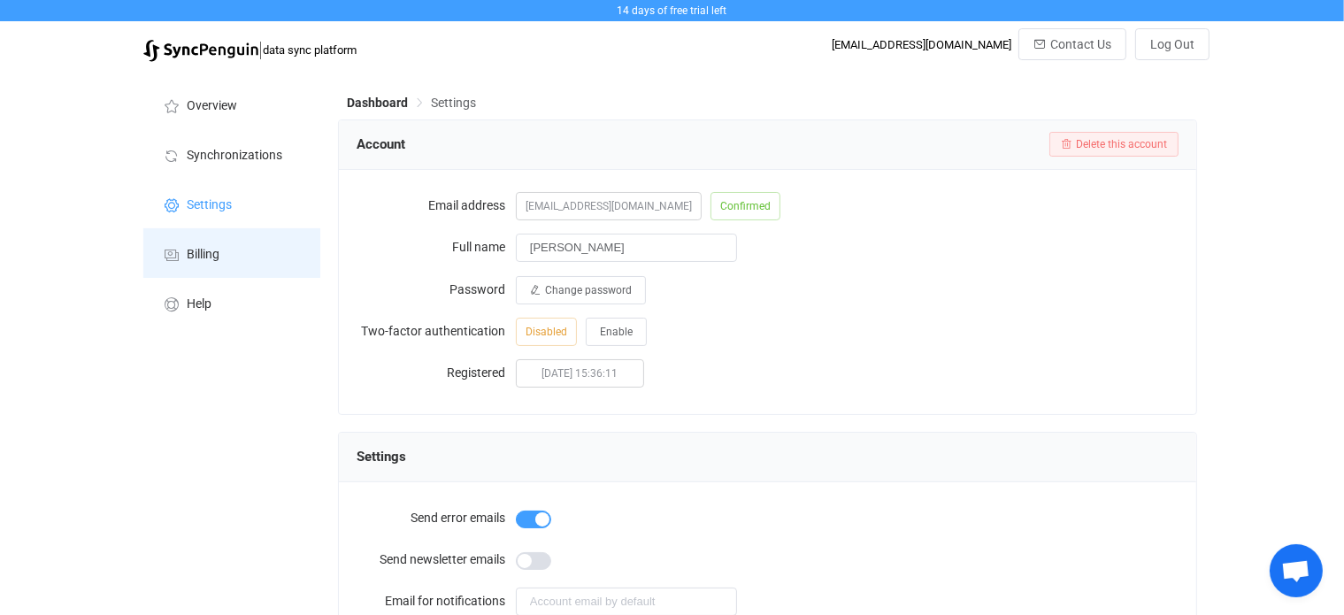
click at [203, 250] on span "Billing" at bounding box center [203, 255] width 33 height 14
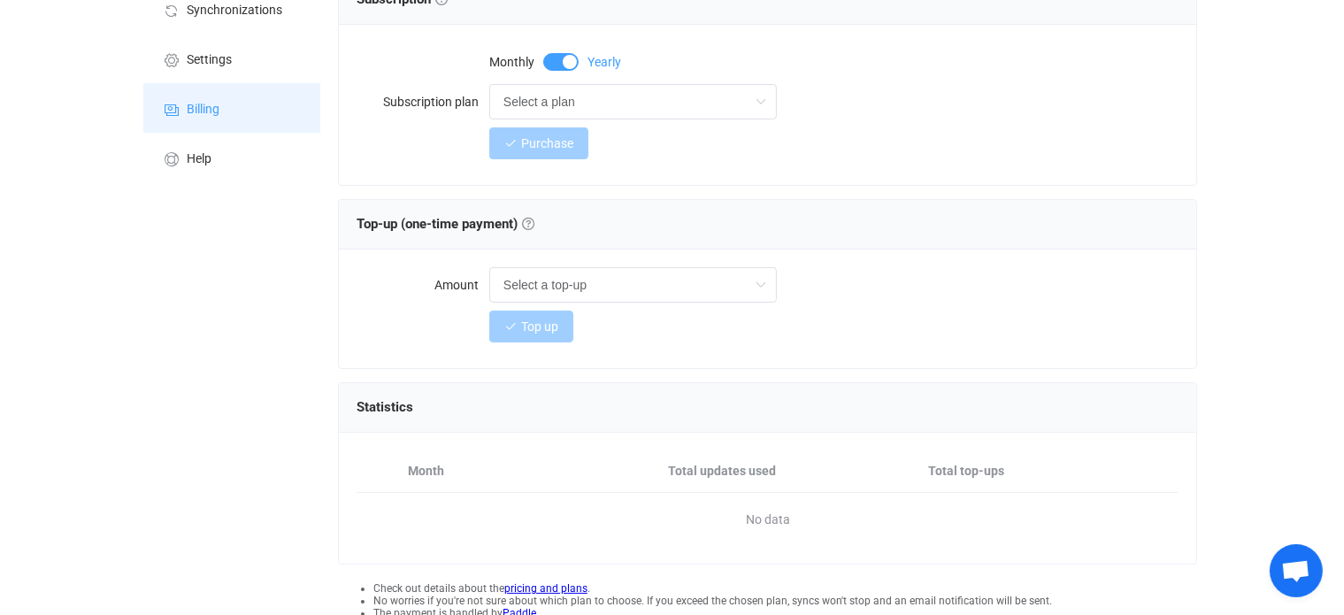
scroll to position [177, 0]
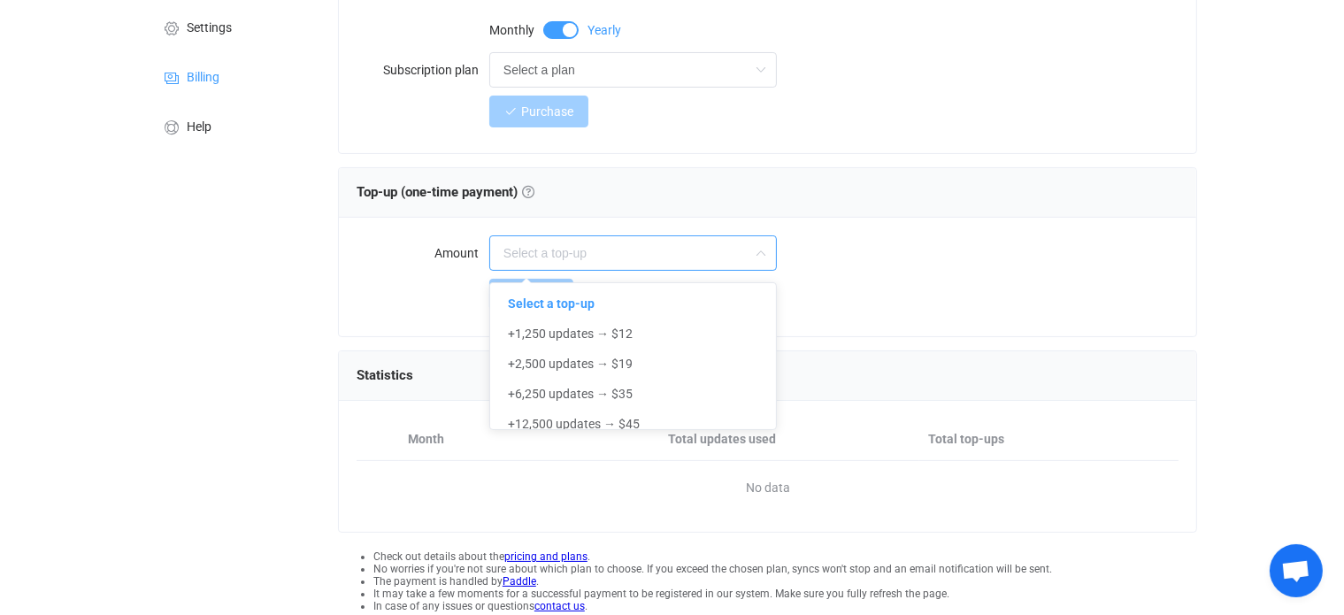
click at [747, 254] on div at bounding box center [632, 252] width 287 height 35
click at [609, 332] on span "+1,250 updates → $12" at bounding box center [570, 333] width 125 height 14
type input "+1,250 updates → $12"
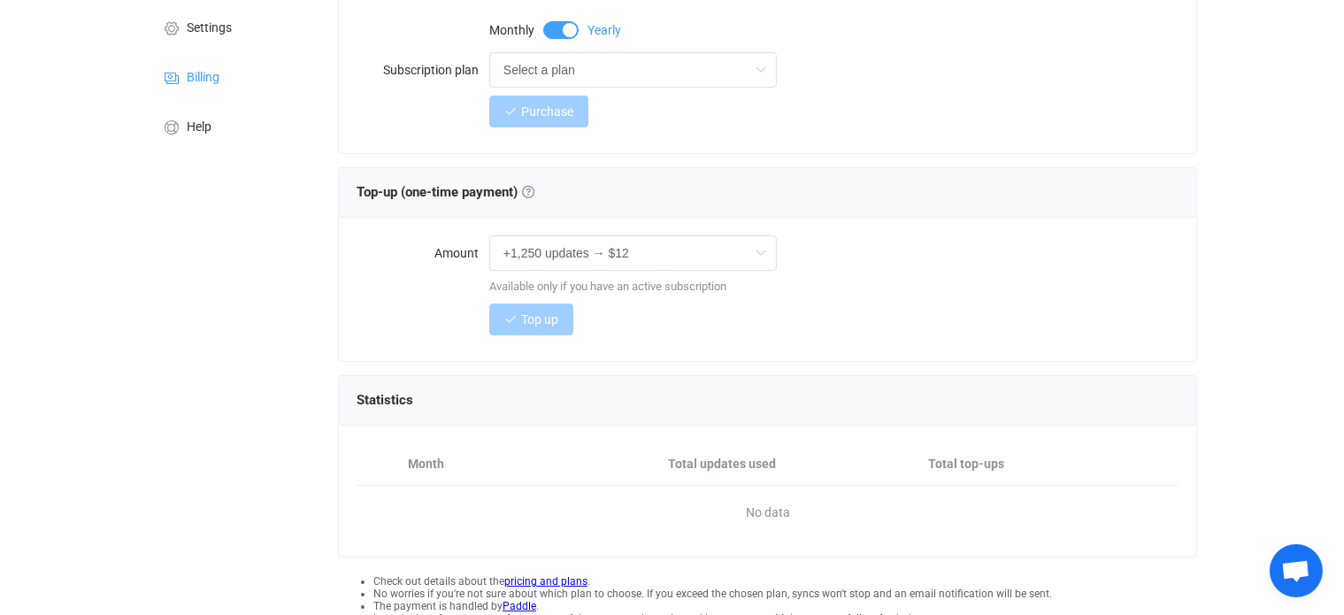
click at [272, 363] on div "Overview Synchronizations Settings Billing Help" at bounding box center [231, 299] width 195 height 811
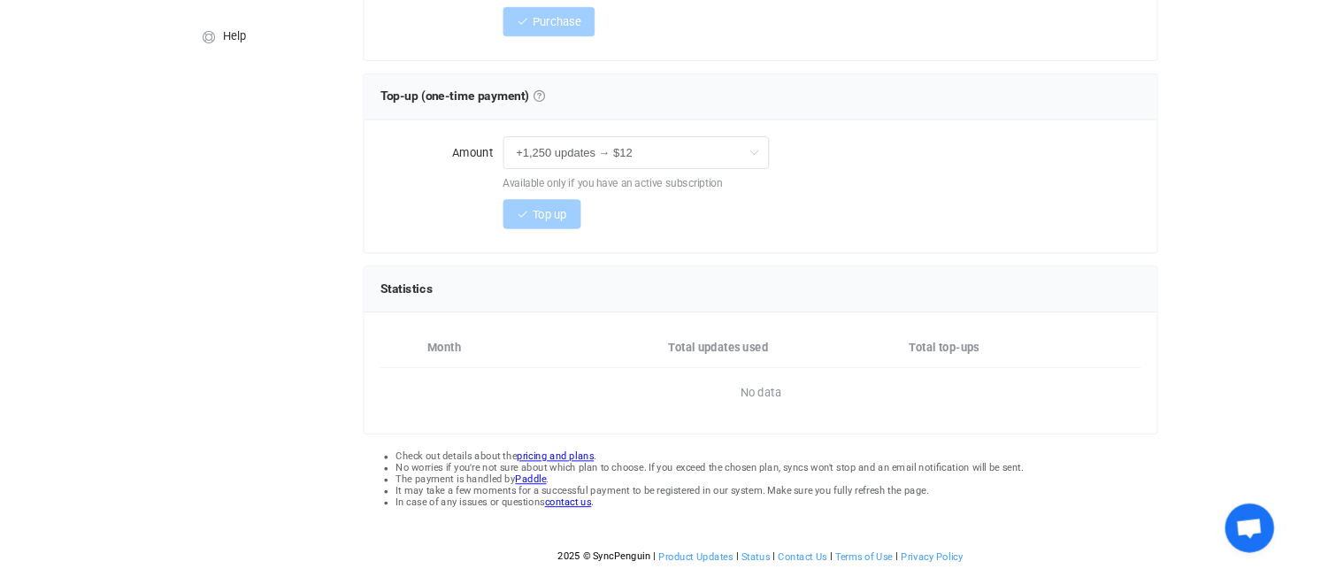
scroll to position [265, 0]
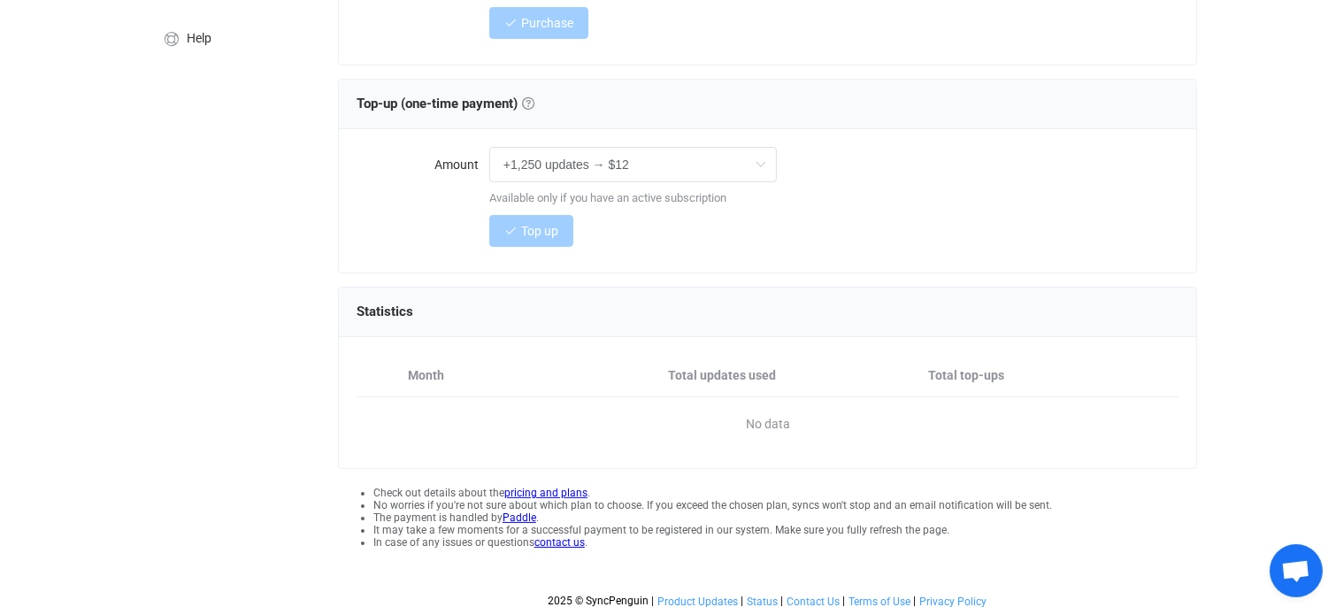
click at [570, 490] on link "pricing and plans" at bounding box center [545, 493] width 83 height 12
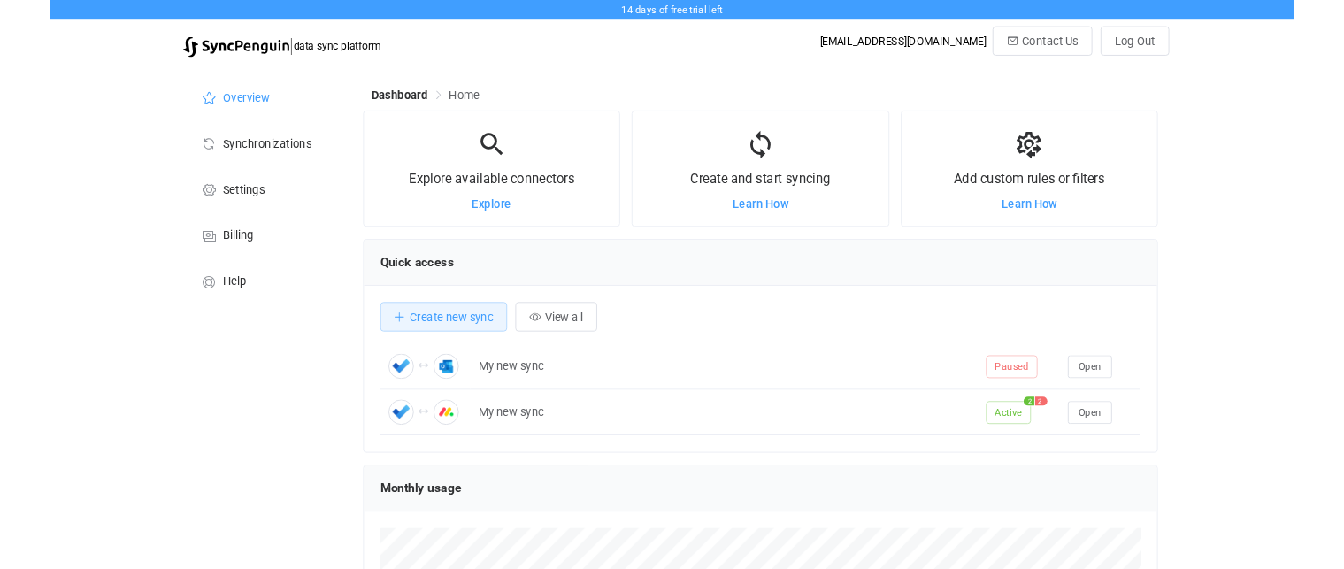
scroll to position [342, 859]
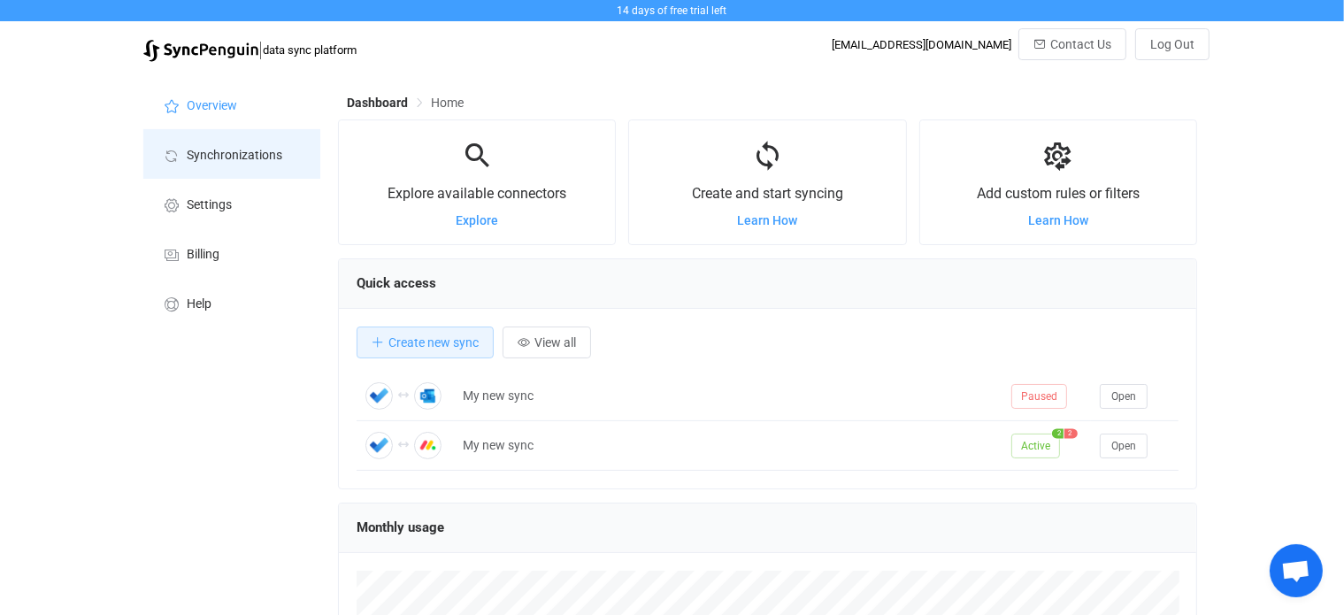
click at [218, 152] on span "Synchronizations" at bounding box center [235, 156] width 96 height 14
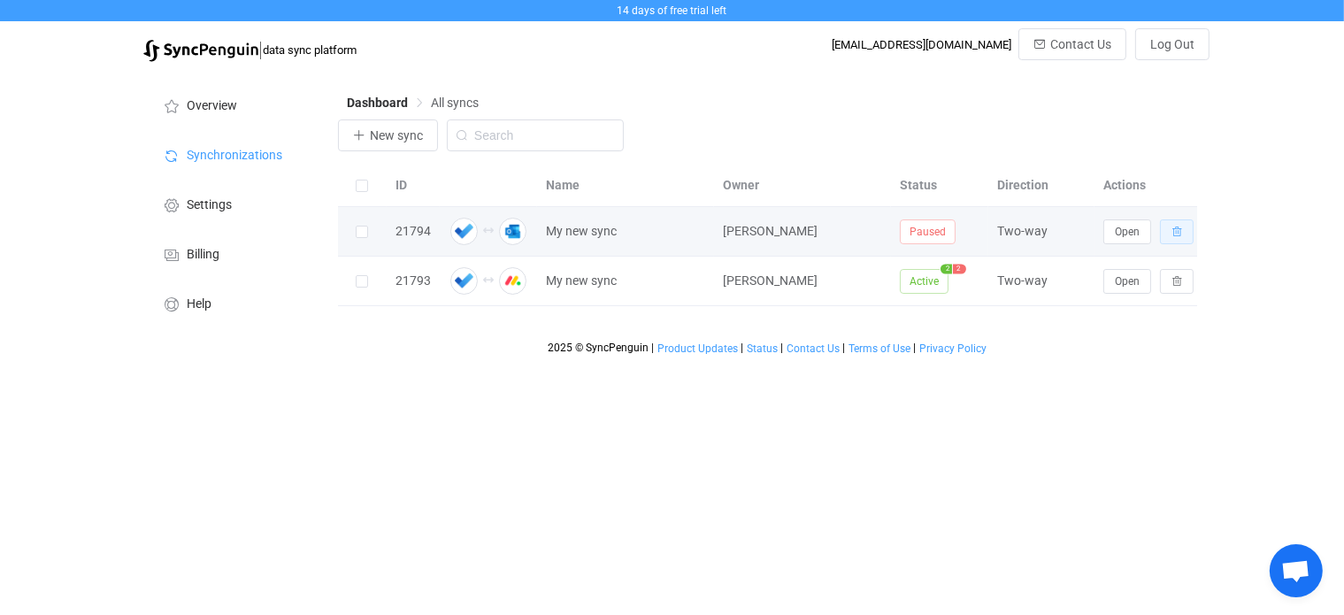
click at [1179, 229] on icon "button" at bounding box center [1176, 231] width 11 height 11
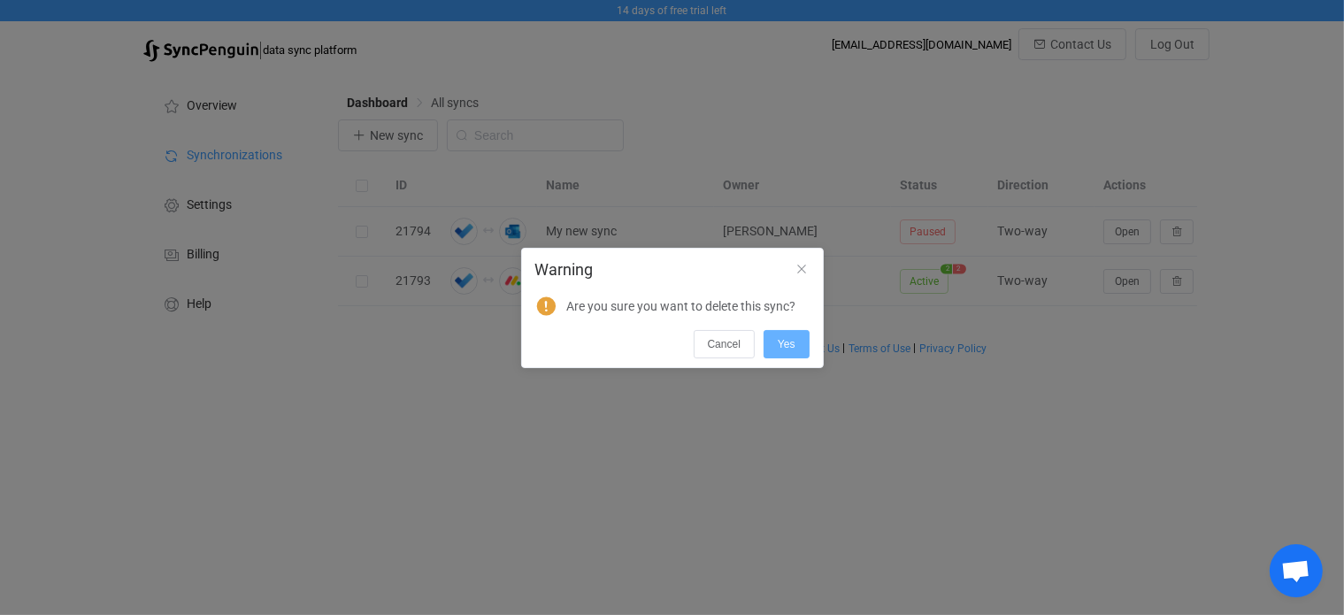
click at [778, 344] on span "Yes" at bounding box center [787, 344] width 18 height 12
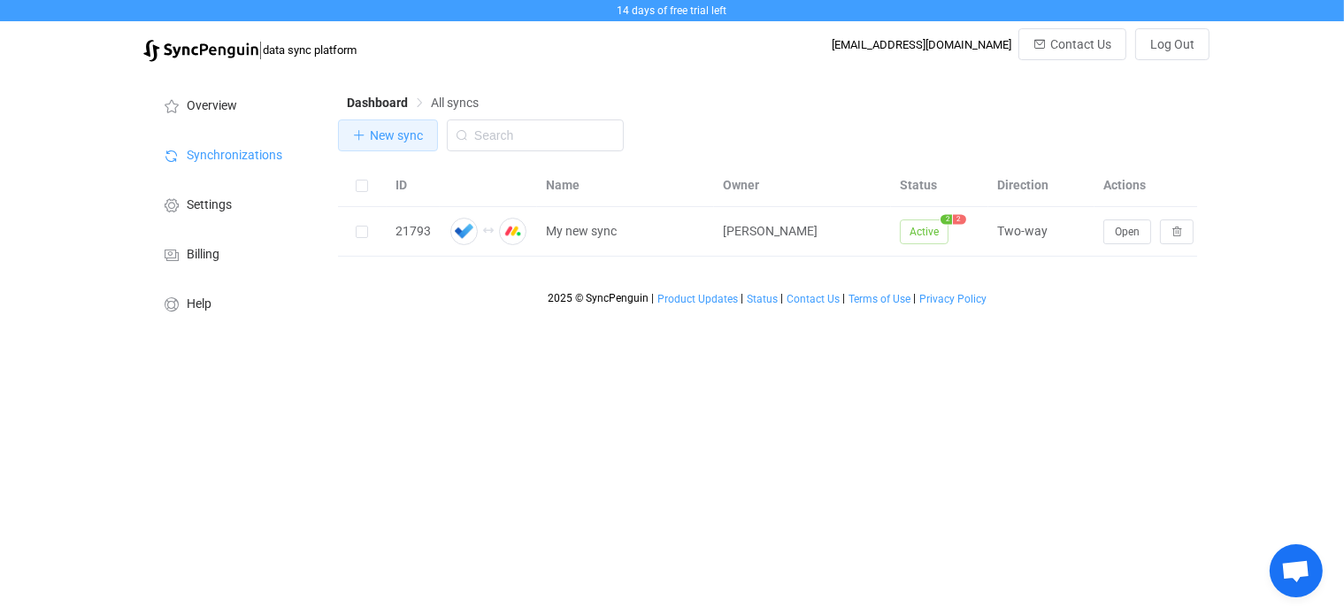
click at [388, 132] on span "New sync" at bounding box center [396, 135] width 53 height 14
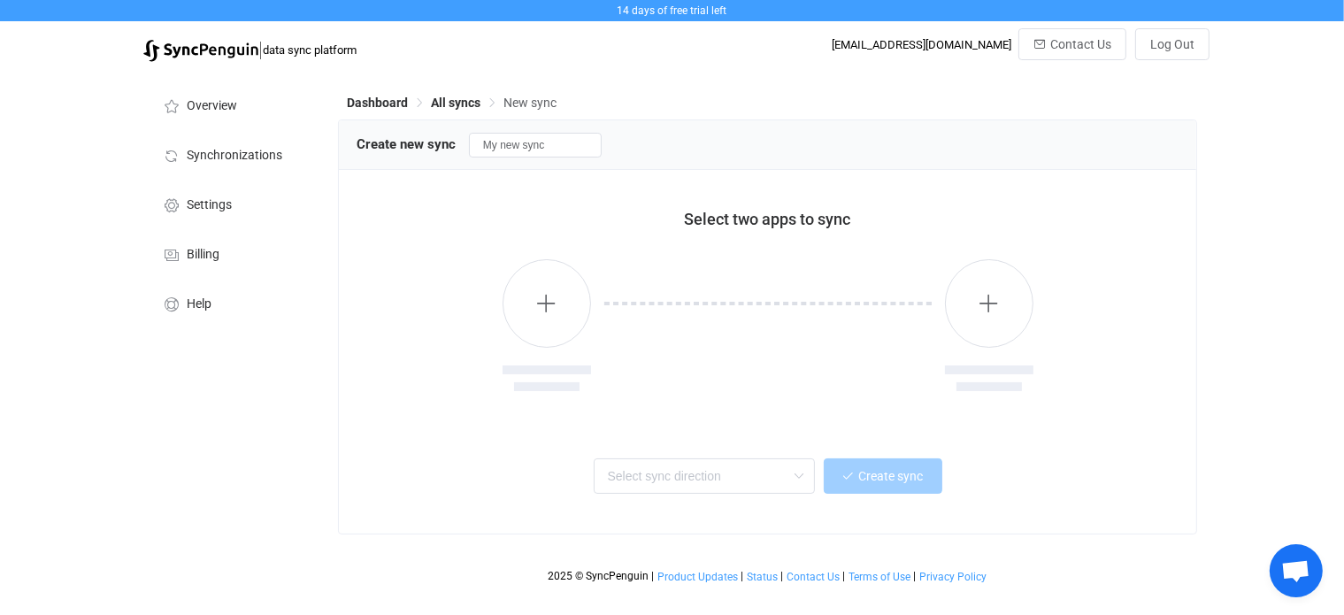
click at [458, 95] on div "Dashboard All syncs New sync" at bounding box center [767, 106] width 859 height 27
click at [448, 103] on span "All syncs" at bounding box center [456, 103] width 50 height 14
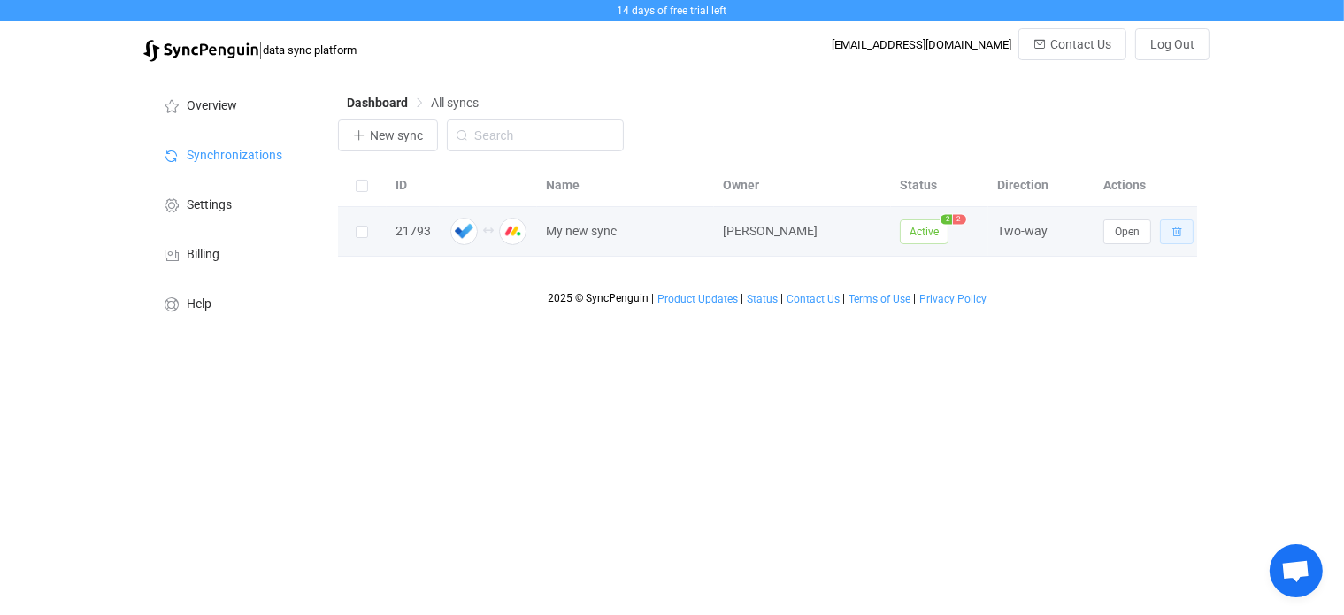
click at [1183, 226] on button "button" at bounding box center [1177, 231] width 34 height 25
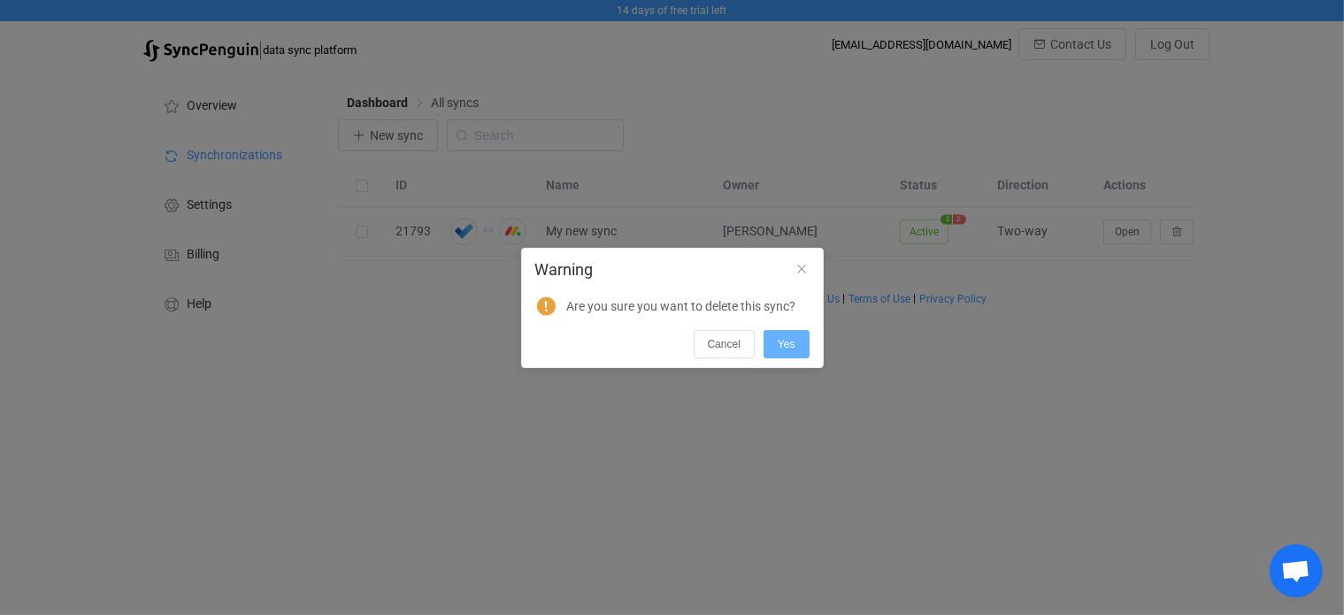
click at [793, 339] on span "Yes" at bounding box center [787, 344] width 18 height 12
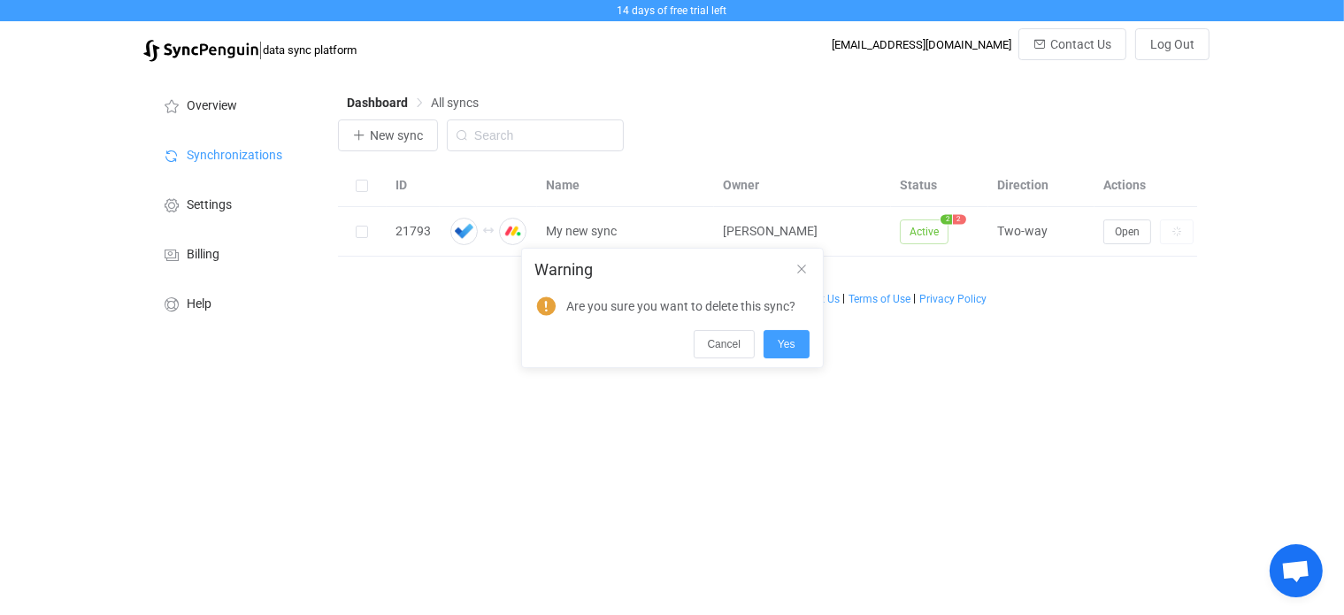
click at [874, 336] on html "14 days of free trial left | data sync platform kdegler@rightsizefacility.com C…" at bounding box center [672, 168] width 1344 height 336
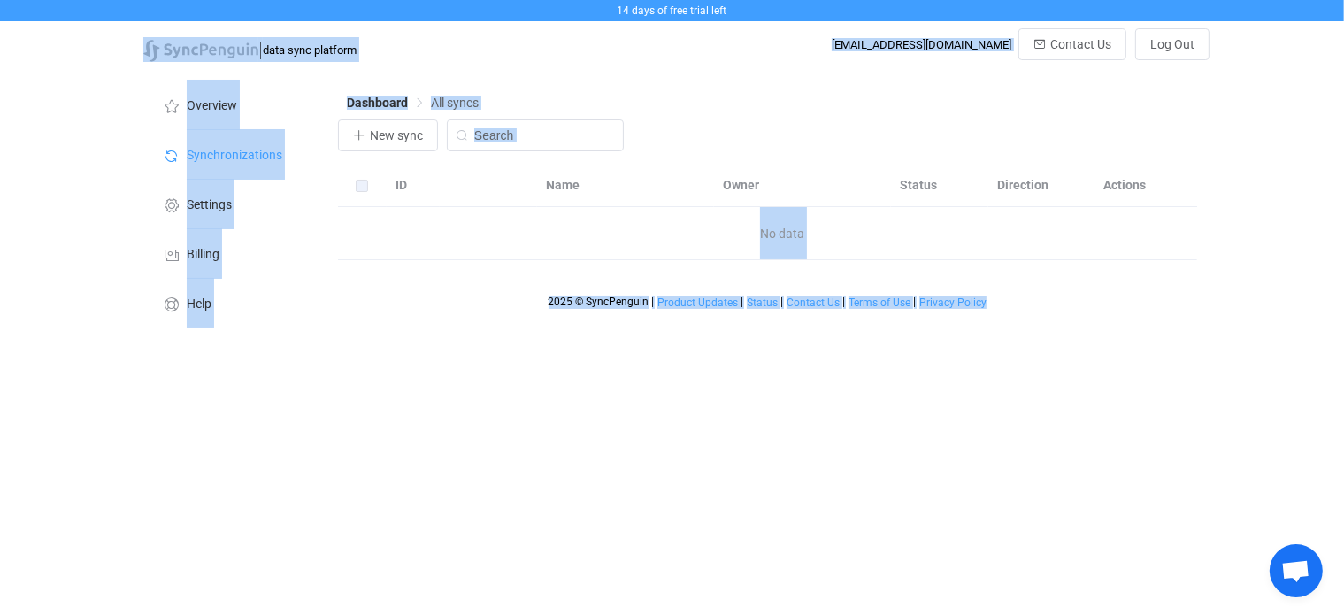
drag, startPoint x: 104, startPoint y: 33, endPoint x: 1278, endPoint y: 430, distance: 1239.2
click at [1278, 336] on html "14 days of free trial left | data sync platform kdegler@rightsizefacility.com C…" at bounding box center [672, 168] width 1344 height 336
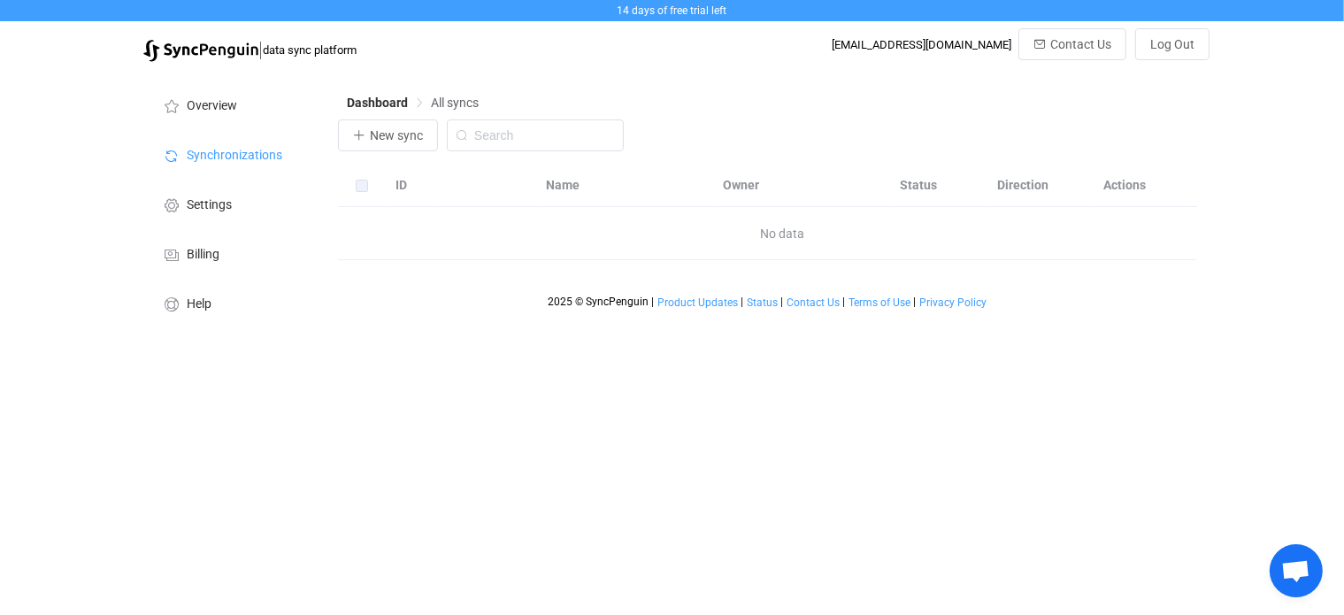
click at [1308, 336] on html "14 days of free trial left | data sync platform kdegler@rightsizefacility.com C…" at bounding box center [672, 168] width 1344 height 336
click at [407, 134] on span "New sync" at bounding box center [396, 135] width 53 height 14
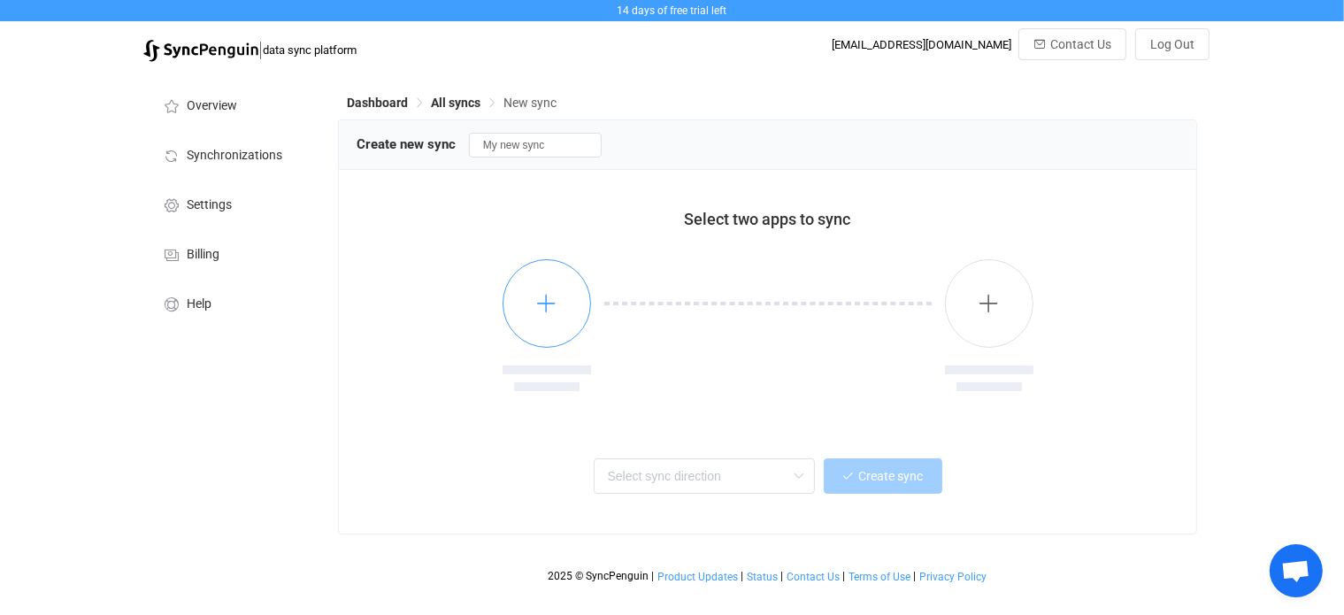
click at [539, 322] on button "button" at bounding box center [546, 303] width 88 height 88
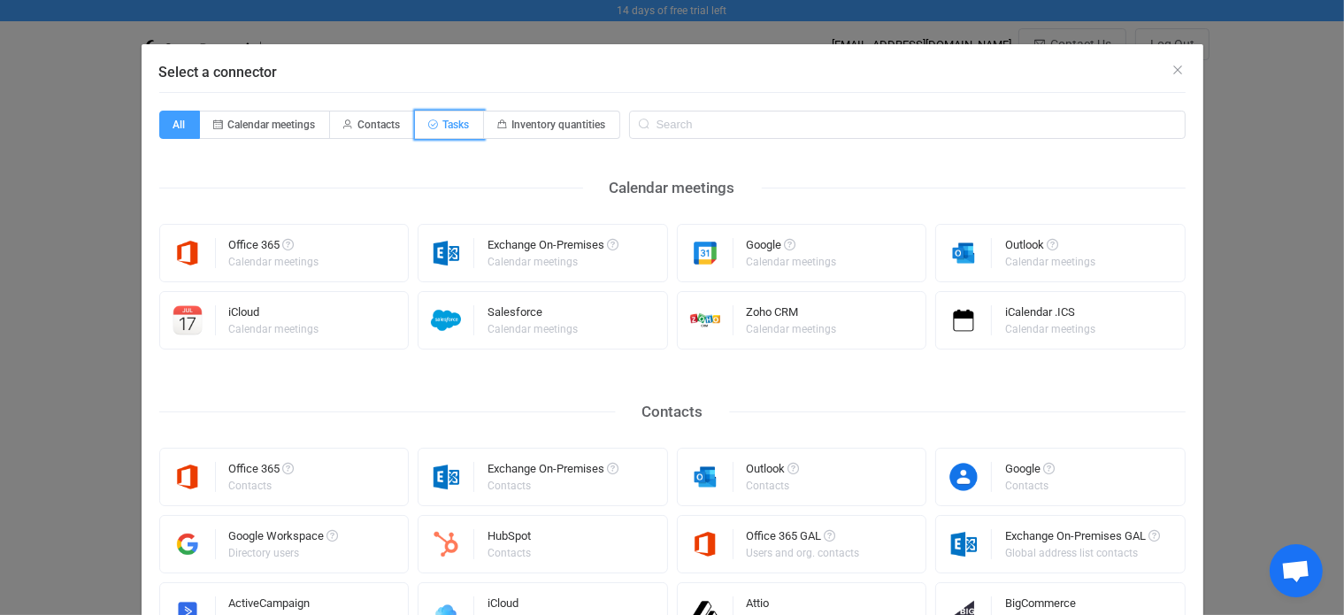
click at [450, 123] on span "Tasks" at bounding box center [456, 125] width 27 height 12
click at [431, 123] on input "Tasks" at bounding box center [424, 118] width 11 height 11
radio input "true"
radio input "false"
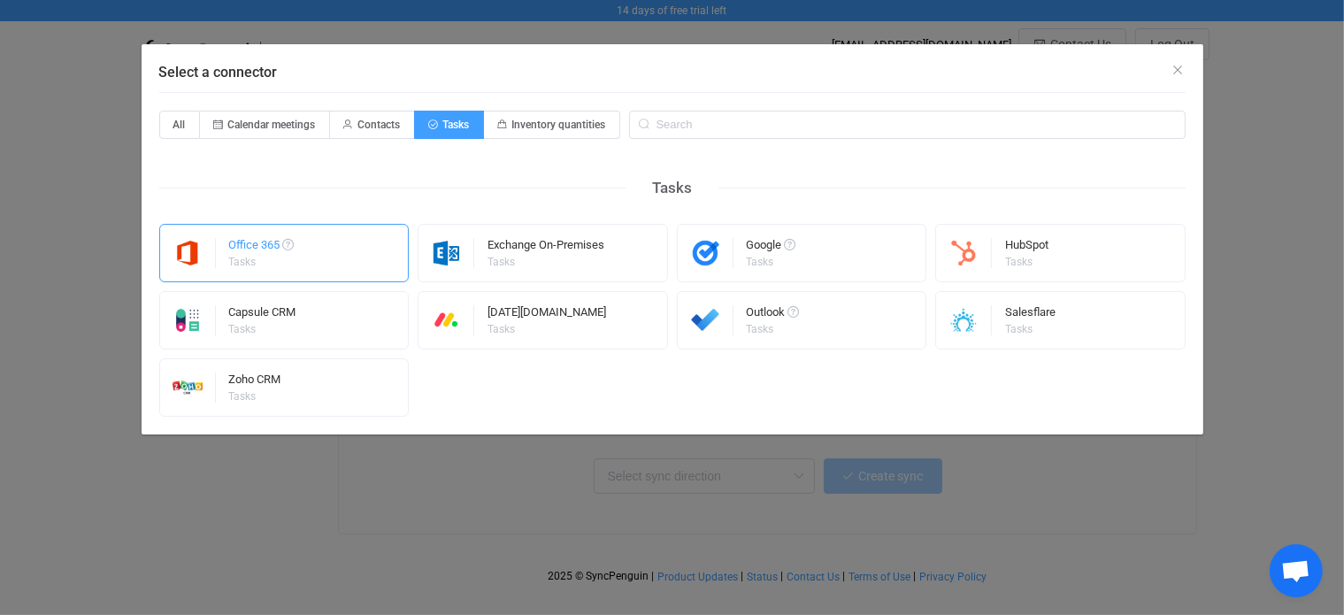
click at [280, 264] on div "Tasks" at bounding box center [260, 262] width 63 height 11
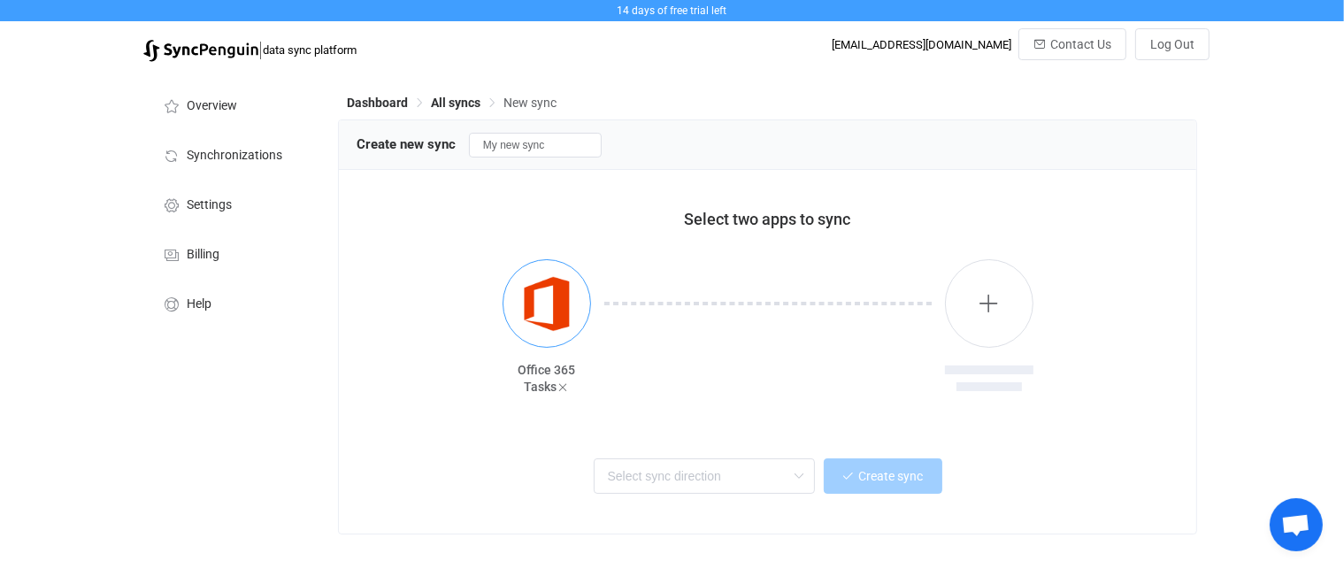
click at [549, 302] on img "button" at bounding box center [547, 304] width 66 height 66
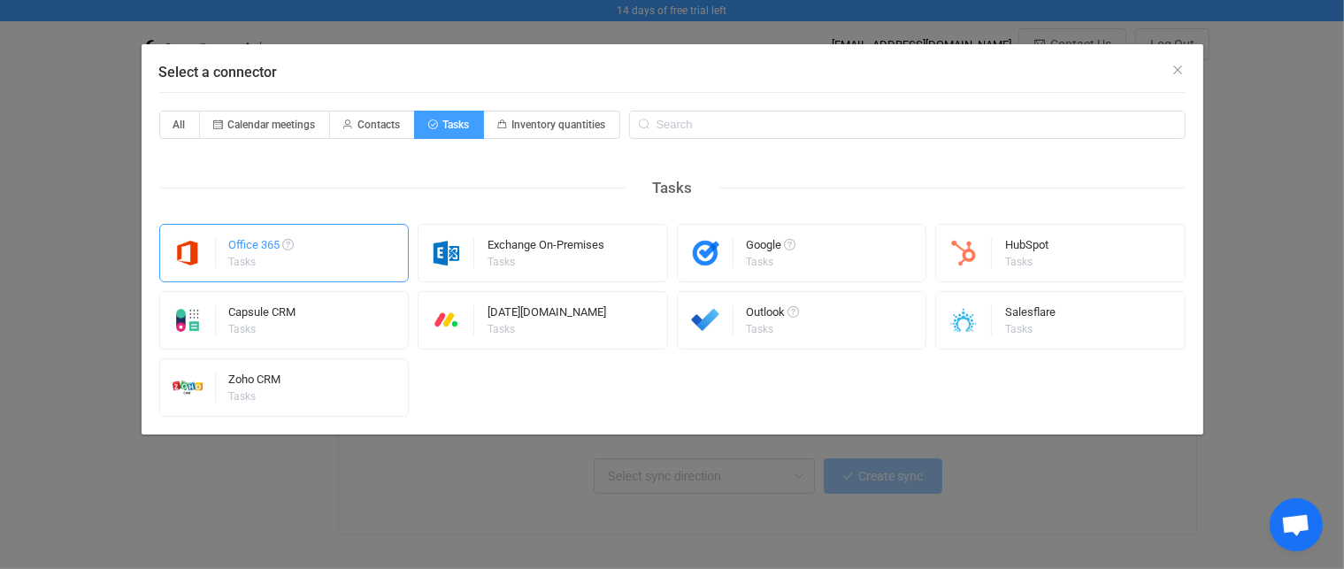
click at [240, 243] on div "Office 365" at bounding box center [261, 248] width 65 height 18
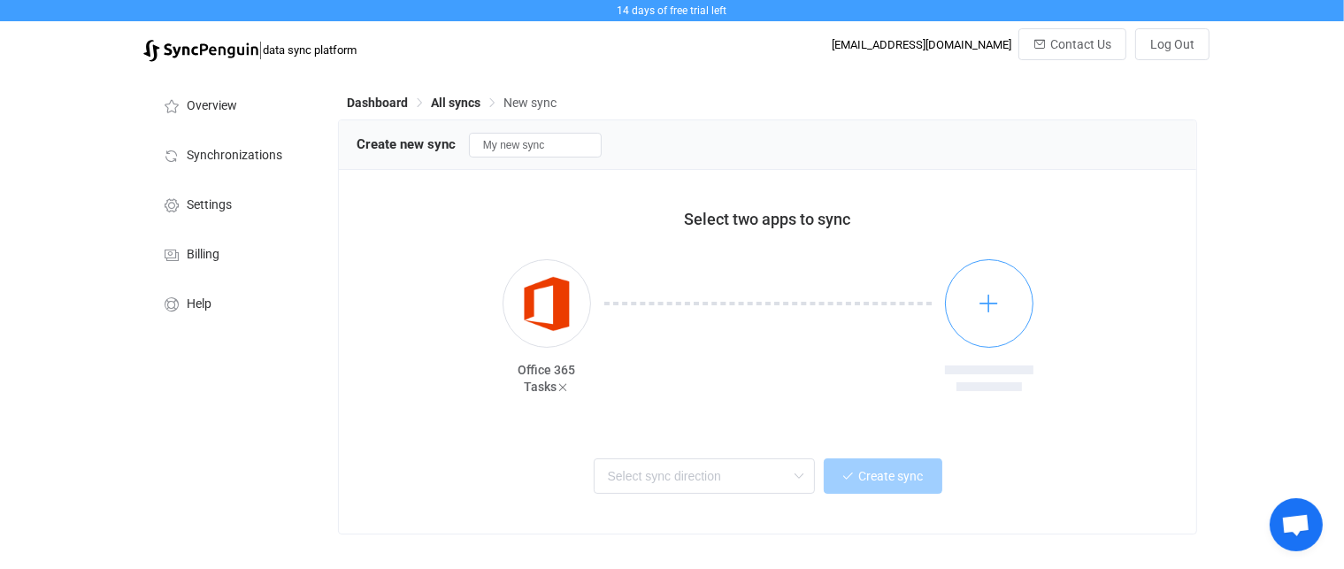
click at [1001, 317] on button "button" at bounding box center [989, 303] width 88 height 88
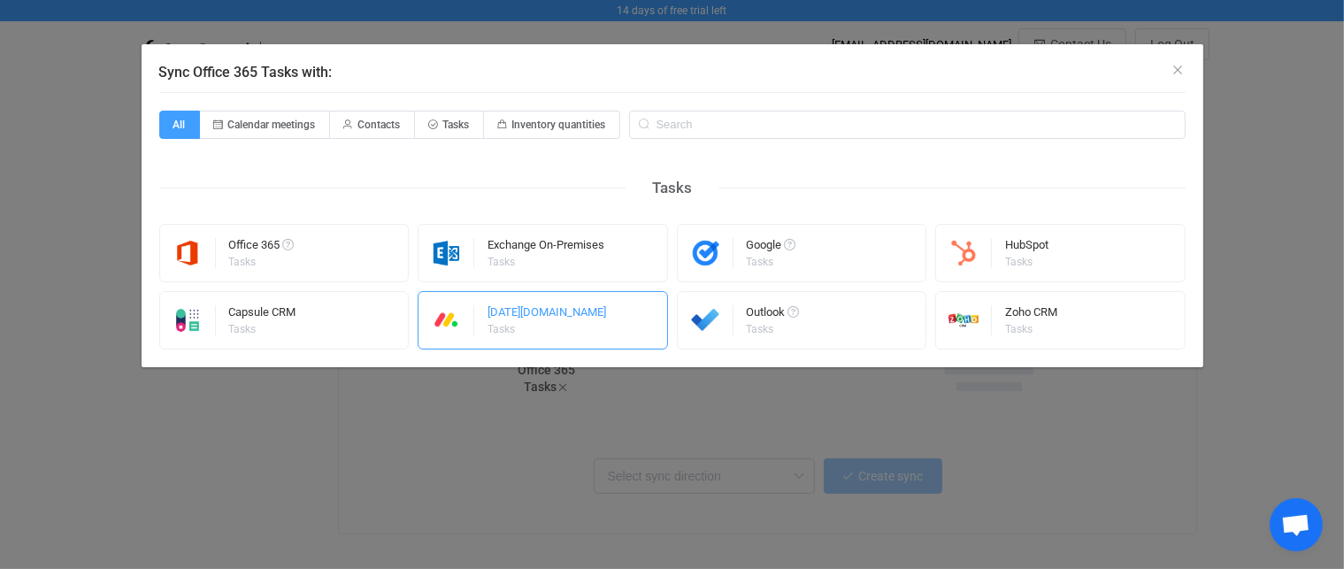
click at [556, 306] on div "Monday.com Tasks" at bounding box center [543, 320] width 250 height 58
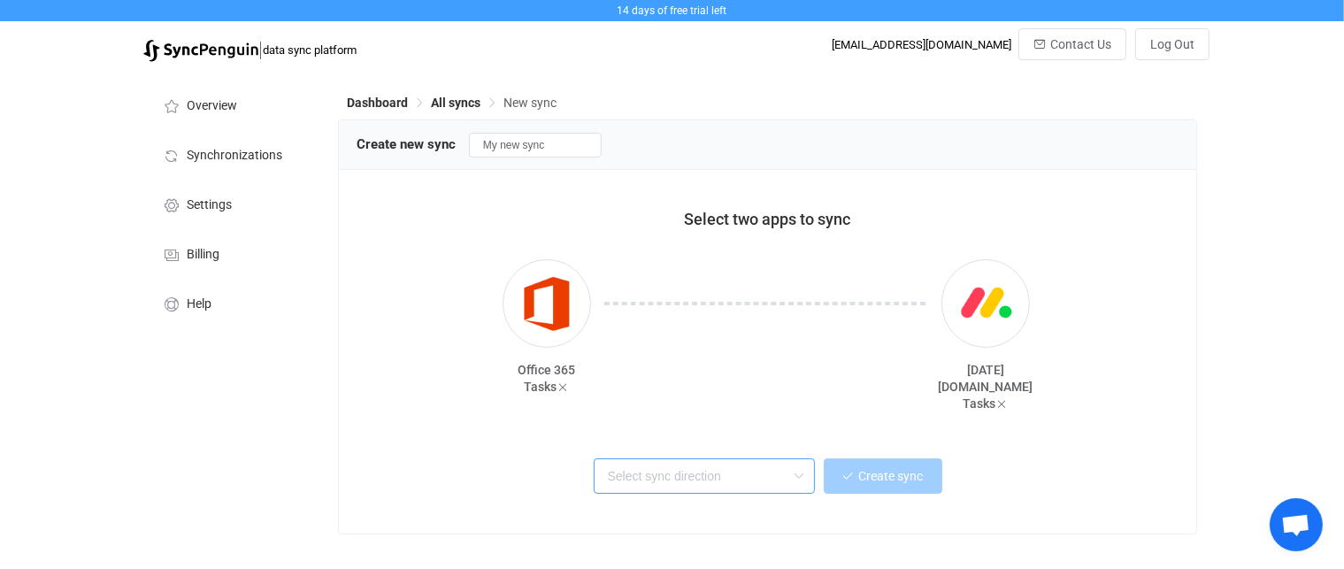
click at [786, 472] on input "text" at bounding box center [704, 475] width 221 height 35
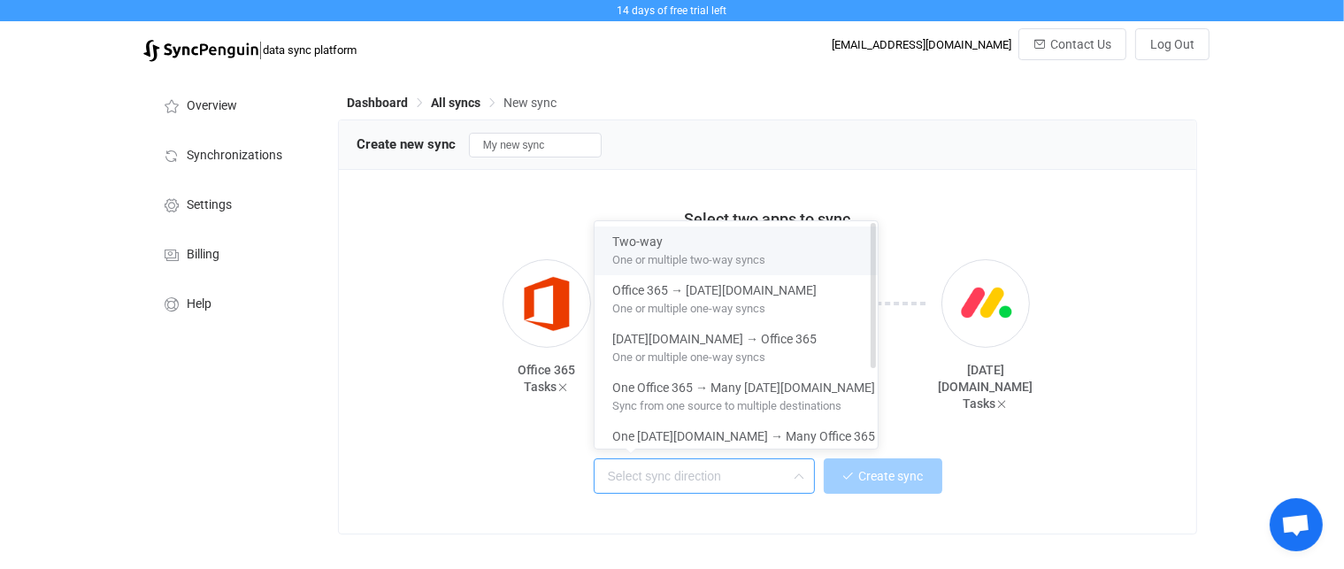
click at [678, 242] on div "Two-way" at bounding box center [743, 238] width 263 height 24
type input "Two-way"
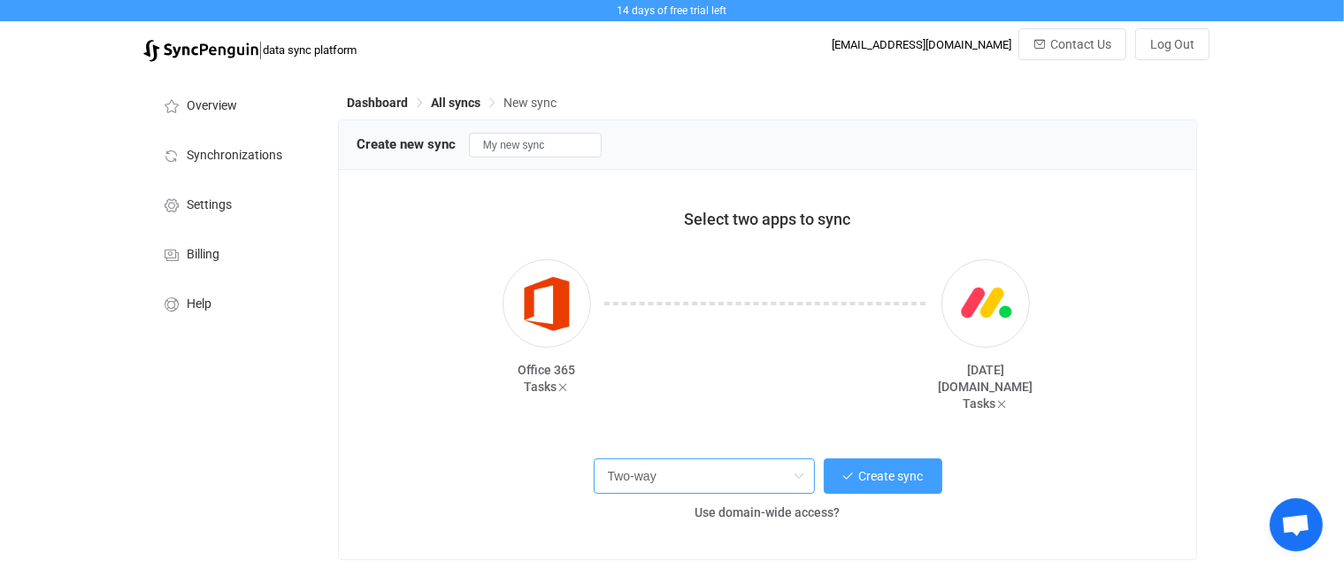
scroll to position [50, 0]
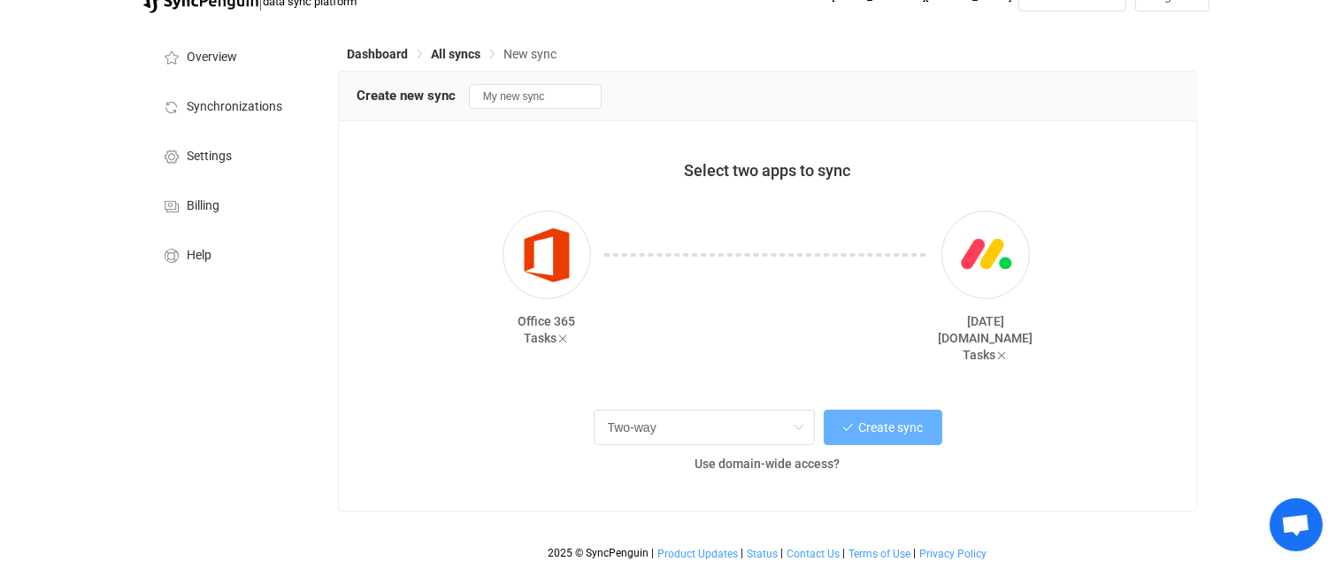
click at [877, 417] on button "Create sync" at bounding box center [883, 427] width 119 height 35
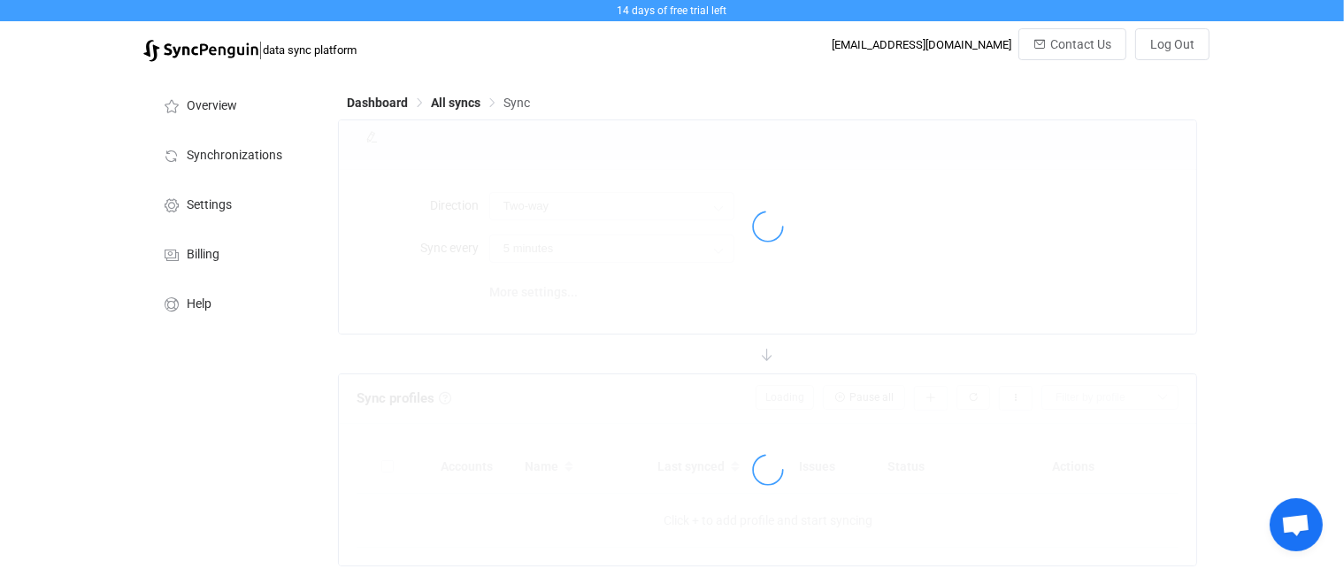
type input "10 minutes"
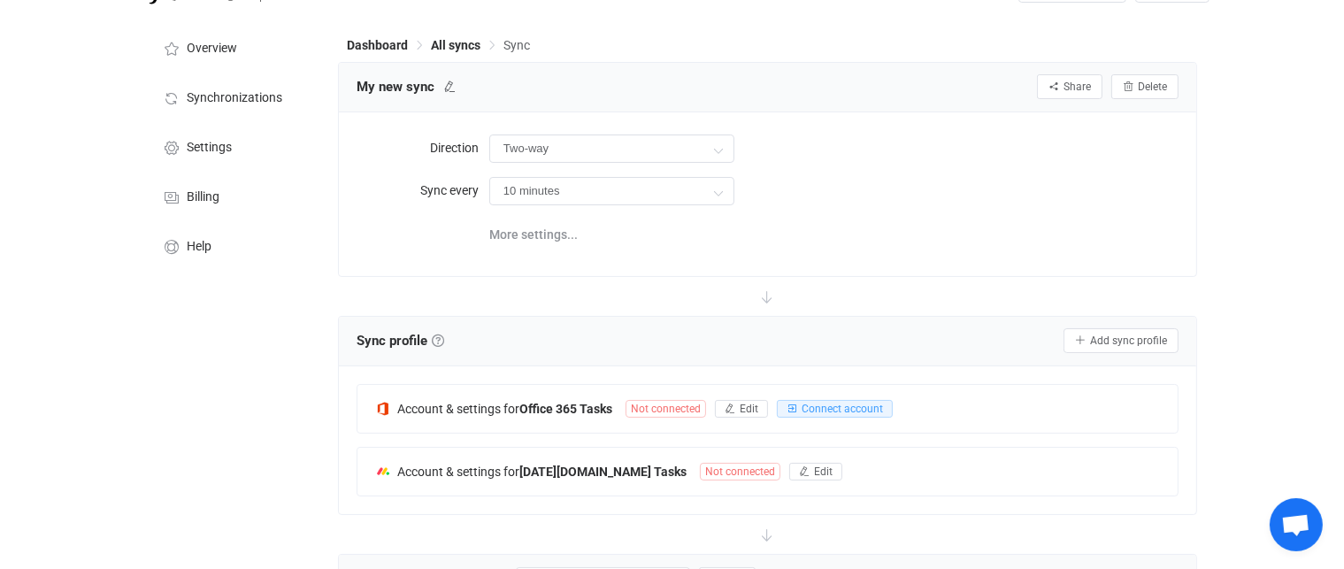
scroll to position [88, 0]
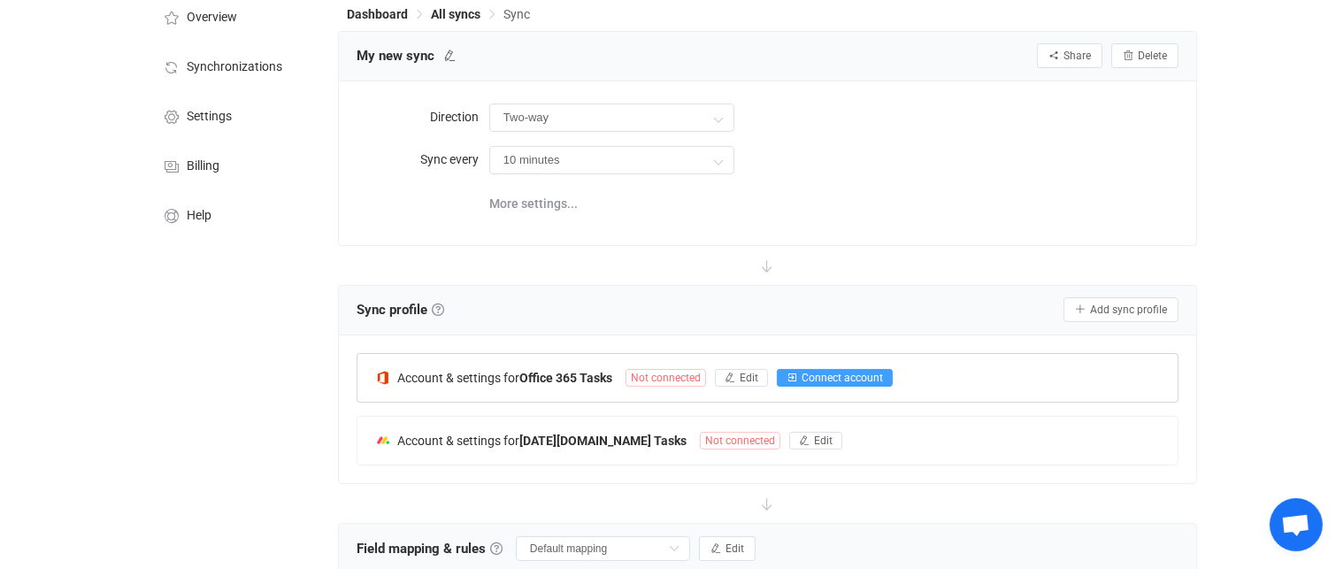
click at [831, 372] on span "Connect account" at bounding box center [841, 378] width 81 height 12
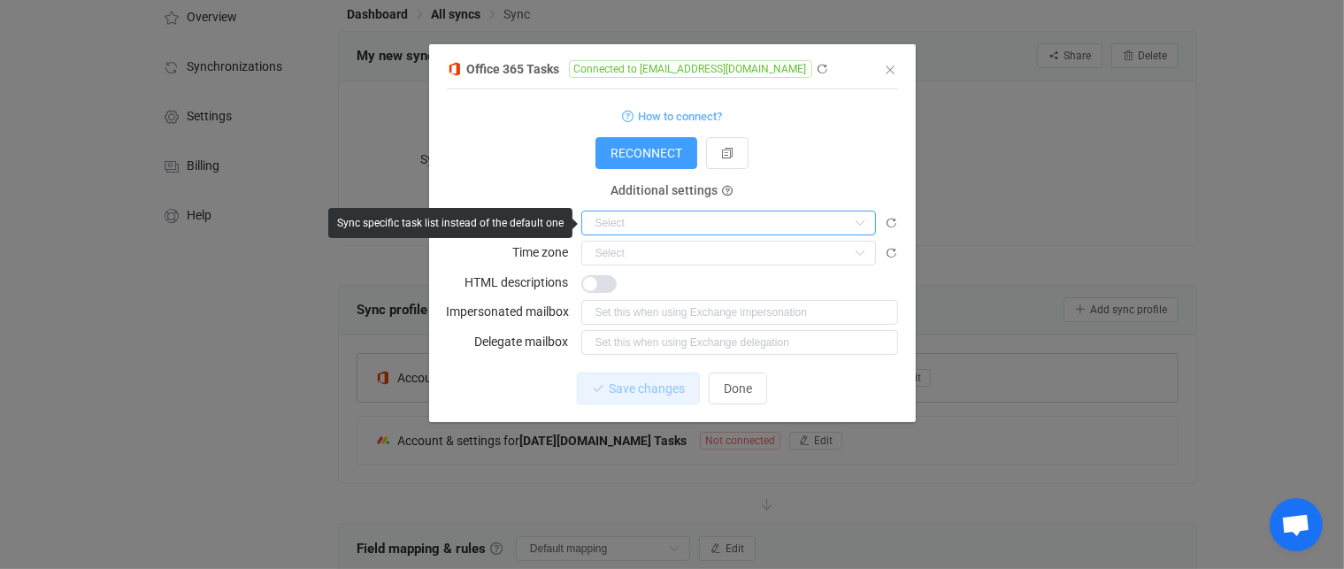
click at [704, 219] on input "dialog" at bounding box center [728, 223] width 295 height 25
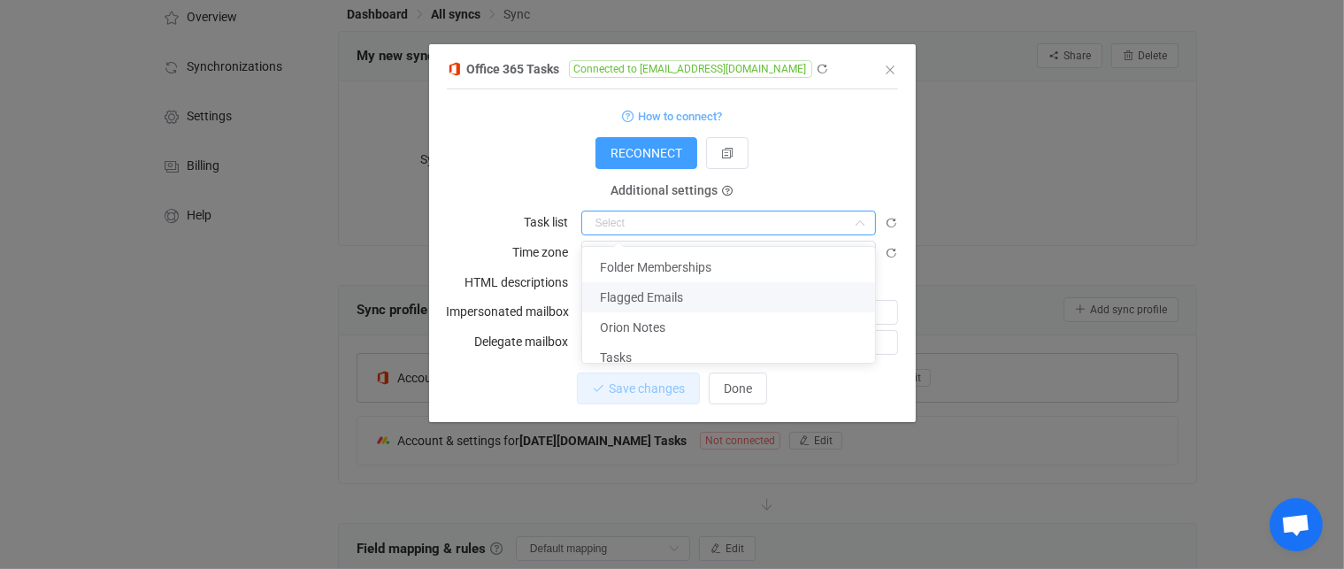
click at [670, 293] on span "Flagged Emails" at bounding box center [641, 297] width 83 height 14
type input "Flagged Emails"
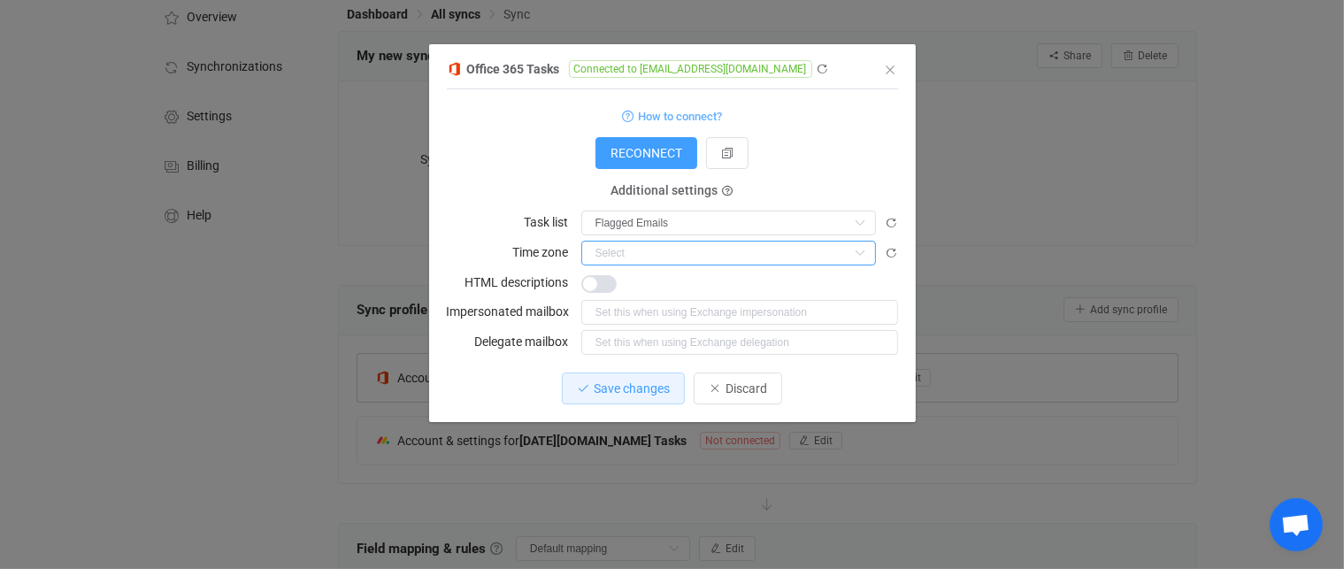
click at [669, 254] on input "dialog" at bounding box center [728, 253] width 295 height 25
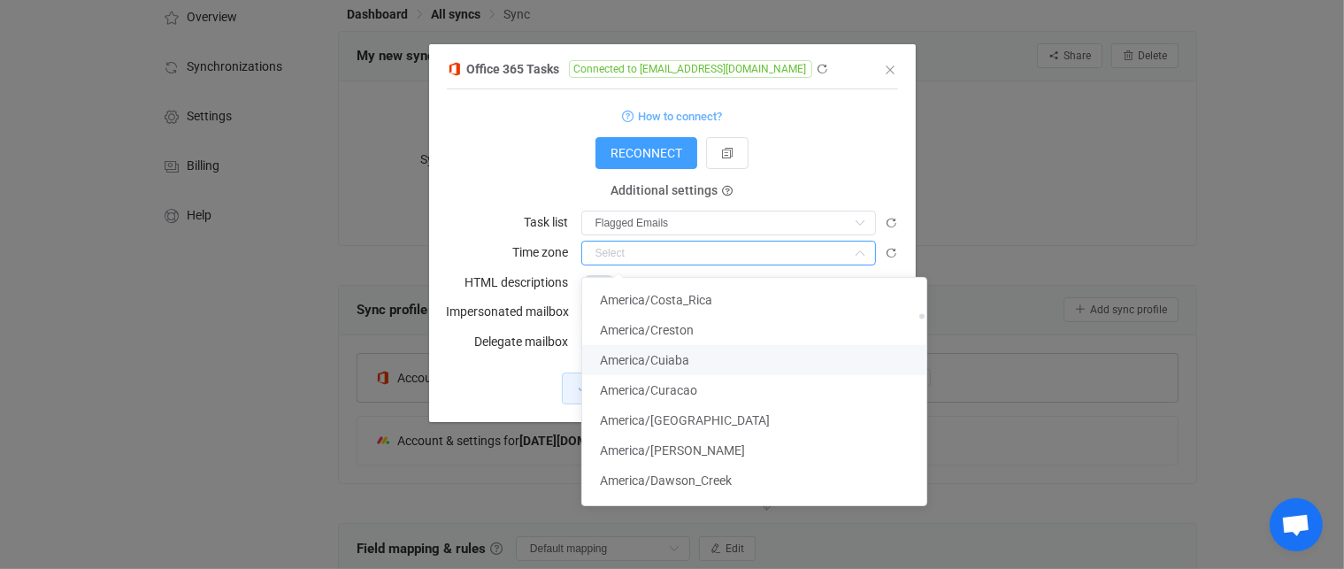
scroll to position [1504, 0]
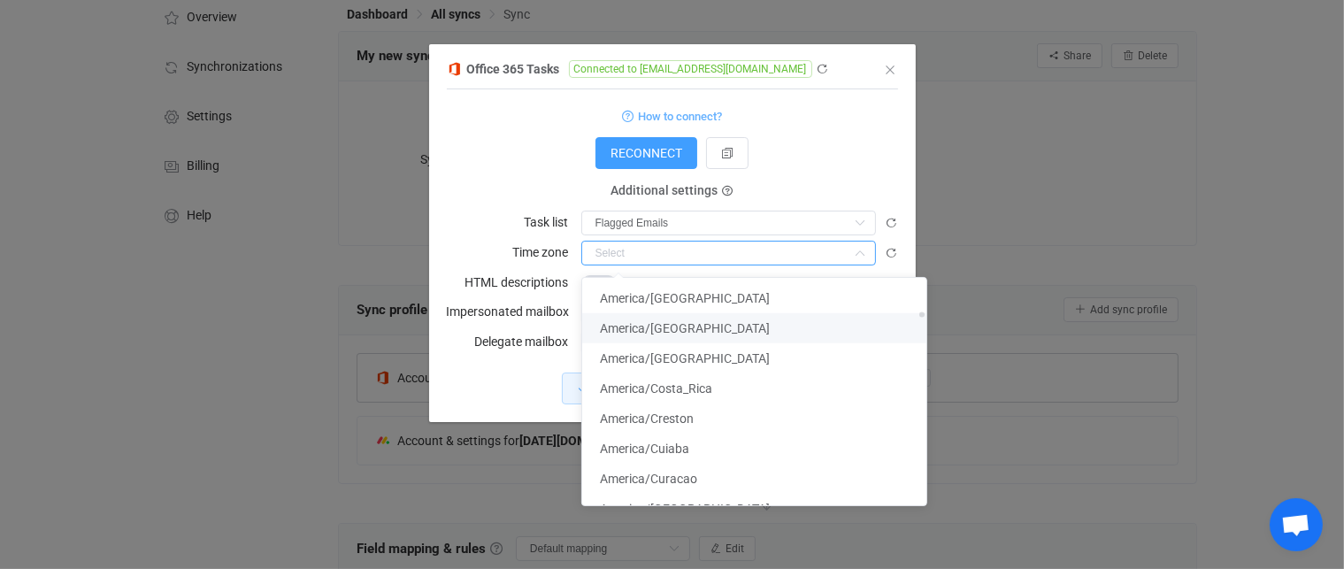
click at [666, 317] on li "America/Chicago" at bounding box center [761, 328] width 359 height 30
type input "America/Chicago"
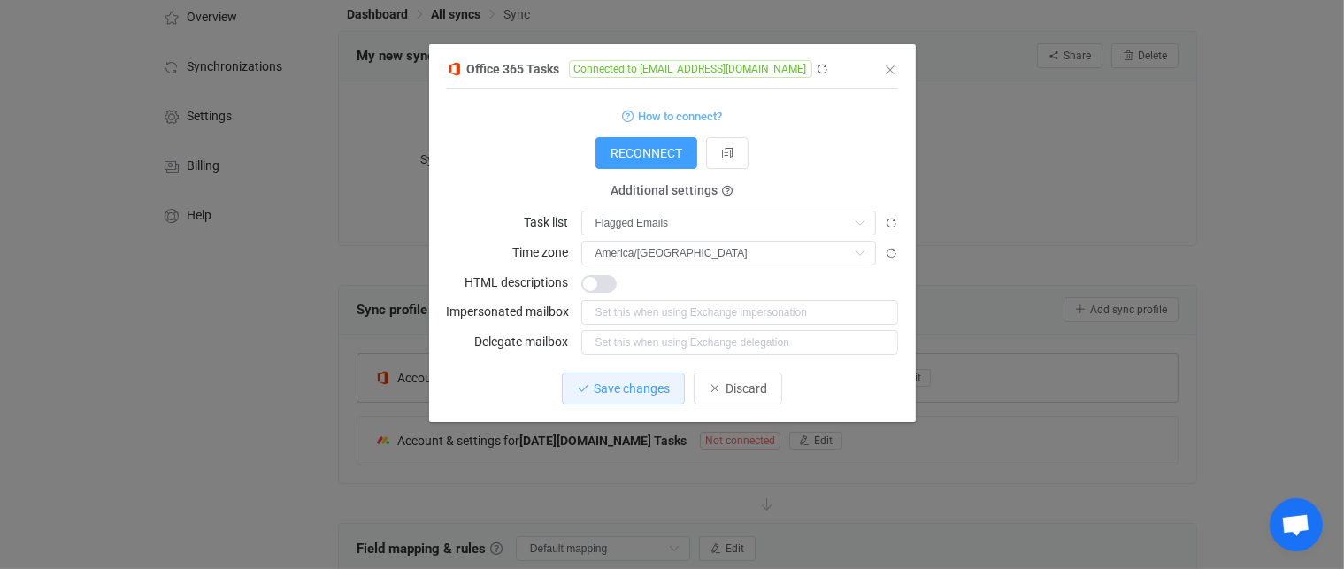
click at [503, 371] on div "1 { { "refreshToken": "***", "accessToken": "***", "accessTokenGraphApi": null,…" at bounding box center [672, 255] width 451 height 333
click at [653, 379] on button "Save changes" at bounding box center [623, 388] width 123 height 32
click at [736, 387] on span "Done" at bounding box center [738, 388] width 28 height 14
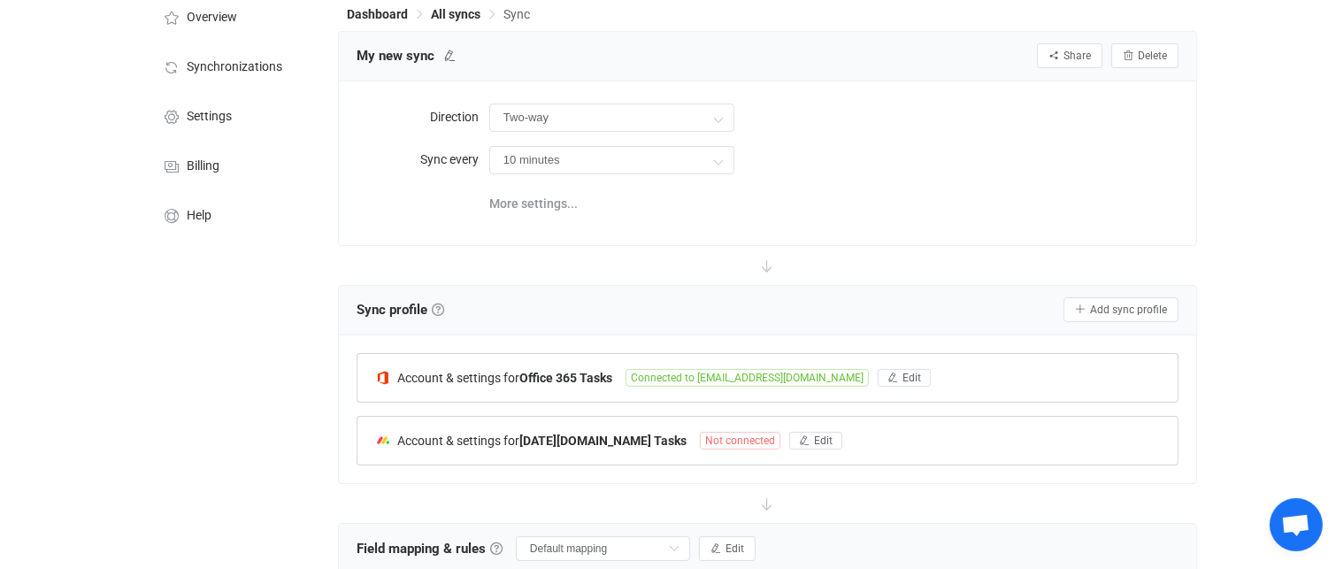
click at [700, 439] on span "Not connected" at bounding box center [740, 441] width 80 height 18
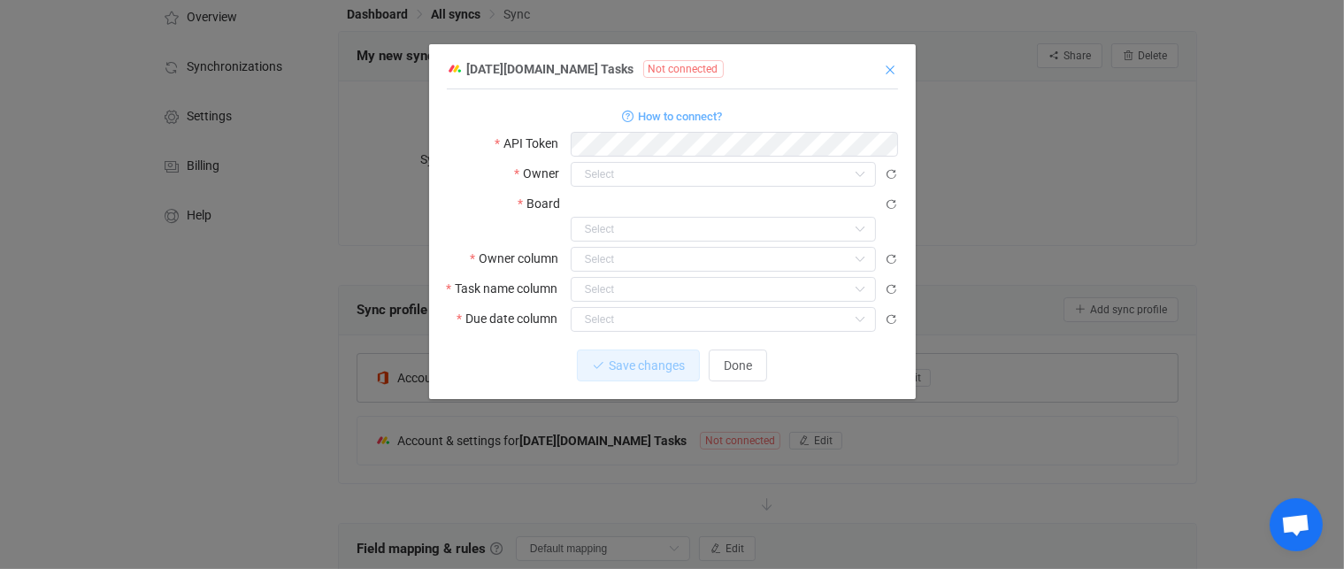
click at [889, 66] on icon "Close" at bounding box center [891, 70] width 14 height 14
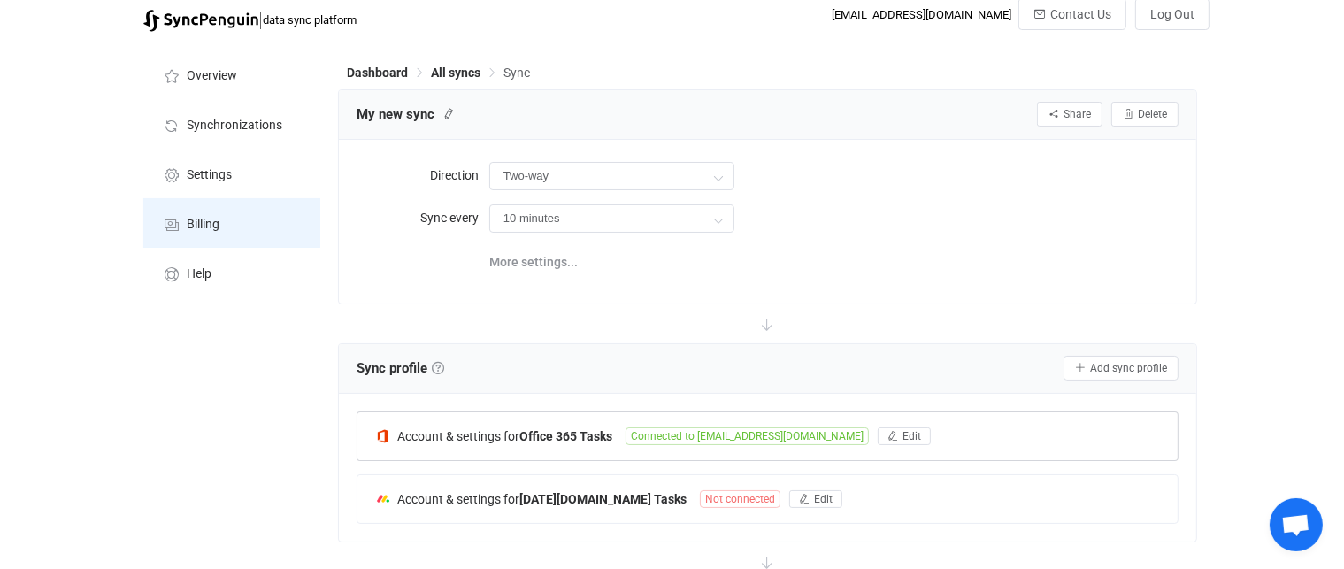
scroll to position [0, 0]
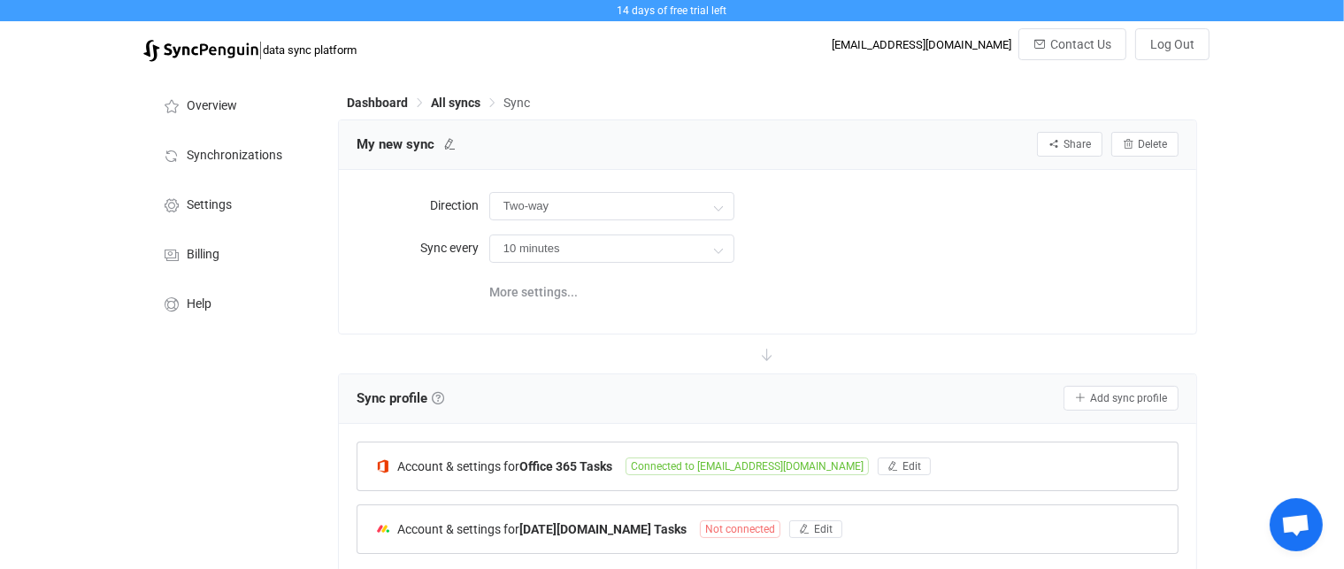
click at [700, 530] on span "Not connected" at bounding box center [740, 529] width 80 height 18
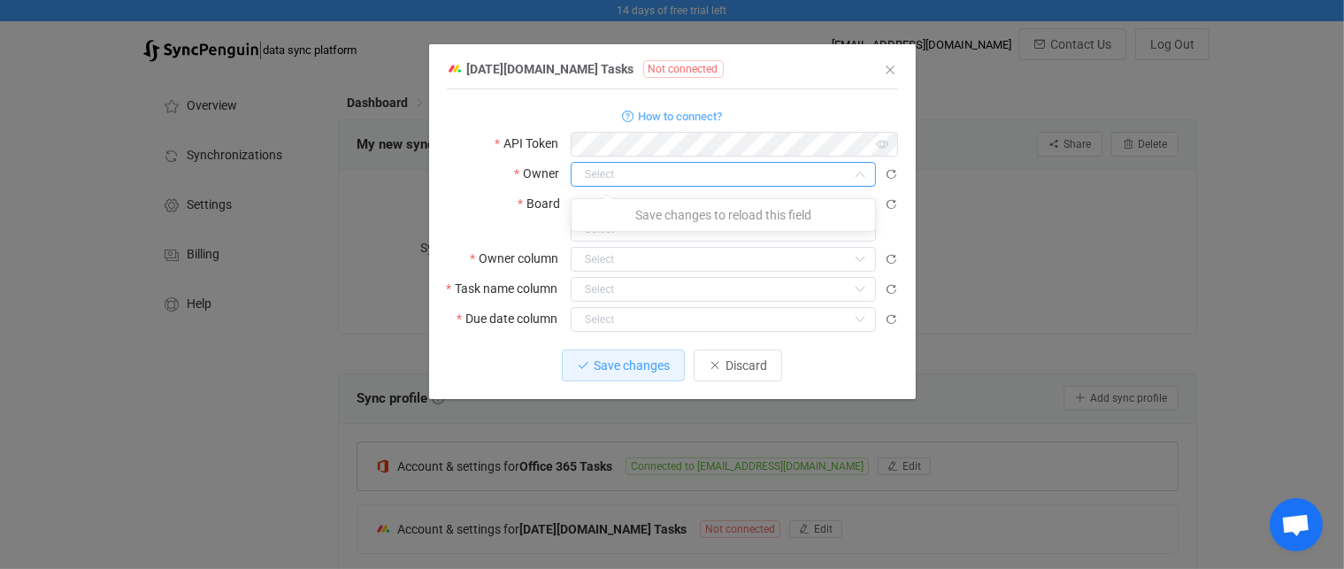
click at [606, 170] on input "dialog" at bounding box center [723, 174] width 305 height 25
click at [895, 171] on icon "dialog" at bounding box center [891, 174] width 12 height 12
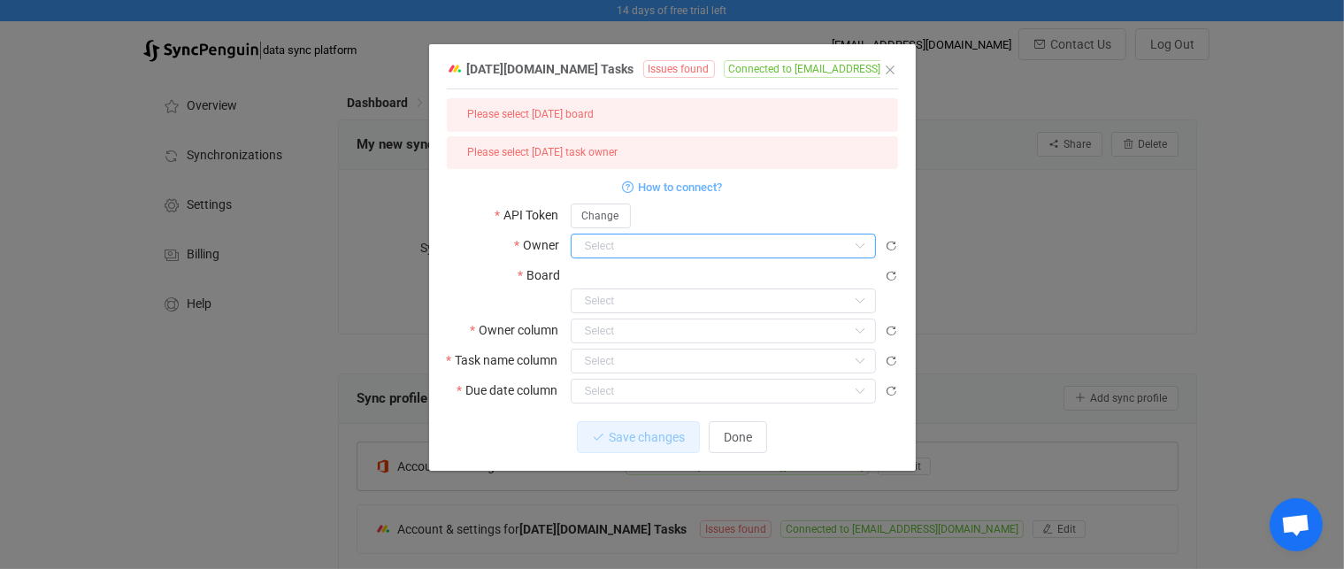
click at [621, 245] on input "dialog" at bounding box center [723, 246] width 305 height 25
click at [643, 286] on span "[EMAIL_ADDRESS][DOMAIN_NAME]" at bounding box center [687, 291] width 196 height 14
type input "[EMAIL_ADDRESS][DOMAIN_NAME]"
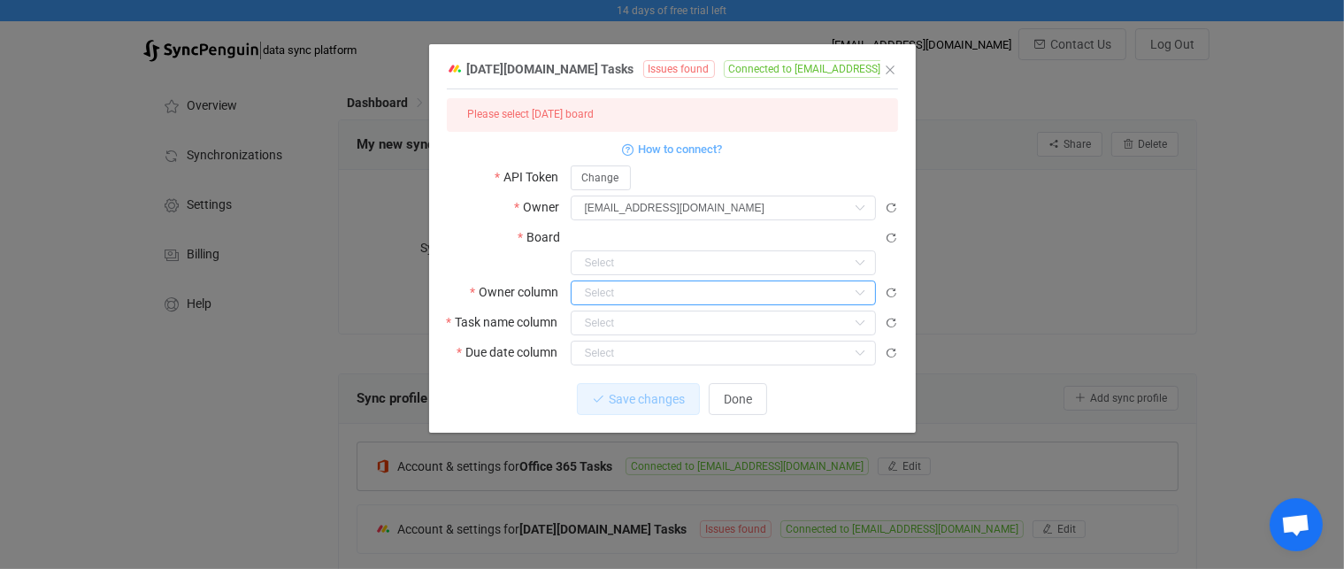
click at [644, 280] on input "dialog" at bounding box center [723, 292] width 305 height 25
click at [644, 250] on input "dialog" at bounding box center [723, 262] width 305 height 25
click at [639, 286] on span "My first project" at bounding box center [630, 284] width 82 height 14
type input "My first project"
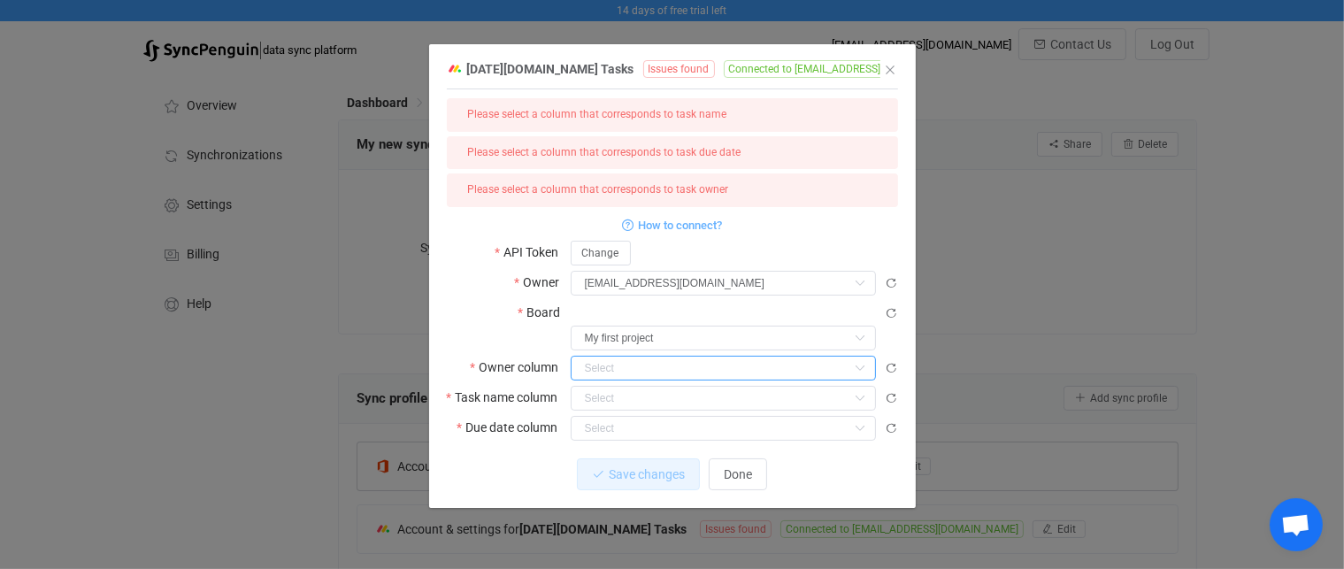
click at [608, 356] on input "dialog" at bounding box center [723, 368] width 305 height 25
click at [610, 374] on li "Owner" at bounding box center [730, 389] width 318 height 30
type input "Owner"
click at [610, 386] on input "dialog" at bounding box center [723, 398] width 305 height 25
click at [608, 414] on span "Name" at bounding box center [605, 420] width 33 height 14
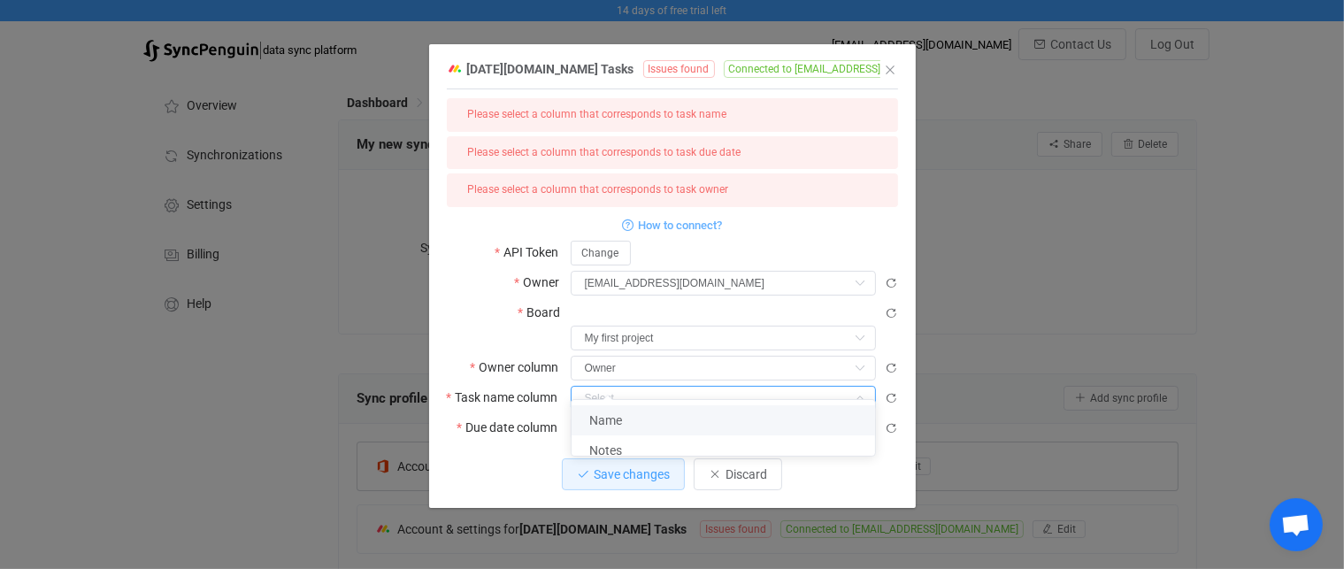
type input "Name"
click at [606, 416] on input "dialog" at bounding box center [723, 428] width 305 height 25
click at [609, 456] on span "Due date" at bounding box center [613, 451] width 49 height 14
type input "Due date"
click at [609, 467] on span "Save changes" at bounding box center [632, 474] width 76 height 14
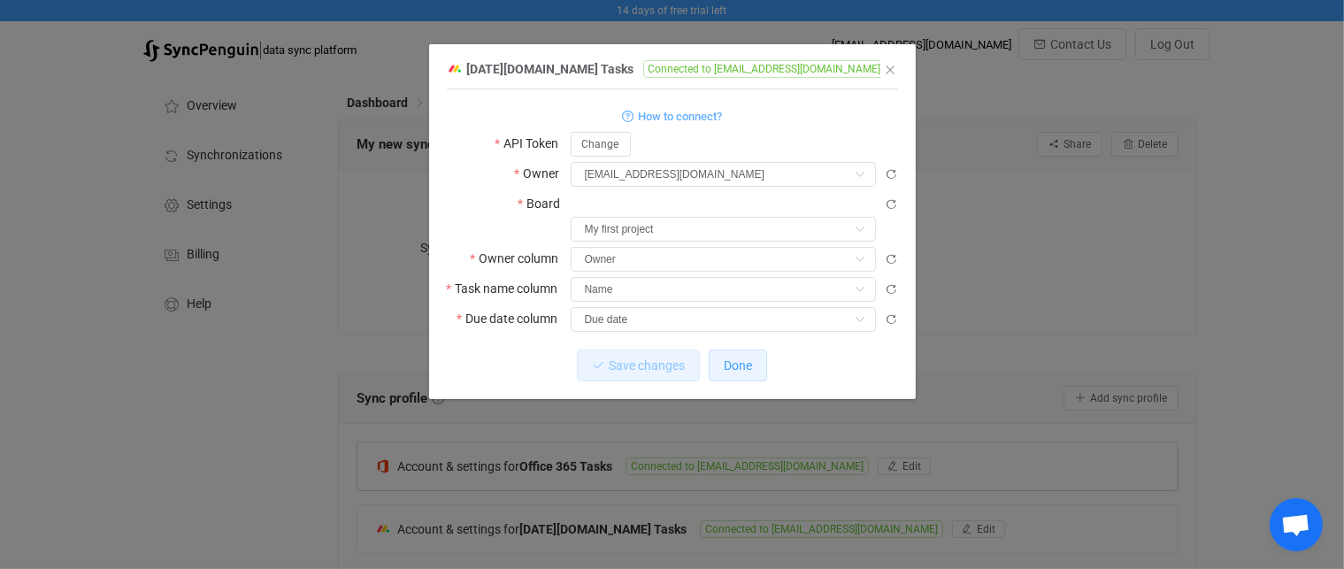
click at [736, 358] on span "Done" at bounding box center [738, 365] width 28 height 14
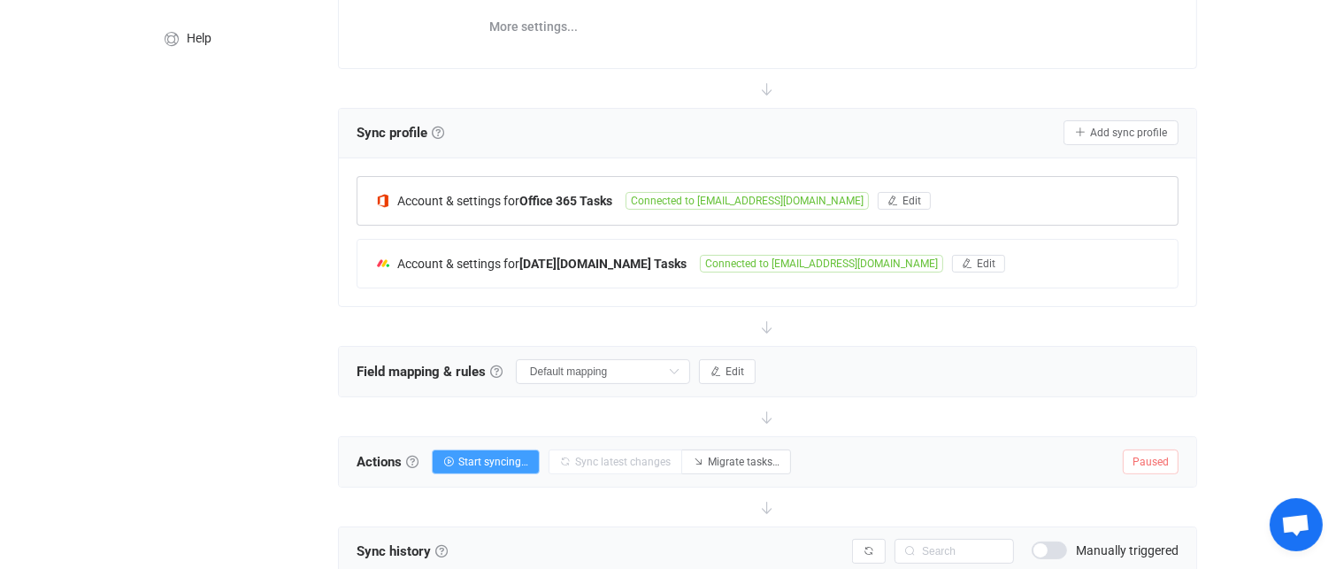
scroll to position [354, 0]
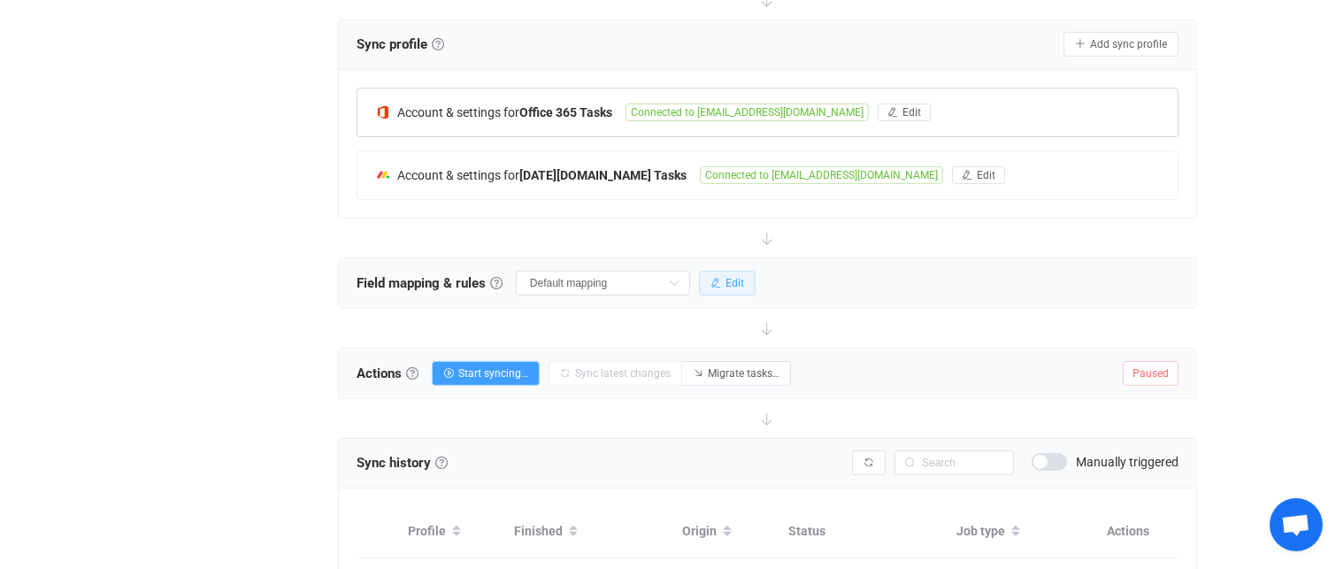
click at [726, 275] on button "Edit" at bounding box center [727, 283] width 57 height 25
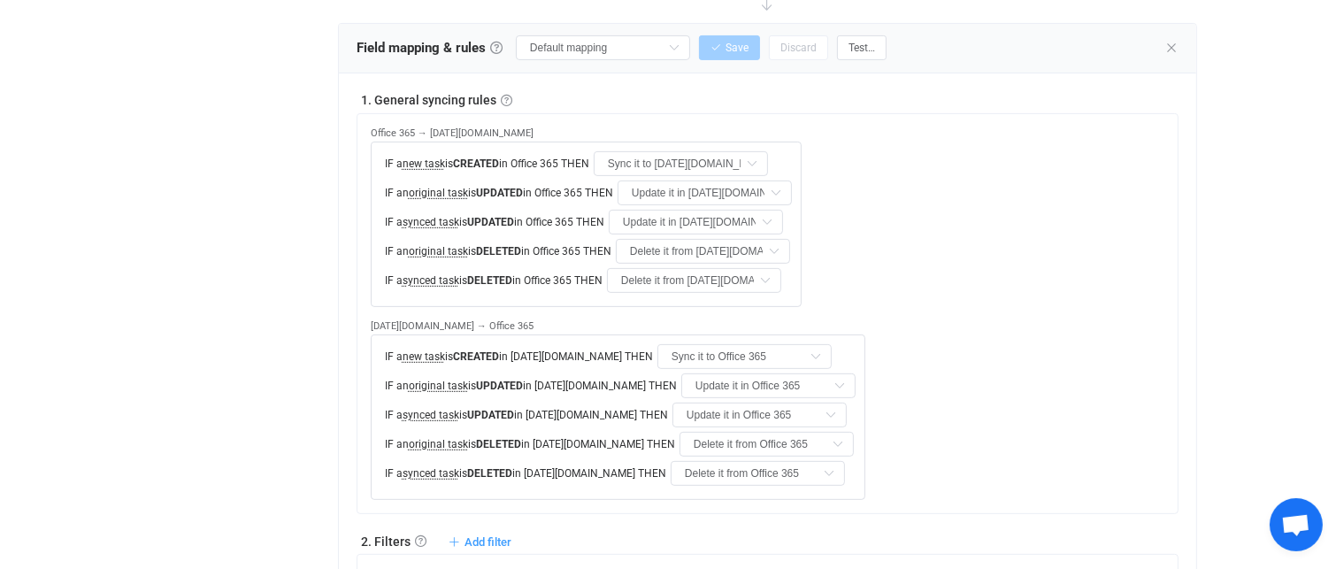
scroll to position [619, 0]
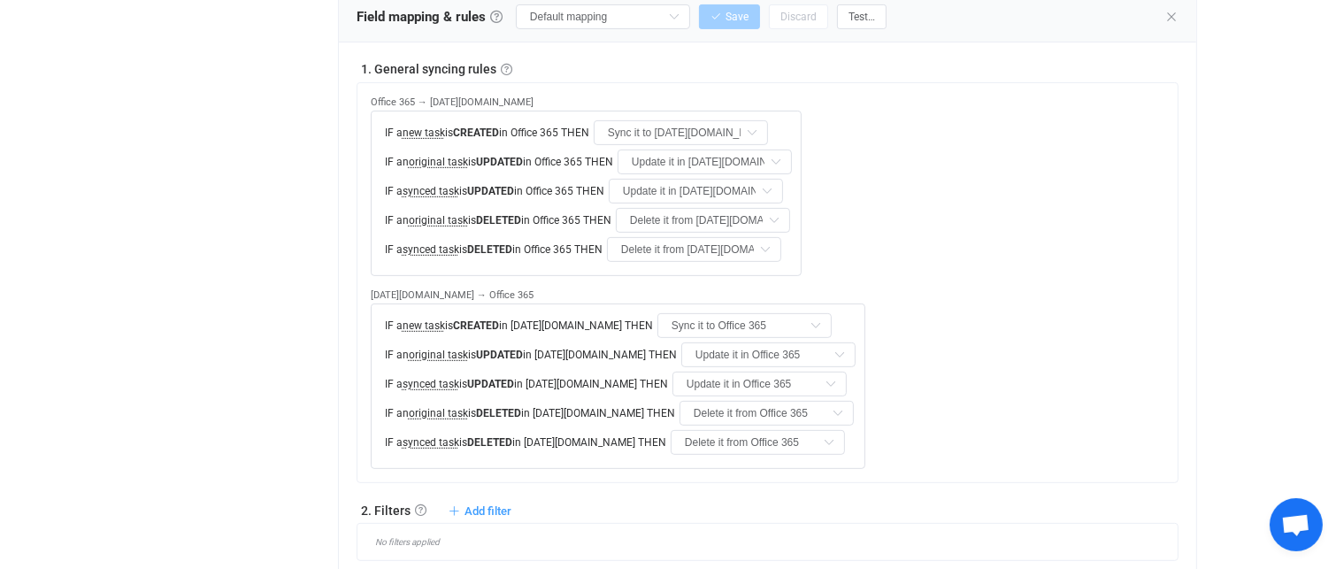
click at [1124, 226] on div "Office 365 → Monday.com IF a new task is CREATED in Office 365 THEN Sync it to …" at bounding box center [774, 276] width 807 height 386
click at [863, 20] on span "Test…" at bounding box center [861, 17] width 27 height 12
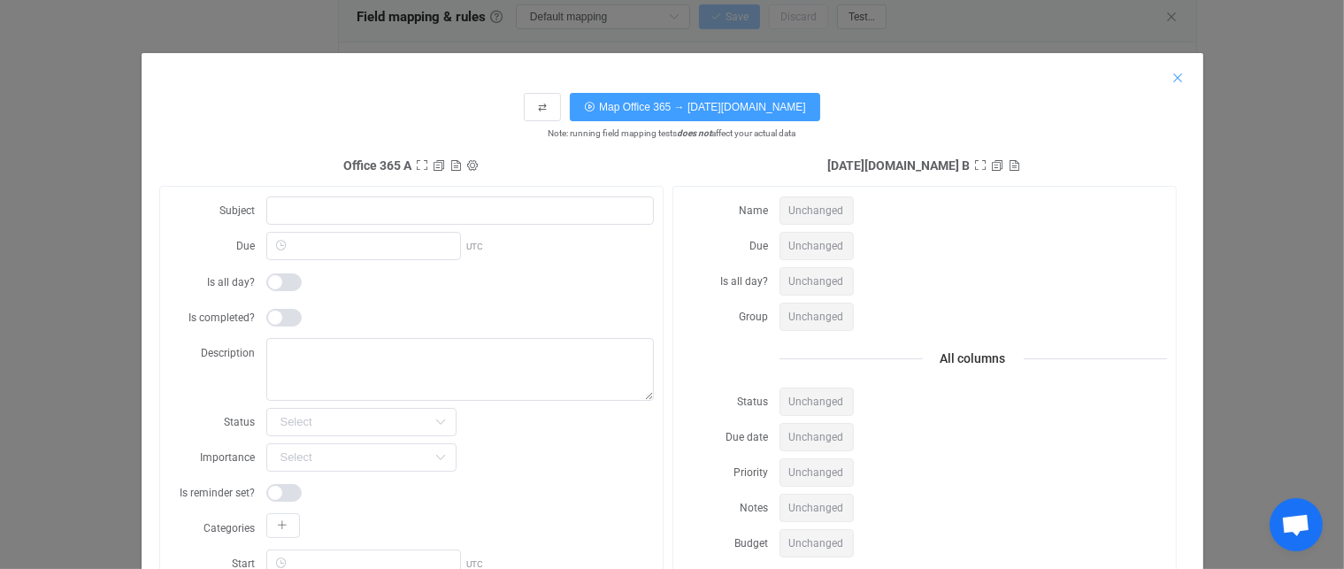
click at [1171, 77] on icon "Close" at bounding box center [1178, 78] width 14 height 14
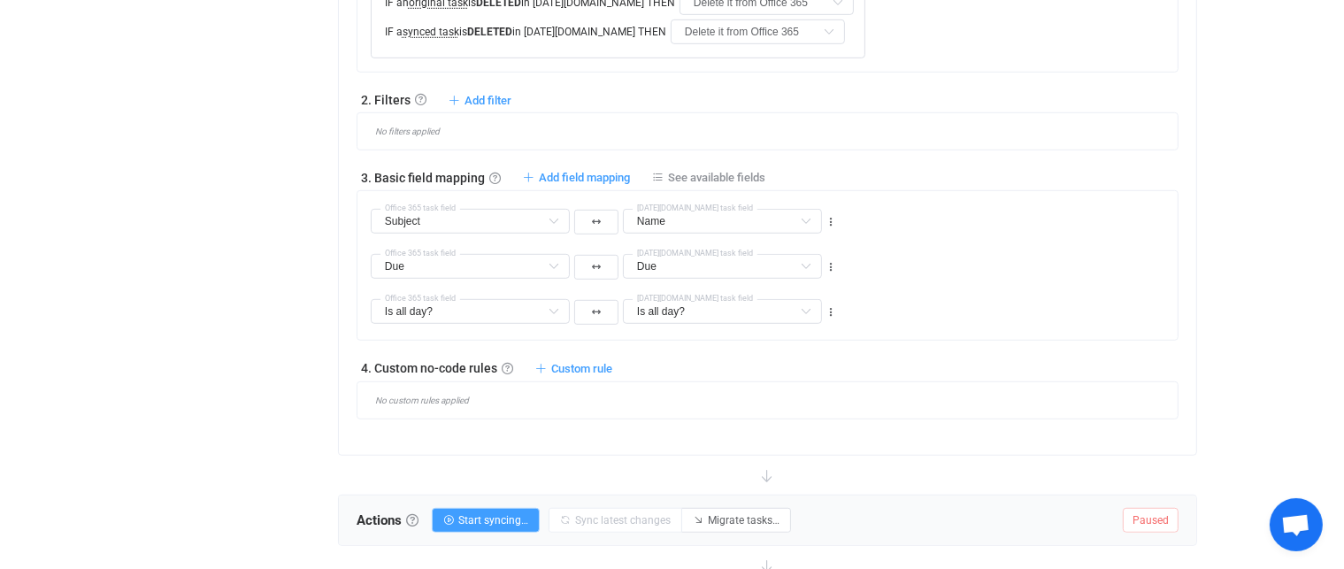
scroll to position [1062, 0]
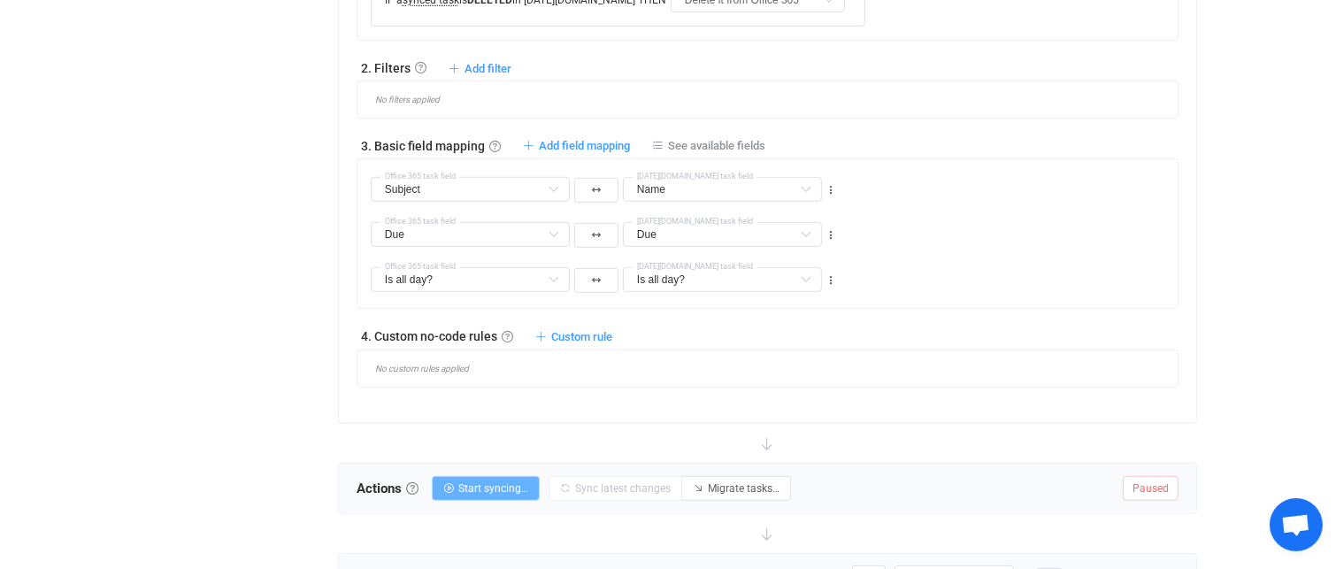
click at [482, 487] on span "Start syncing…" at bounding box center [493, 488] width 70 height 12
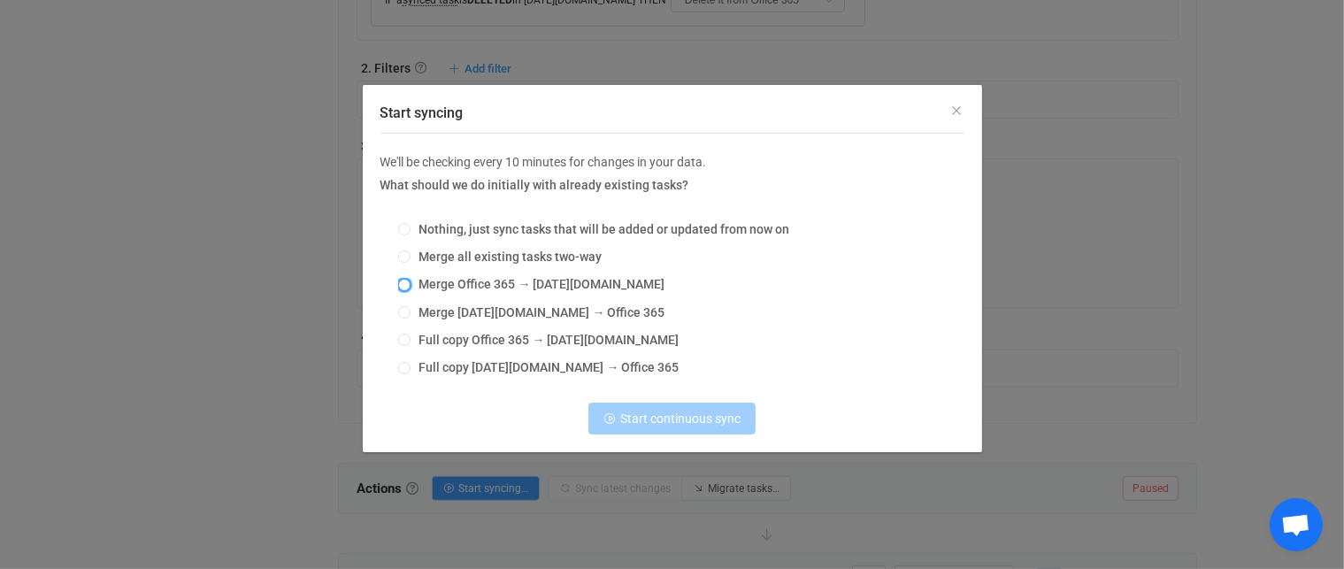
click at [405, 280] on span "Start syncing" at bounding box center [404, 285] width 12 height 12
click at [405, 280] on input "Merge Office 365 → Monday.com" at bounding box center [404, 286] width 12 height 14
radio input "true"
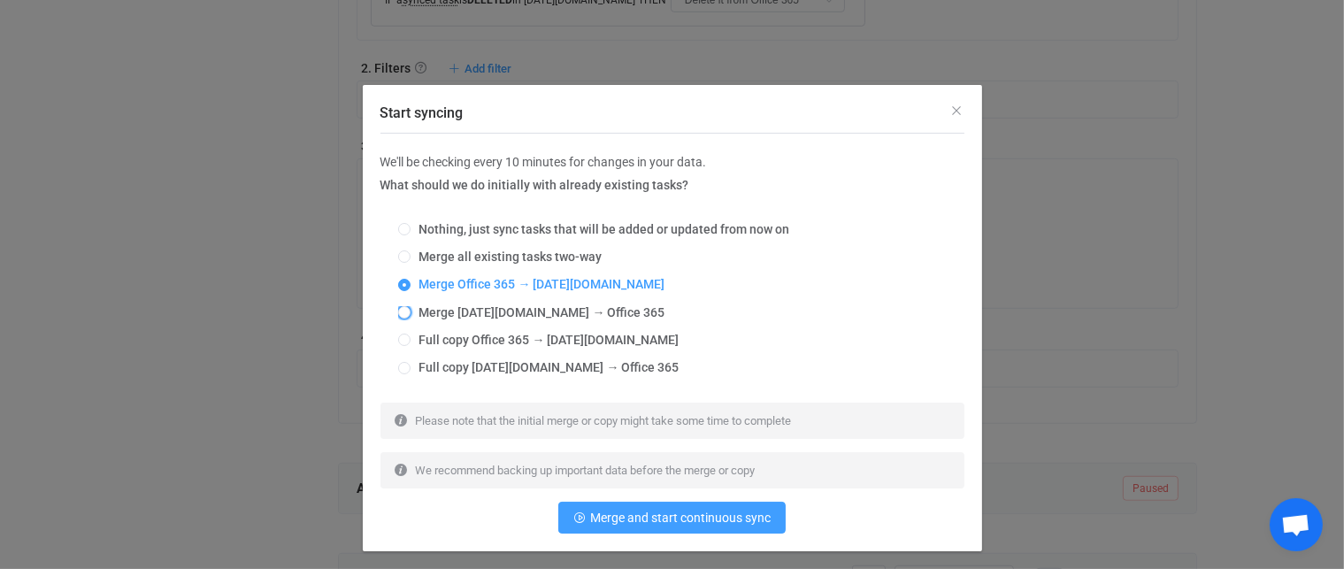
click at [410, 312] on span "Merge Monday.com → Office 365" at bounding box center [537, 312] width 255 height 14
click at [403, 312] on input "Merge Monday.com → Office 365" at bounding box center [404, 313] width 12 height 14
radio input "true"
radio input "false"
radio input "true"
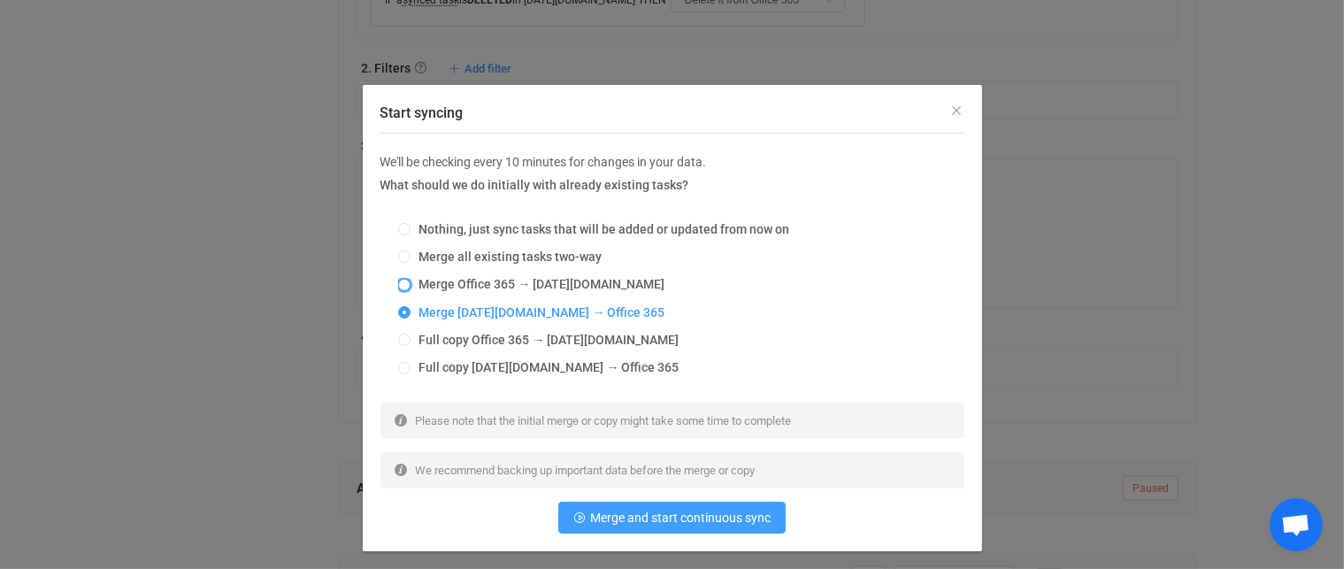
click at [400, 279] on span "Start syncing" at bounding box center [404, 285] width 12 height 12
click at [400, 279] on input "Merge Office 365 → Monday.com" at bounding box center [404, 286] width 12 height 14
radio input "true"
radio input "false"
click at [392, 249] on div "Nothing, just sync tasks that will be added or updated from now on Merge all ex…" at bounding box center [672, 300] width 584 height 180
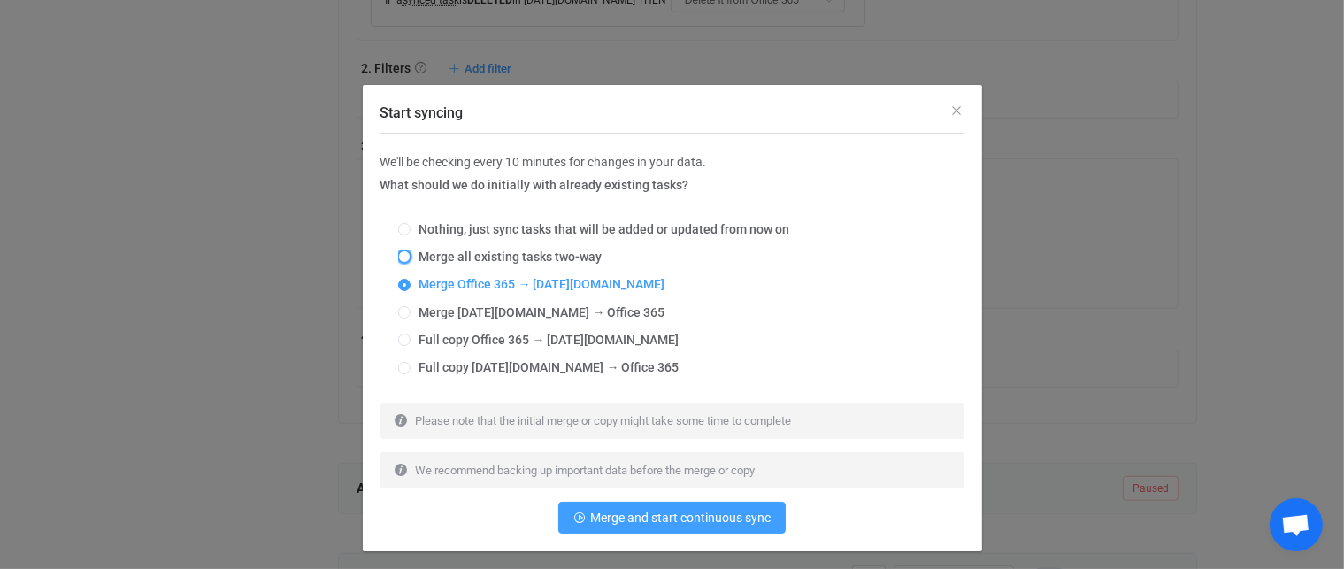
click at [398, 254] on span "Start syncing" at bounding box center [404, 256] width 12 height 12
click at [398, 254] on input "Merge all existing tasks two-way" at bounding box center [404, 257] width 12 height 14
radio input "true"
radio input "false"
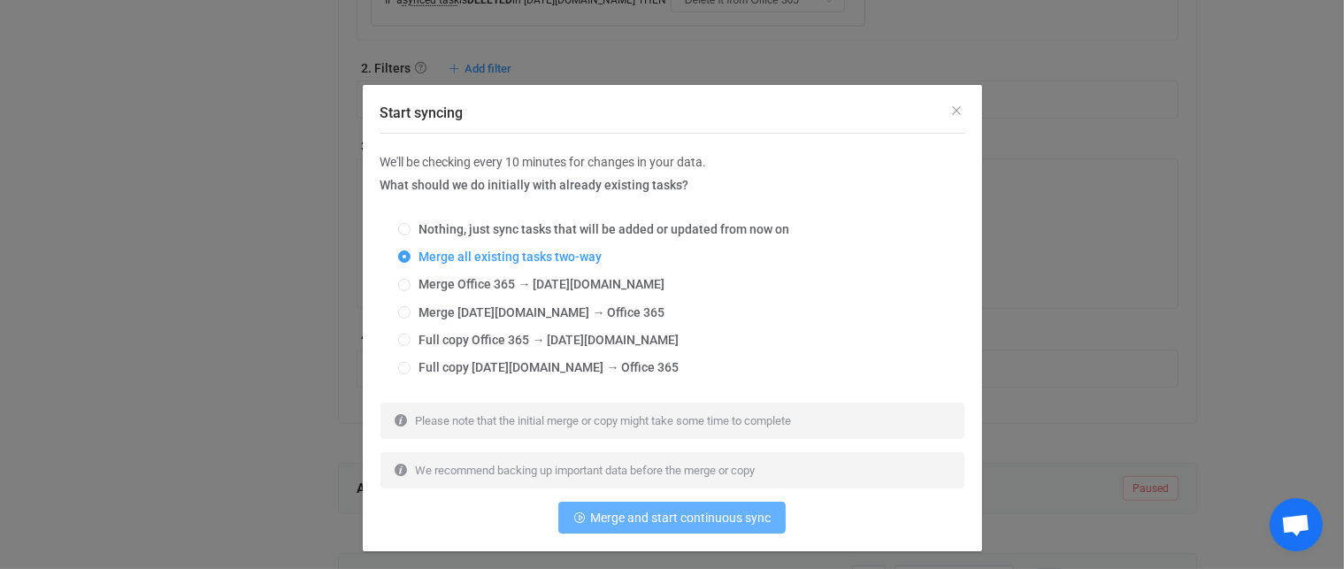
click at [679, 515] on span "Merge and start continuous sync" at bounding box center [680, 517] width 180 height 14
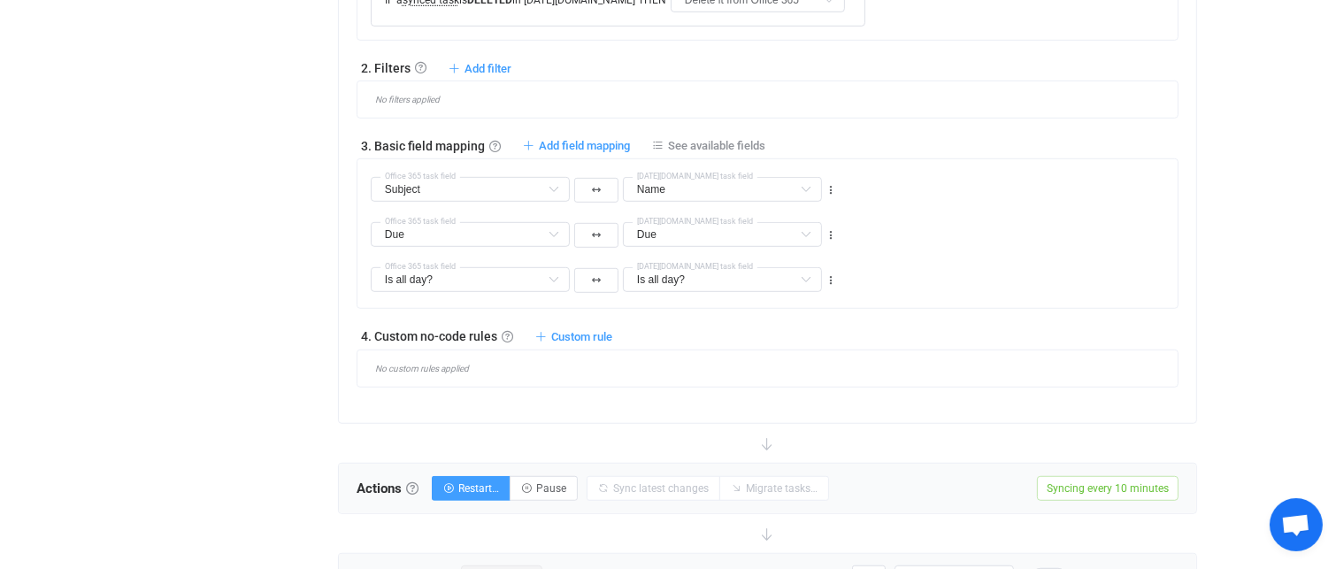
scroll to position [1315, 0]
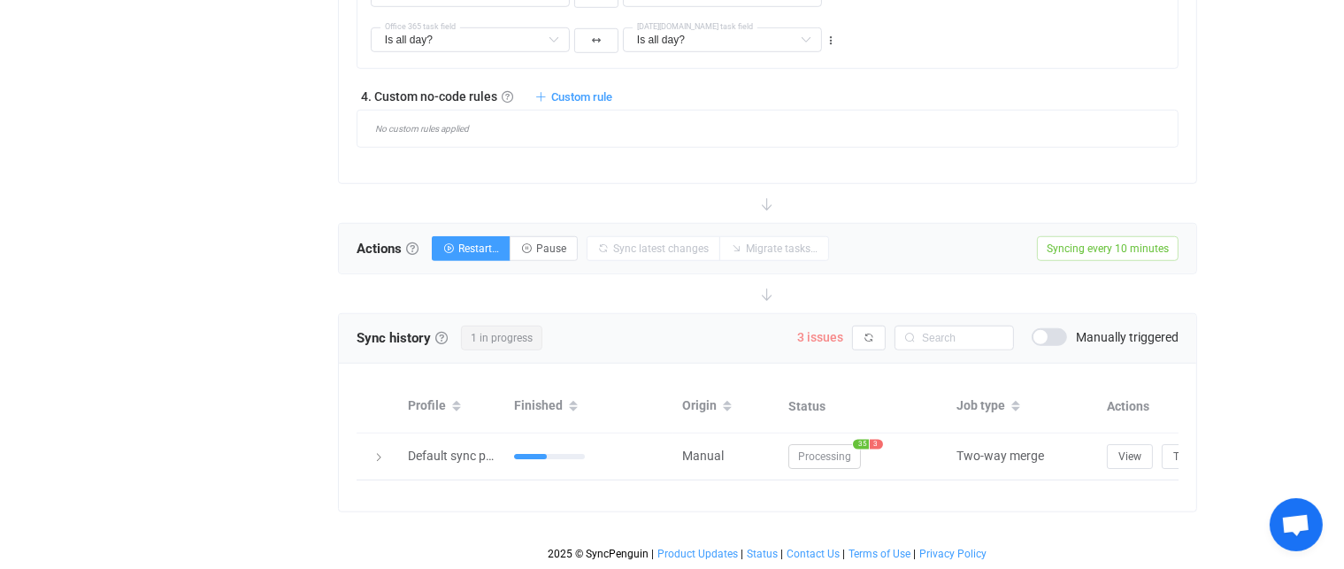
click at [821, 330] on span "3 issues" at bounding box center [820, 337] width 46 height 14
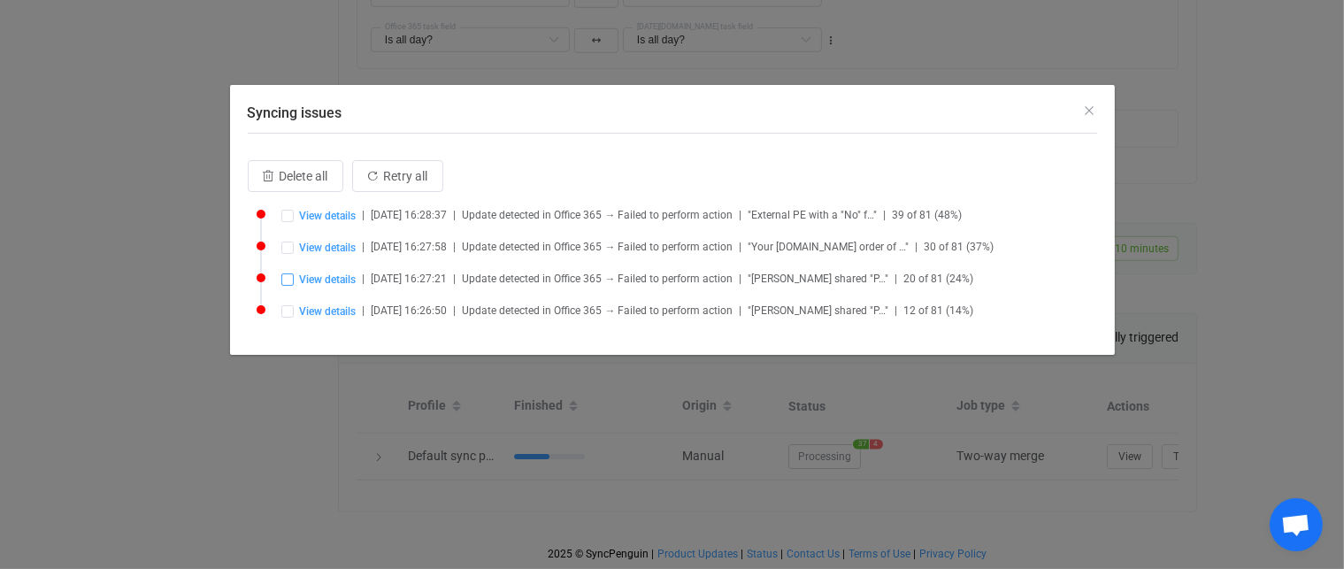
click at [287, 280] on span "Syncing issues" at bounding box center [287, 279] width 12 height 12
click at [287, 312] on span "Syncing issues" at bounding box center [287, 311] width 12 height 12
click at [490, 172] on span "Retry selected (2)" at bounding box center [483, 176] width 96 height 14
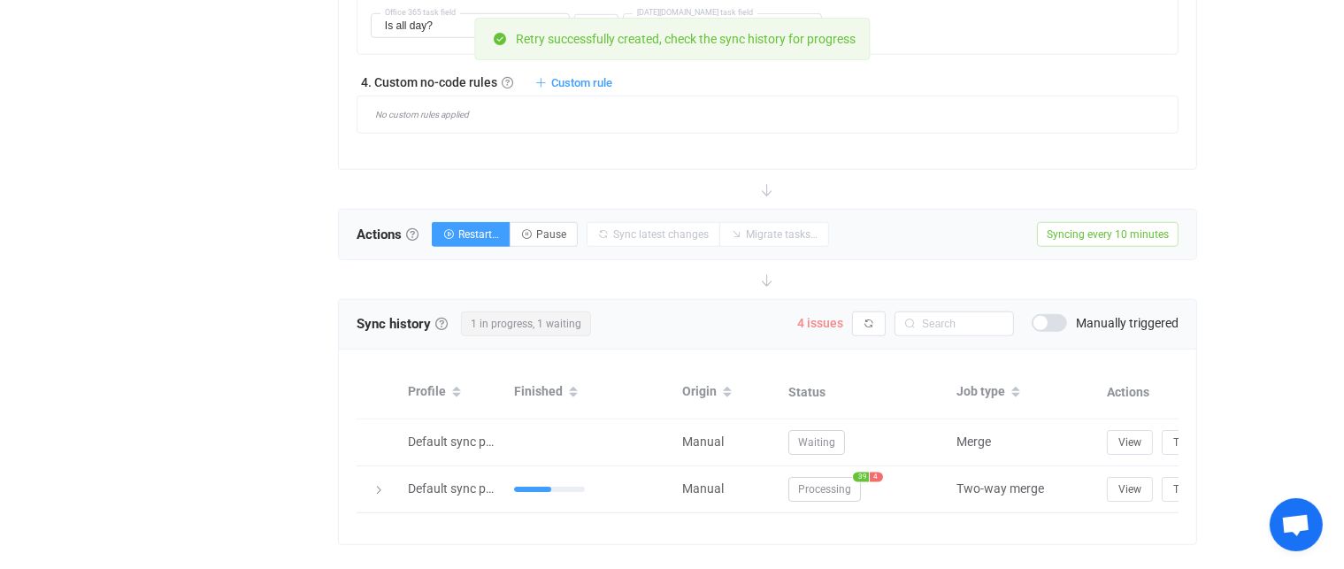
click at [832, 318] on span "4 issues" at bounding box center [820, 323] width 46 height 14
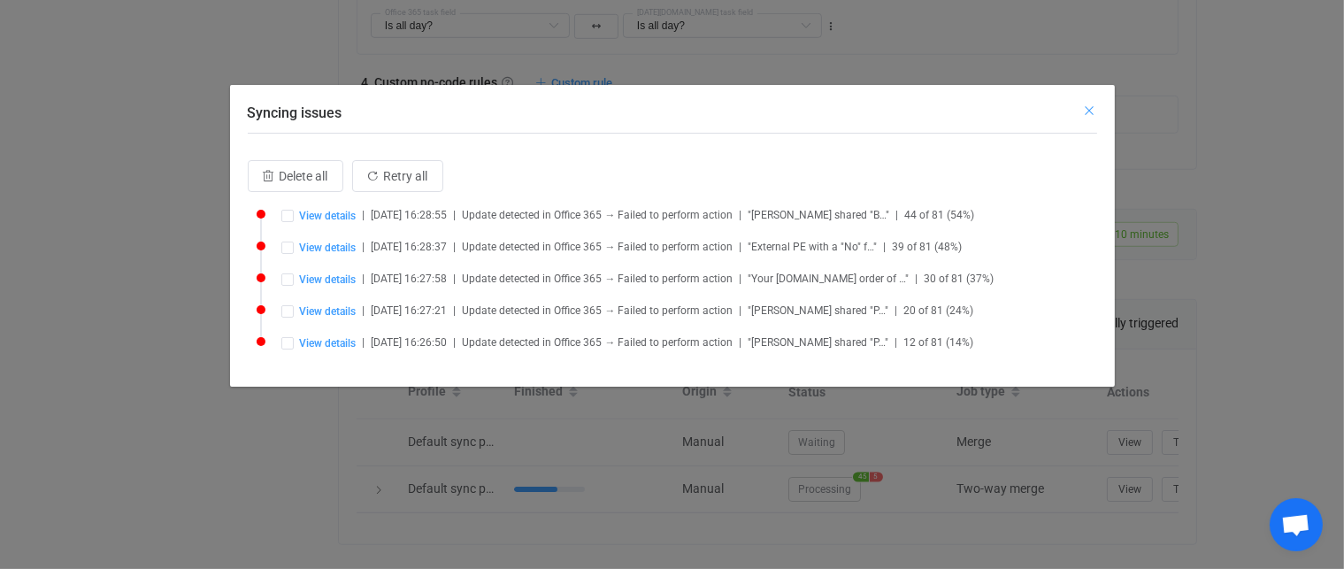
click at [1092, 105] on icon "Close" at bounding box center [1090, 110] width 14 height 14
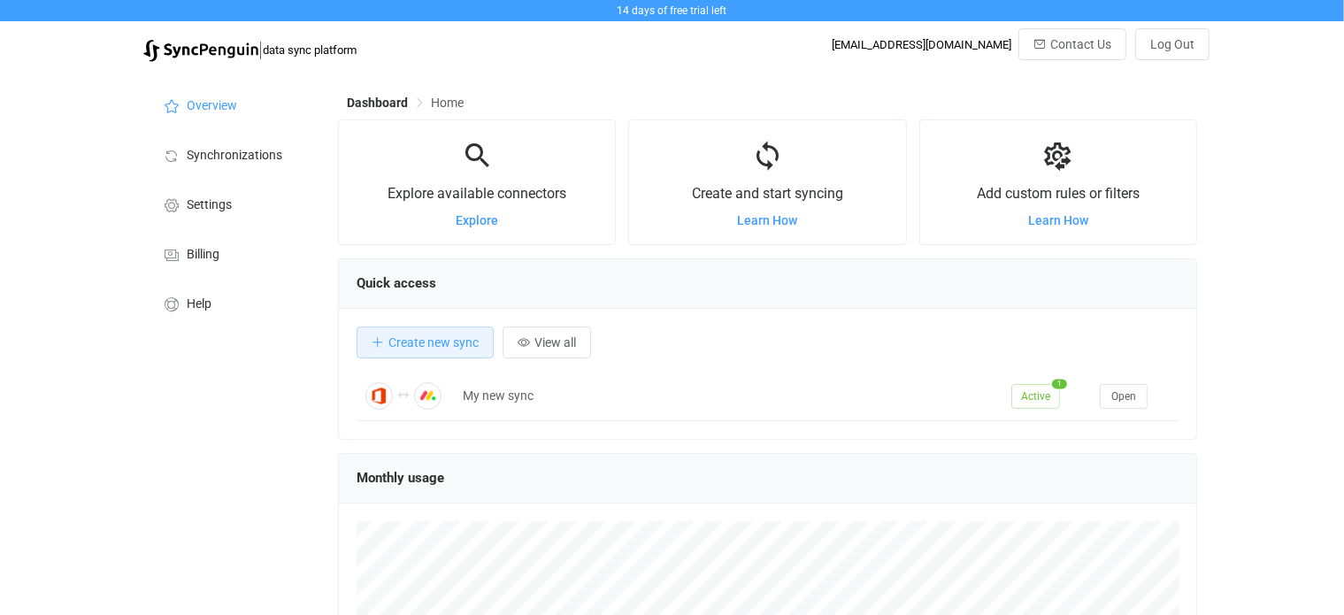
scroll to position [342, 859]
